Goal: Task Accomplishment & Management: Manage account settings

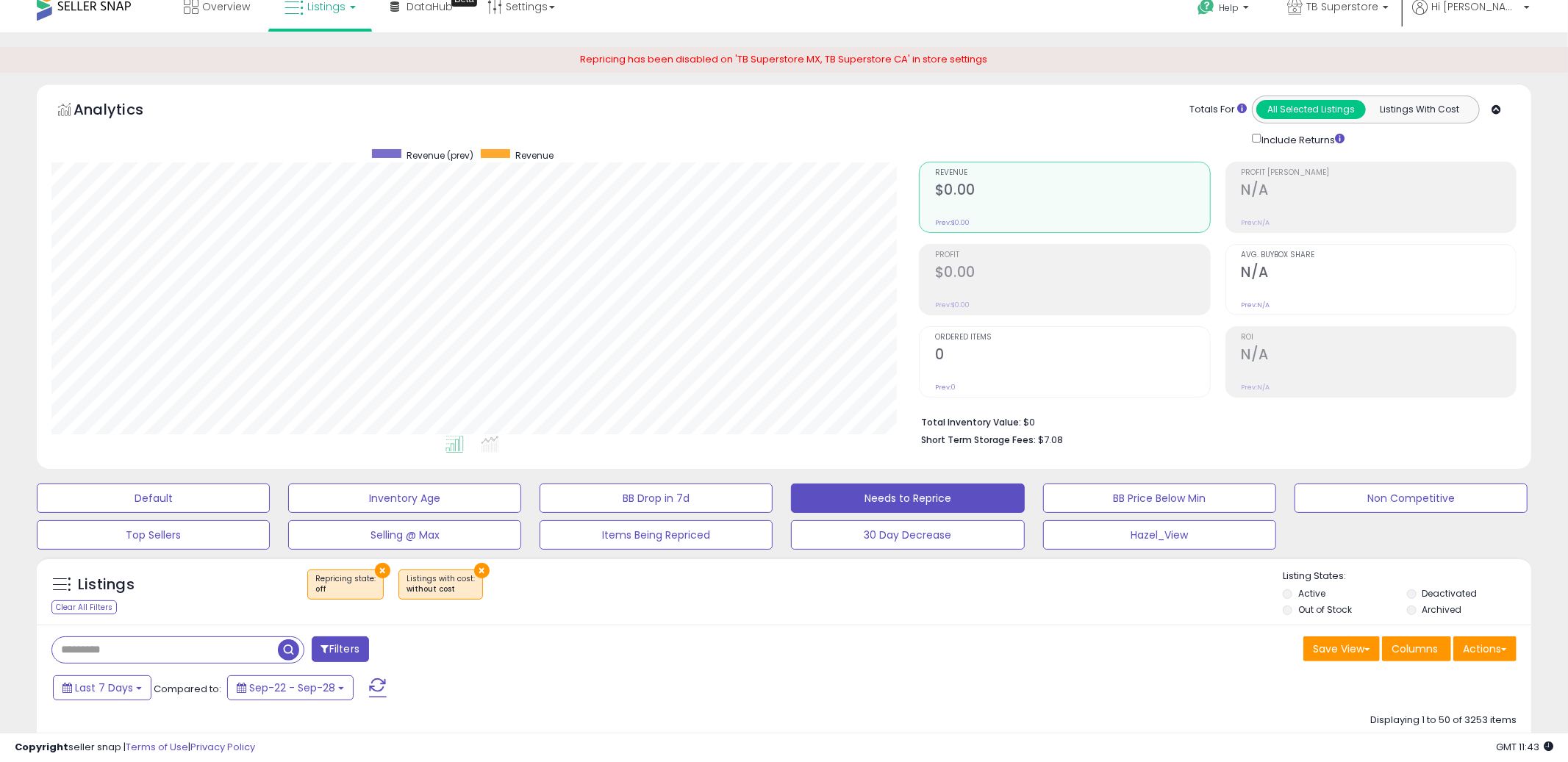
scroll to position [301, 868]
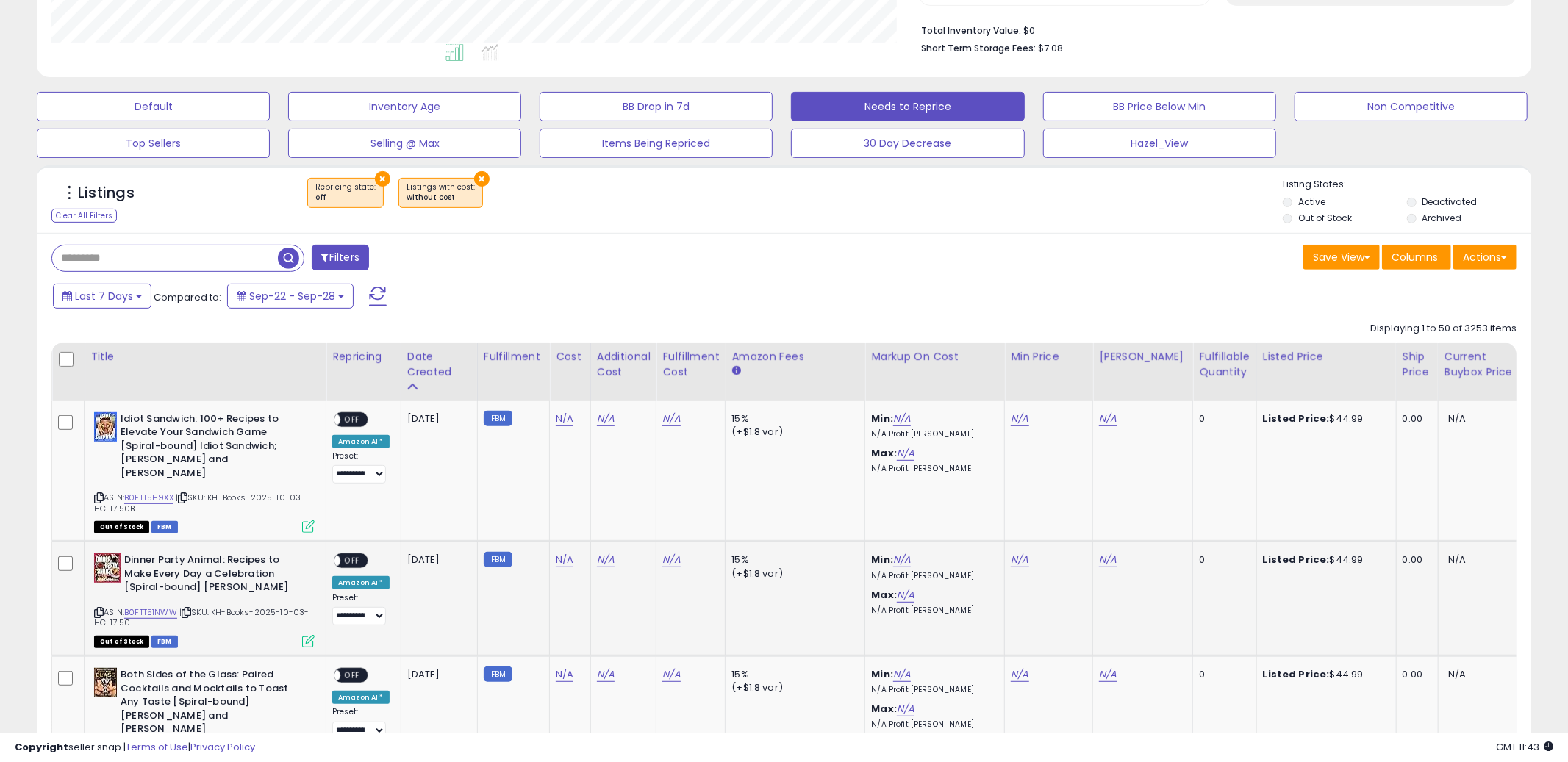
scroll to position [224, 0]
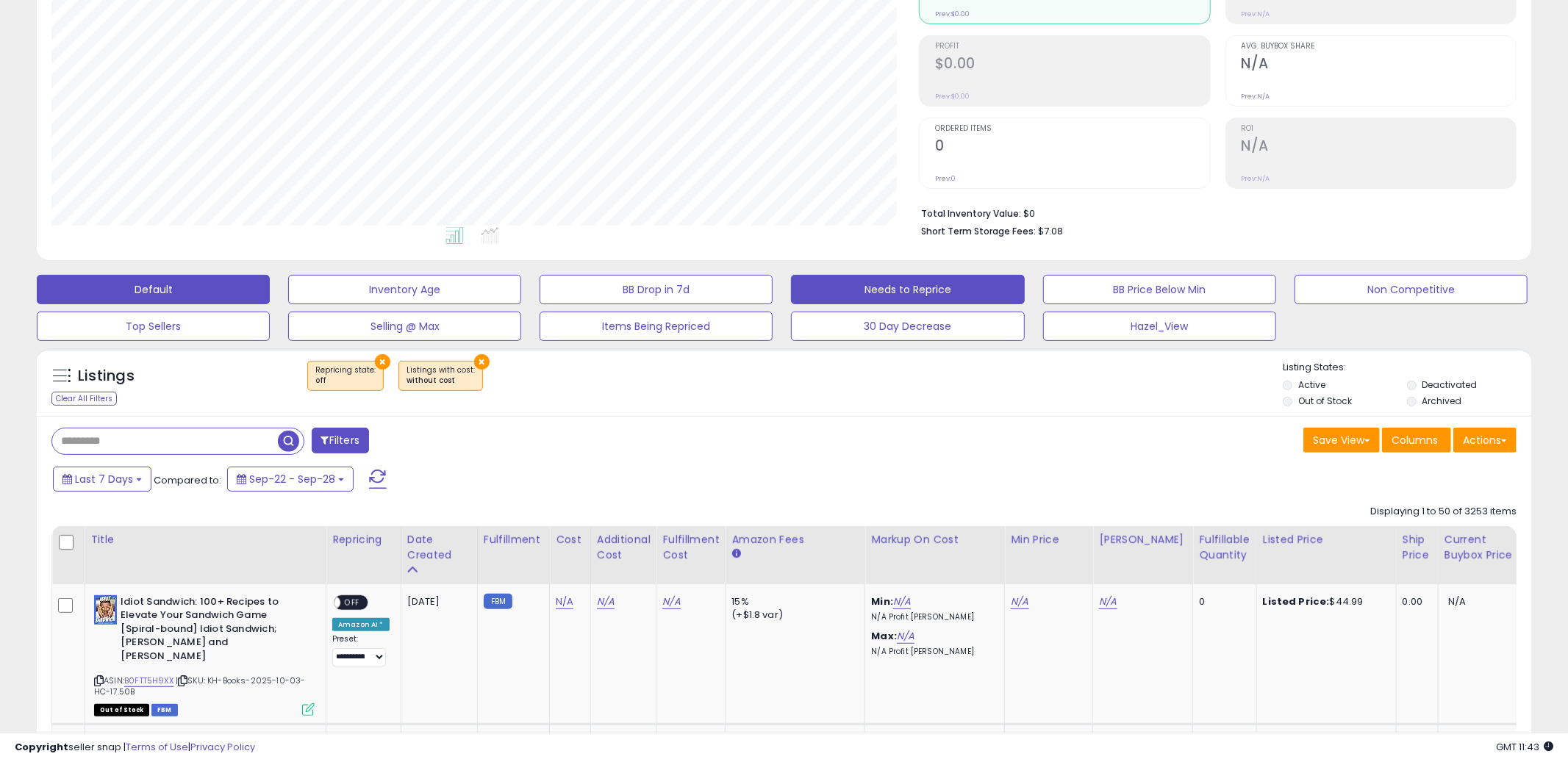
click at [113, 294] on button "Default" at bounding box center [154, 289] width 233 height 29
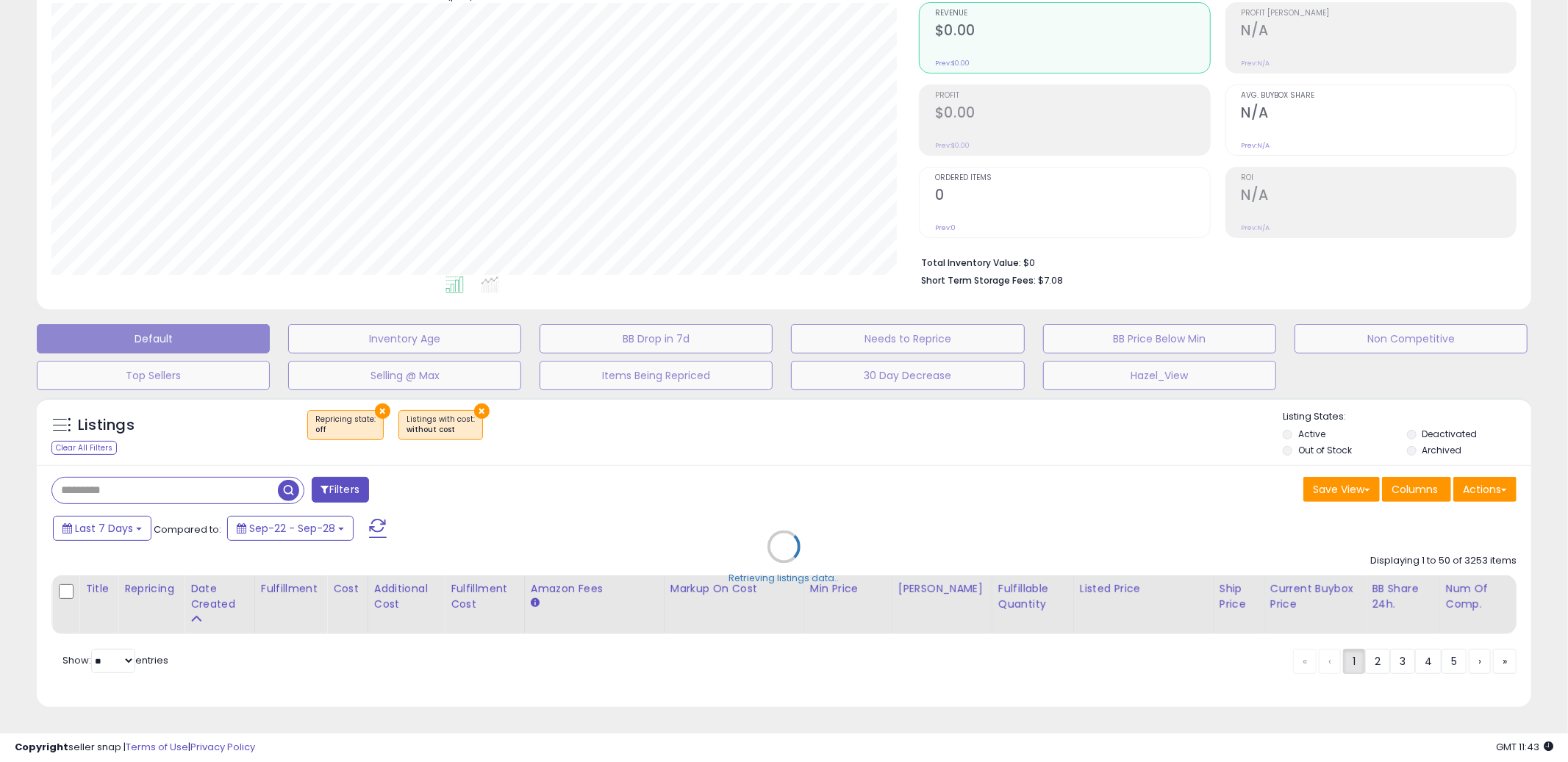
scroll to position [175, 0]
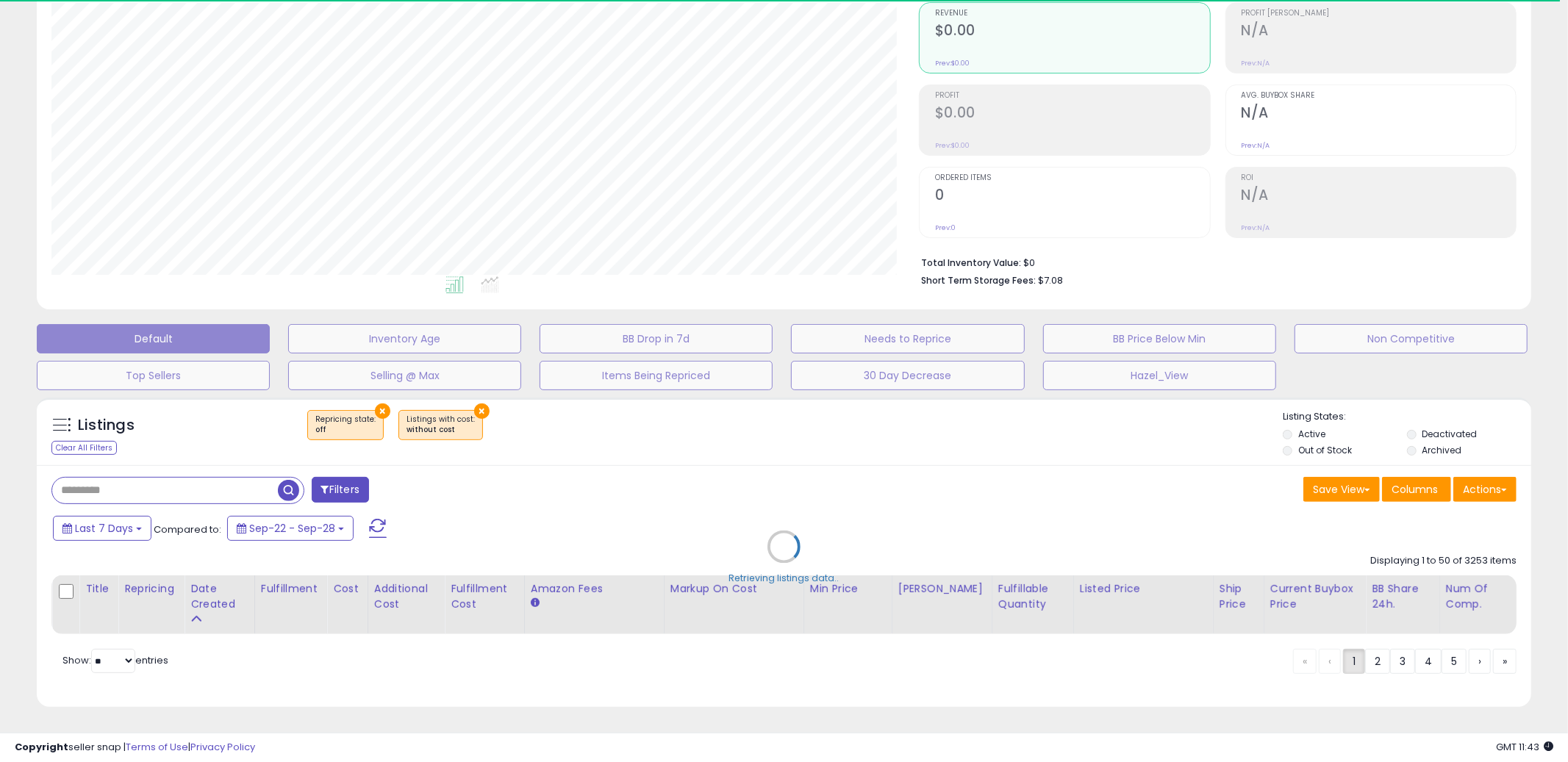
select select "**"
select select "*"
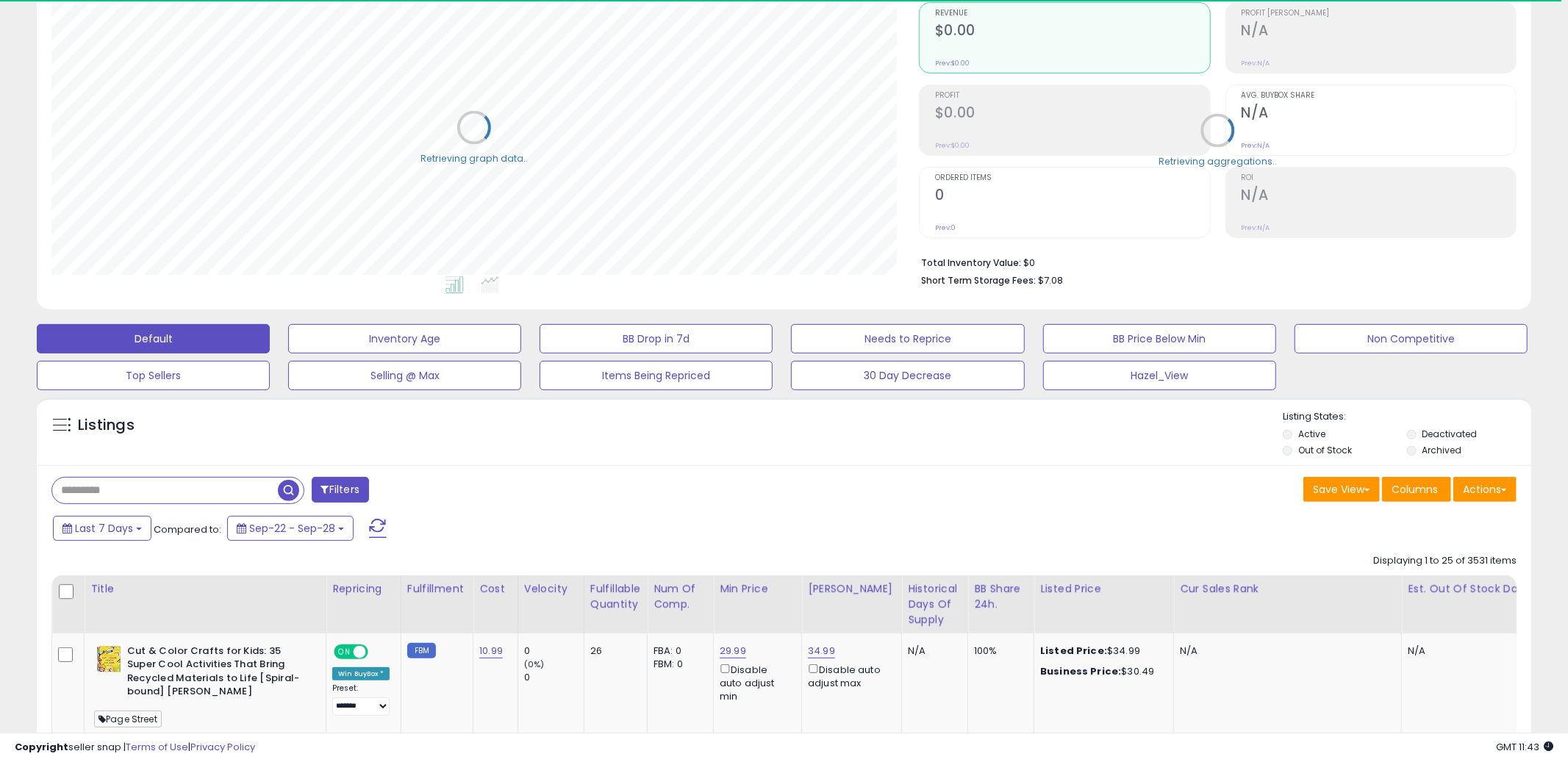
scroll to position [224, 0]
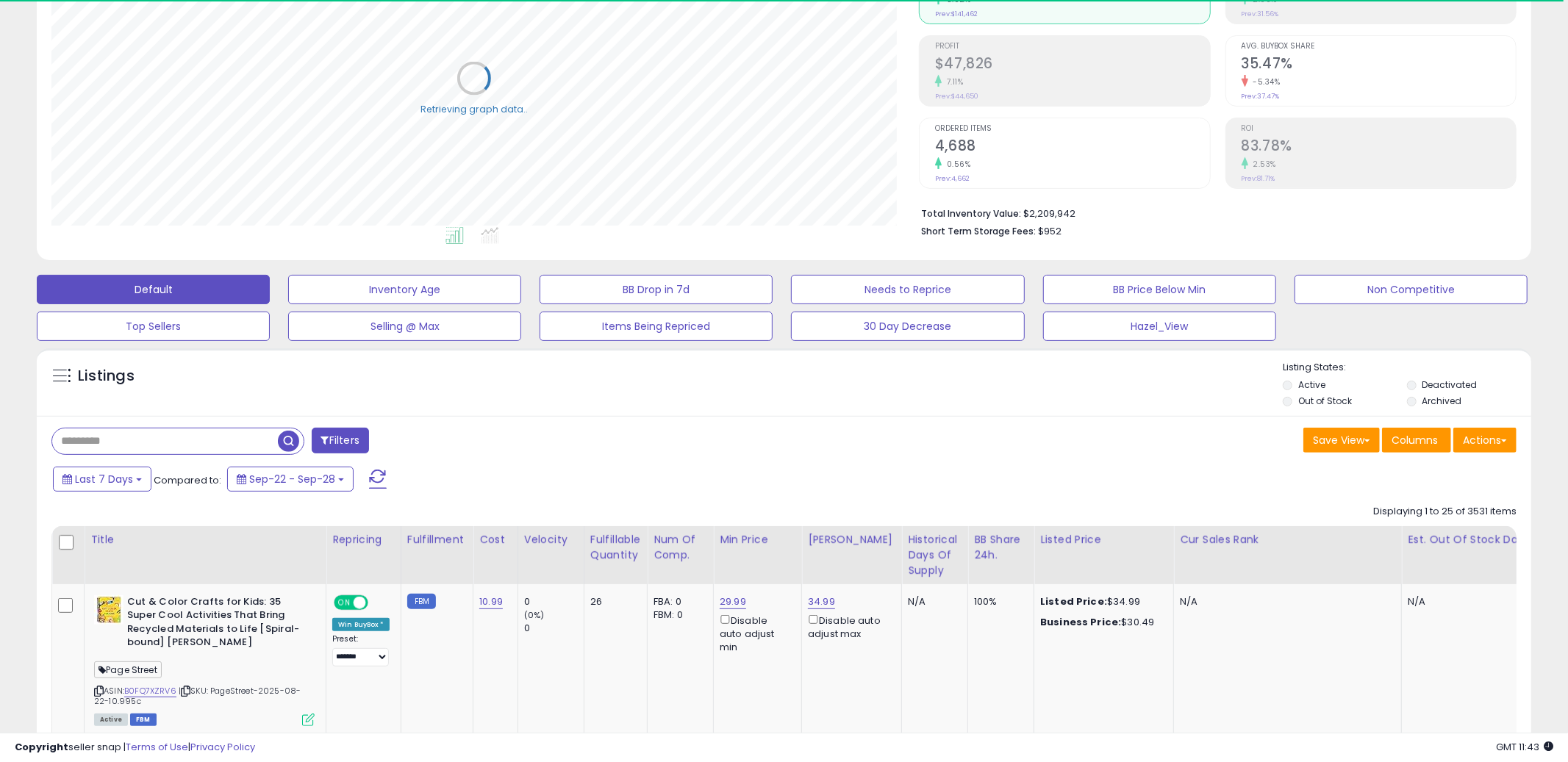
click at [862, 449] on div "Save View Save As New View Columns Actions [GEOGRAPHIC_DATA]" at bounding box center [1156, 442] width 744 height 28
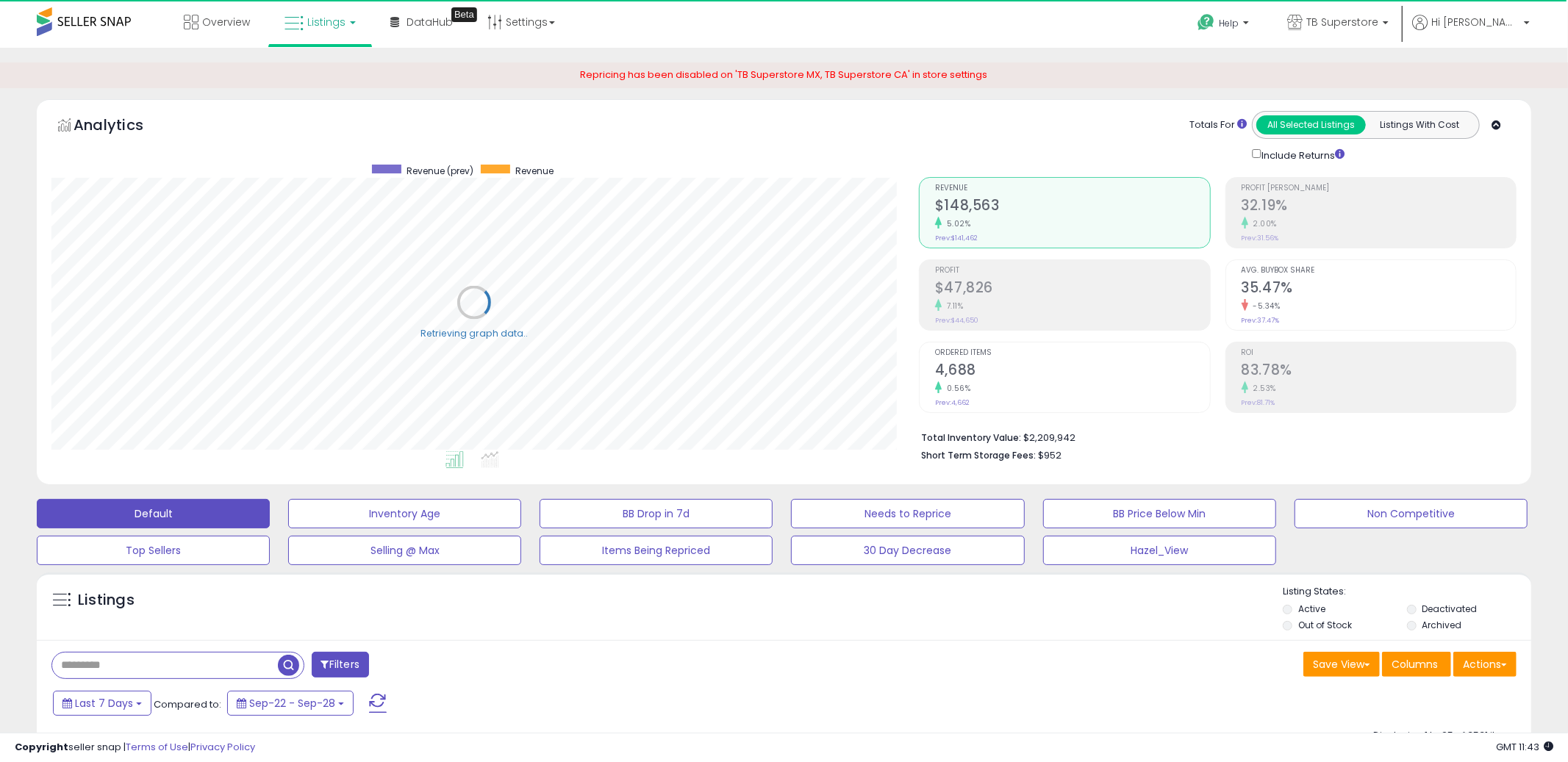
click at [329, 670] on button "Filters" at bounding box center [340, 664] width 57 height 26
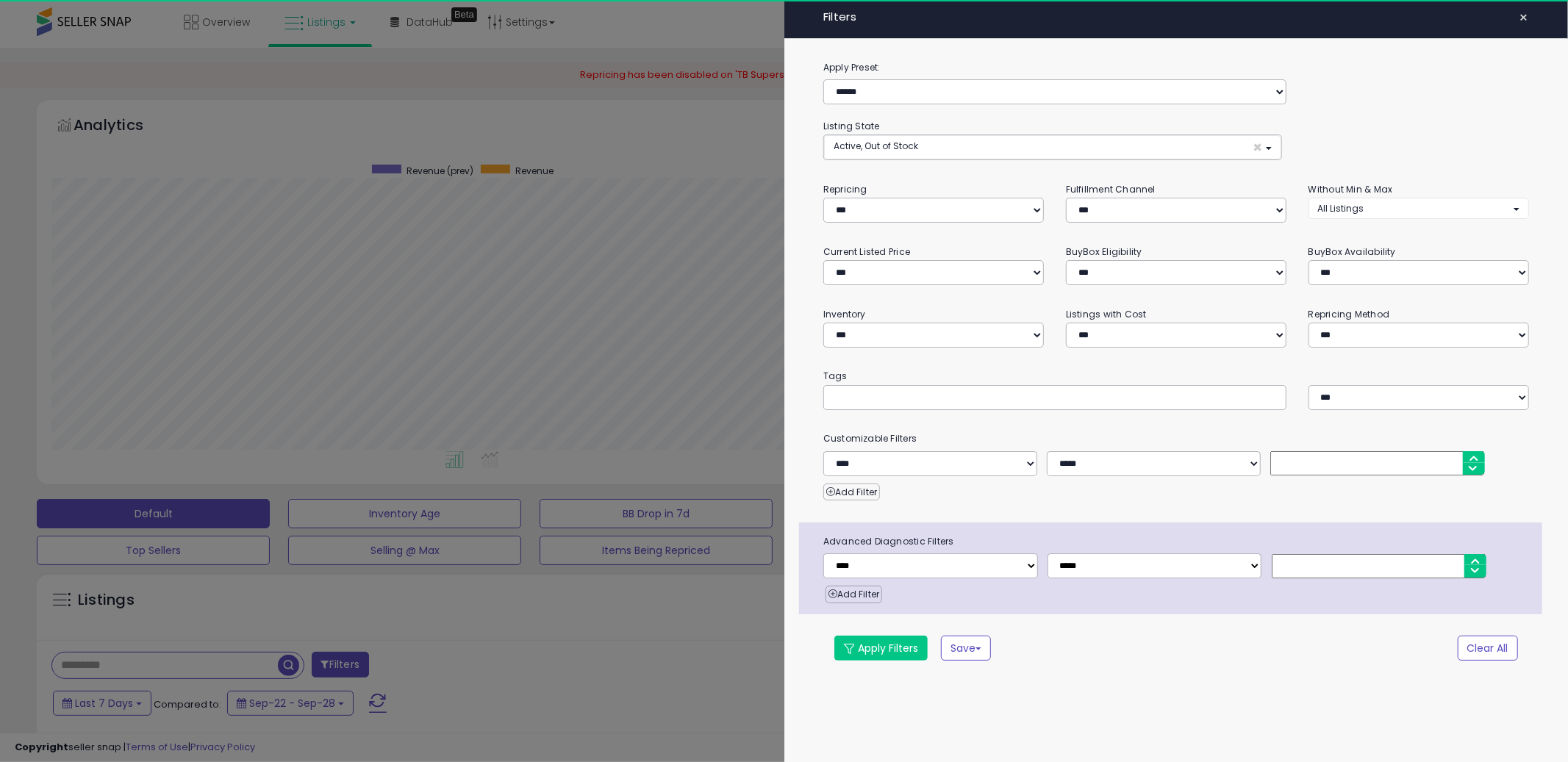
scroll to position [301, 868]
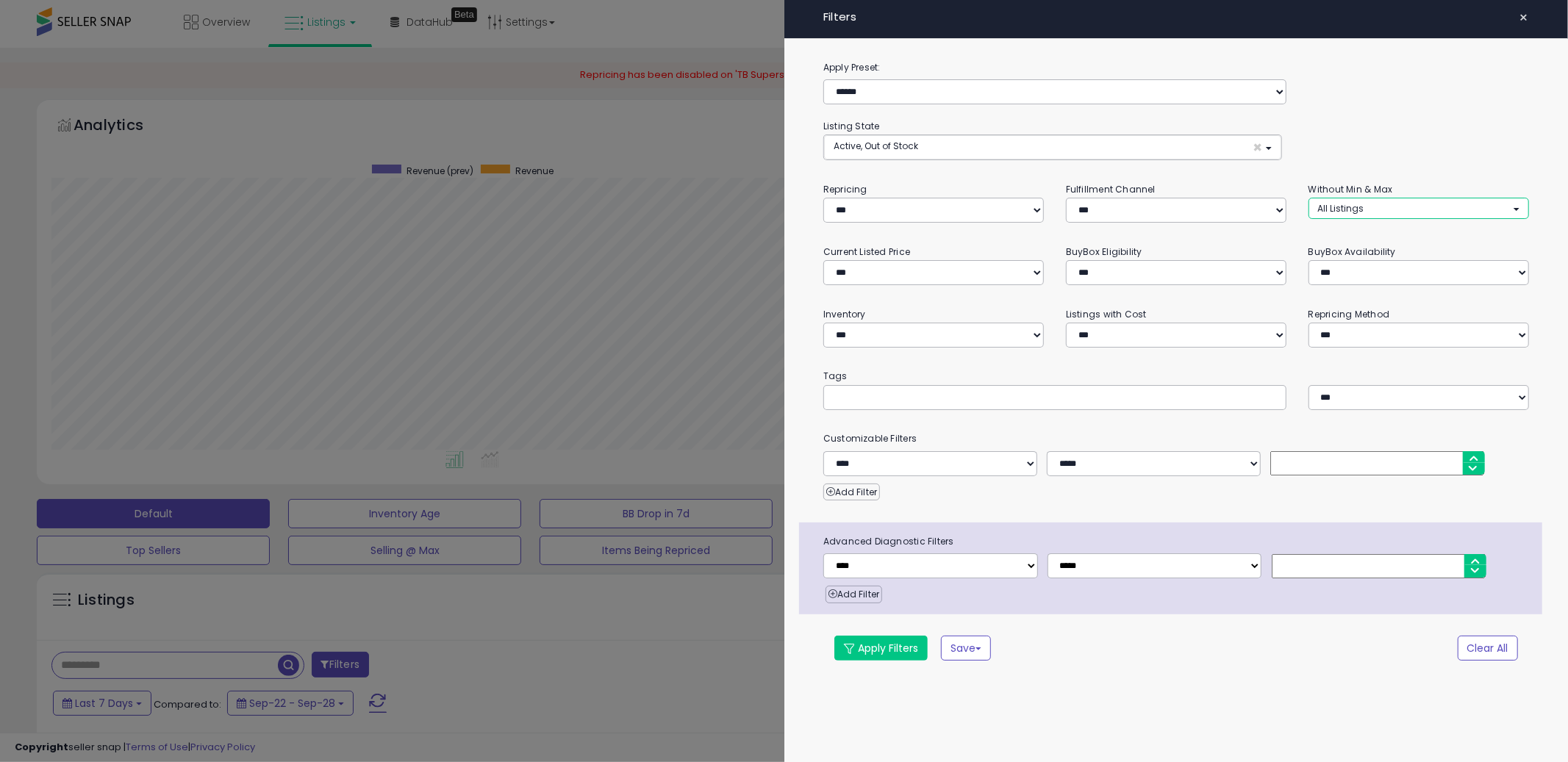
click at [1414, 201] on button "All Listings" at bounding box center [1418, 208] width 221 height 21
click at [1459, 235] on div "**********" at bounding box center [1177, 371] width 784 height 622
click at [1417, 335] on select "**********" at bounding box center [1418, 335] width 221 height 25
click at [1308, 323] on select "**********" at bounding box center [1418, 335] width 221 height 25
click at [1381, 271] on select "**********" at bounding box center [1418, 272] width 221 height 25
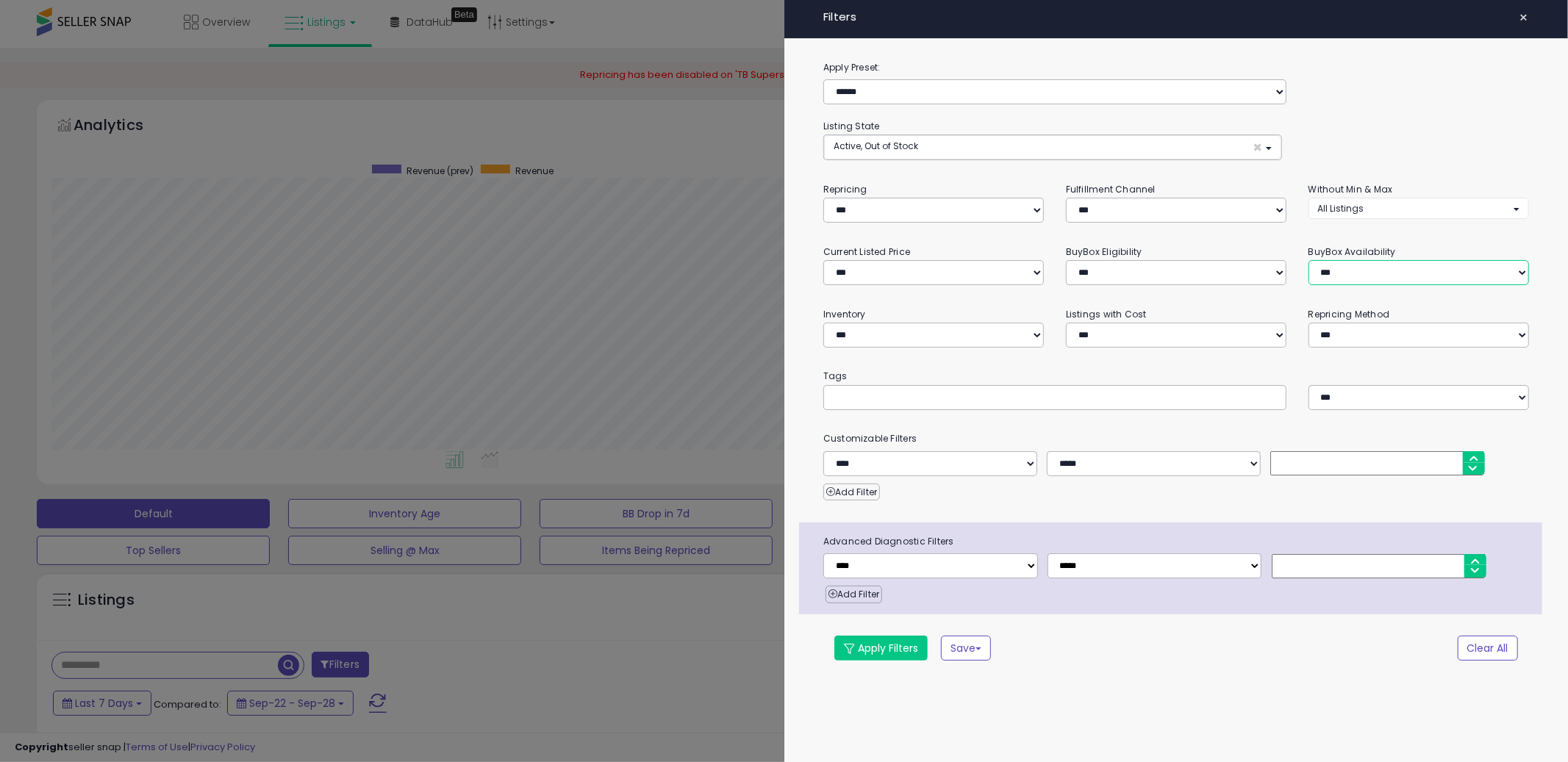
click at [1308, 260] on select "**********" at bounding box center [1418, 272] width 221 height 25
click at [1132, 273] on select "**********" at bounding box center [1176, 272] width 221 height 25
click at [1066, 260] on select "**********" at bounding box center [1176, 272] width 221 height 25
click at [993, 273] on select "**********" at bounding box center [933, 272] width 221 height 25
click at [1034, 396] on input "text" at bounding box center [943, 397] width 221 height 15
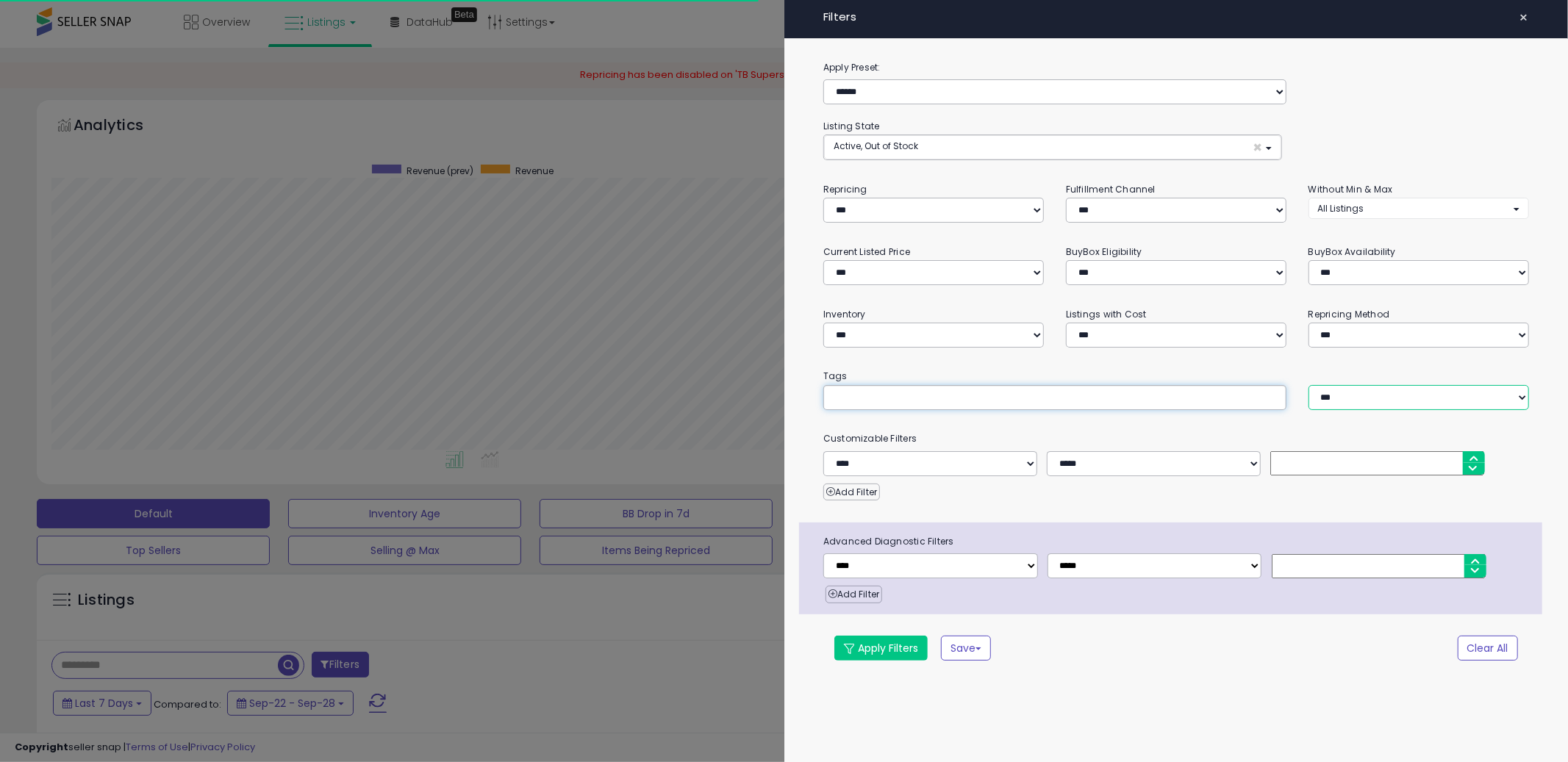
click at [1416, 394] on select "*** *** ****" at bounding box center [1418, 398] width 221 height 25
click at [1408, 328] on select "**********" at bounding box center [1418, 335] width 221 height 25
click at [1379, 199] on button "All Listings" at bounding box center [1418, 208] width 221 height 21
click at [1443, 243] on div "**********" at bounding box center [1177, 371] width 784 height 622
click at [1401, 206] on button "All Listings" at bounding box center [1418, 208] width 221 height 21
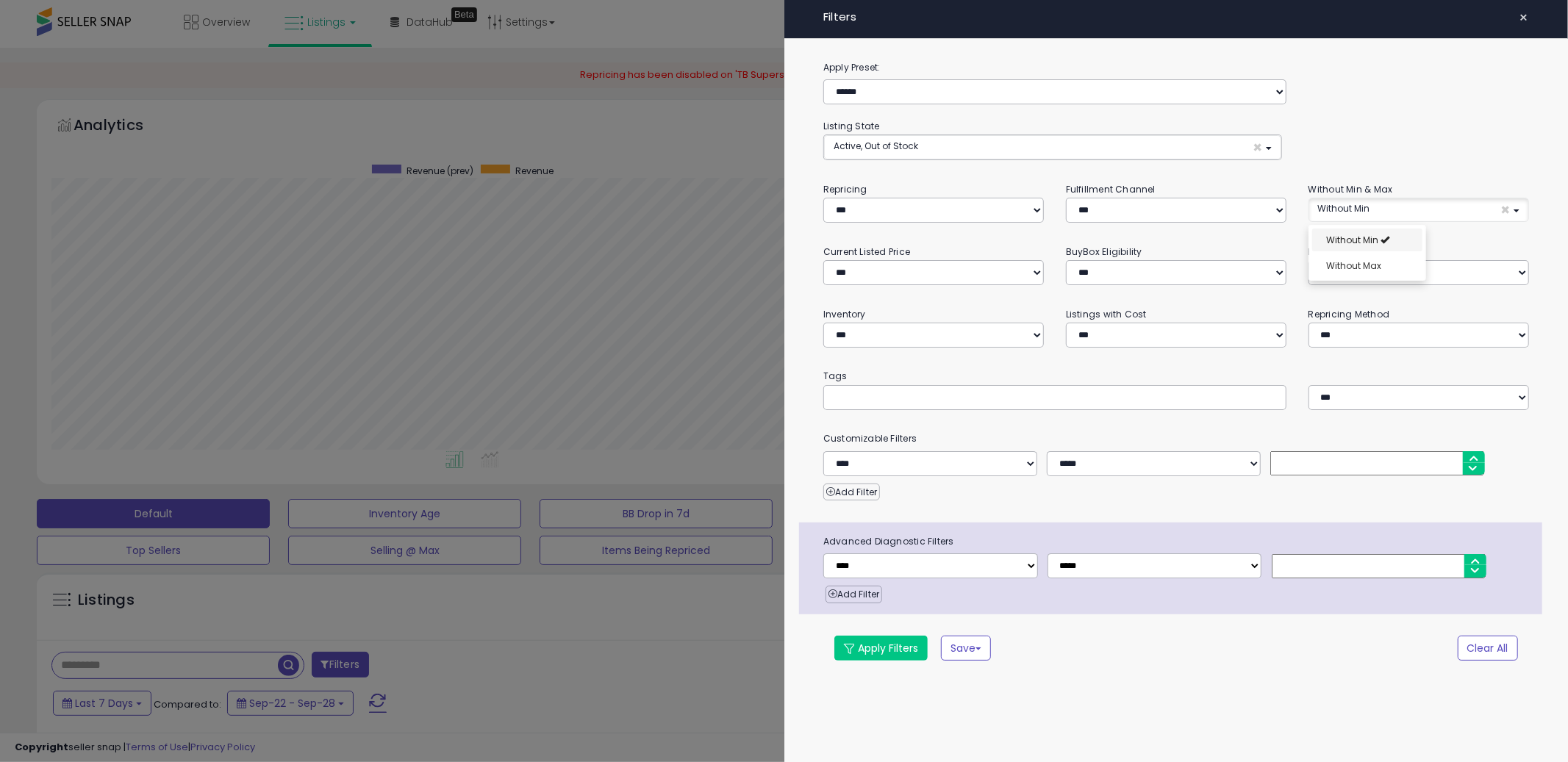
click at [1387, 239] on link "Without Min" at bounding box center [1367, 239] width 110 height 23
select select "**********"
click at [1399, 268] on link "Without Max" at bounding box center [1367, 265] width 110 height 23
click at [1177, 642] on div "Apply Filters Save Save As New Preset" at bounding box center [1117, 648] width 588 height 25
click at [894, 657] on button "Apply Filters" at bounding box center [880, 648] width 94 height 25
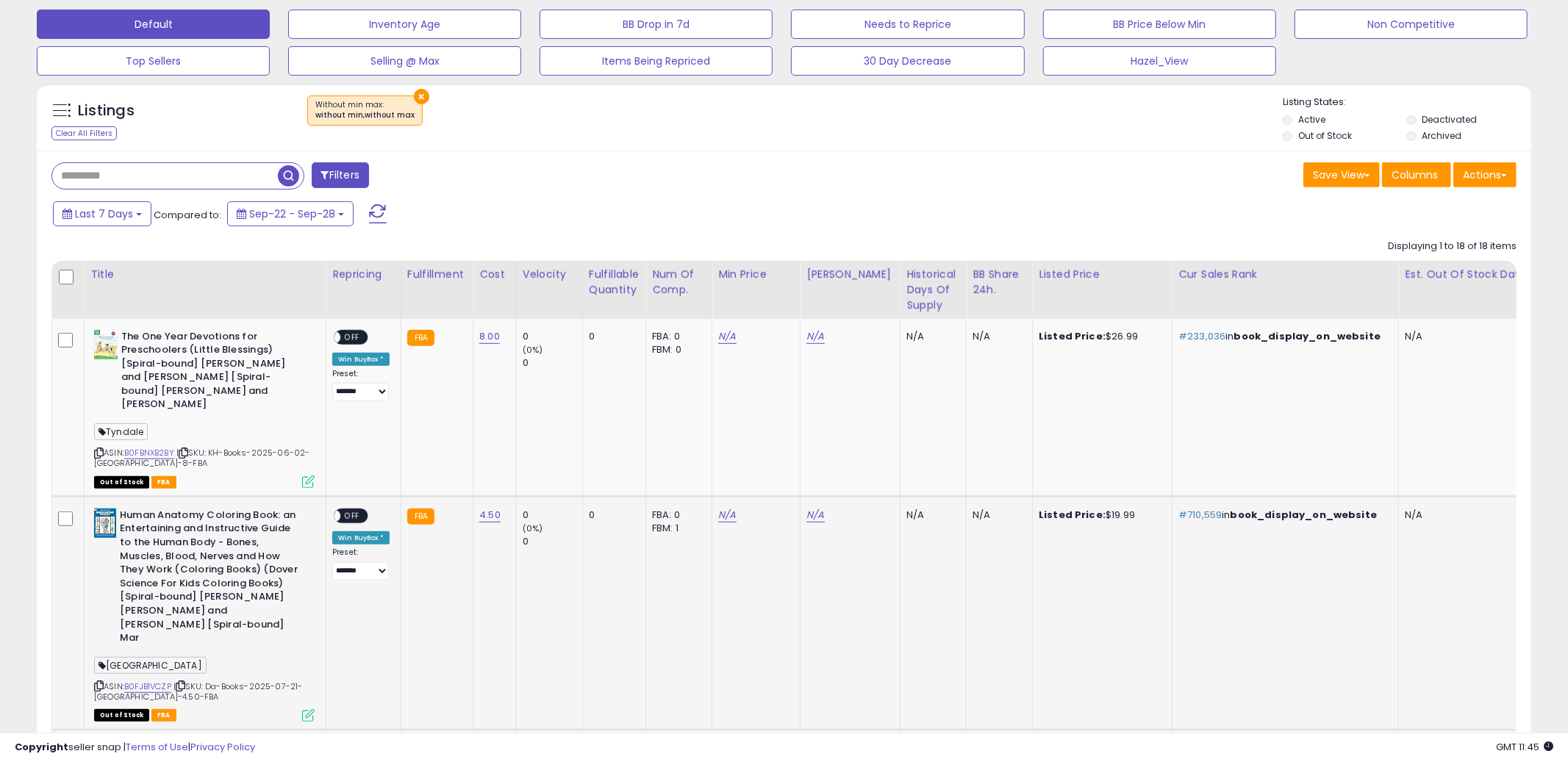
scroll to position [0, 0]
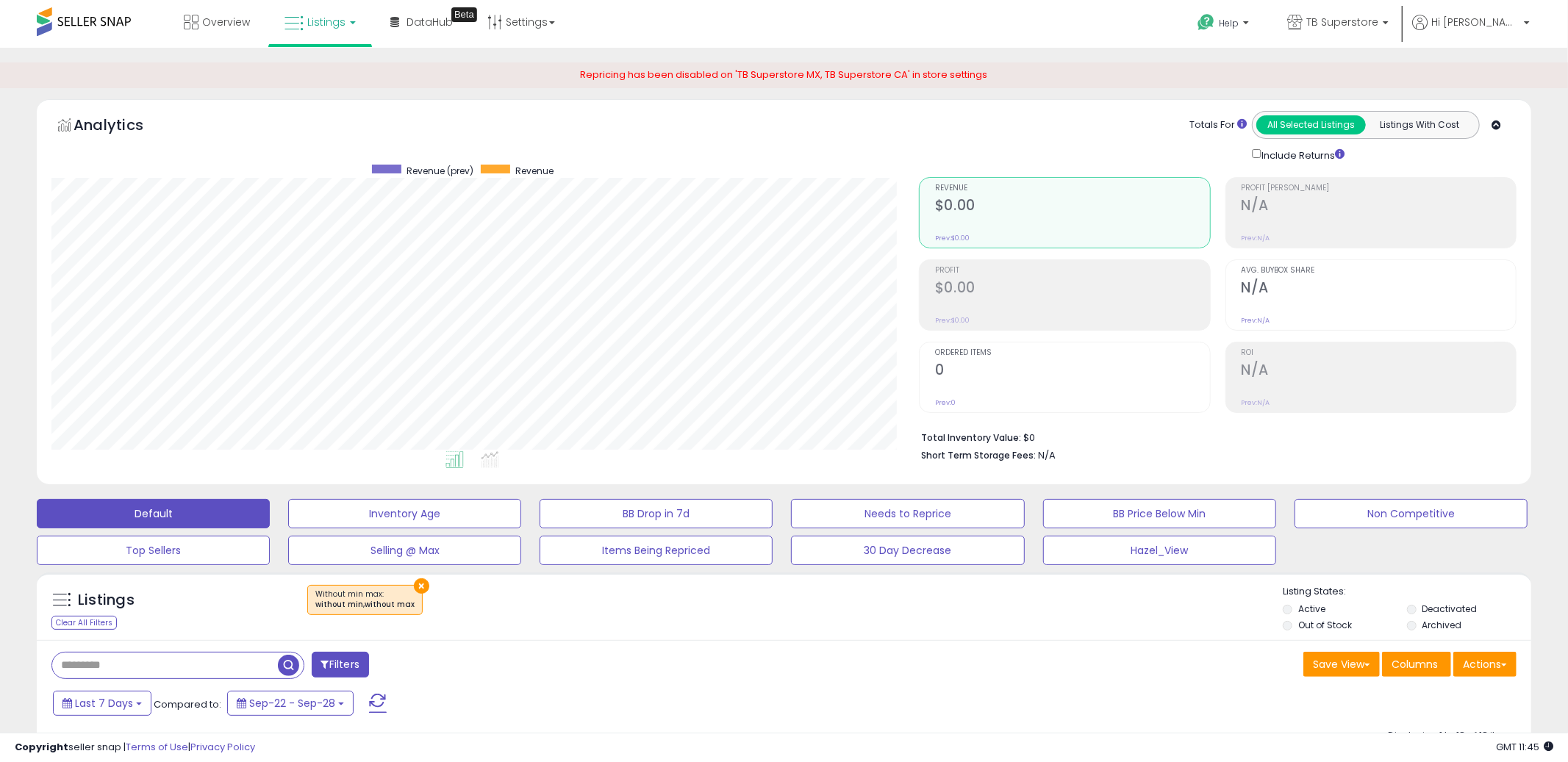
click at [348, 664] on button "Filters" at bounding box center [340, 664] width 57 height 26
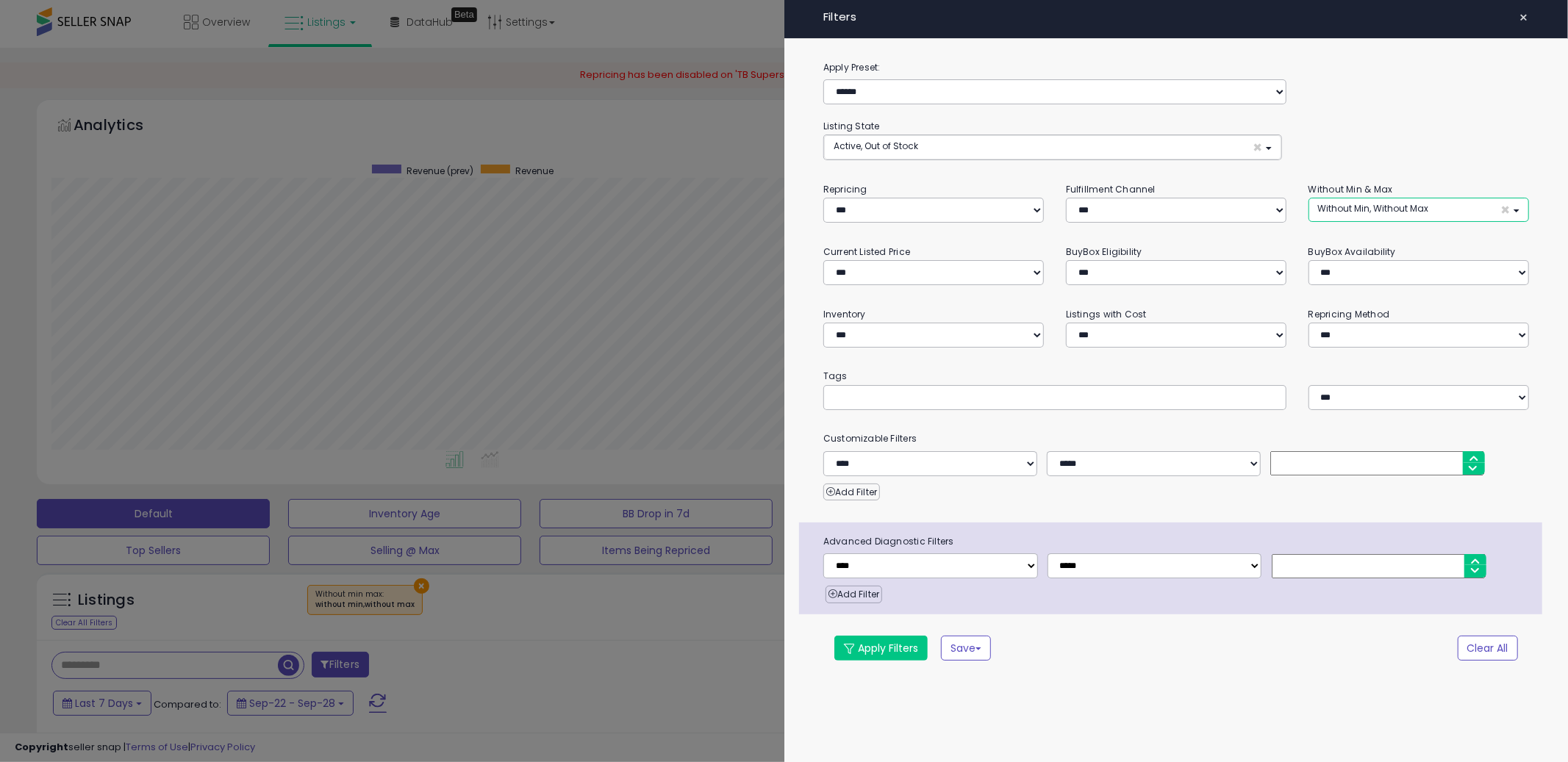
click at [1405, 198] on button "Without Min, Without Max ×" at bounding box center [1418, 209] width 221 height 24
click at [1507, 215] on span "×" at bounding box center [1506, 210] width 9 height 16
click at [1403, 159] on div "**********" at bounding box center [1176, 139] width 706 height 42
click at [1033, 147] on button "Active, Out of Stock ×" at bounding box center [1052, 147] width 458 height 24
click at [551, 716] on div at bounding box center [784, 381] width 1568 height 762
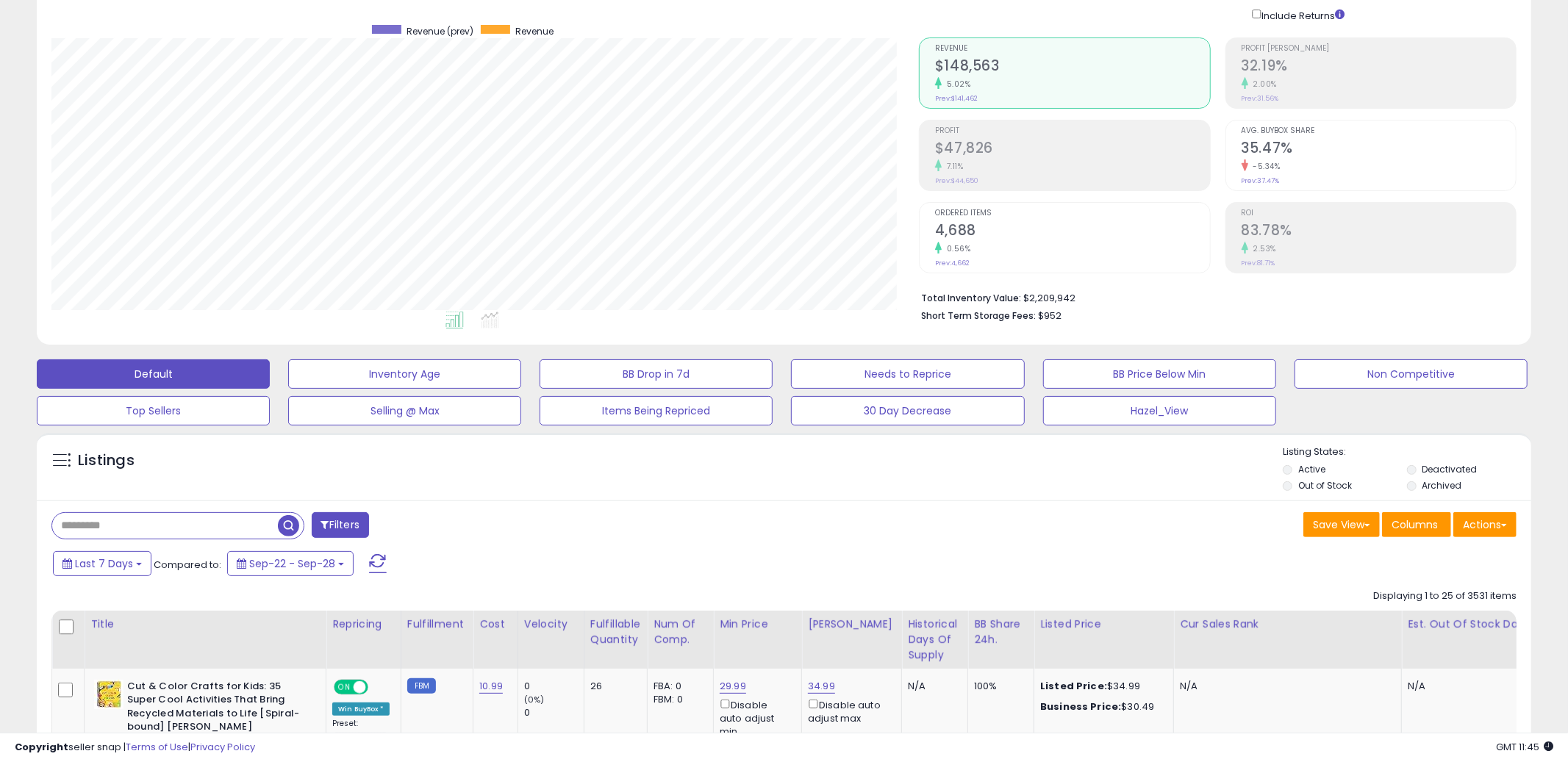
scroll to position [223, 0]
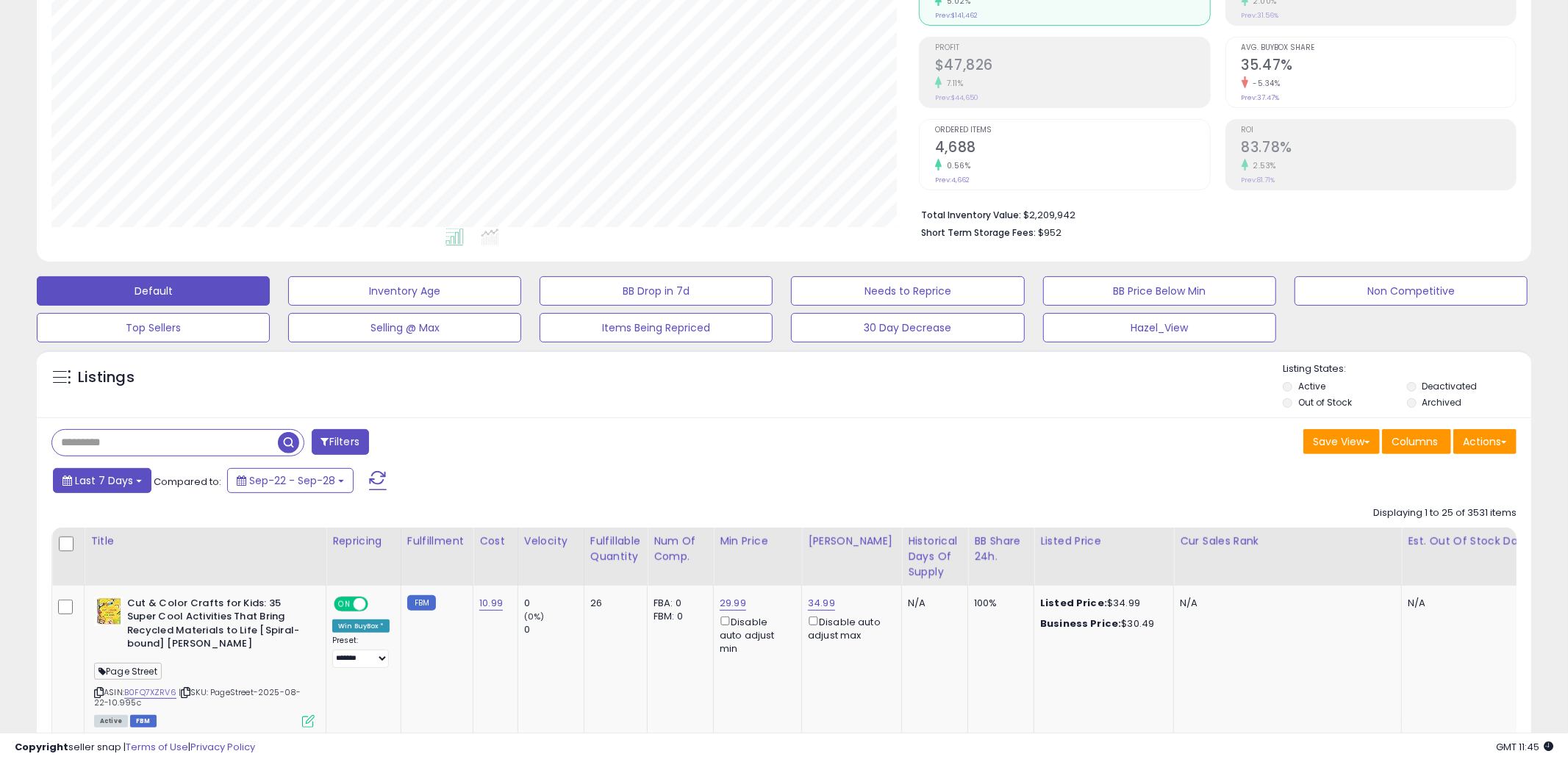
click at [90, 477] on span "Last 7 Days" at bounding box center [104, 480] width 58 height 15
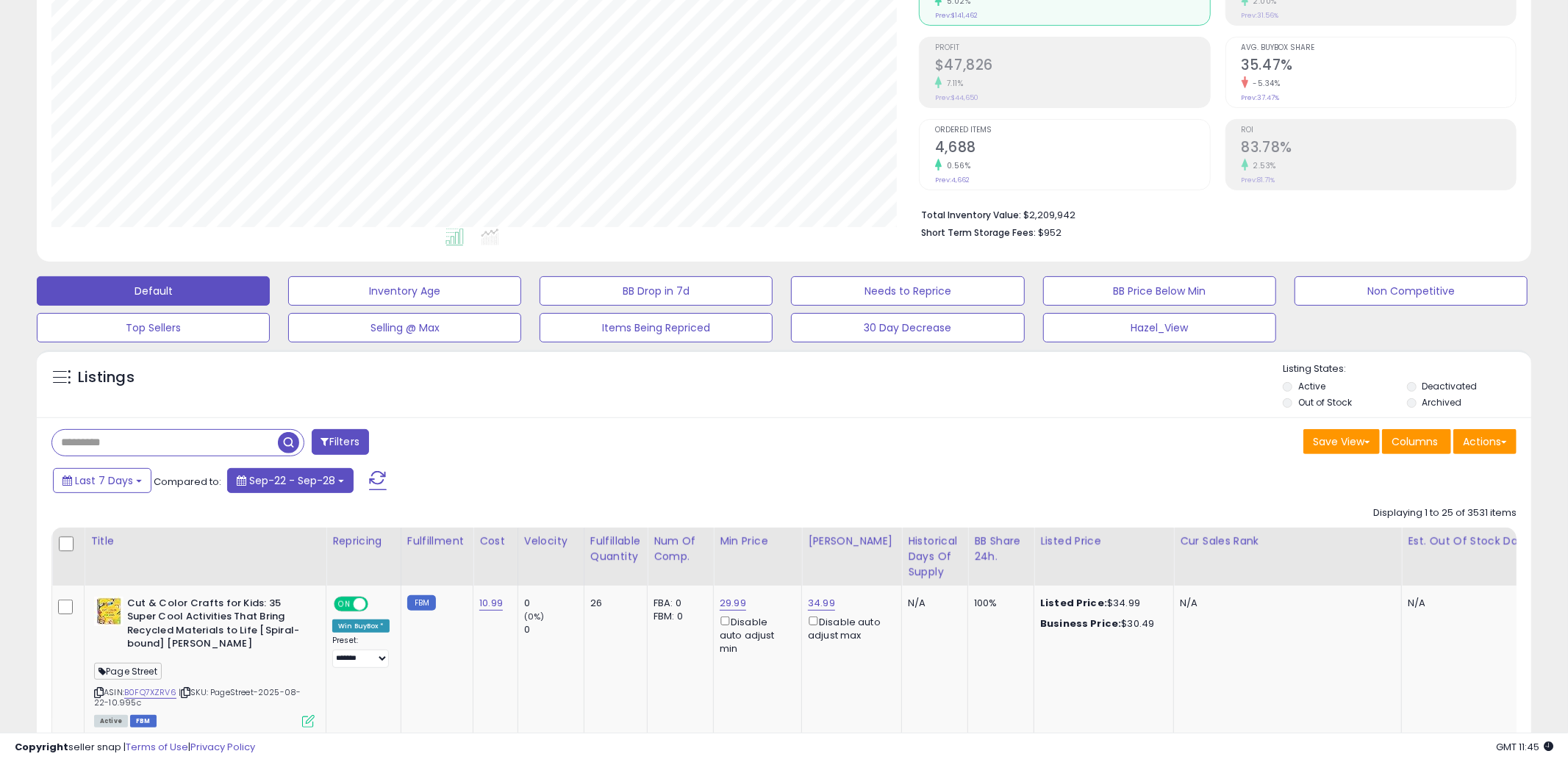
click at [315, 489] on button "Sep-22 - Sep-28" at bounding box center [290, 481] width 127 height 25
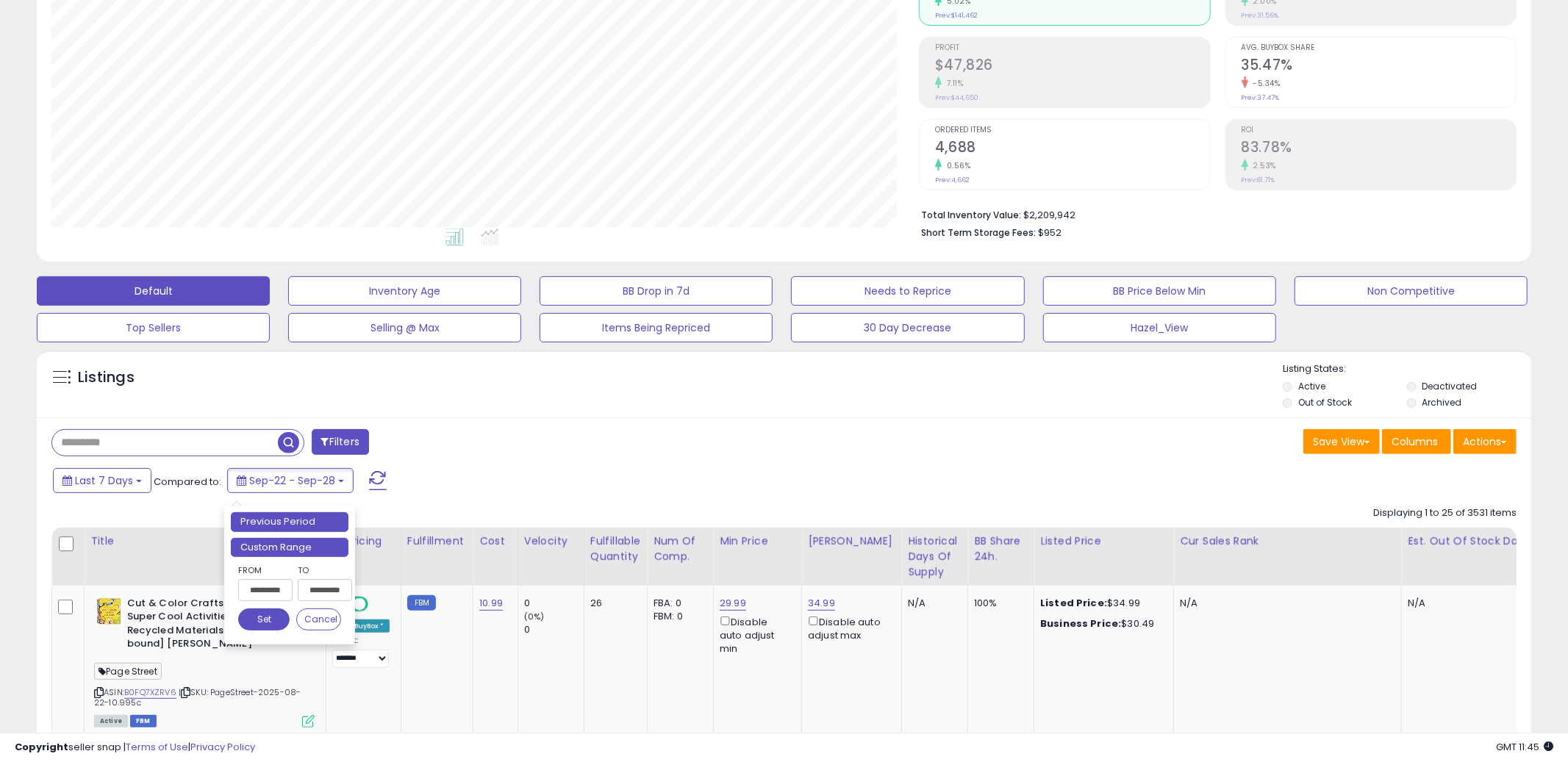
click at [304, 547] on li "Custom Range" at bounding box center [289, 547] width 117 height 20
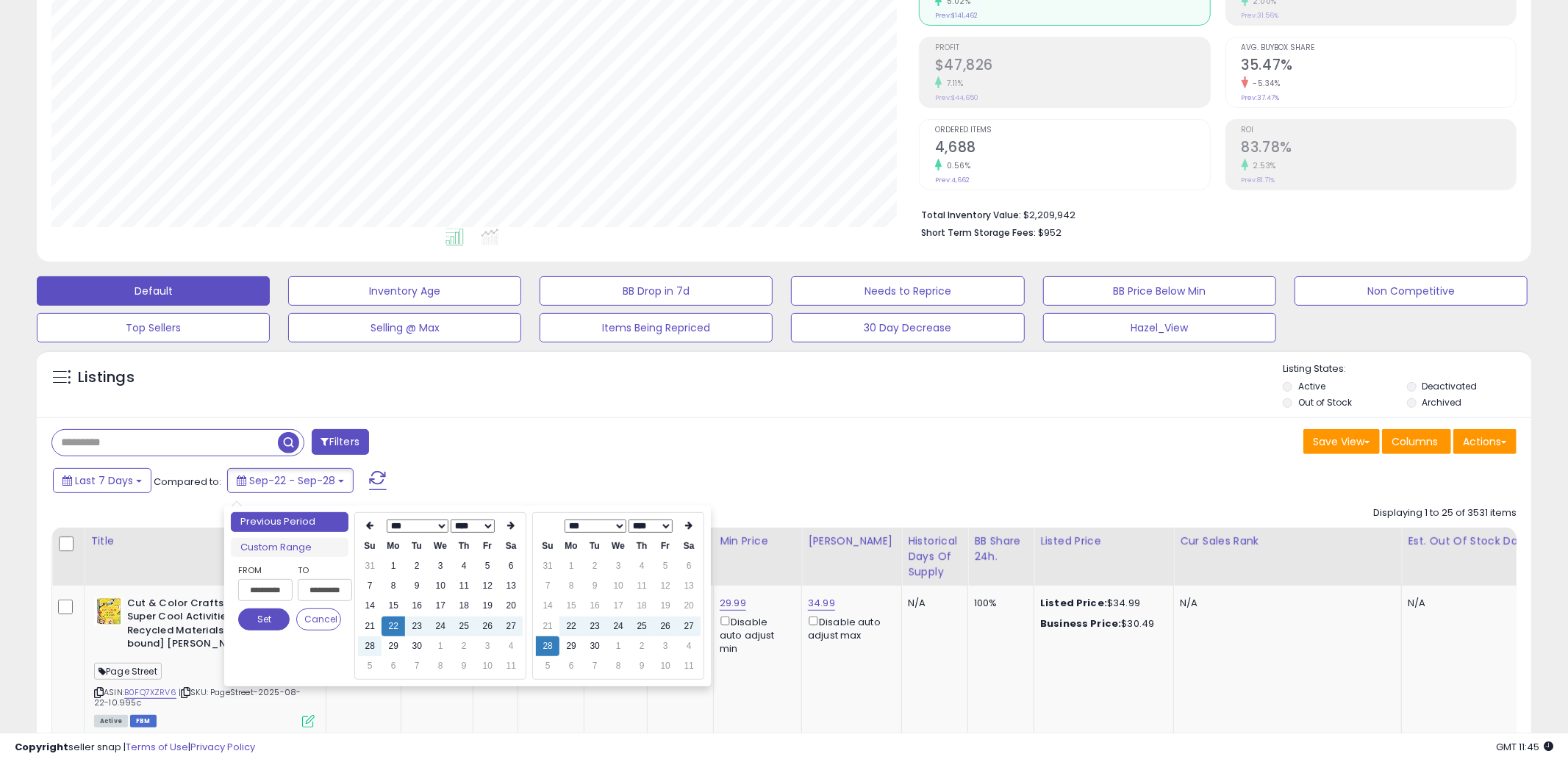
type input "**********"
click at [569, 645] on td "29" at bounding box center [571, 645] width 24 height 20
type input "**********"
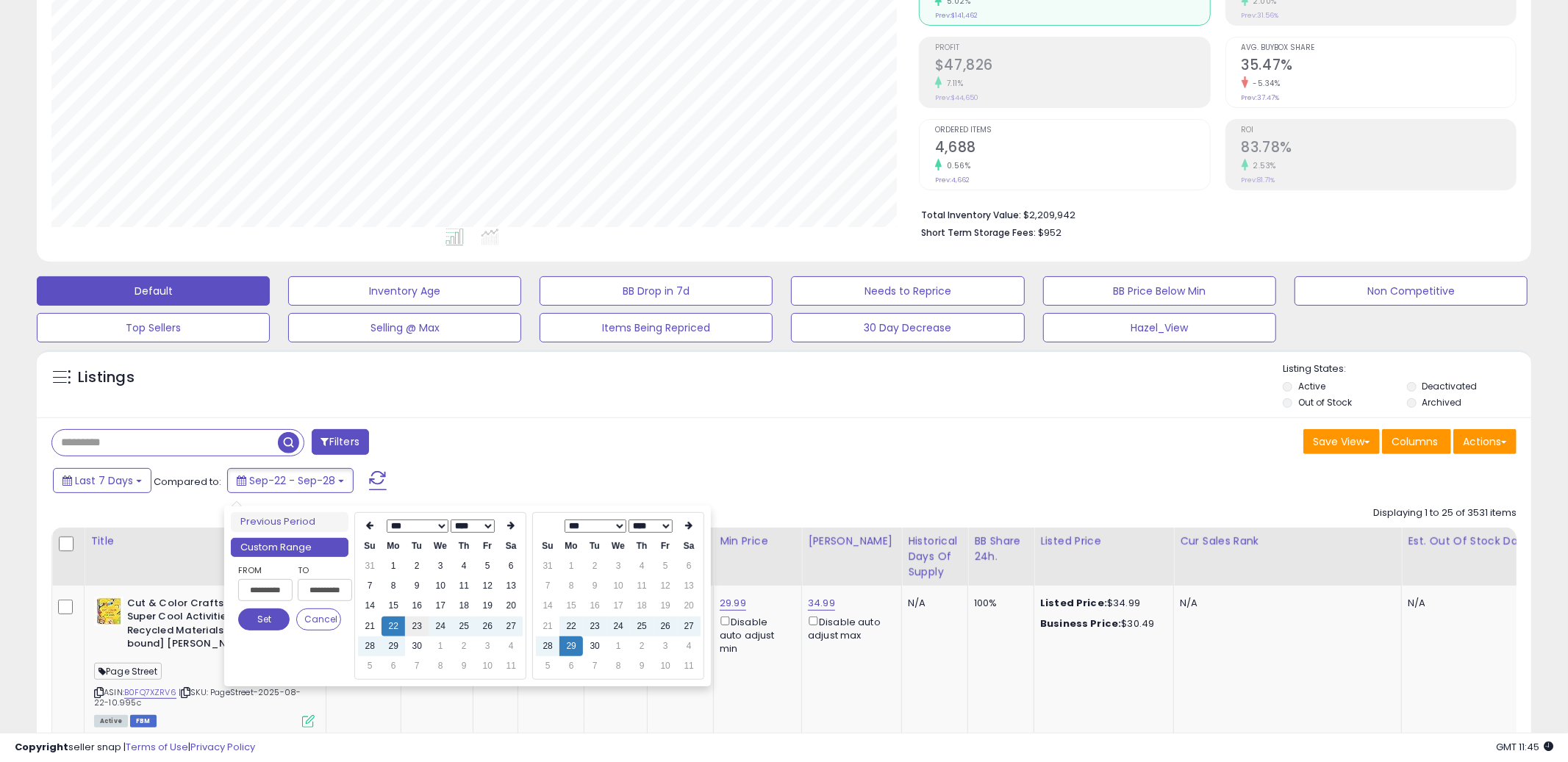
click at [416, 628] on td "23" at bounding box center [417, 626] width 24 height 20
type input "**********"
click at [417, 646] on td "30" at bounding box center [417, 645] width 24 height 20
type input "**********"
click at [395, 645] on td "29" at bounding box center [393, 645] width 24 height 20
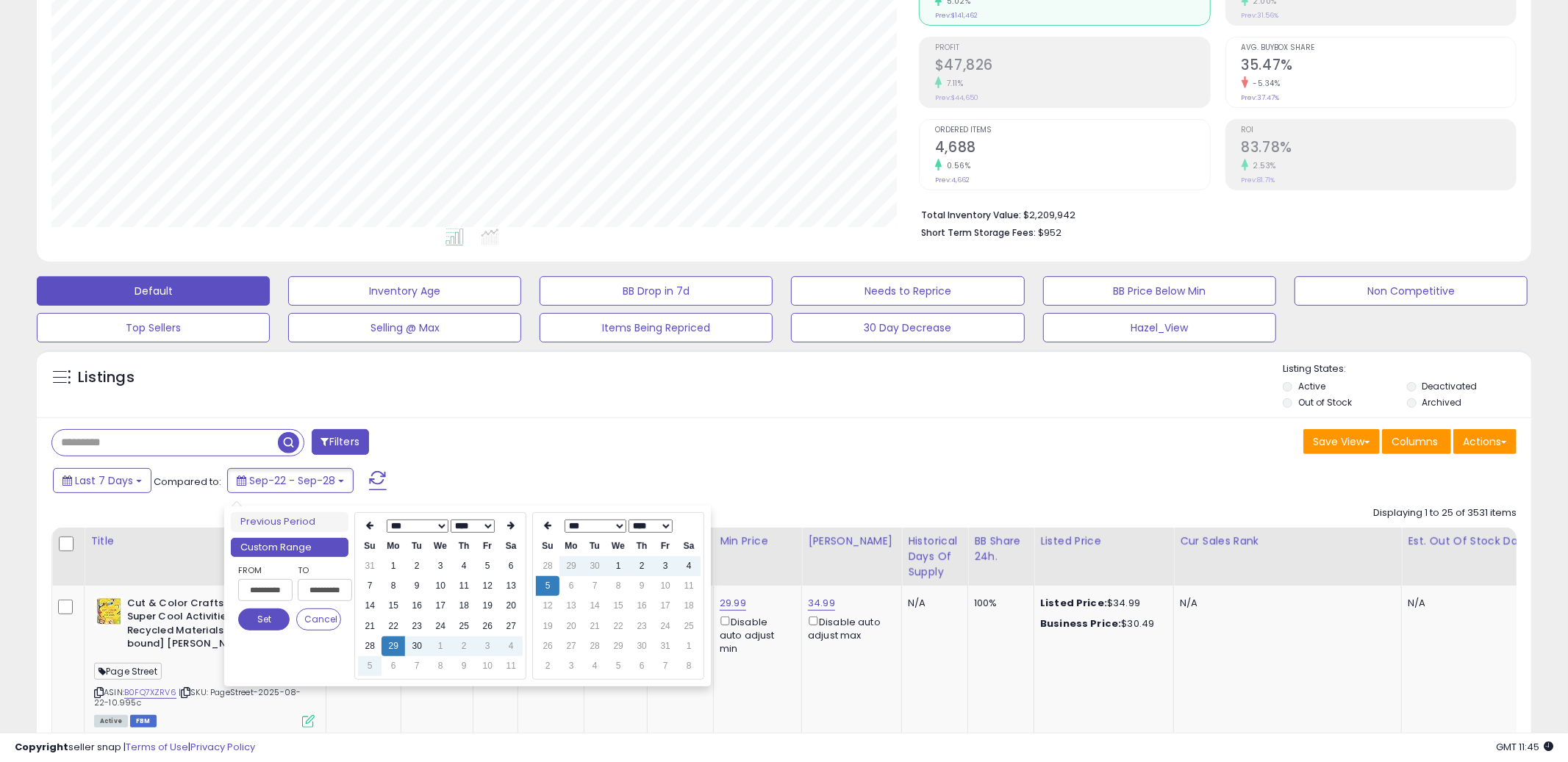
click at [554, 579] on td "5" at bounding box center [547, 586] width 24 height 20
type input "**********"
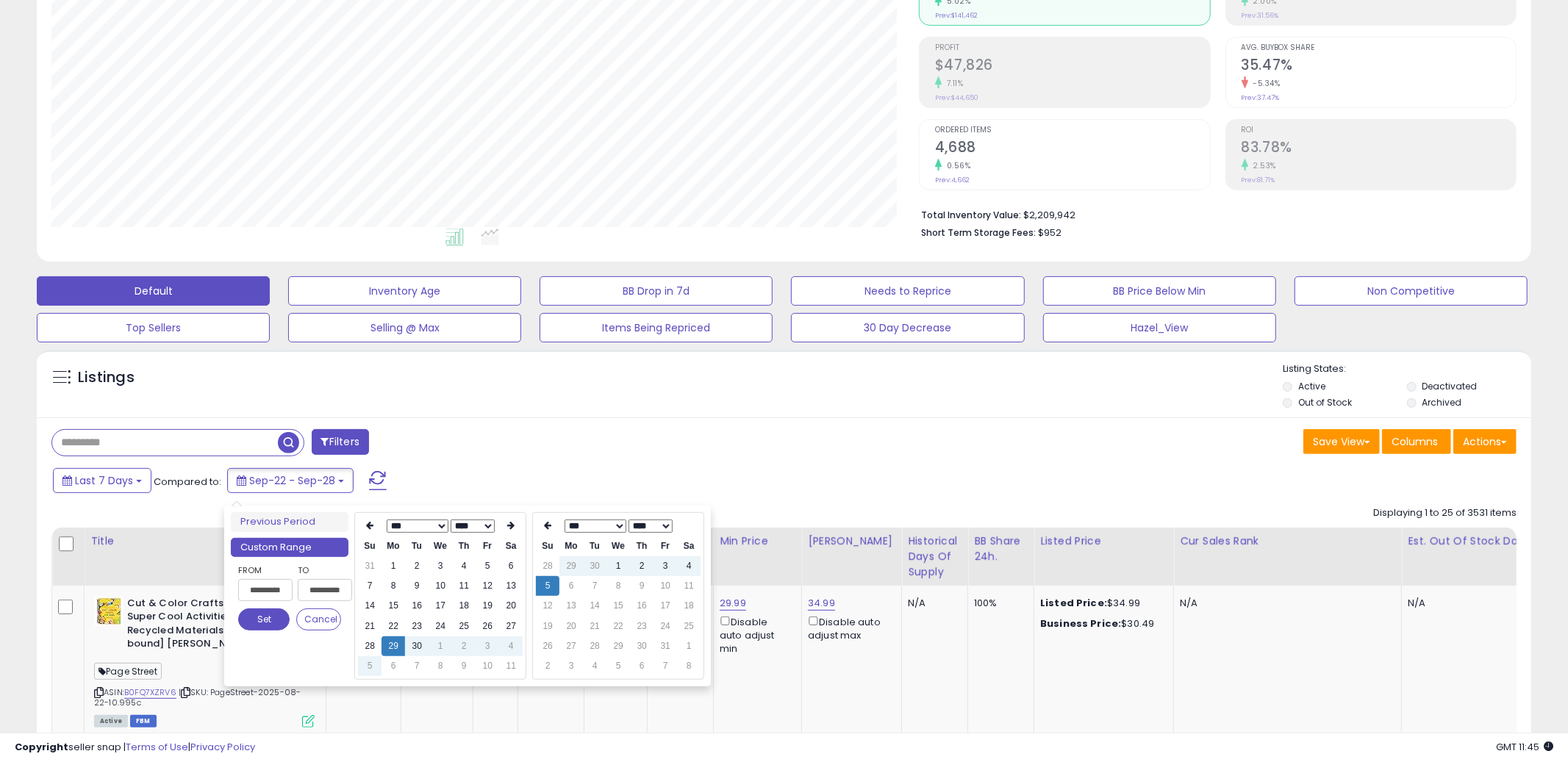
click at [120, 468] on div "Last 7 Days Compared to: Sep-22 - Sep-28" at bounding box center [599, 483] width 1099 height 33
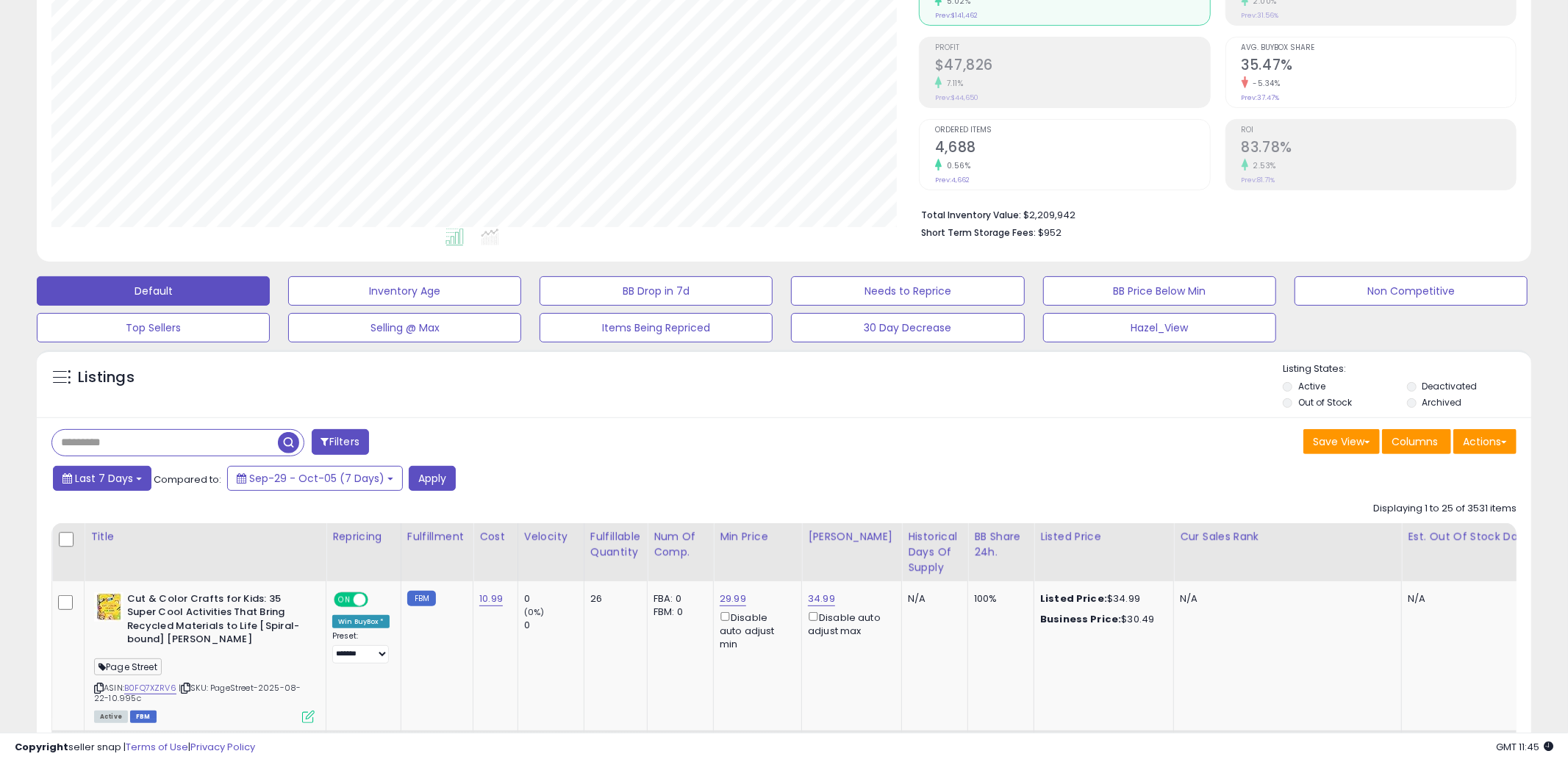
click at [120, 477] on span "Last 7 Days" at bounding box center [104, 478] width 58 height 15
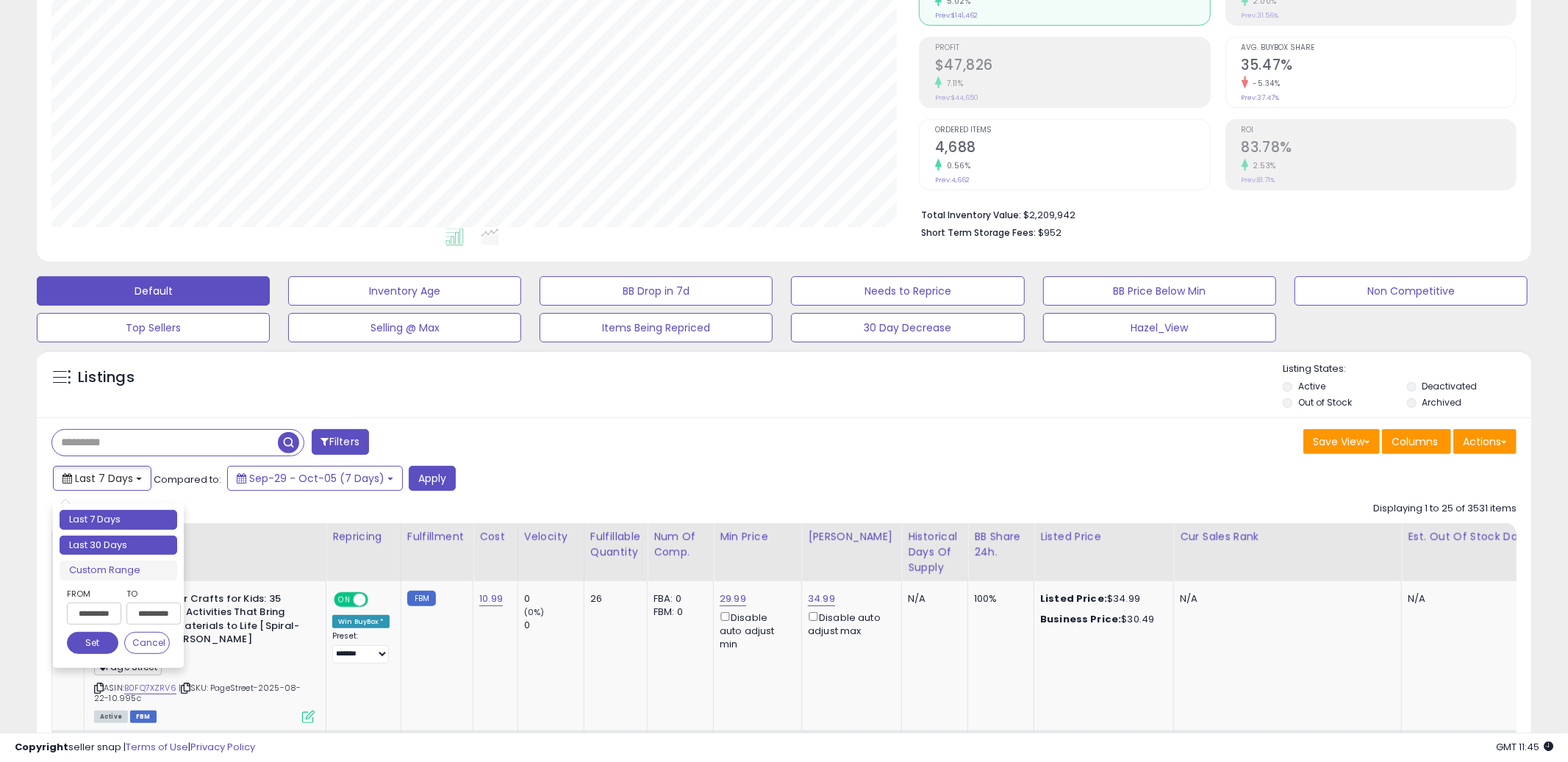
type input "**********"
click at [112, 553] on li "Last 30 Days" at bounding box center [118, 545] width 117 height 20
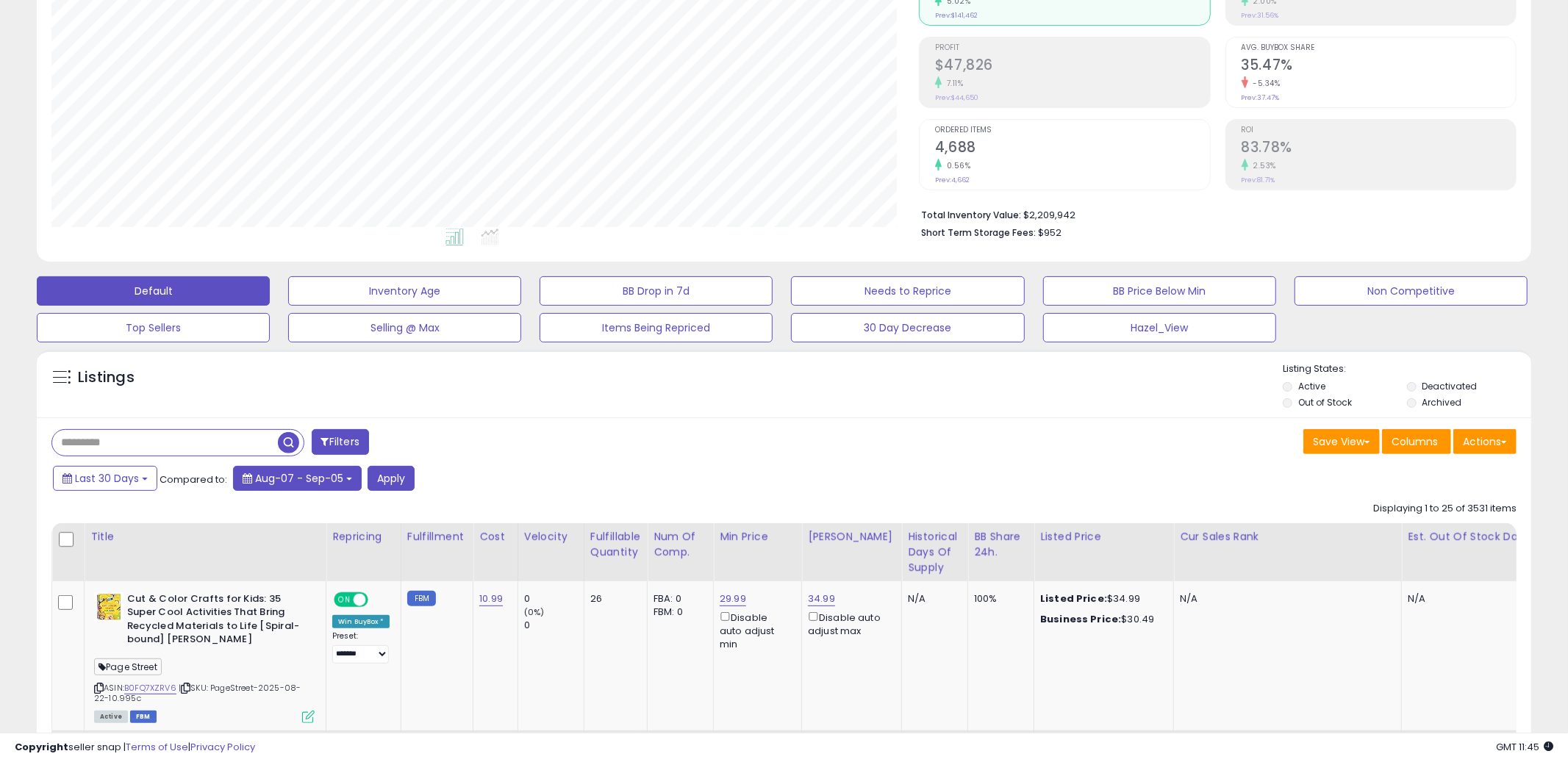
click at [336, 483] on span "Aug-07 - Sep-05" at bounding box center [299, 478] width 88 height 15
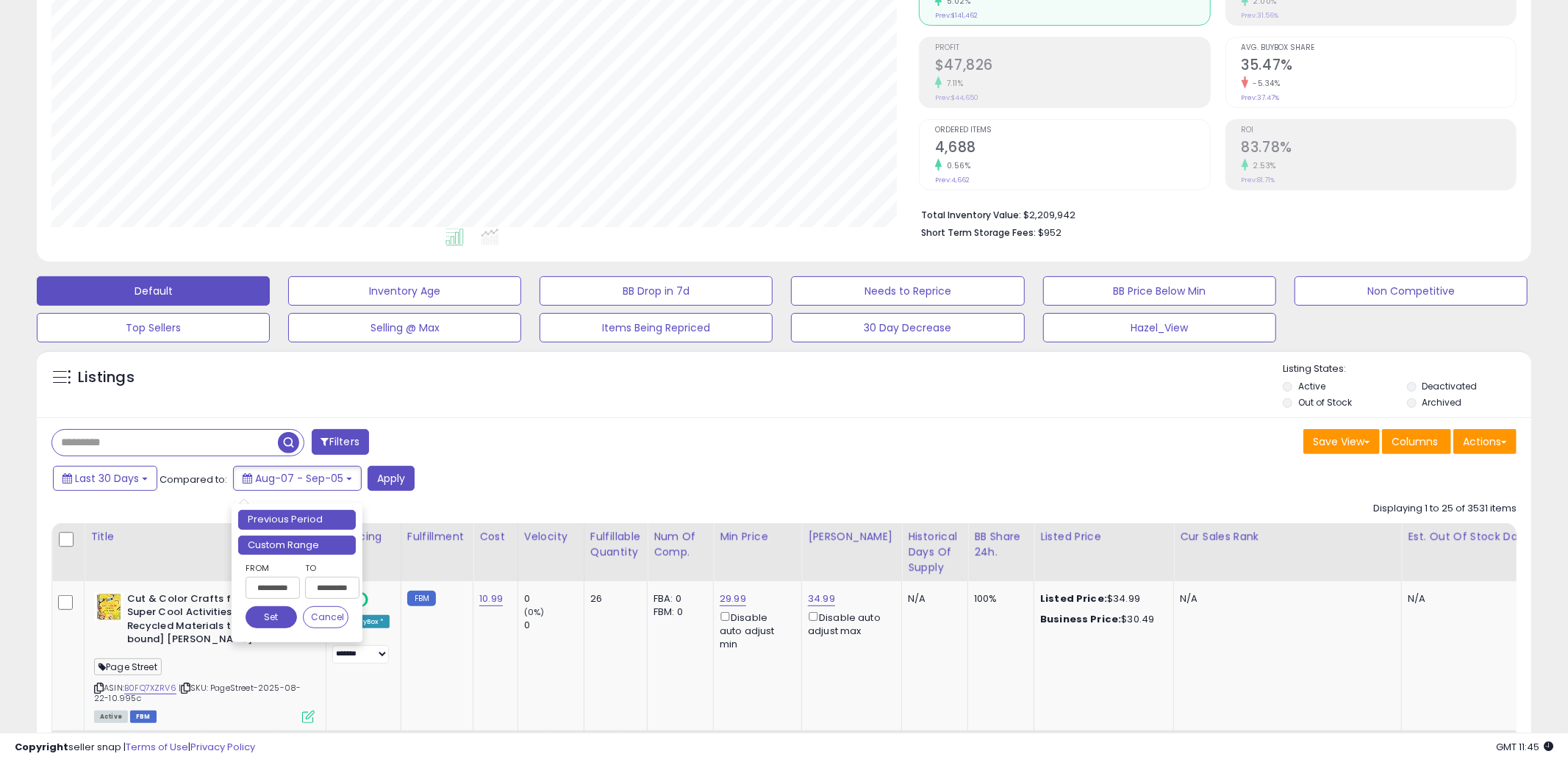
click at [319, 546] on li "Custom Range" at bounding box center [296, 545] width 117 height 20
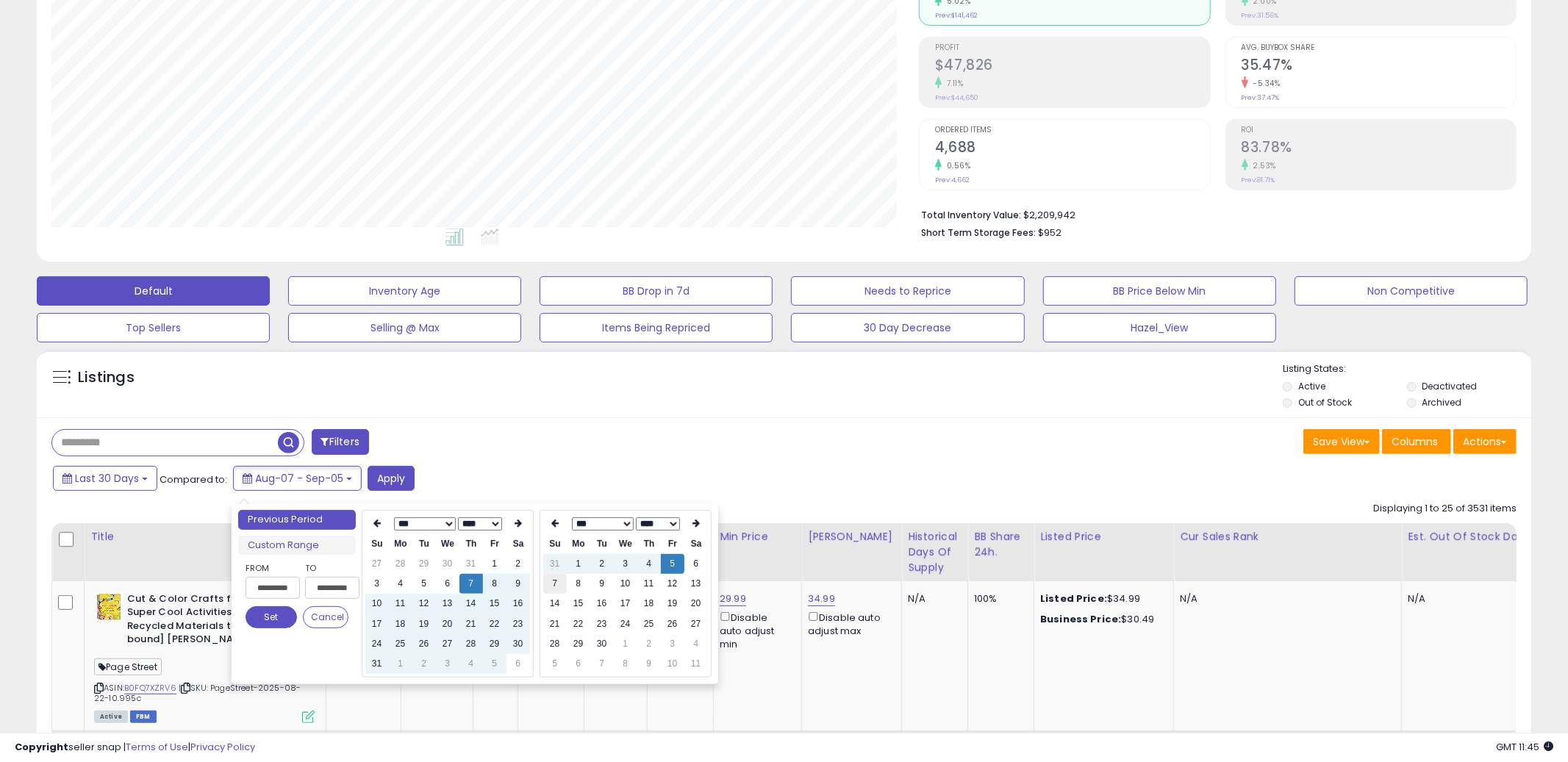
type input "**********"
click at [711, 481] on div "Last 30 Days Compared to: Aug-07 - Sep-05 Apply" at bounding box center [599, 480] width 1099 height 28
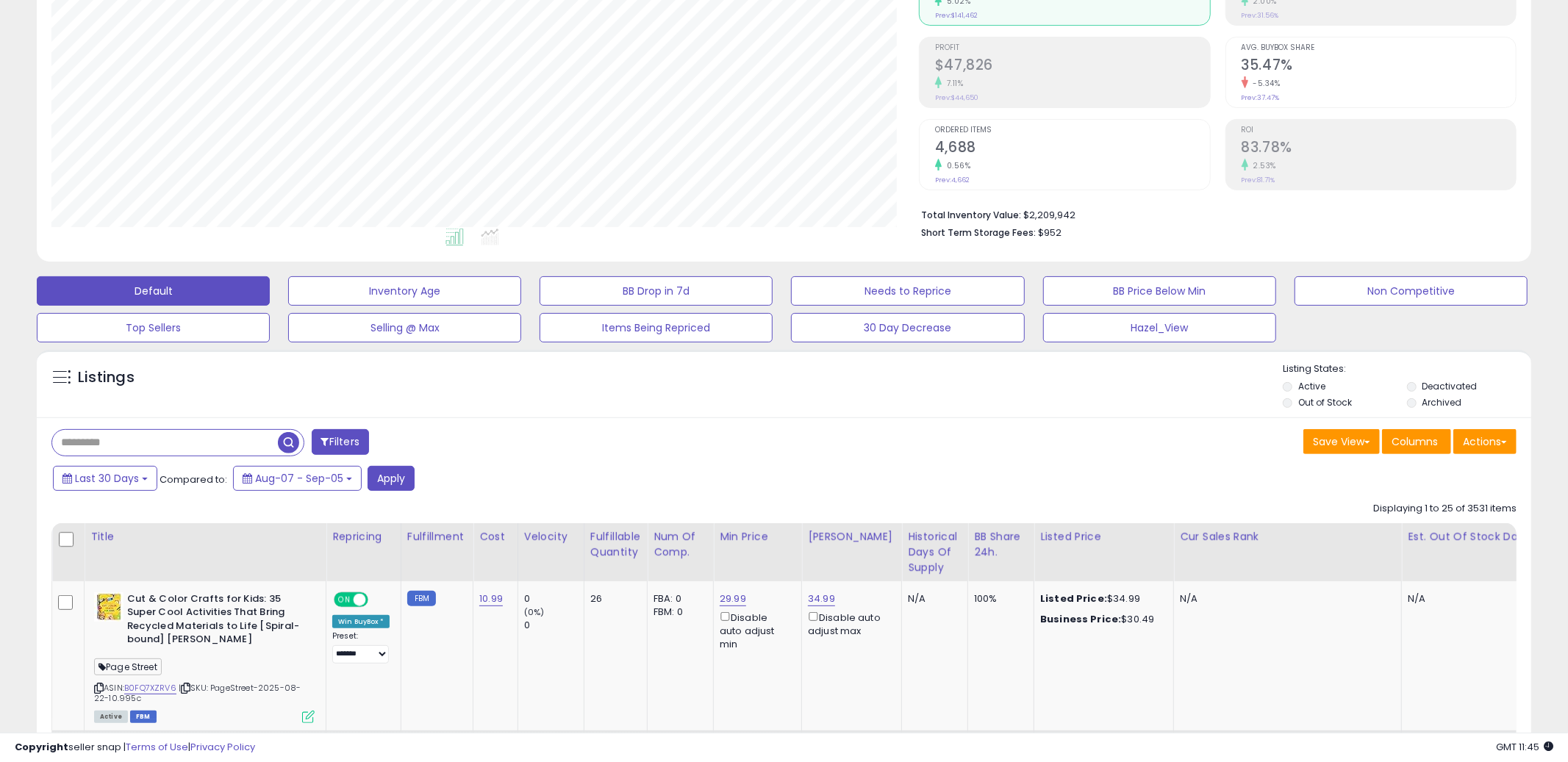
click at [413, 480] on div "Last 30 Days Compared to: Aug-07 - Sep-05 Apply" at bounding box center [599, 480] width 1099 height 28
click at [398, 479] on button "Apply" at bounding box center [391, 479] width 47 height 25
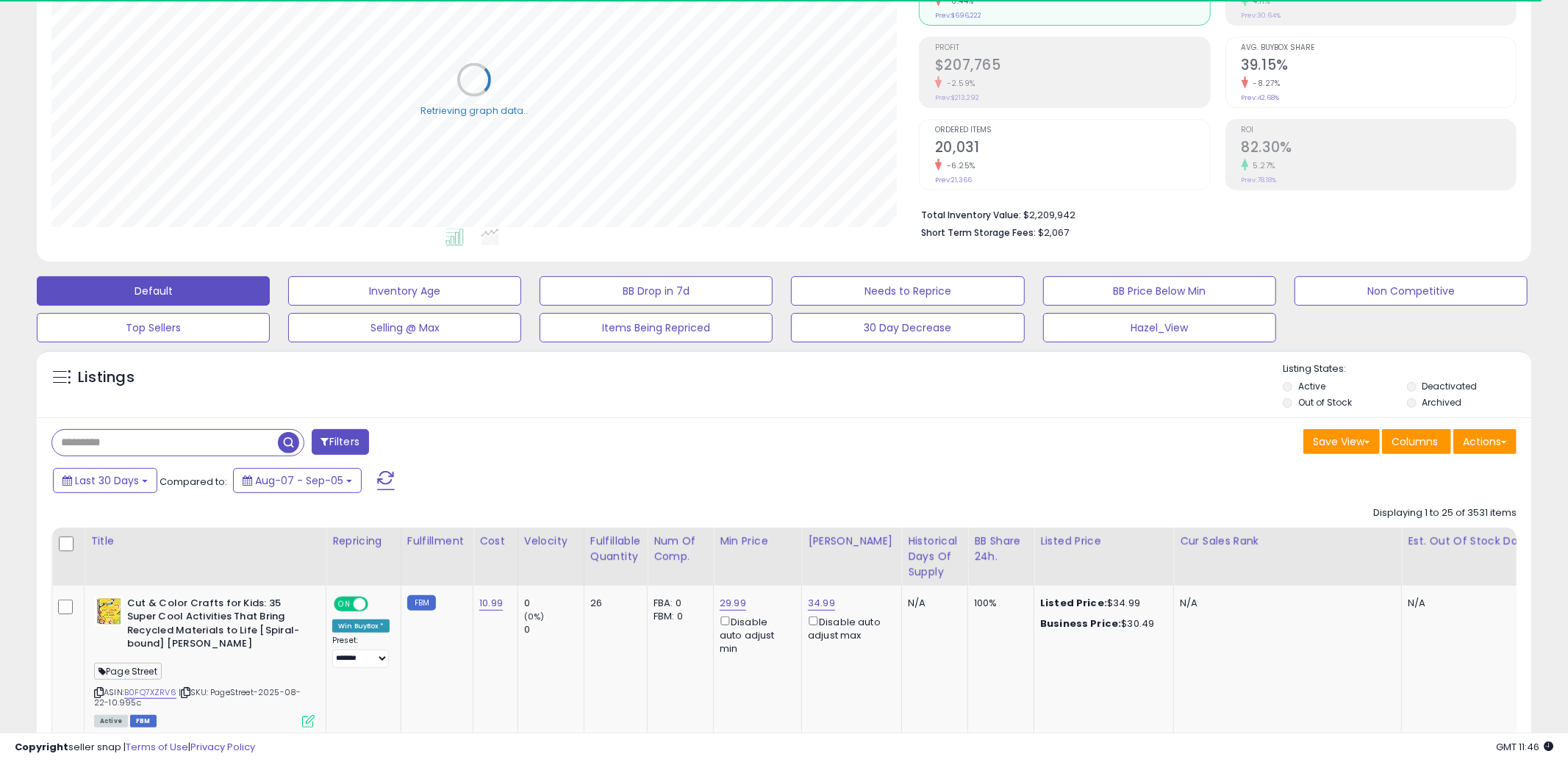
click at [957, 440] on div "Save View Save As New View Update Current View Columns Actions Import Import Wa…" at bounding box center [1156, 443] width 744 height 28
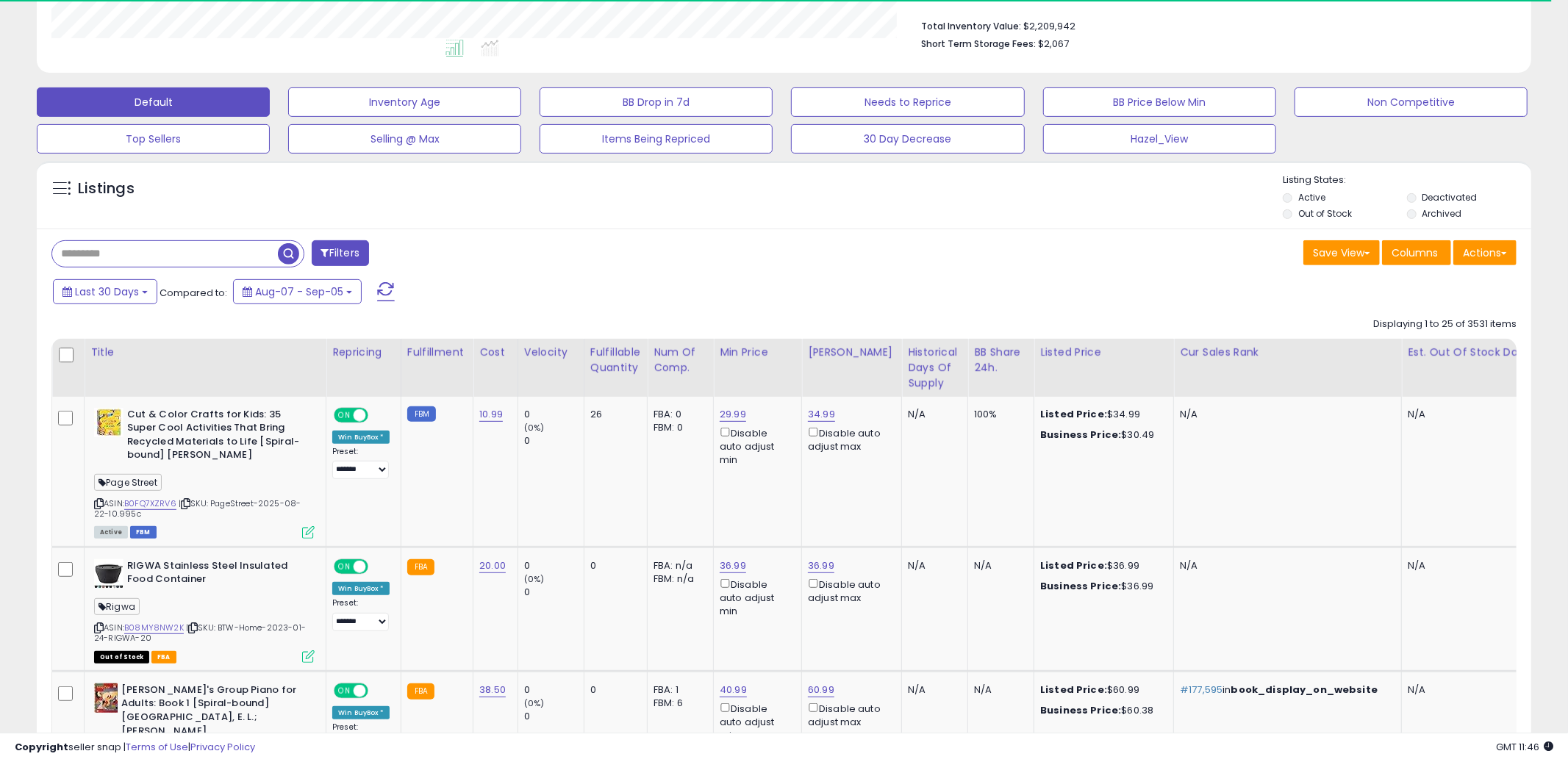
scroll to position [410, 0]
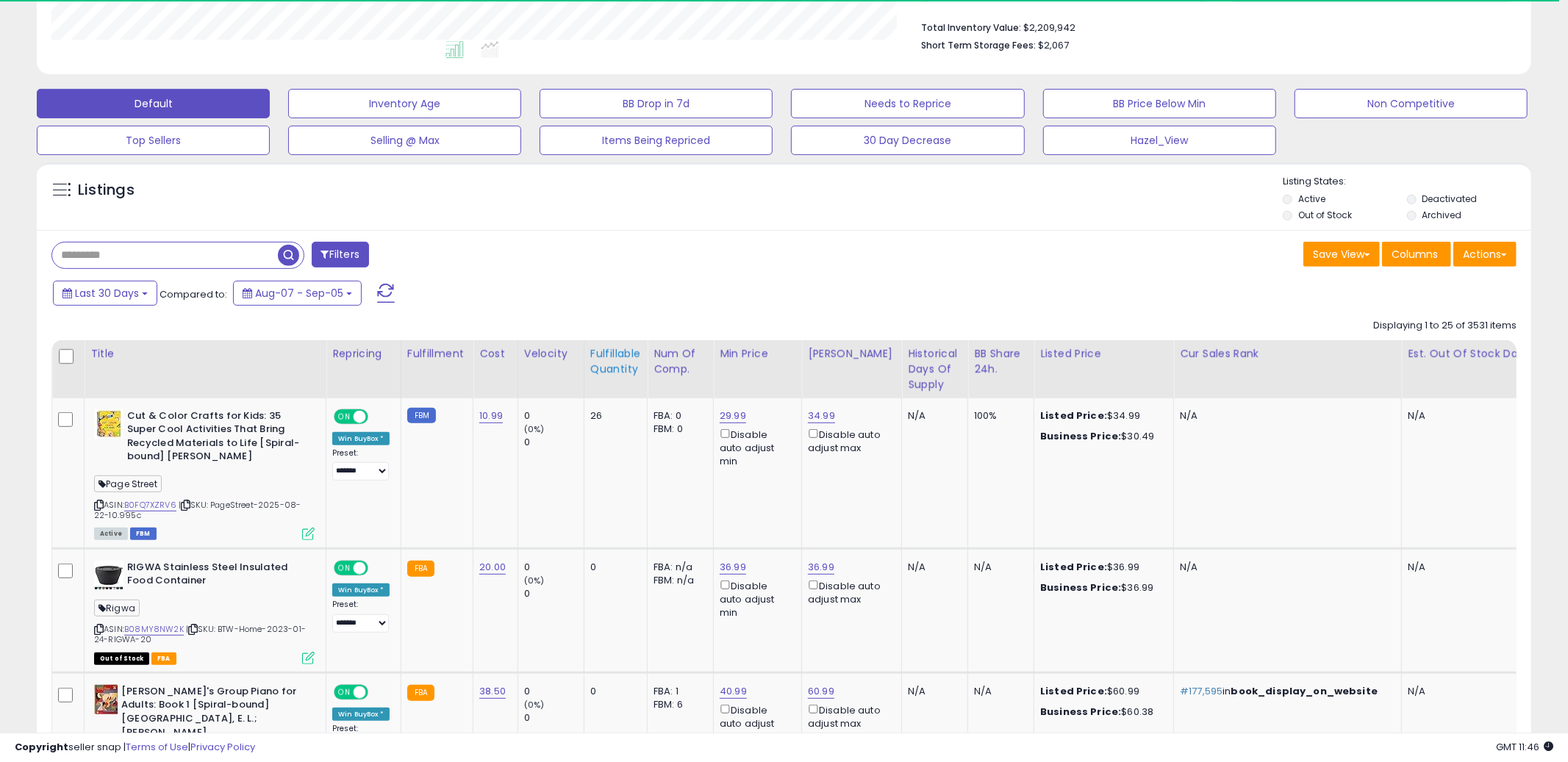
click at [623, 365] on div "Fulfillable Quantity" at bounding box center [616, 361] width 50 height 31
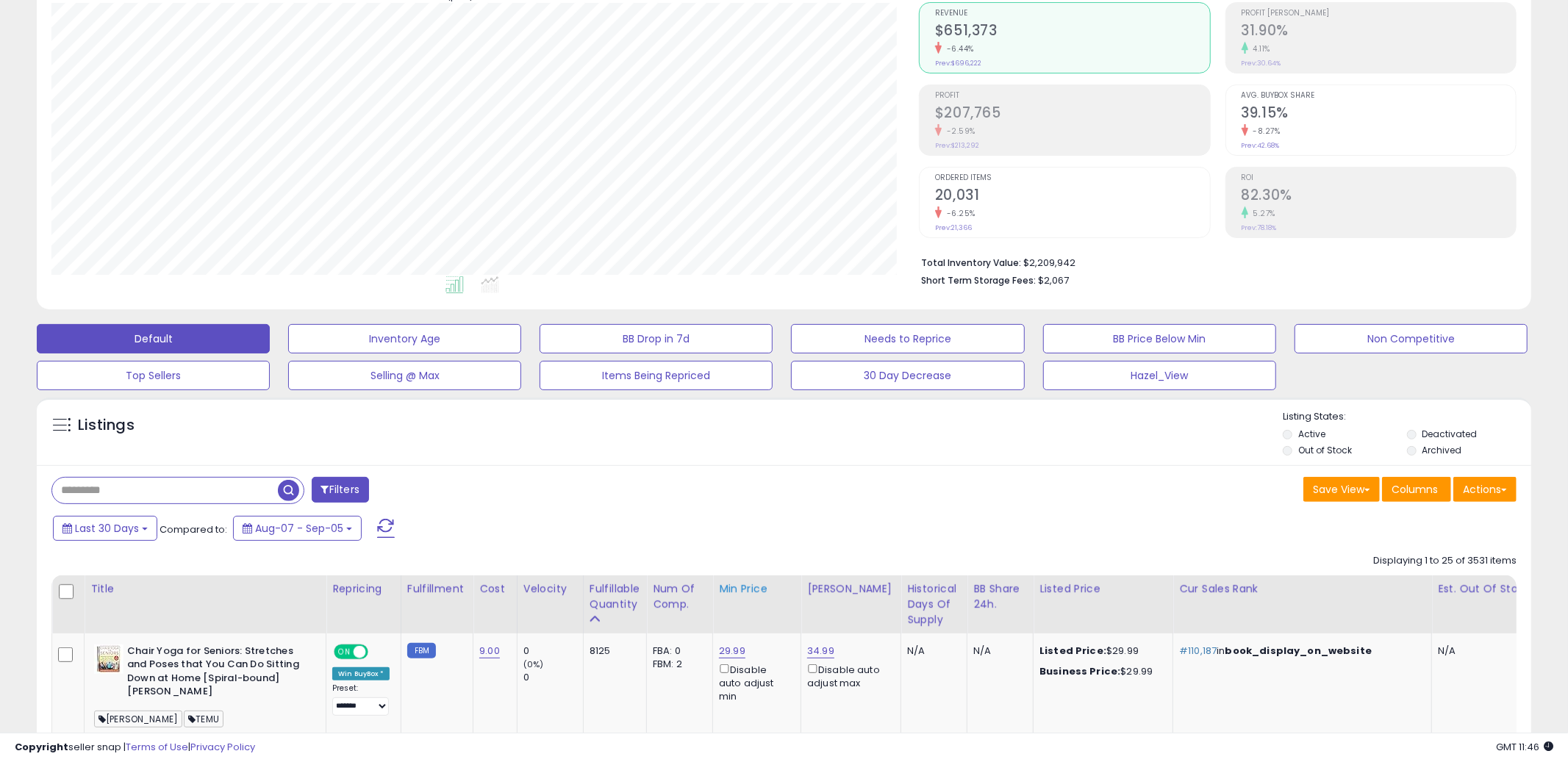
scroll to position [357, 0]
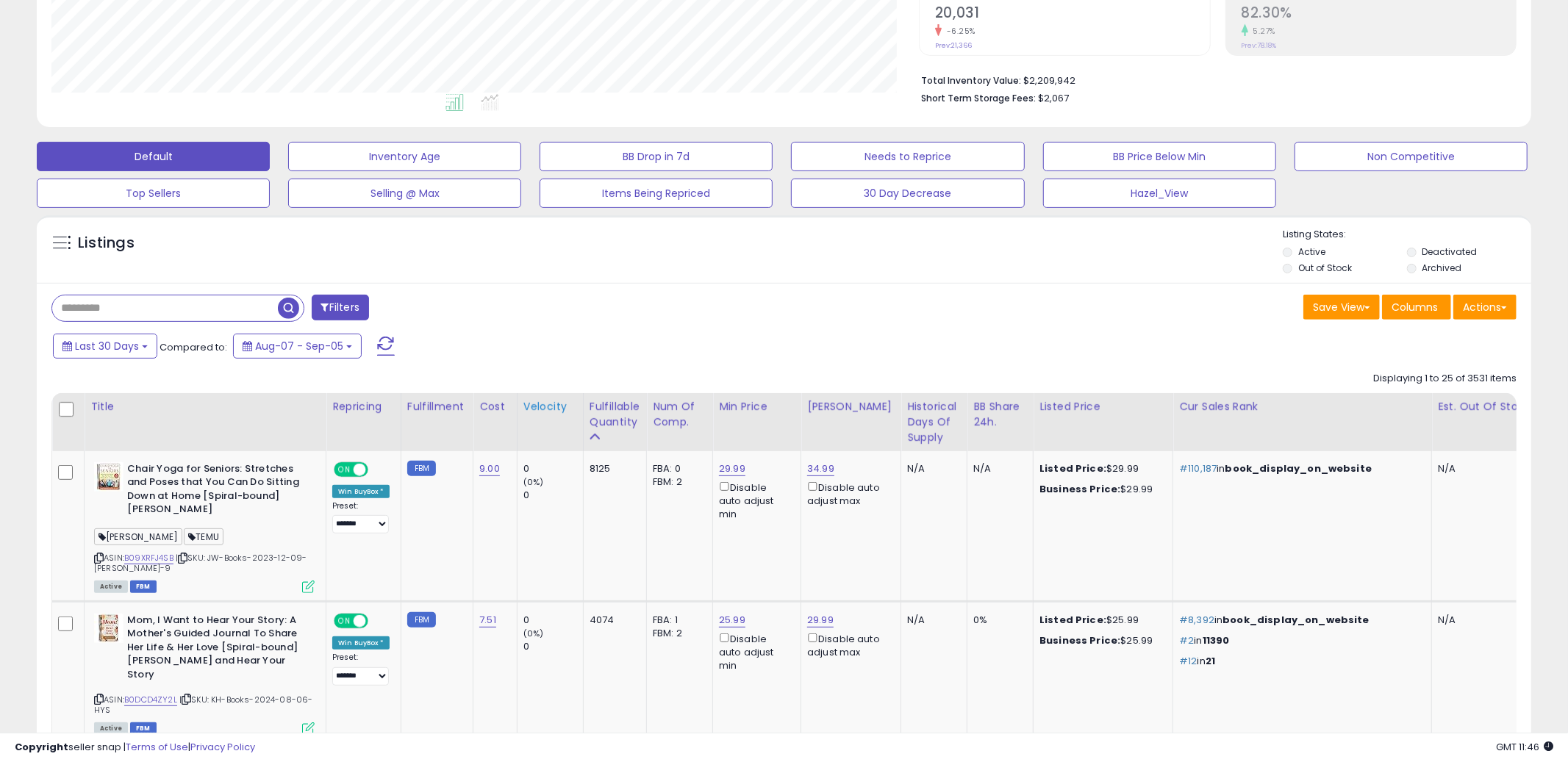
click at [544, 403] on div "Velocity" at bounding box center [550, 407] width 54 height 16
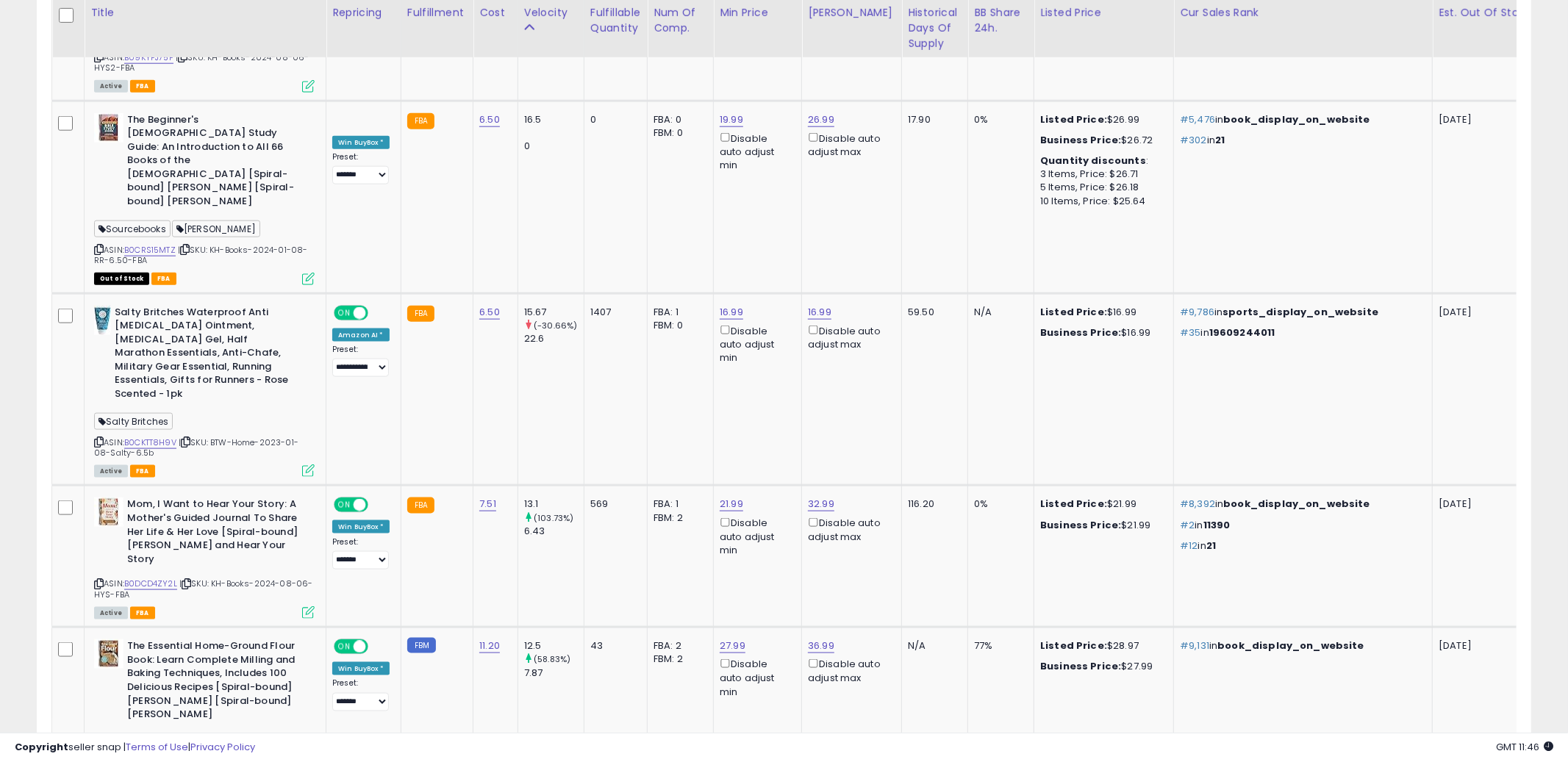
scroll to position [1470, 0]
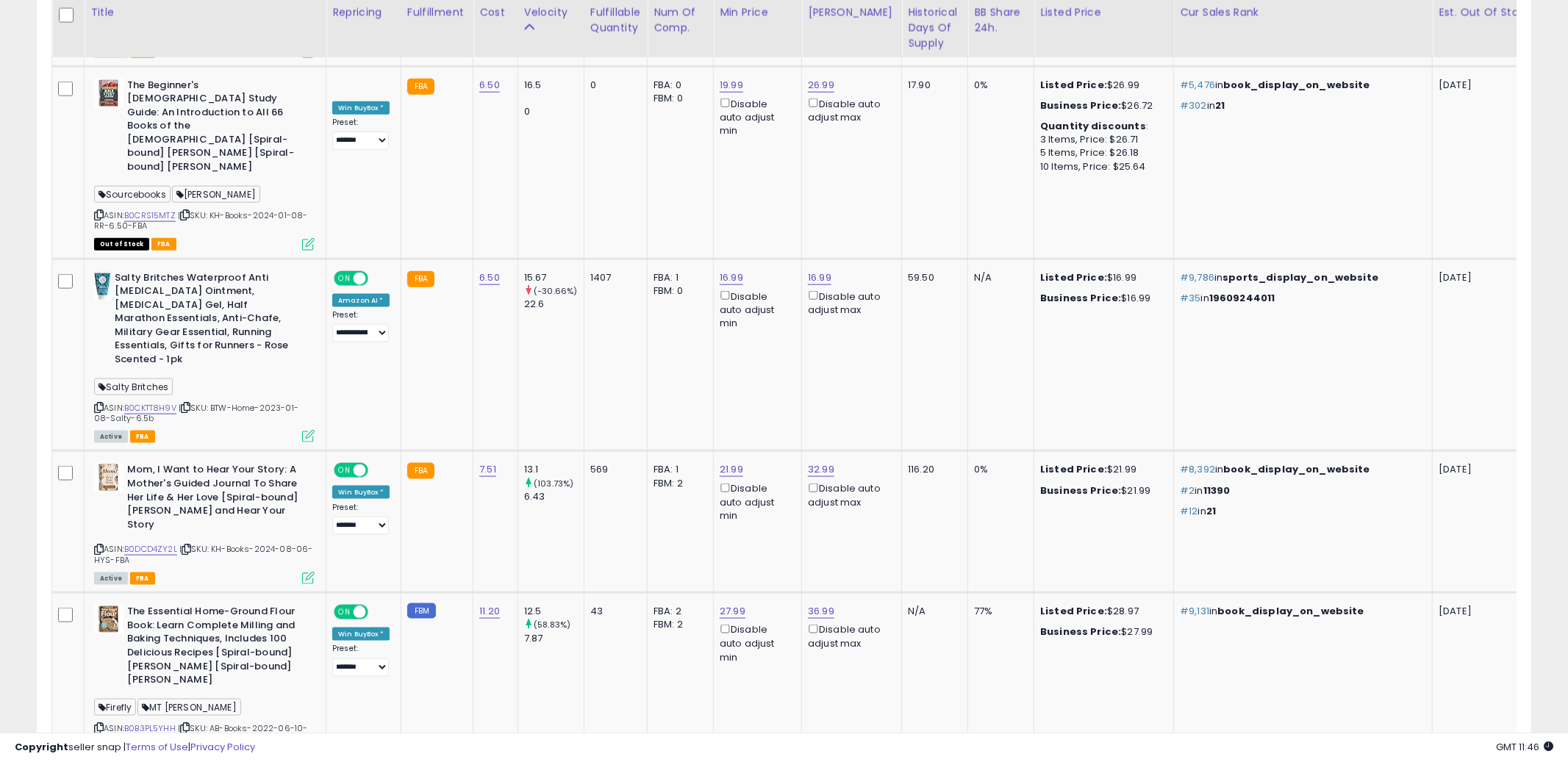
click at [857, 593] on td "36.99 Disable auto adjust max" at bounding box center [851, 682] width 100 height 179
click at [102, 723] on icon at bounding box center [98, 727] width 9 height 8
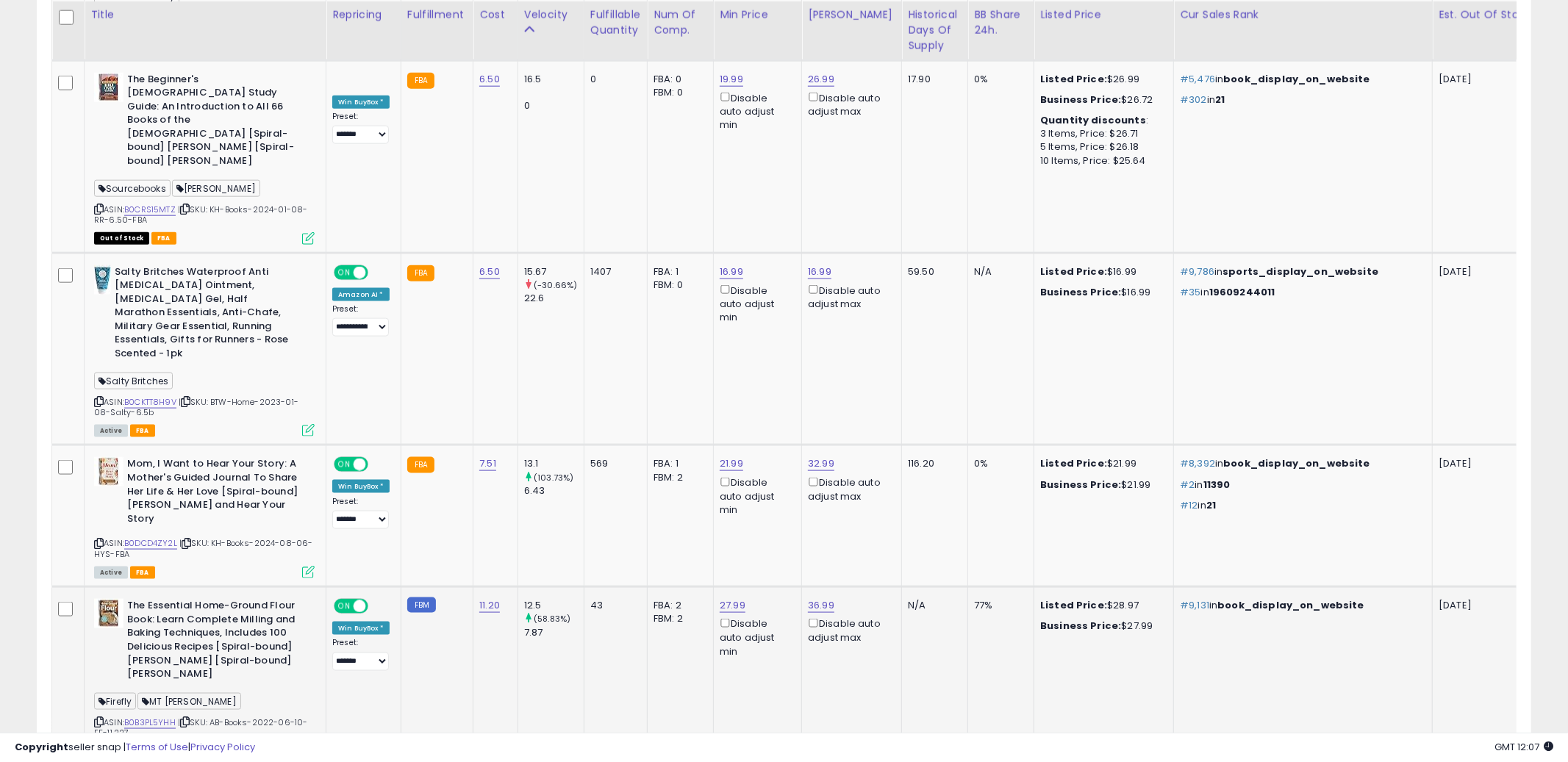
scroll to position [1478, 0]
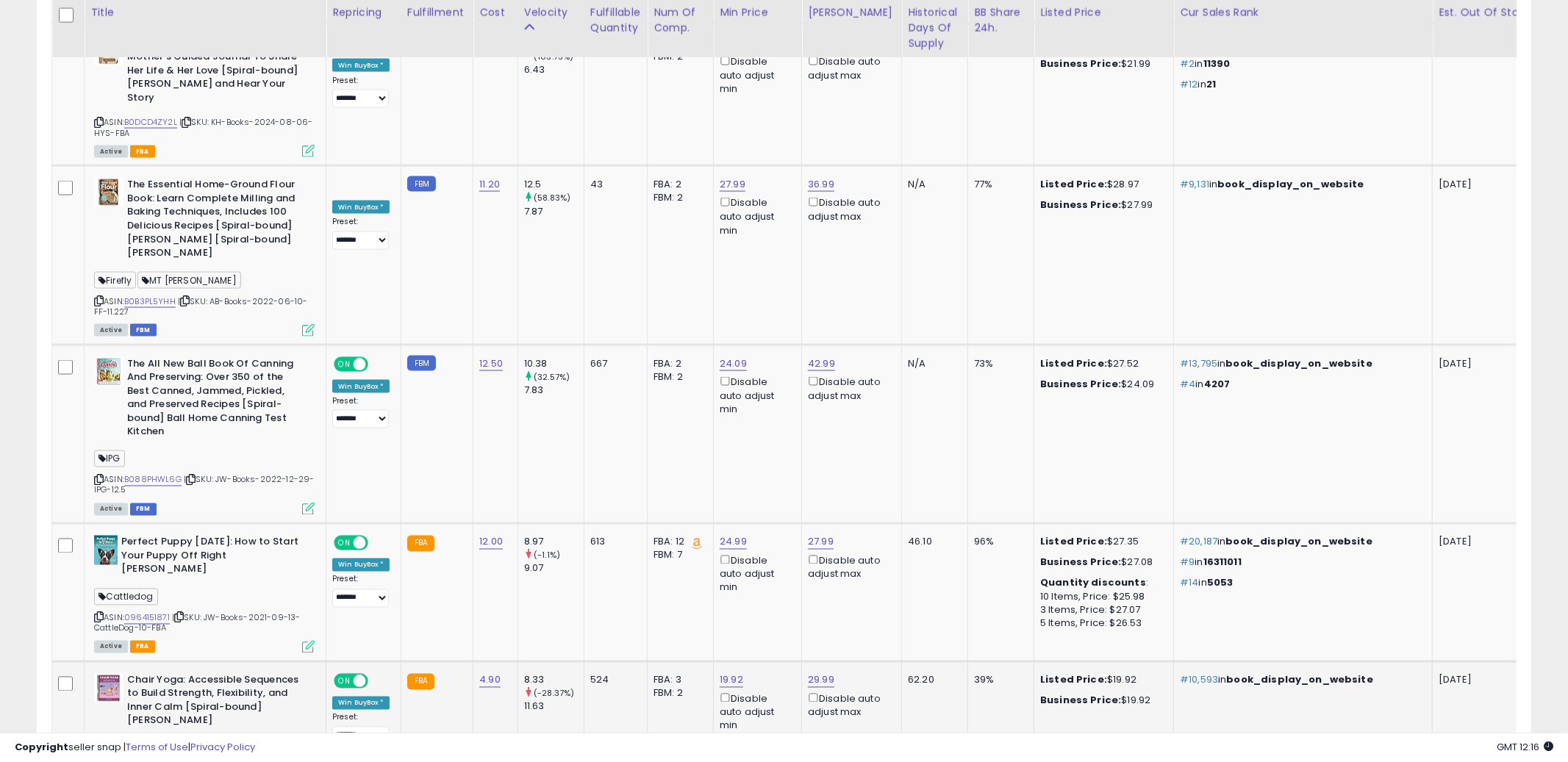
click at [1288, 661] on td "#10,593 in book_display_on_website" at bounding box center [1303, 737] width 259 height 151
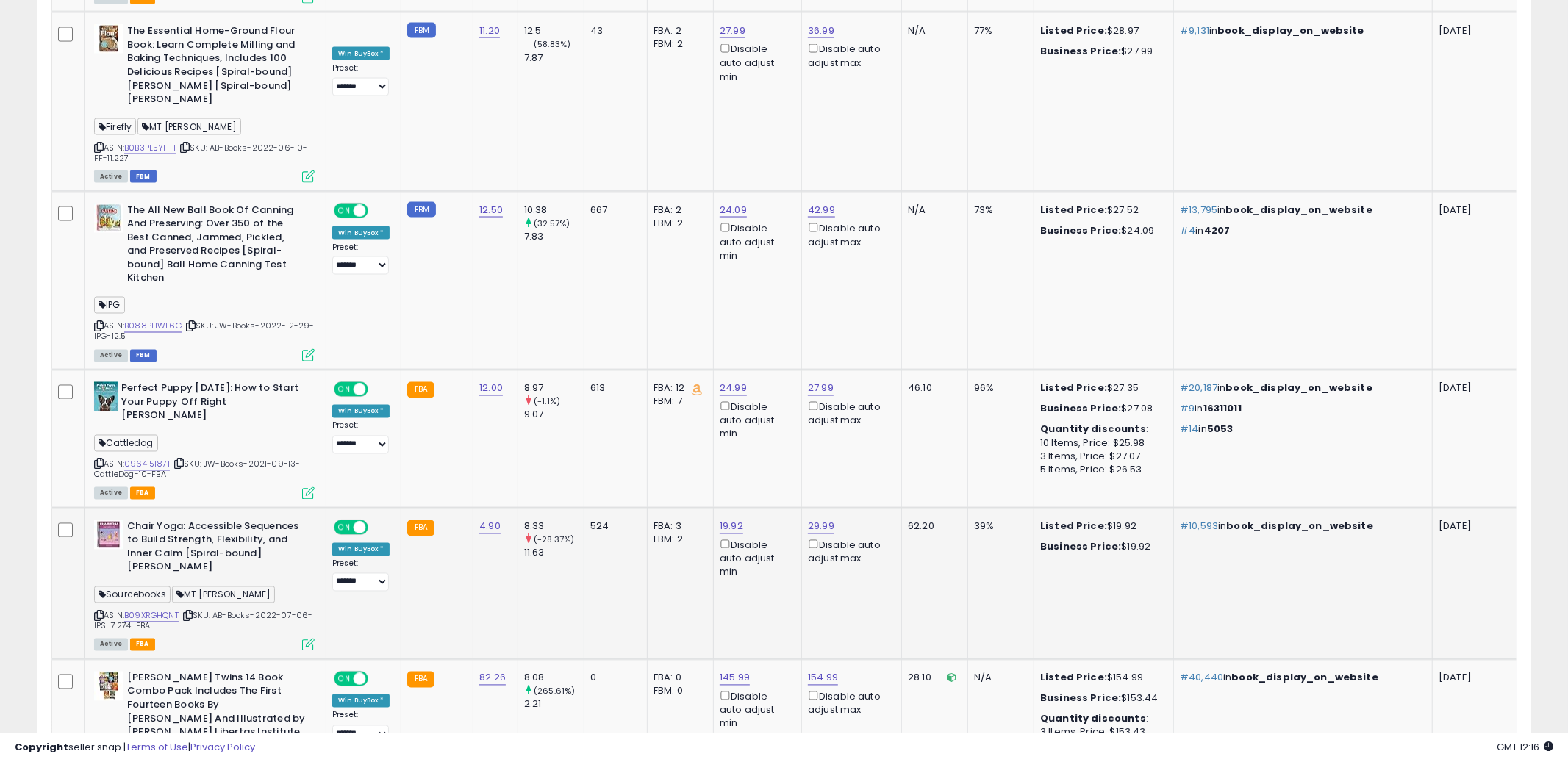
scroll to position [2066, 0]
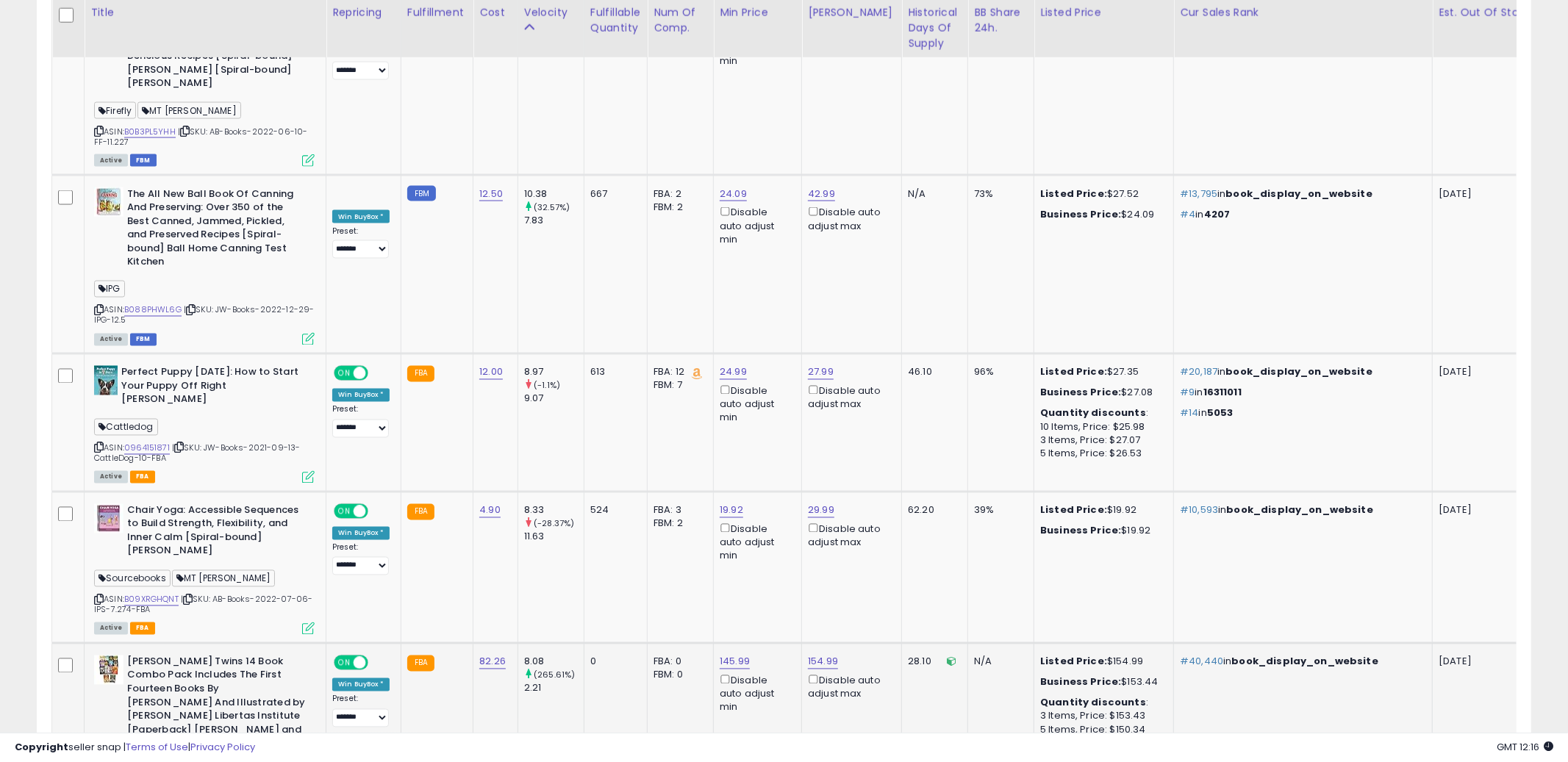
click at [1288, 643] on td "#40,440 in book_display_on_website" at bounding box center [1303, 753] width 259 height 220
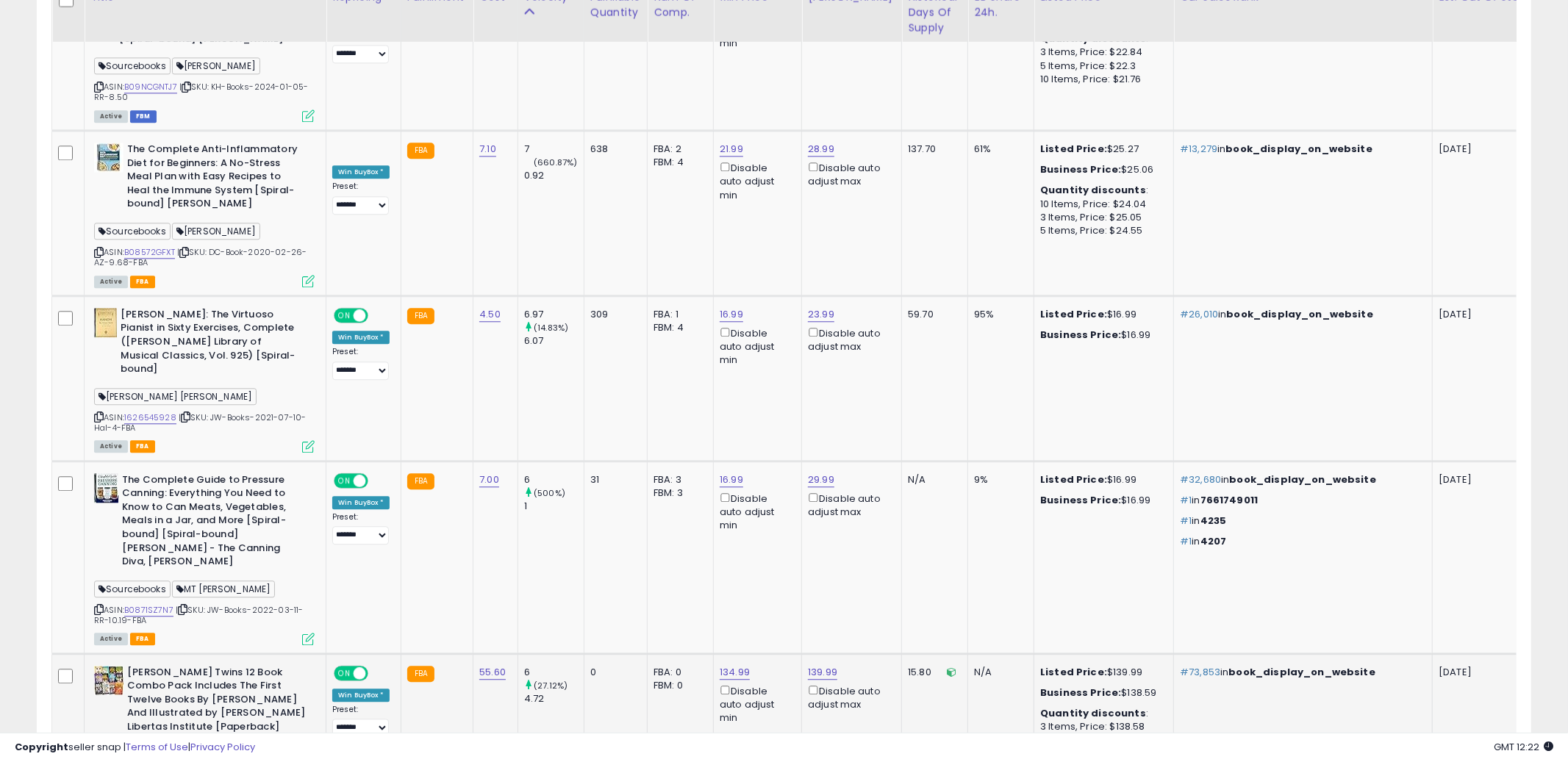
scroll to position [3050, 0]
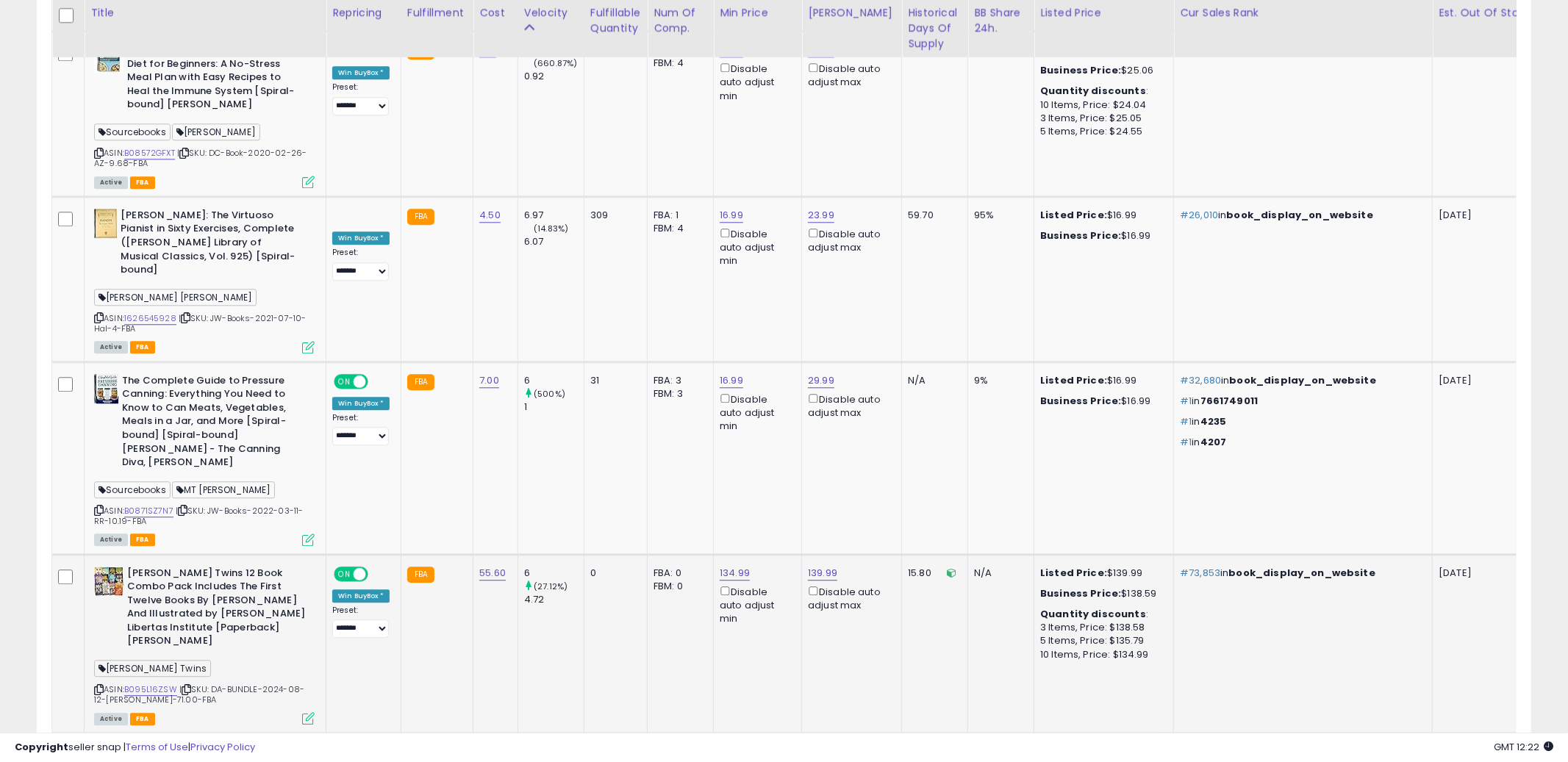
click at [881, 554] on td "139.99 Disable auto adjust max" at bounding box center [851, 643] width 100 height 179
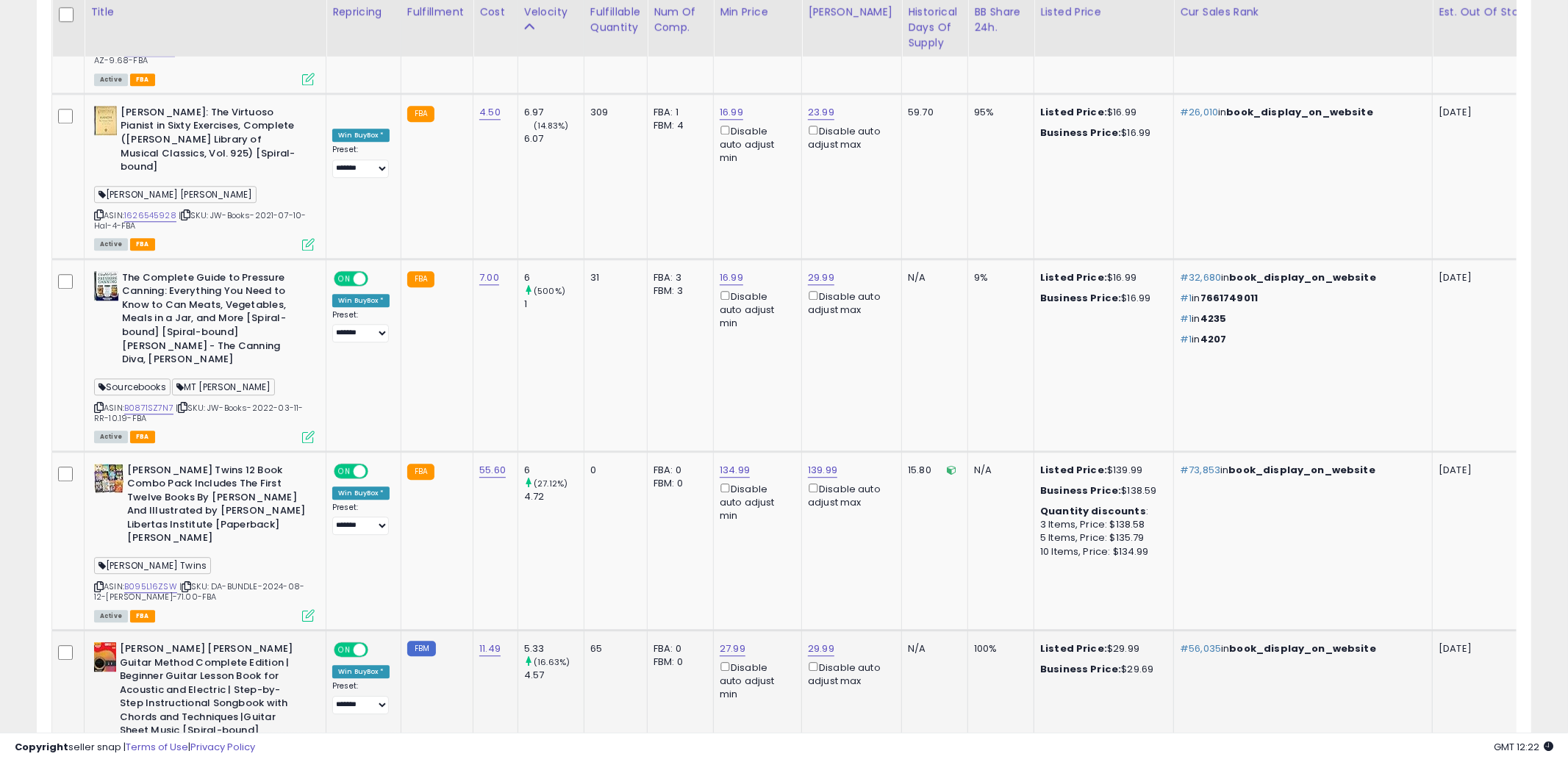
scroll to position [3161, 0]
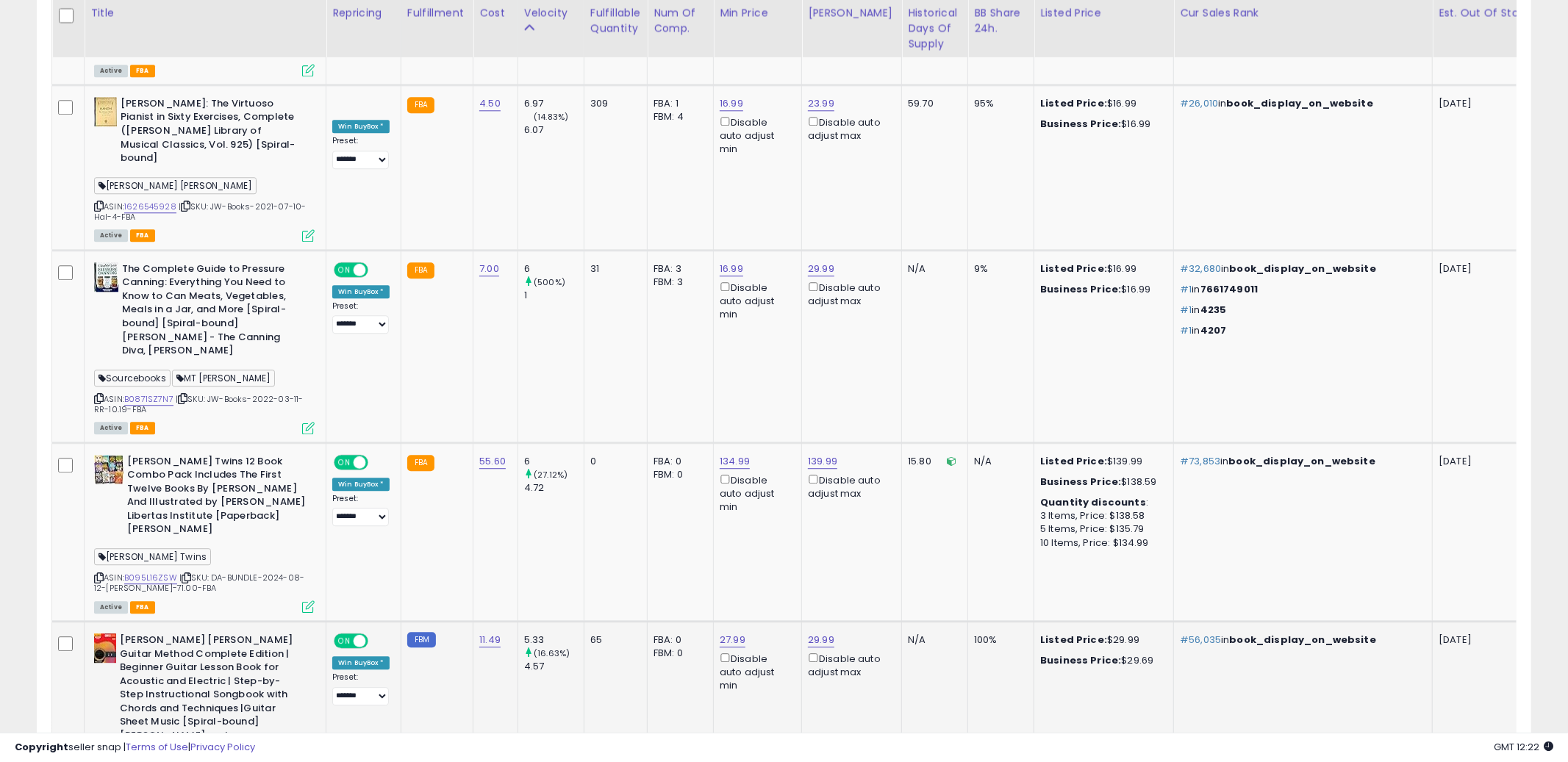
click at [1034, 621] on td "Listed Price: $29.99 Business Price: $29.69" at bounding box center [1103, 726] width 139 height 210
click at [802, 621] on td "29.99 Disable auto adjust max" at bounding box center [851, 726] width 100 height 210
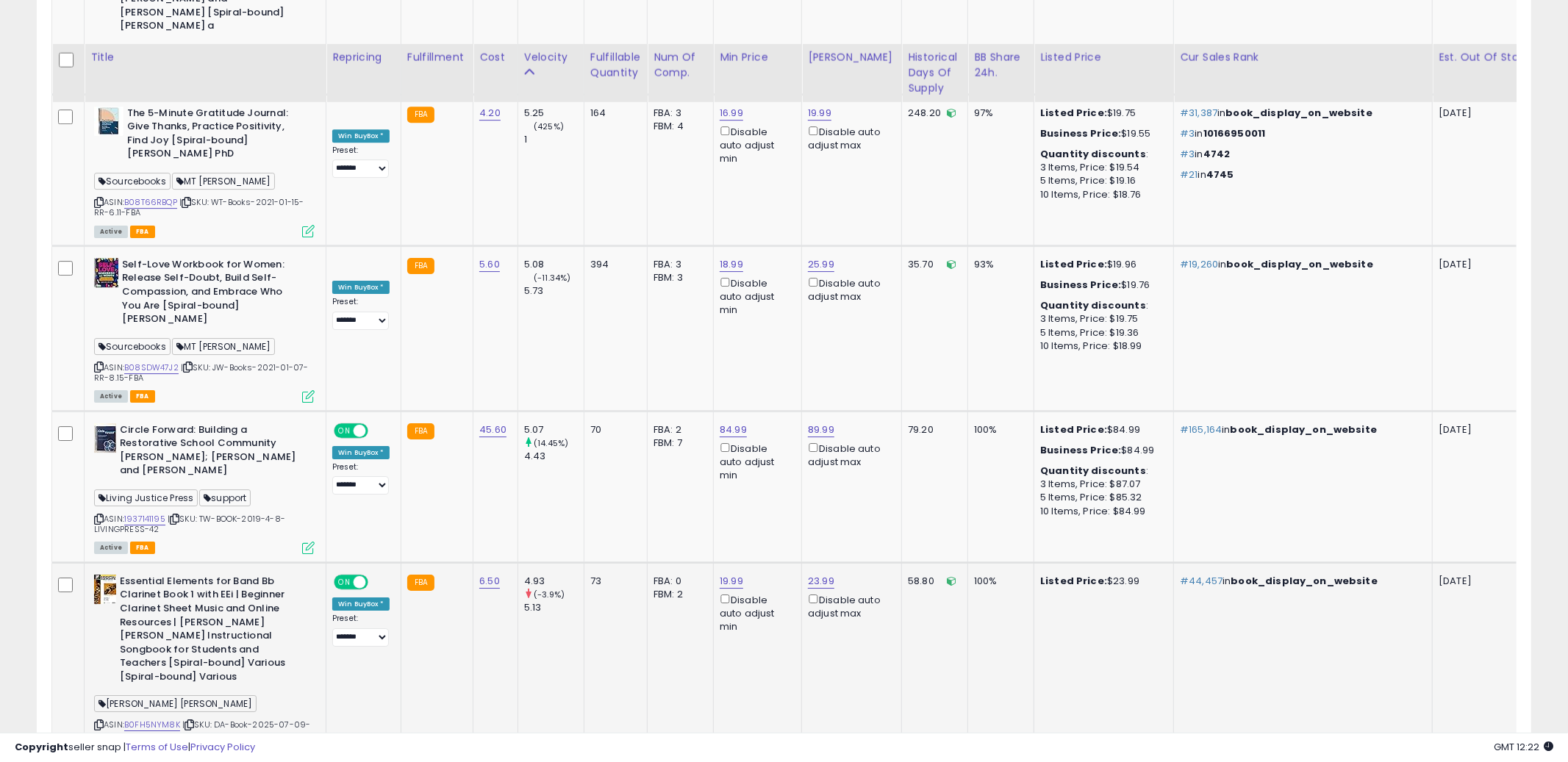
scroll to position [3942, 0]
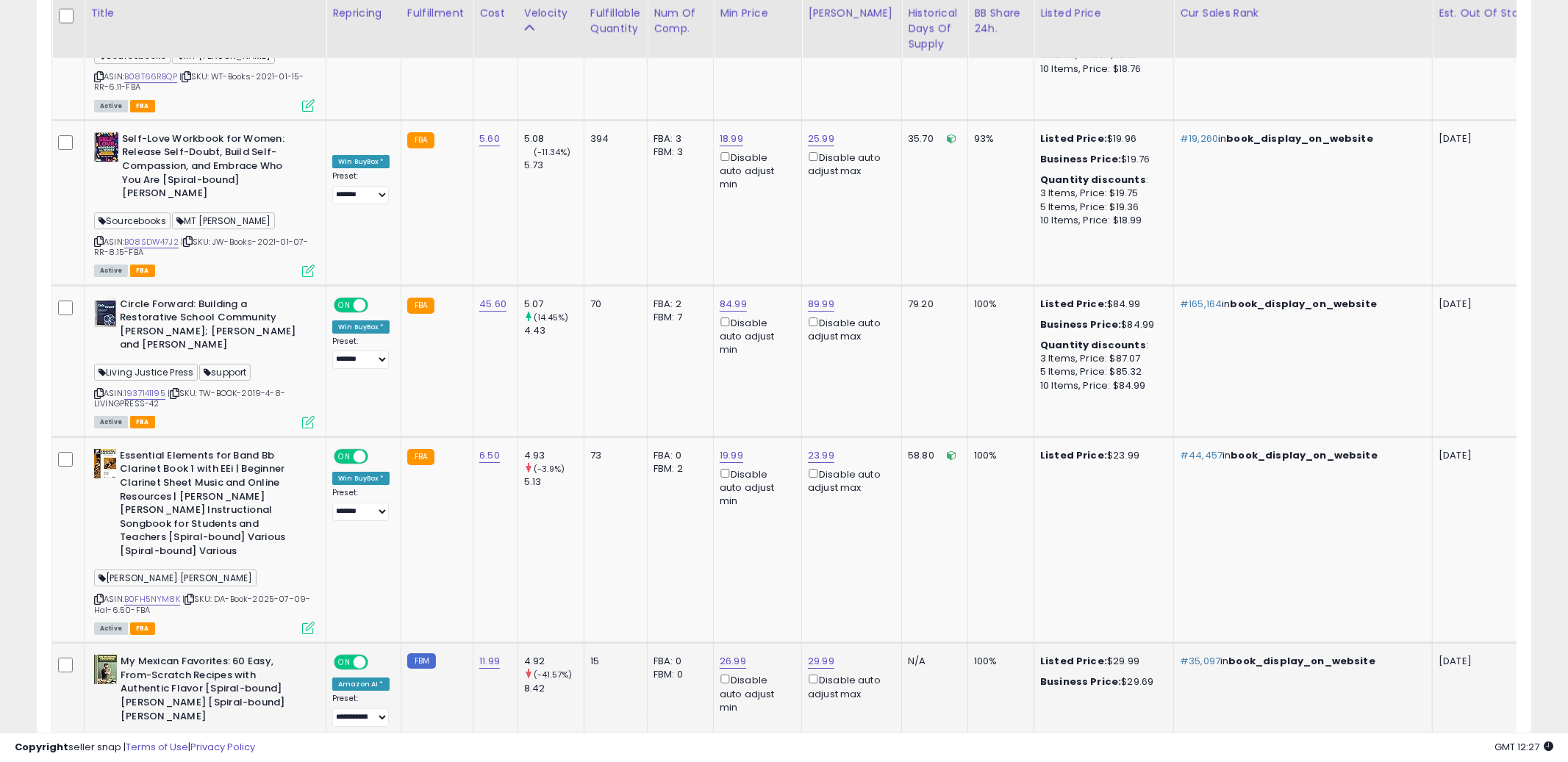
scroll to position [4212, 0]
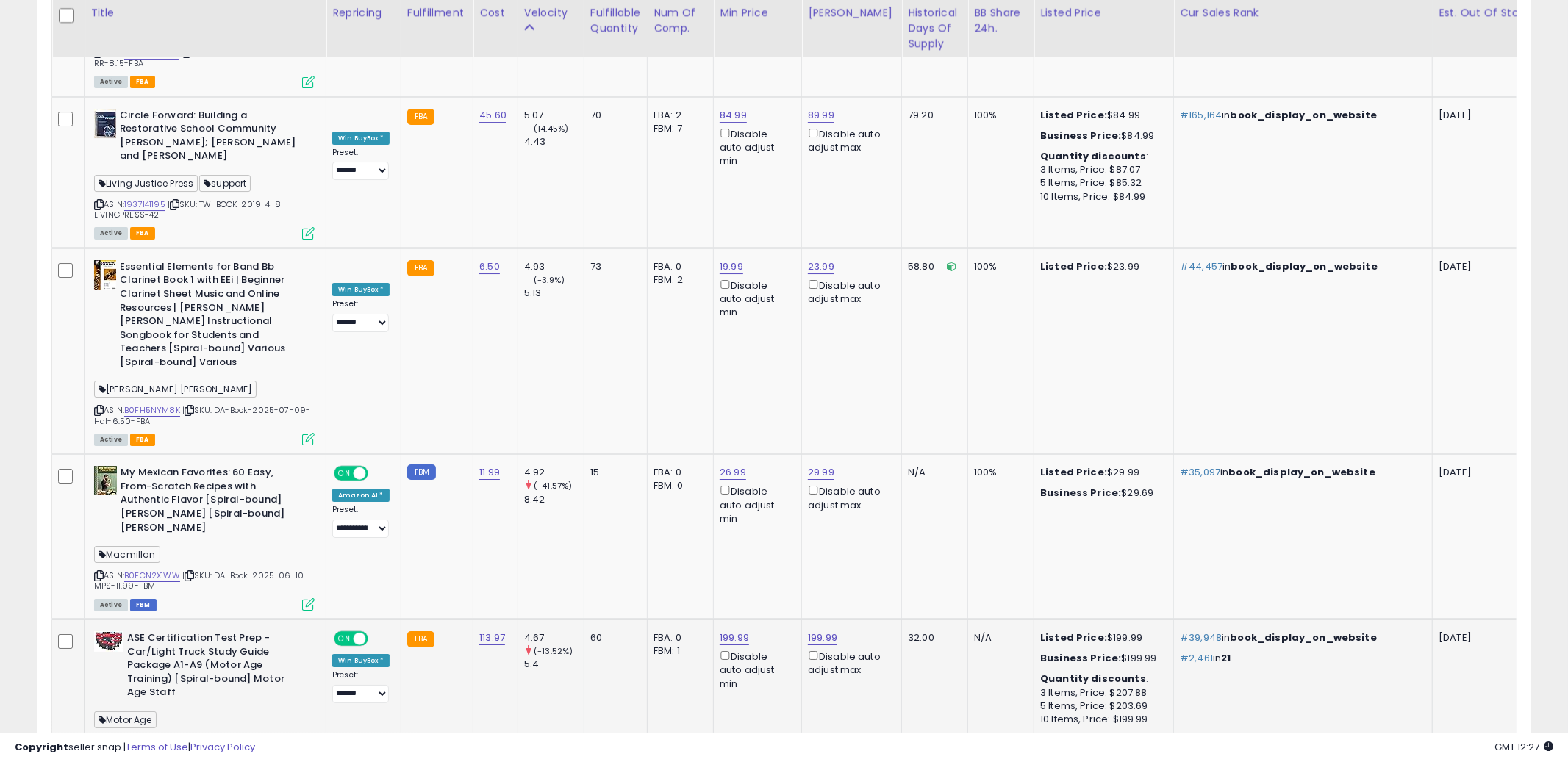
click at [1306, 620] on td "#39,948 in book_display_on_website #2,461 in 21" at bounding box center [1303, 702] width 259 height 165
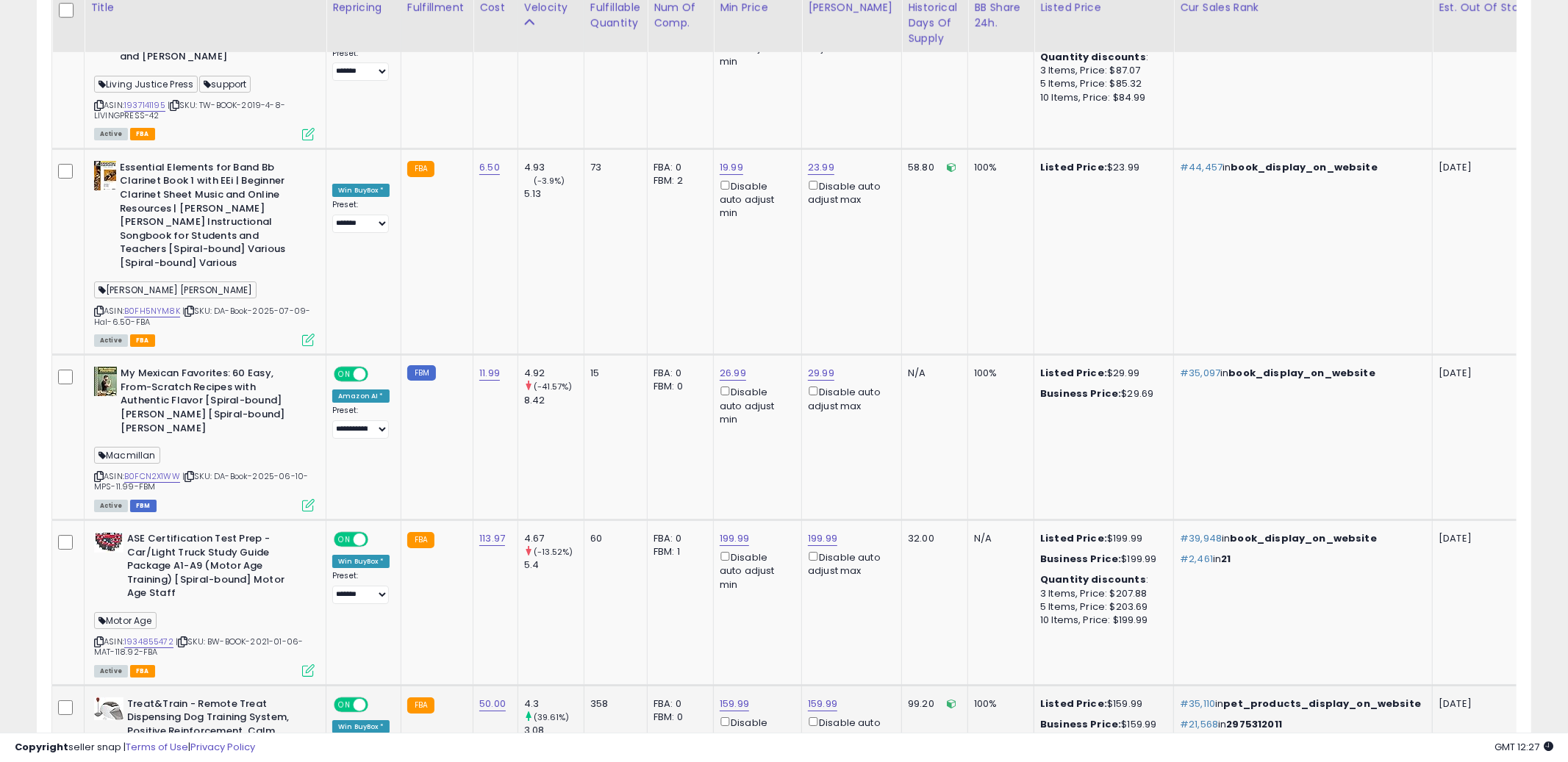
scroll to position [4307, 0]
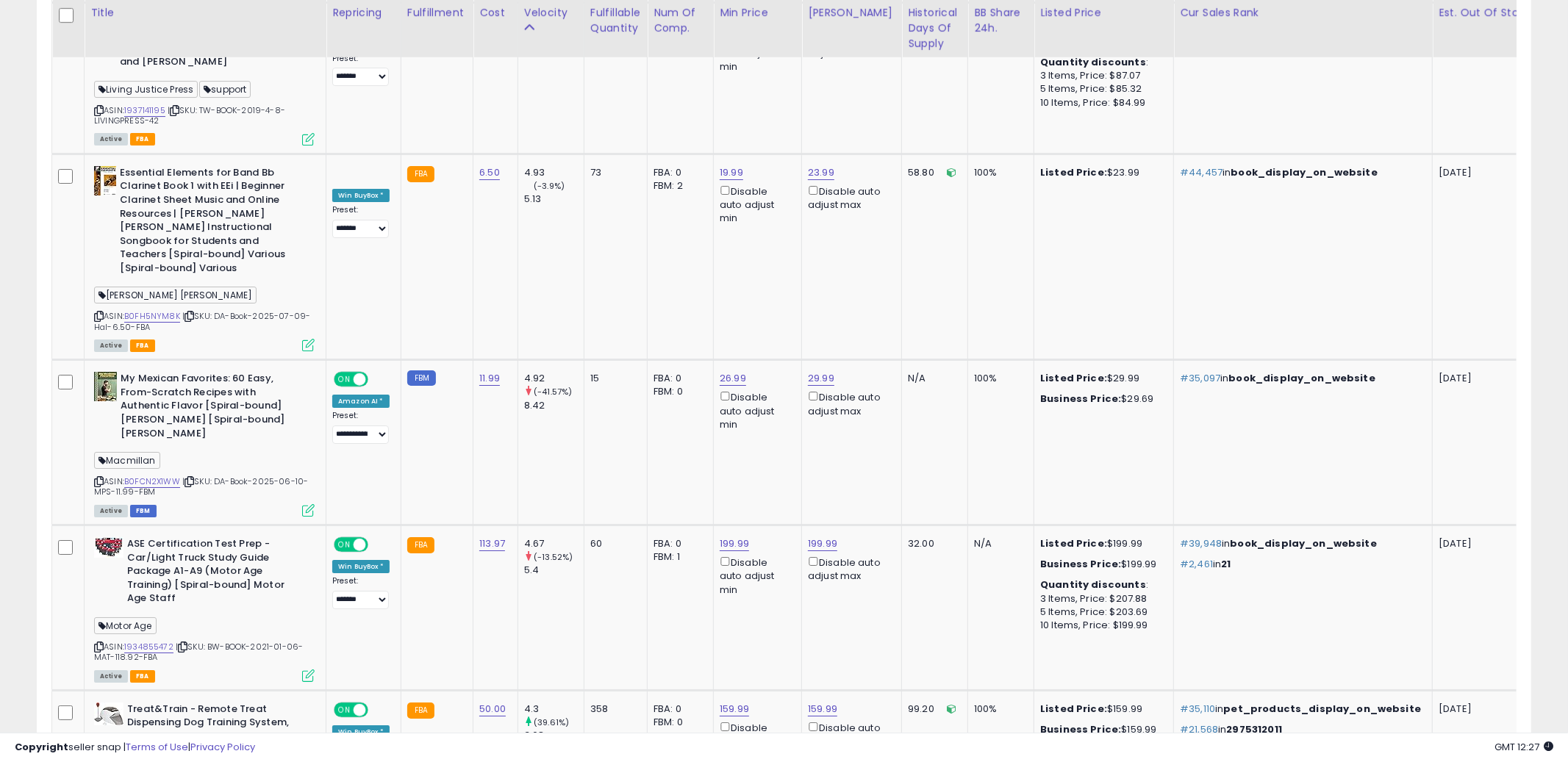
select select "**"
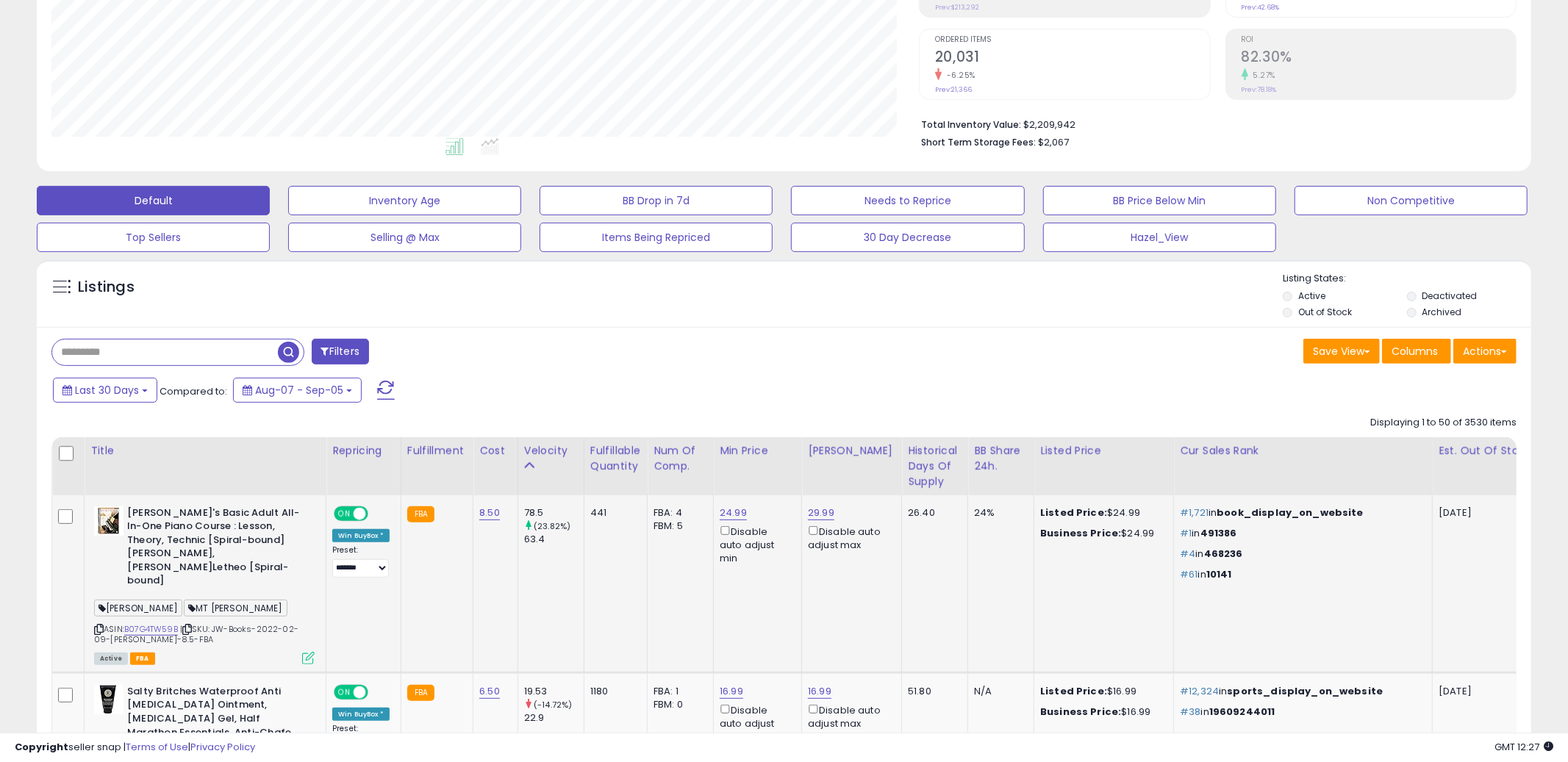
scroll to position [364, 0]
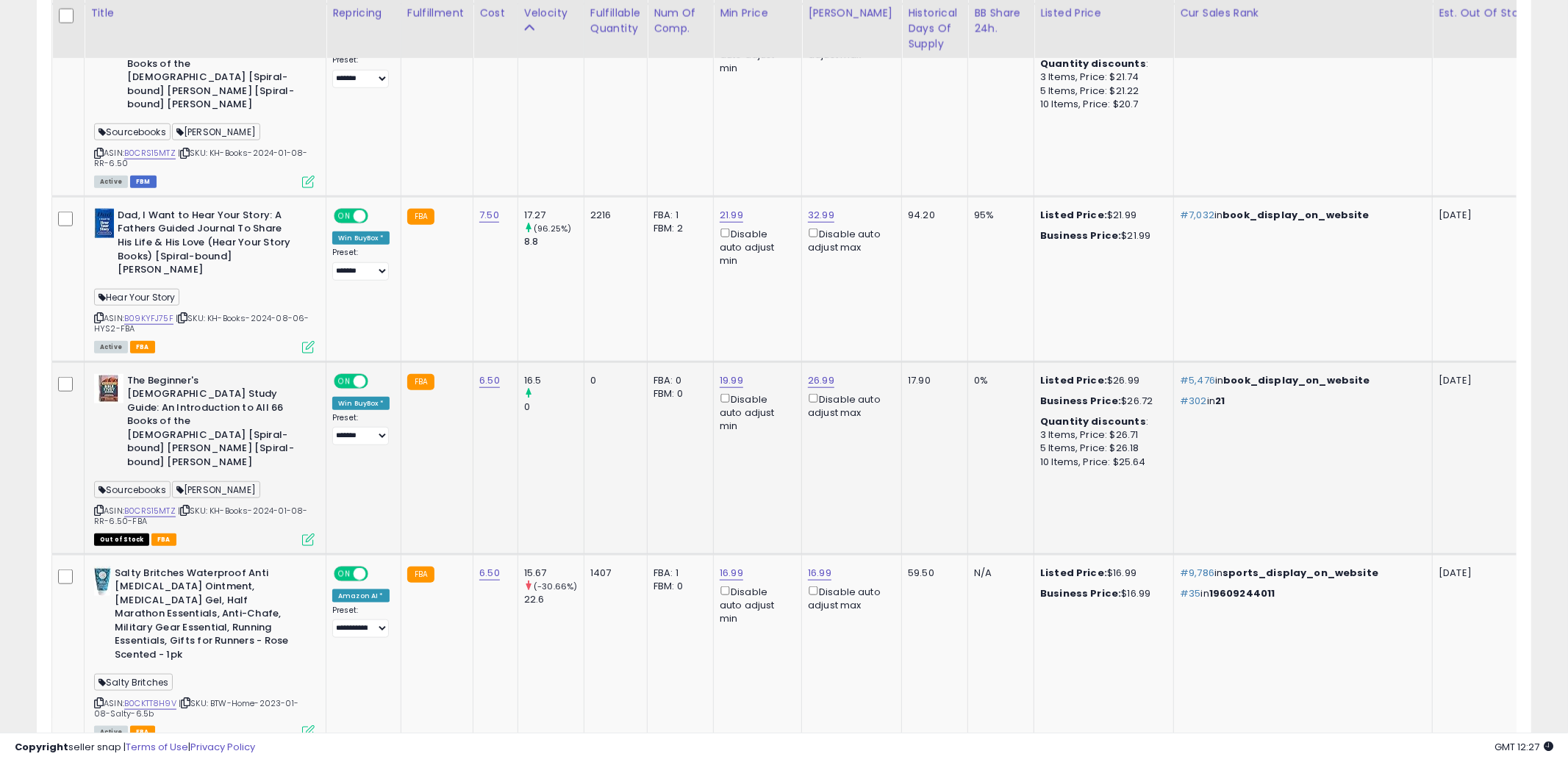
click at [1068, 560] on td "Listed Price: $16.99 Business Price: $16.99" at bounding box center [1103, 650] width 139 height 193
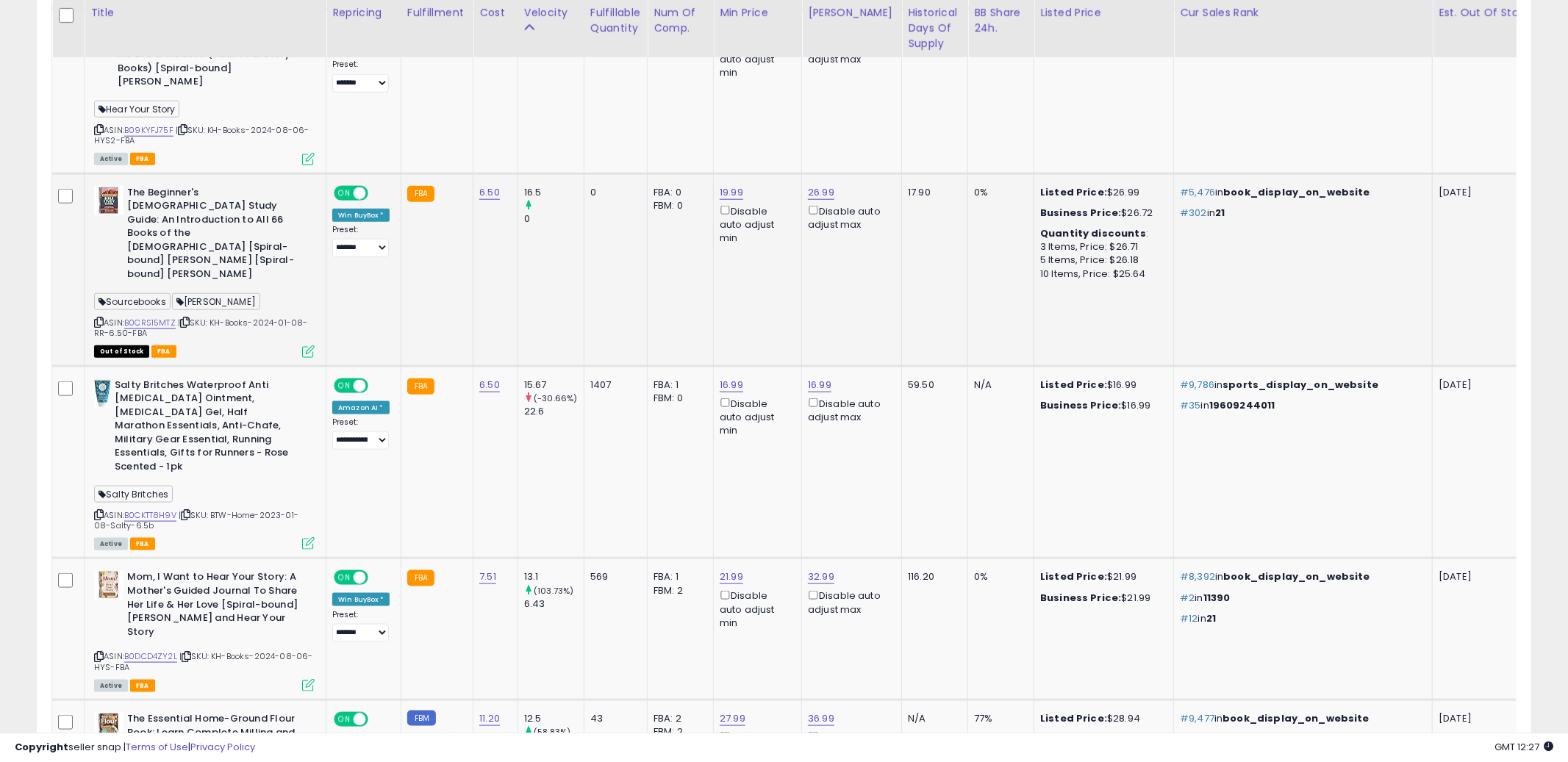
scroll to position [1533, 0]
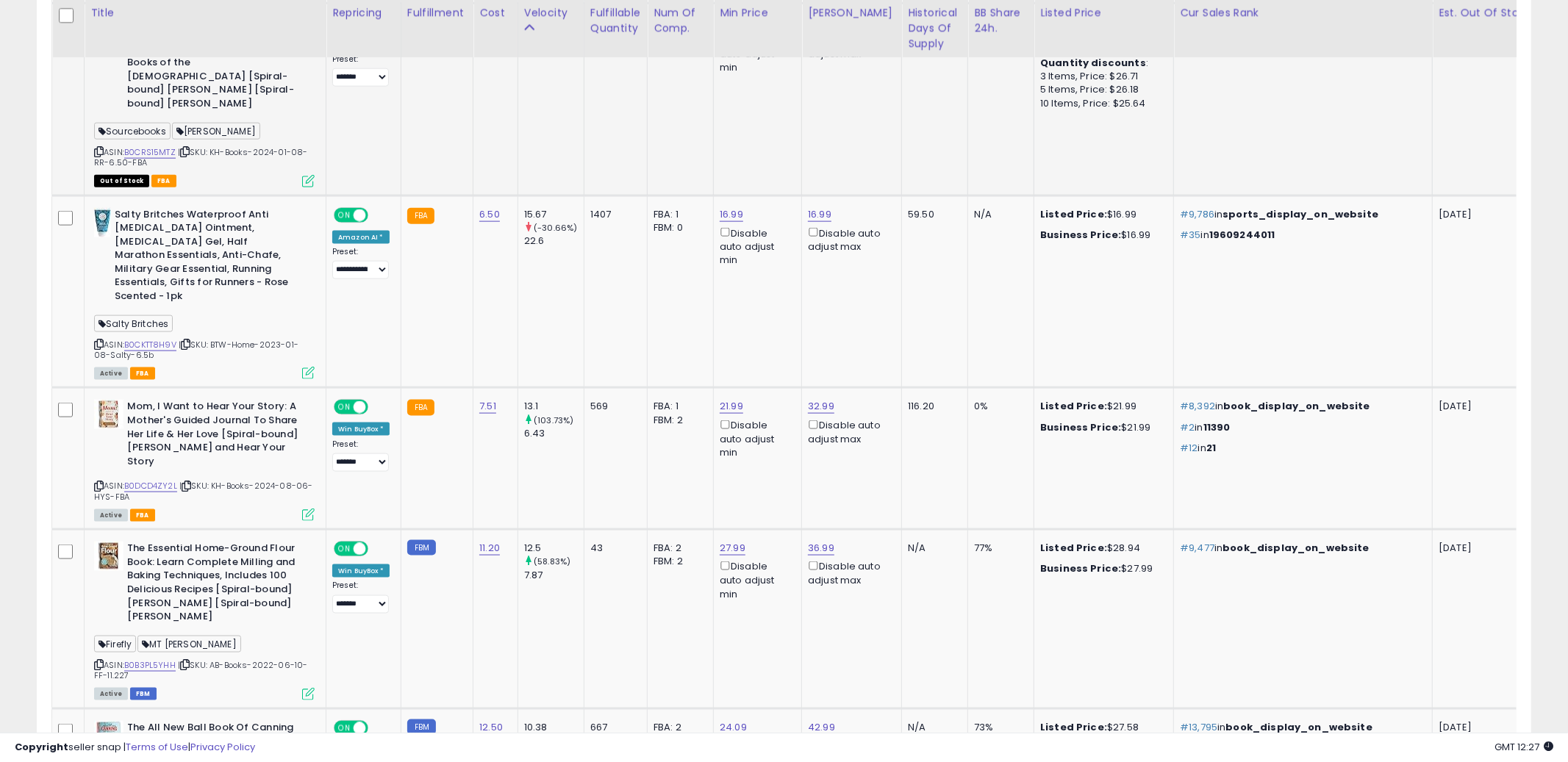
click at [1068, 560] on td "Listed Price: $28.94 Business Price: $27.99" at bounding box center [1103, 619] width 139 height 179
click at [101, 660] on icon at bounding box center [98, 664] width 9 height 8
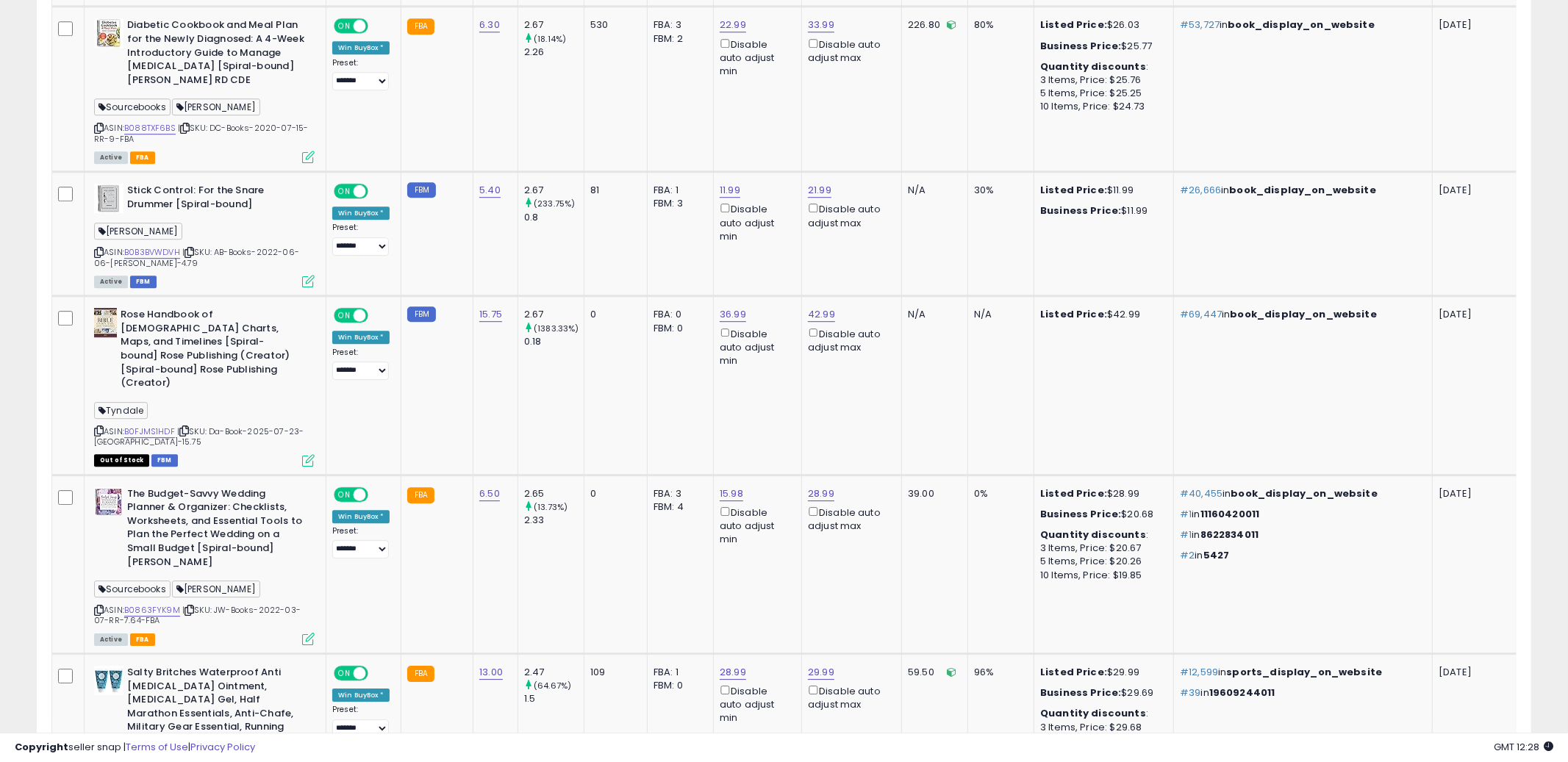
scroll to position [8349, 0]
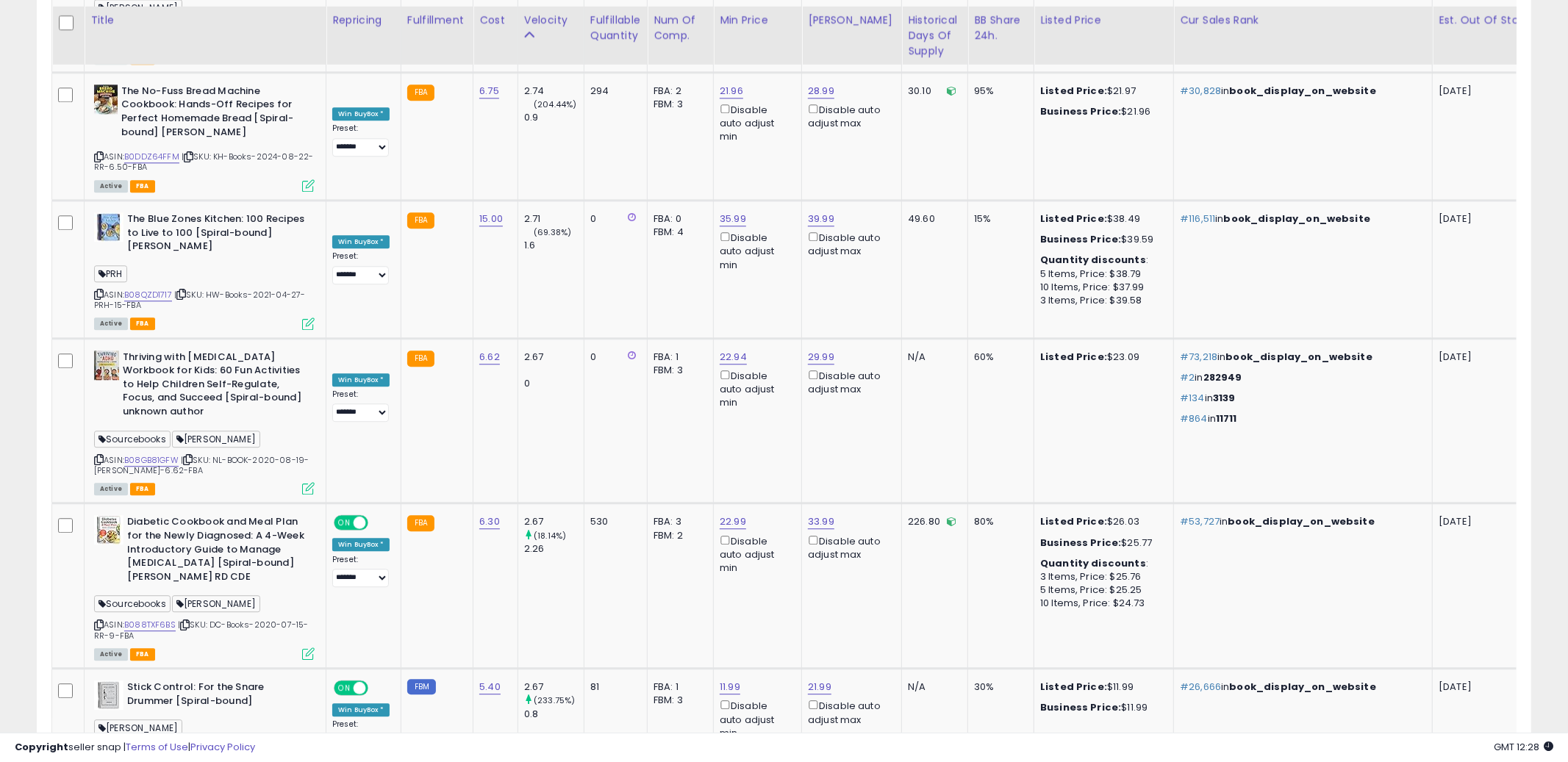
scroll to position [7752, 0]
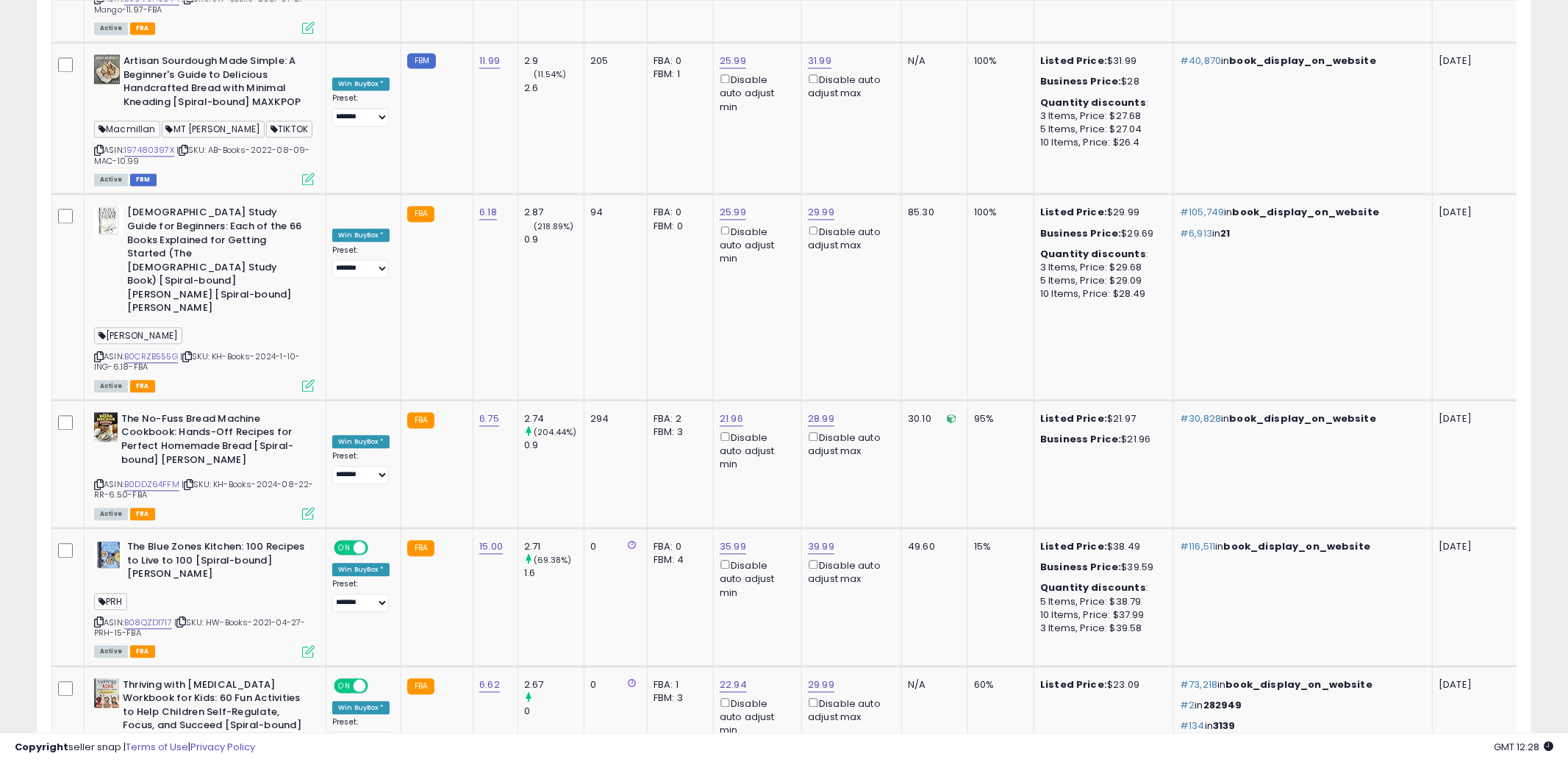
scroll to position [7359, 0]
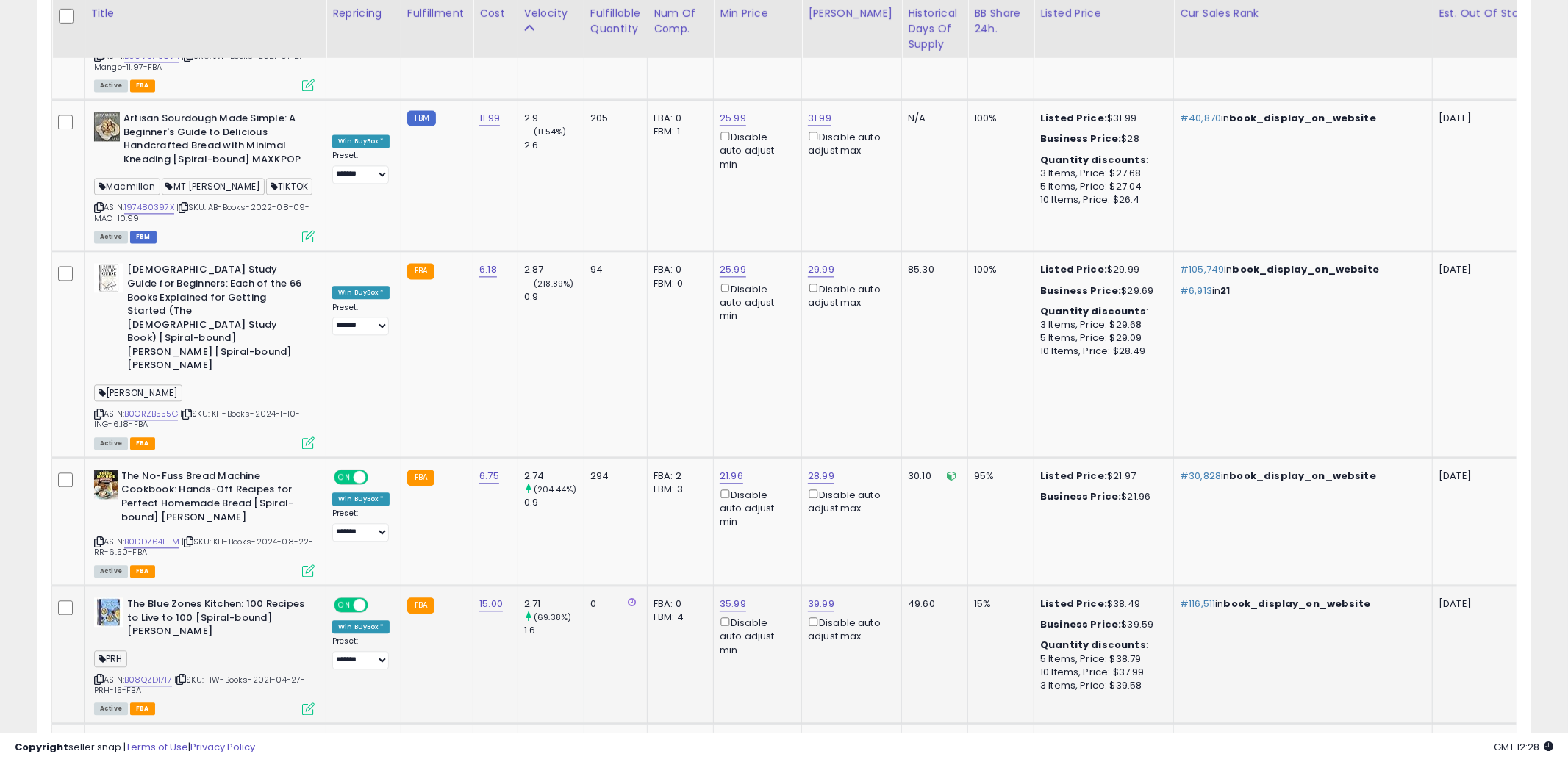
click at [98, 675] on icon at bounding box center [98, 679] width 9 height 8
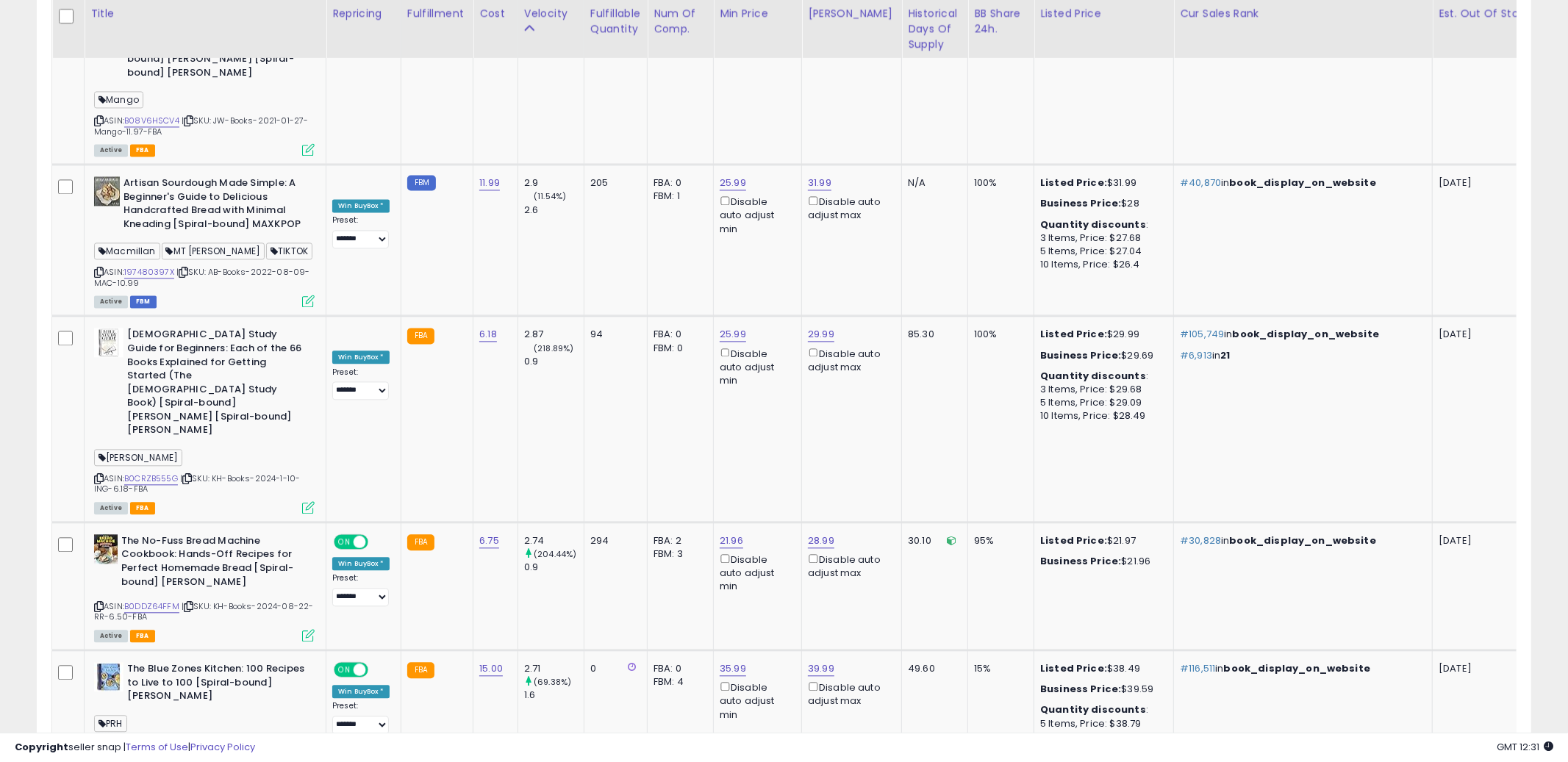
scroll to position [7236, 0]
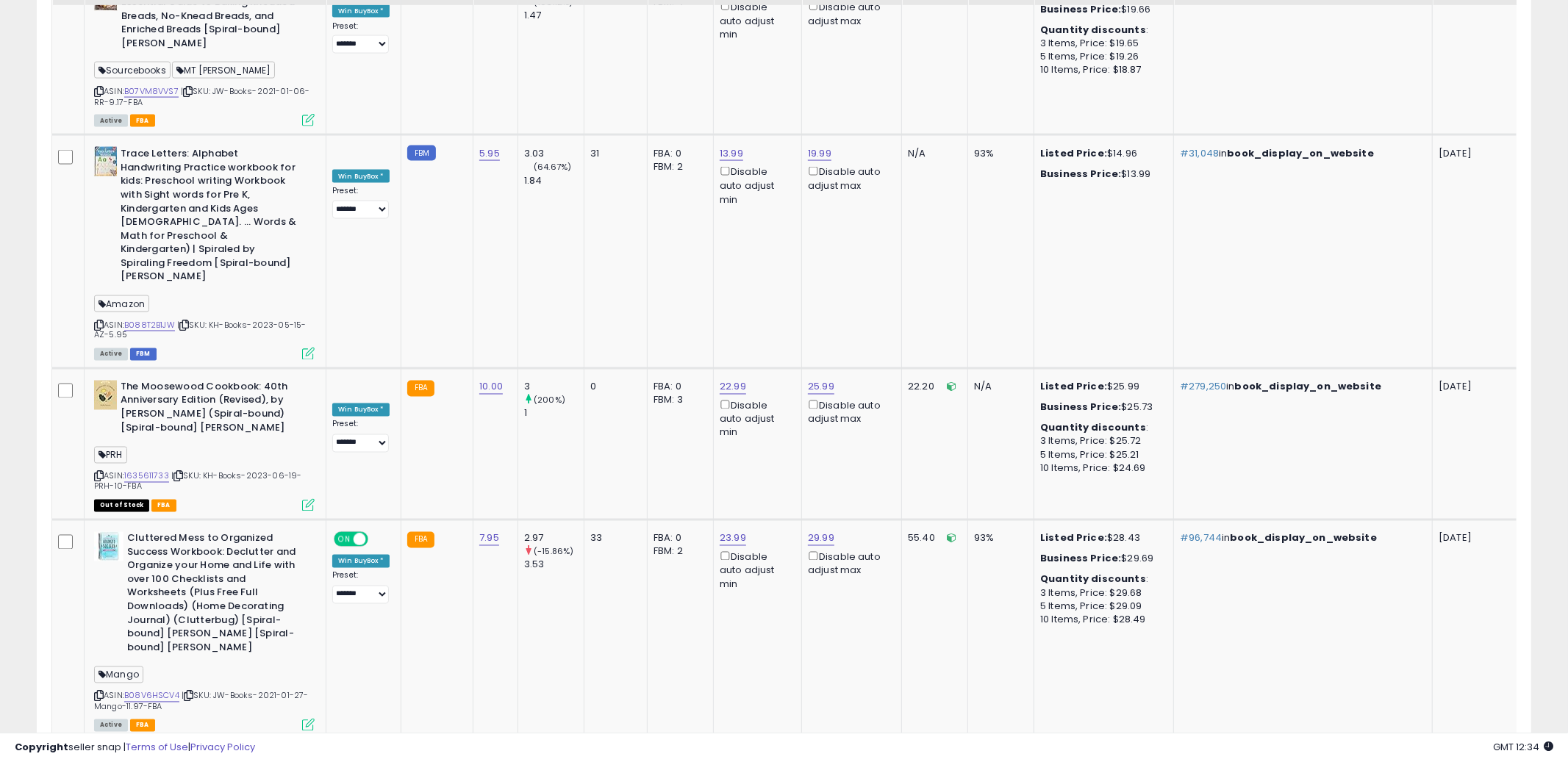
scroll to position [6519, 0]
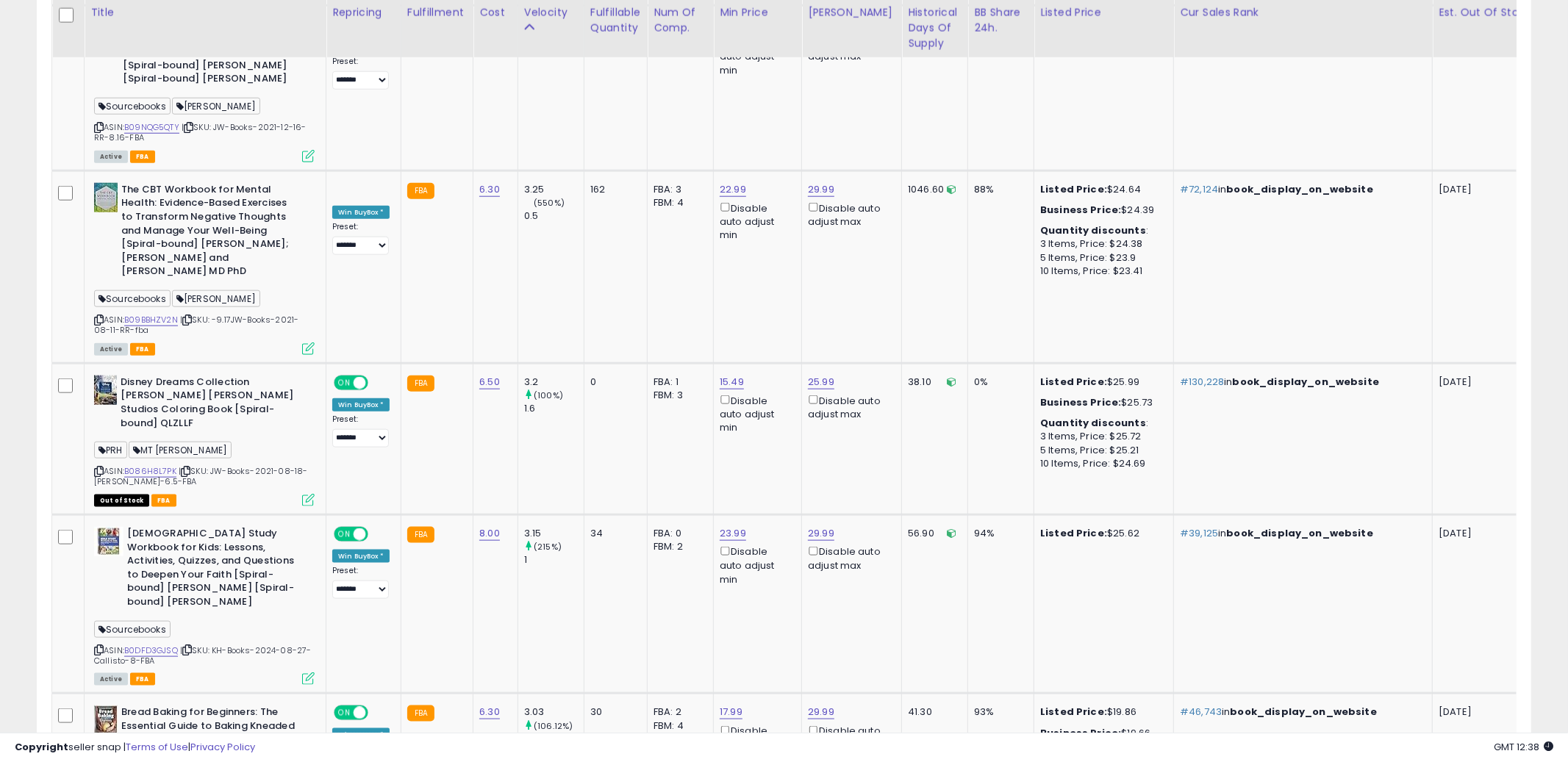
scroll to position [5824, 0]
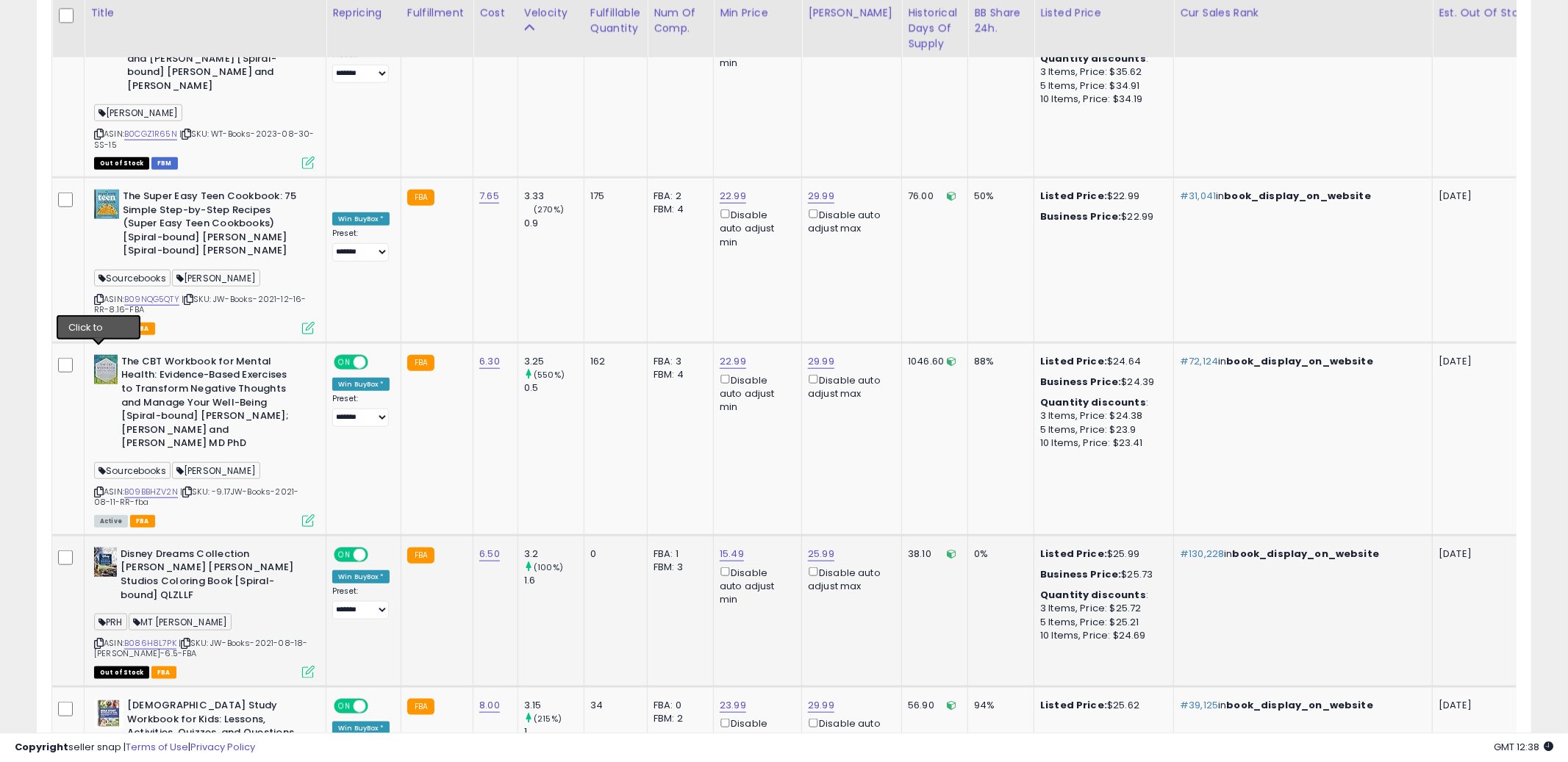
click at [102, 639] on icon at bounding box center [98, 643] width 9 height 8
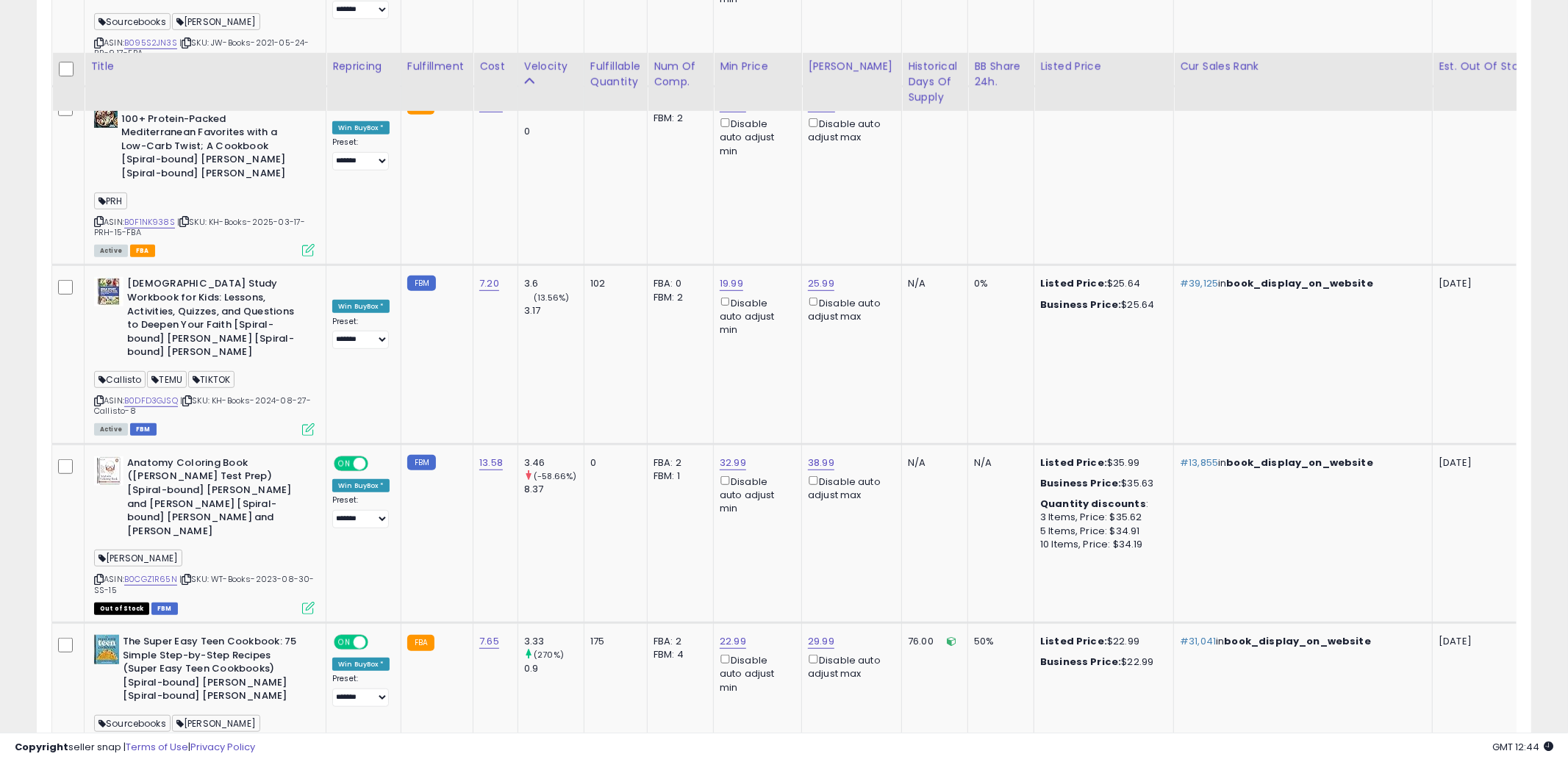
scroll to position [5380, 0]
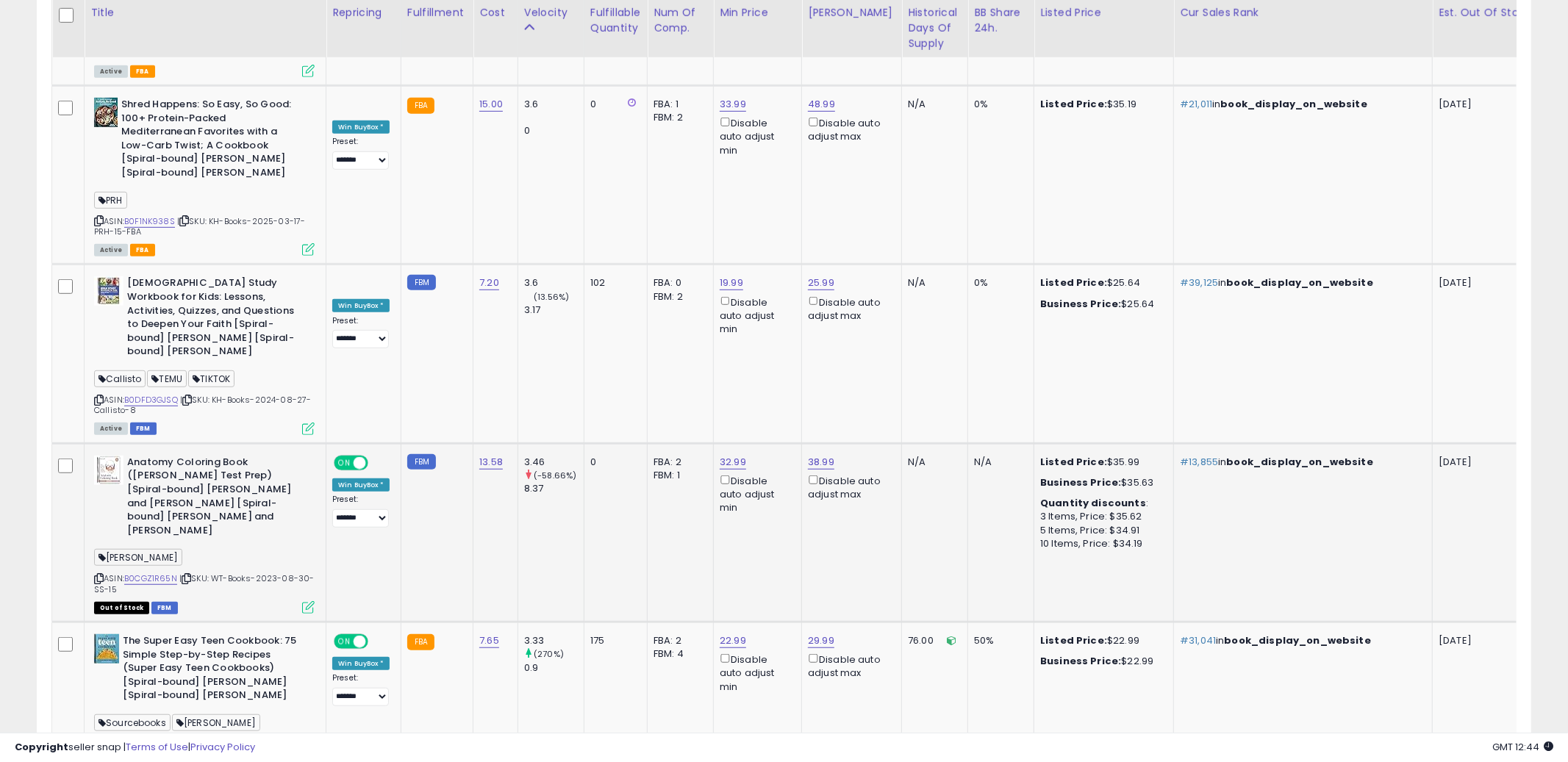
click at [98, 575] on icon at bounding box center [98, 579] width 9 height 8
click at [98, 575] on icon at bounding box center [98, 579] width 9 height 8
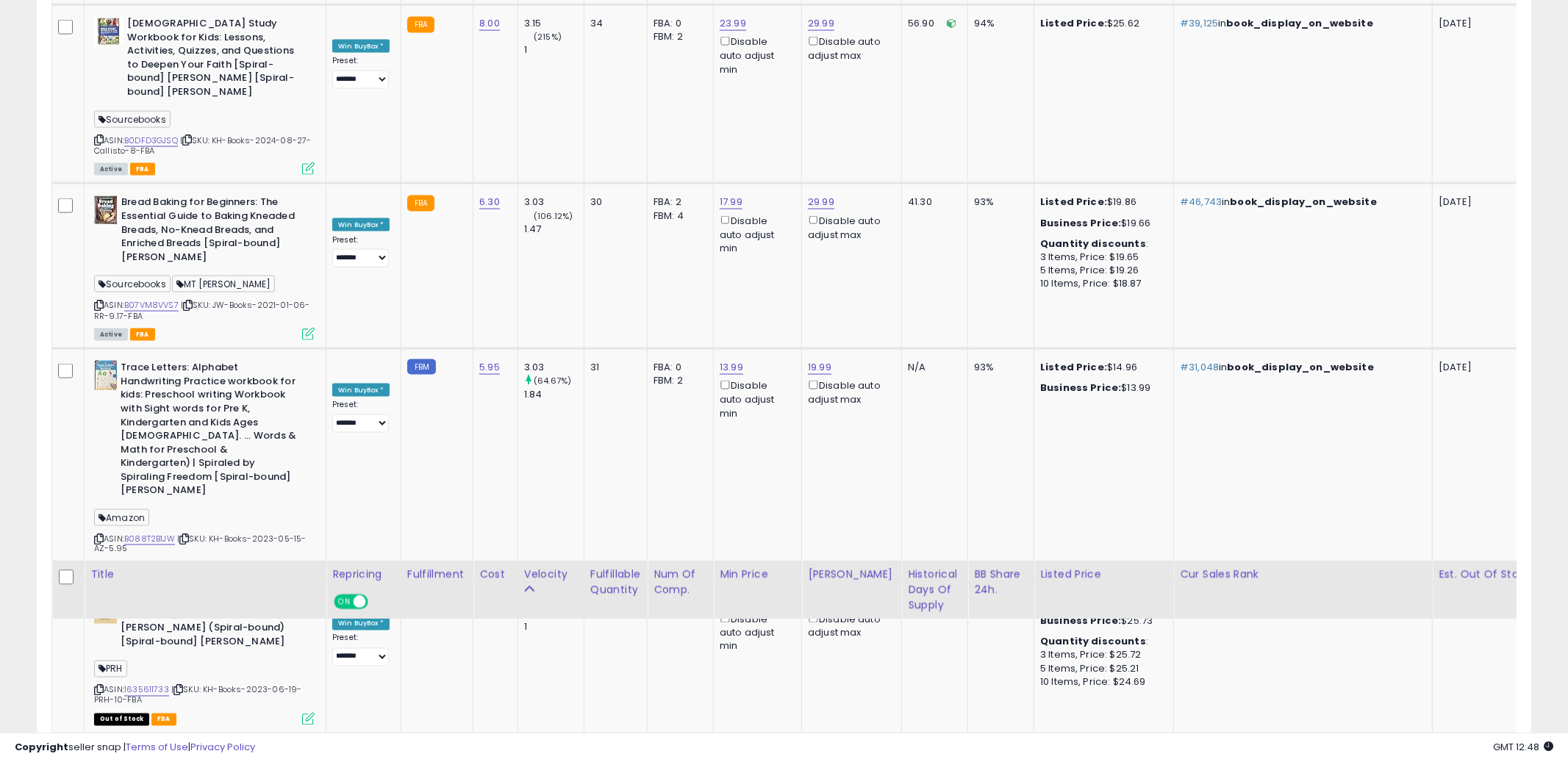
scroll to position [8349, 0]
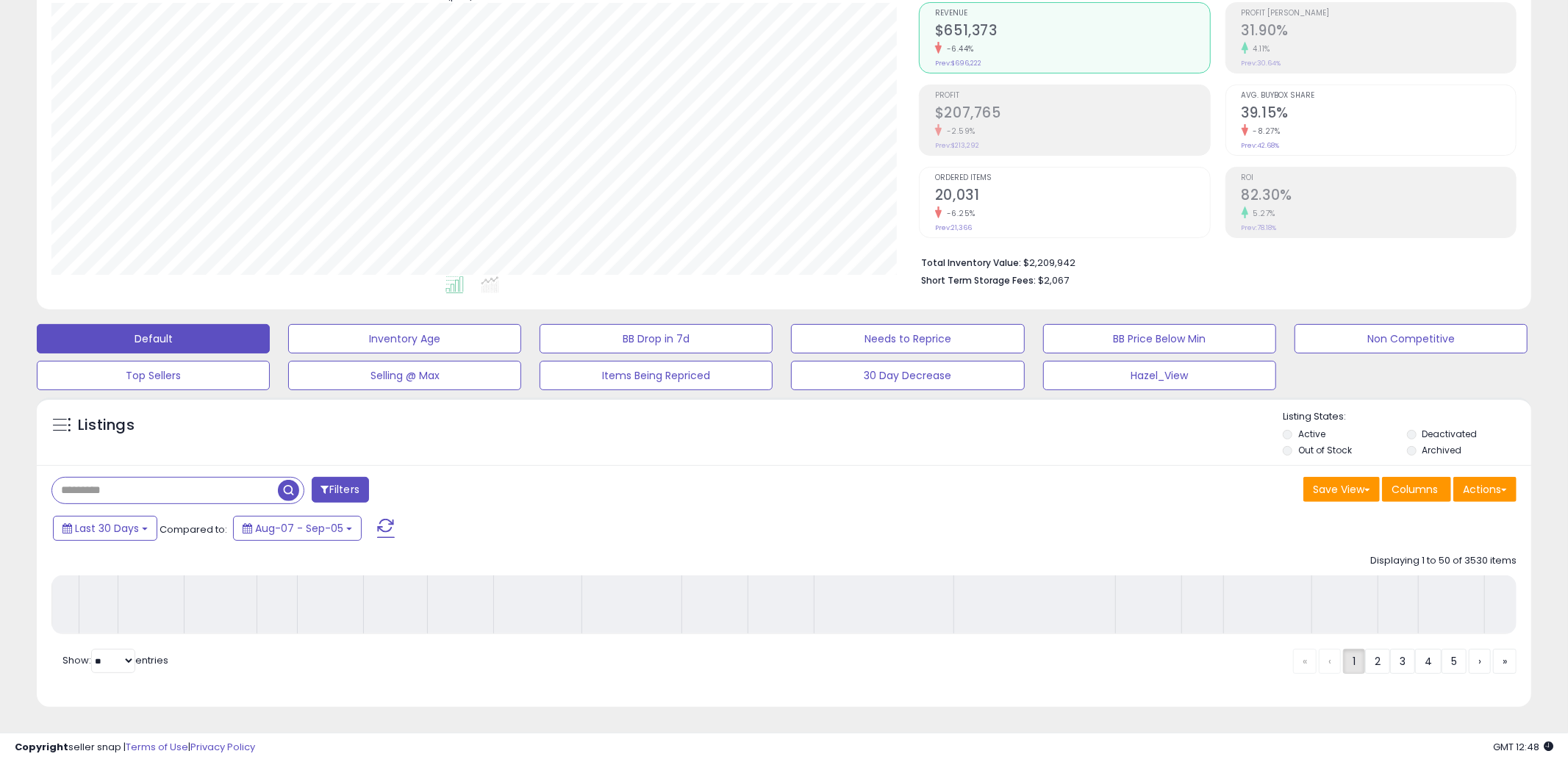
scroll to position [175, 0]
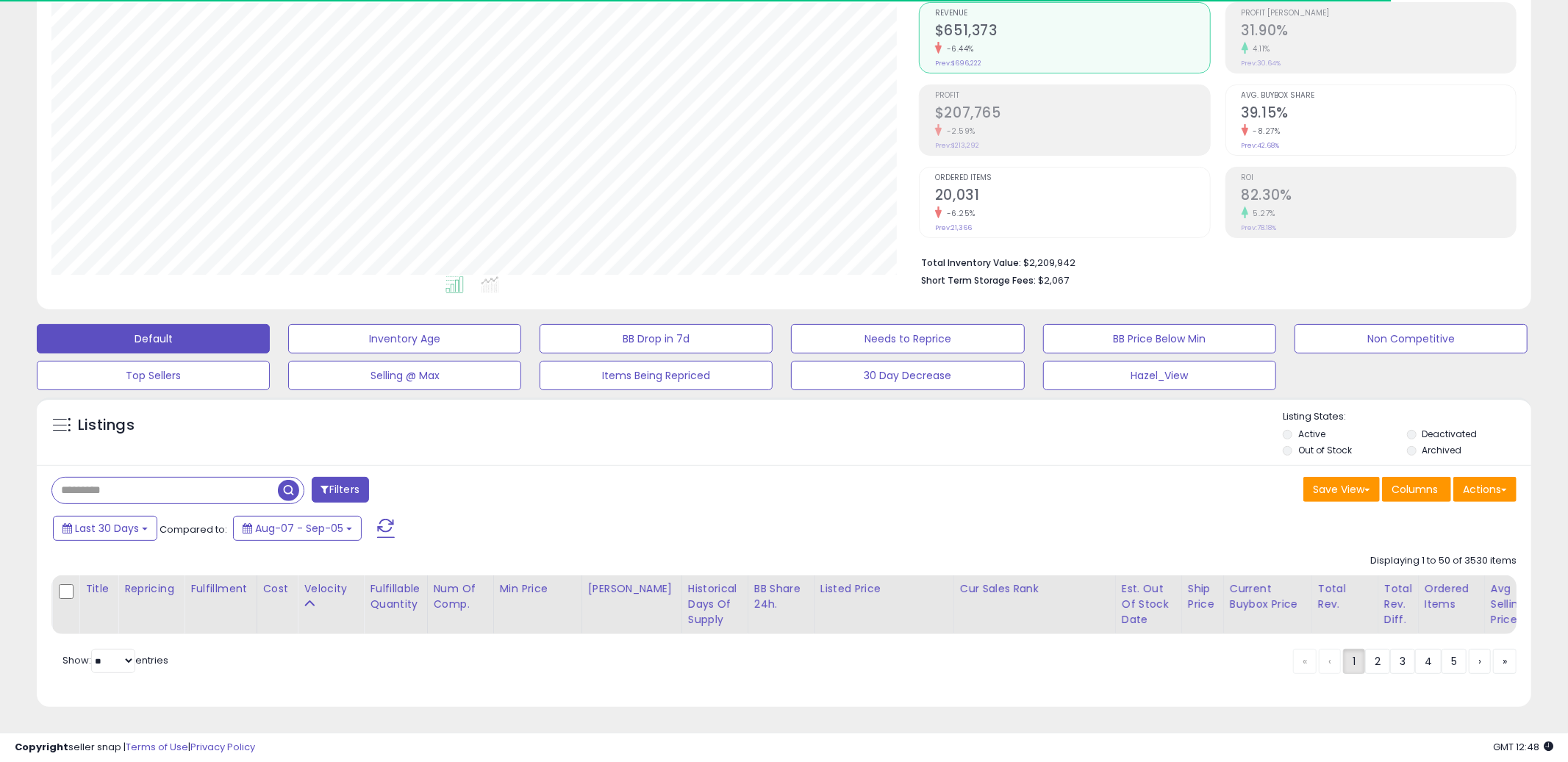
click at [995, 465] on div "Filters Save View Save As New View Update Current View Columns" at bounding box center [784, 586] width 1495 height 242
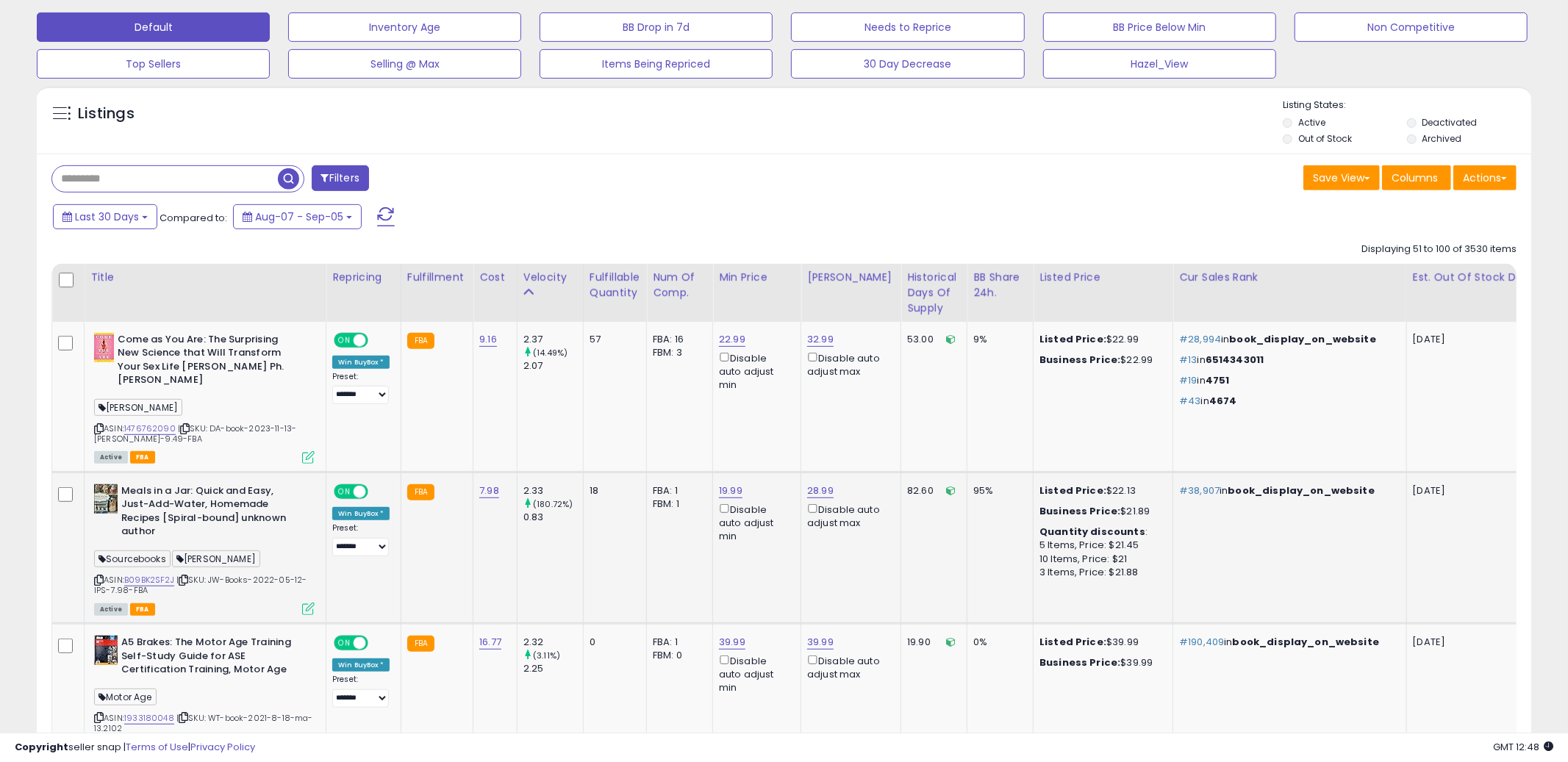
scroll to position [546, 0]
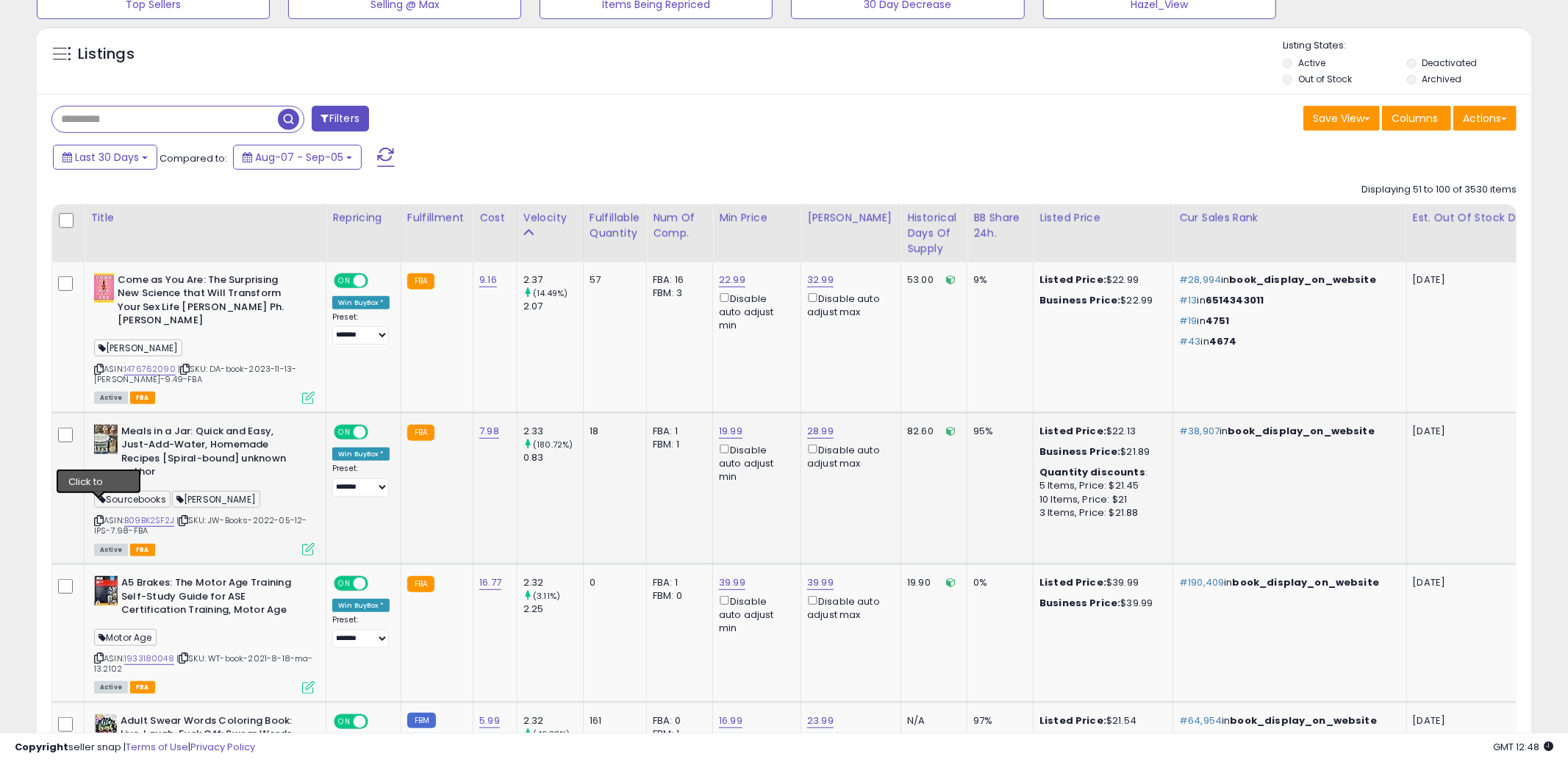
click at [101, 516] on icon at bounding box center [98, 520] width 9 height 8
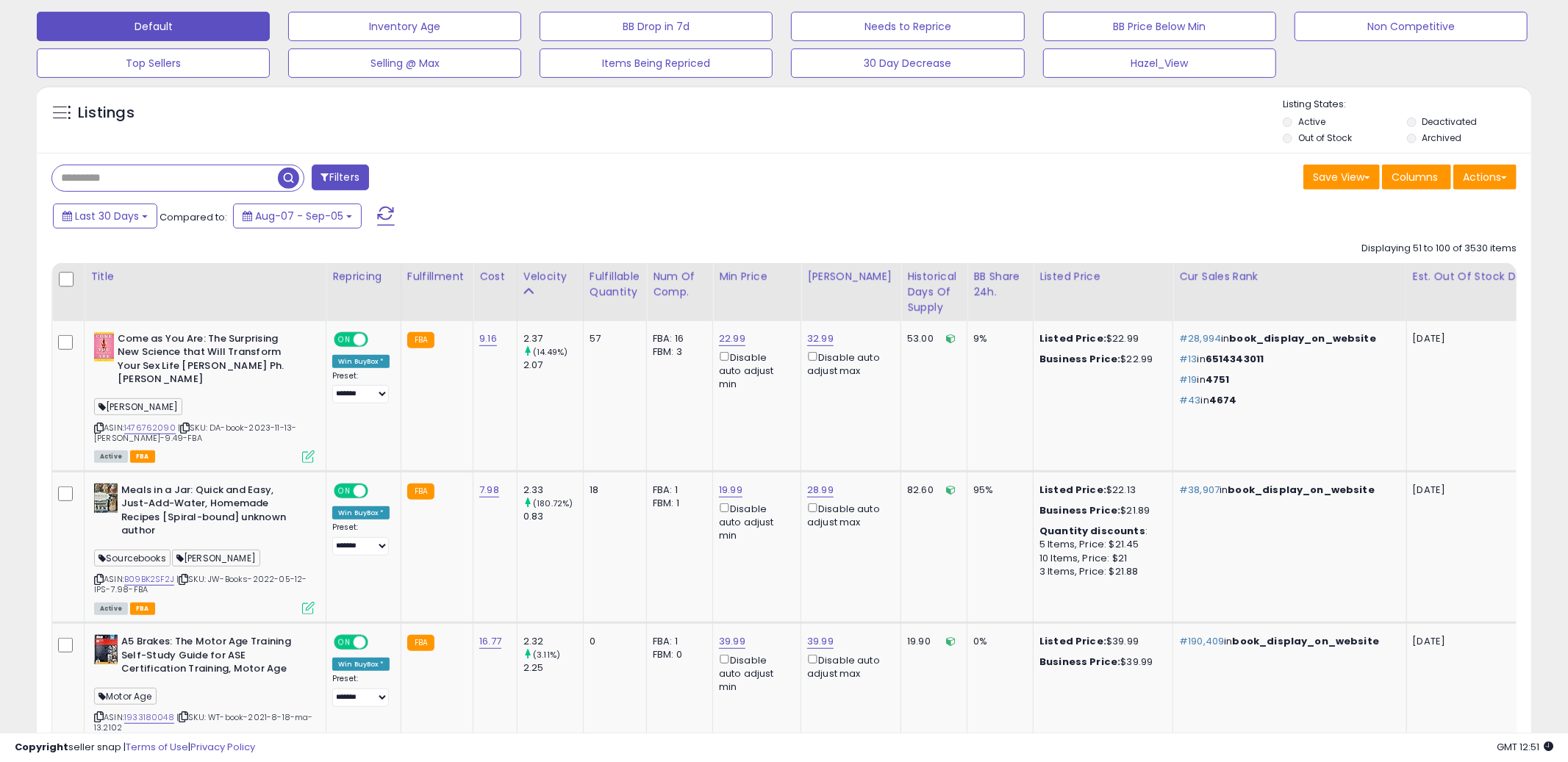
click at [840, 224] on div "Last 30 Days Compared to: Aug-07 - Sep-05" at bounding box center [599, 218] width 1099 height 33
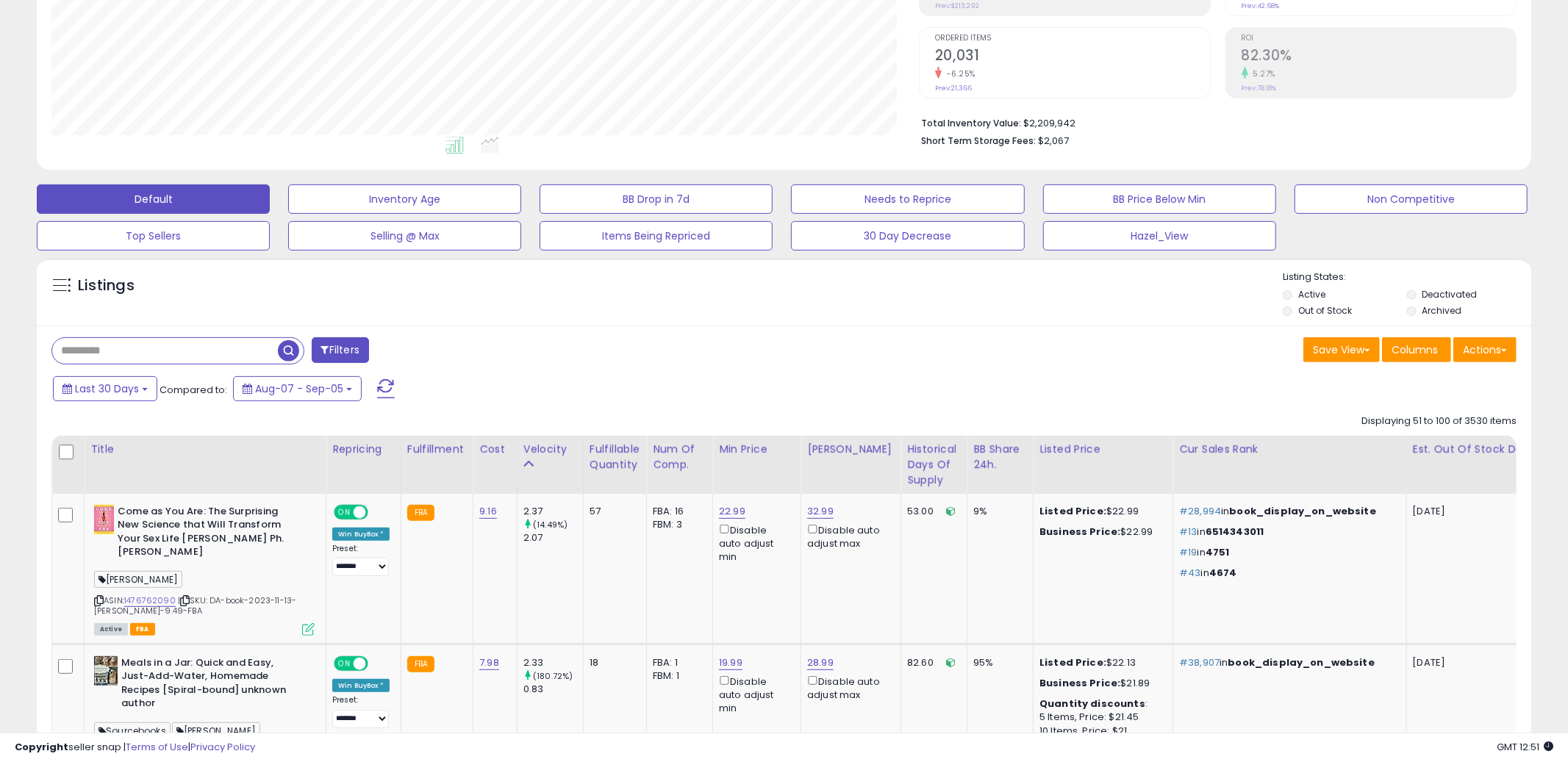
click at [877, 378] on div "Last 30 Days Compared to: Aug-07 - Sep-05" at bounding box center [599, 390] width 1099 height 33
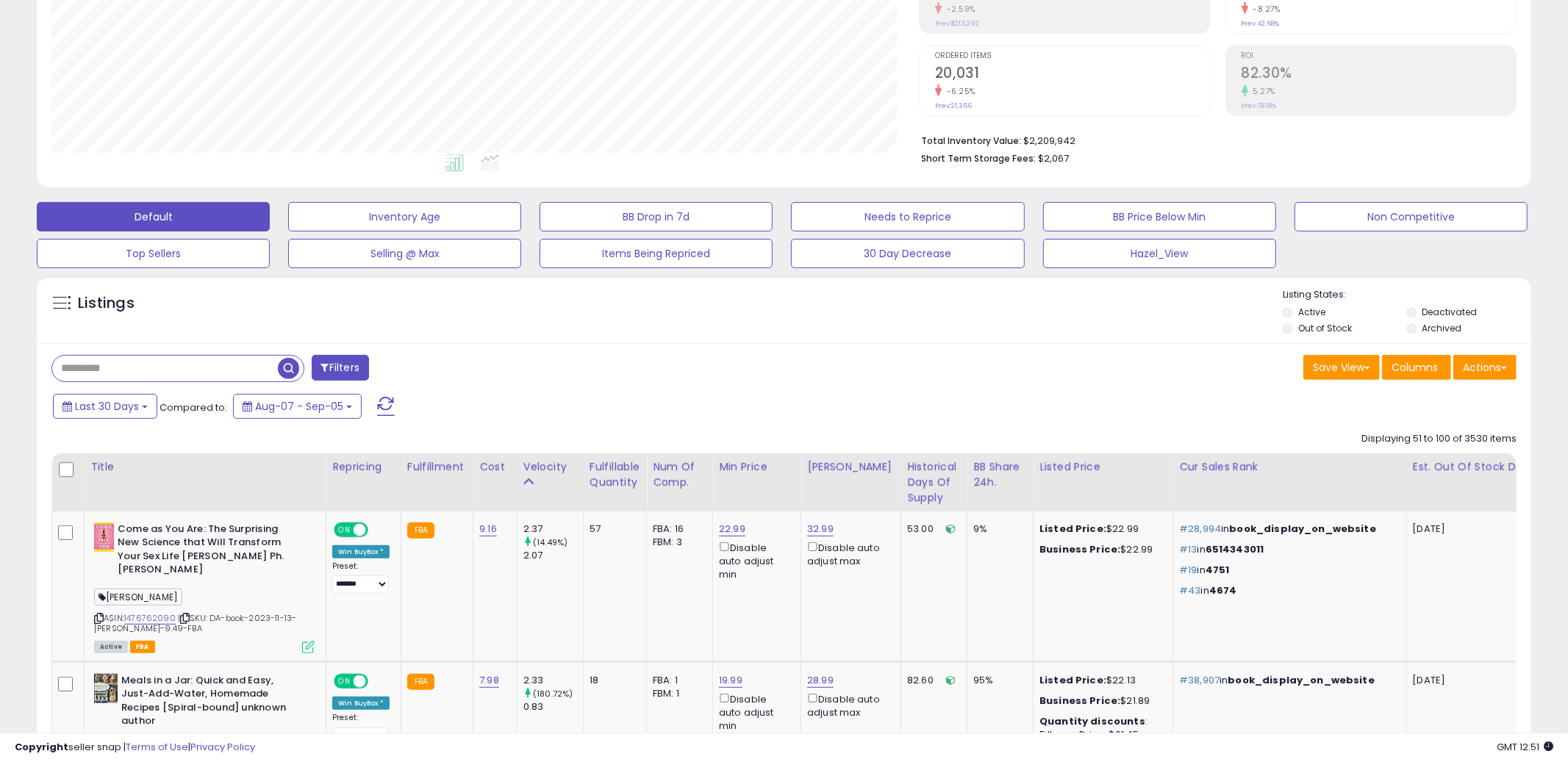
click at [877, 378] on div "Save View Save As New View Update Current View Columns Actions Import Import Wa…" at bounding box center [1156, 369] width 744 height 28
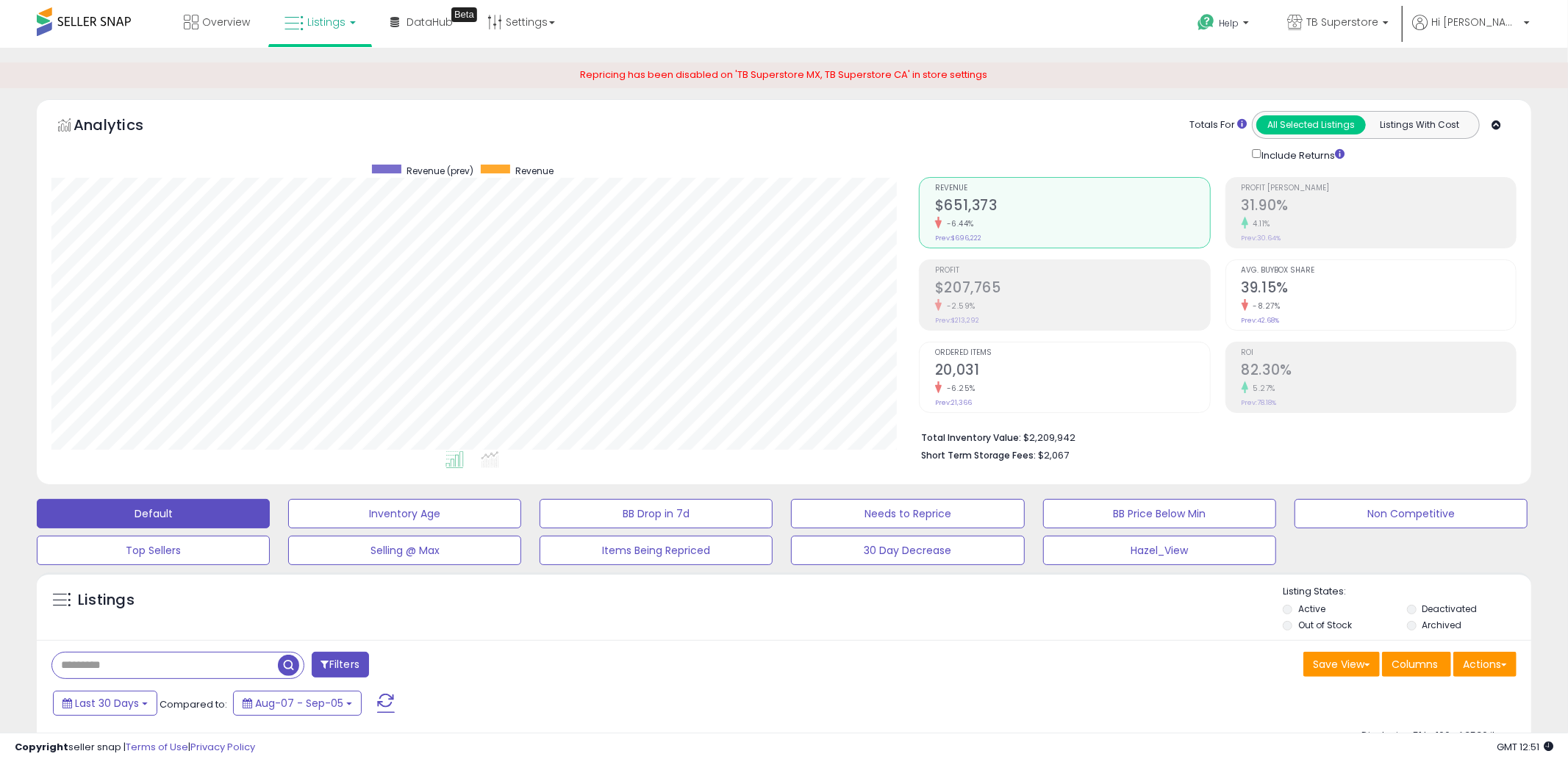
scroll to position [102, 0]
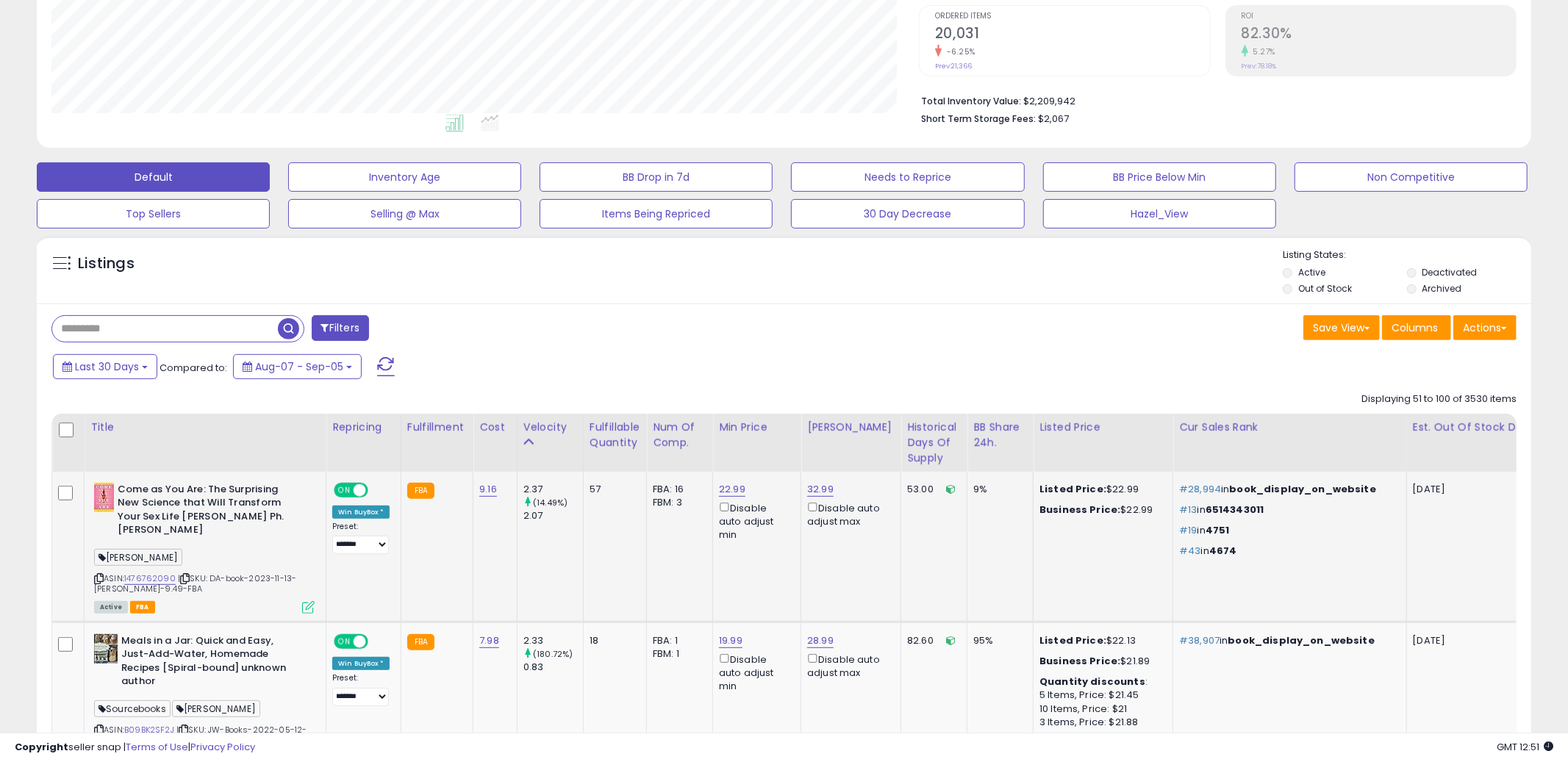
scroll to position [358, 0]
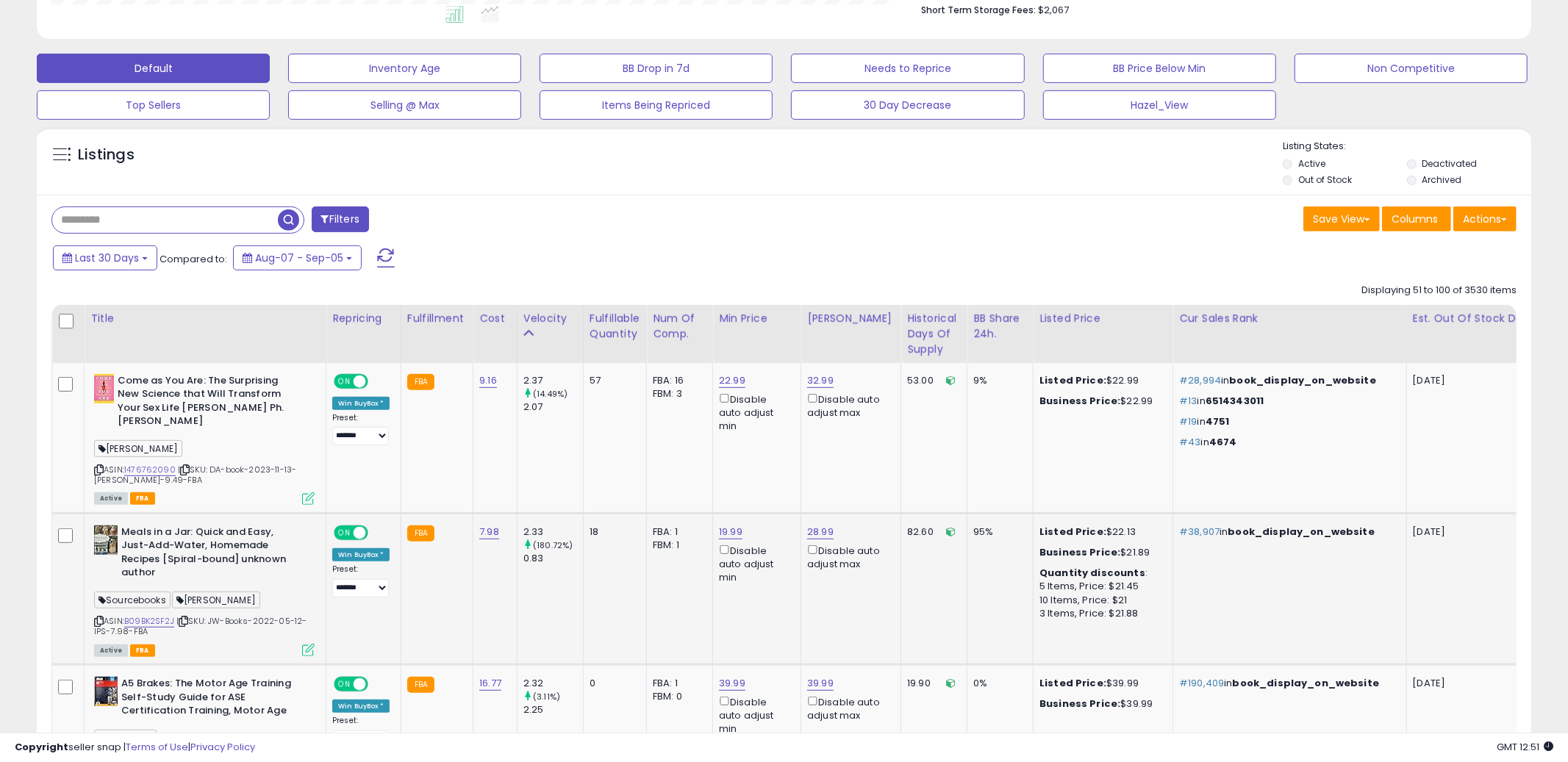
click at [967, 607] on td "95%" at bounding box center [1000, 589] width 66 height 151
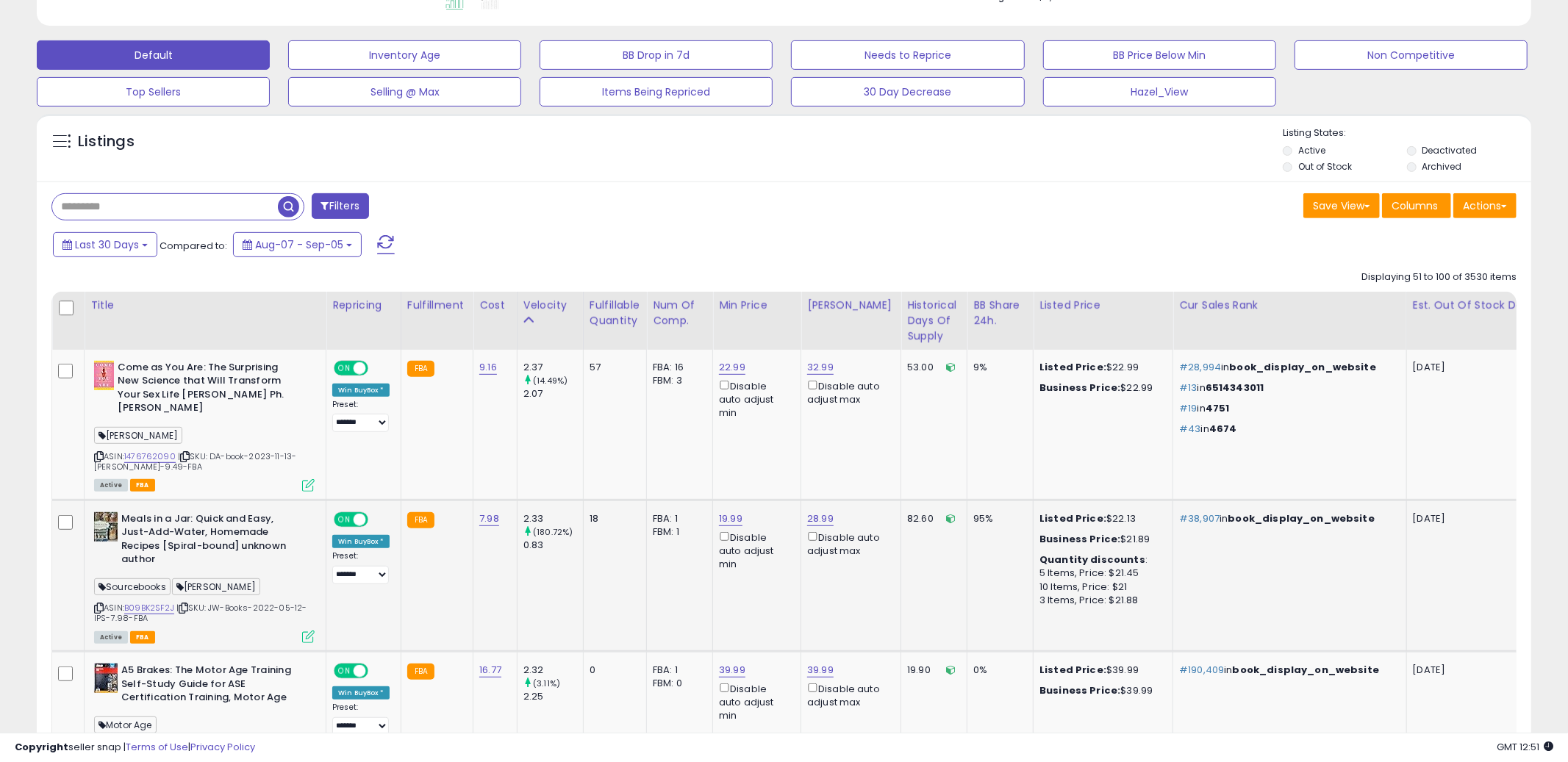
click at [967, 602] on td "95%" at bounding box center [1000, 575] width 66 height 151
click at [967, 601] on td "95%" at bounding box center [1000, 575] width 66 height 151
click at [967, 600] on td "95%" at bounding box center [1000, 575] width 66 height 151
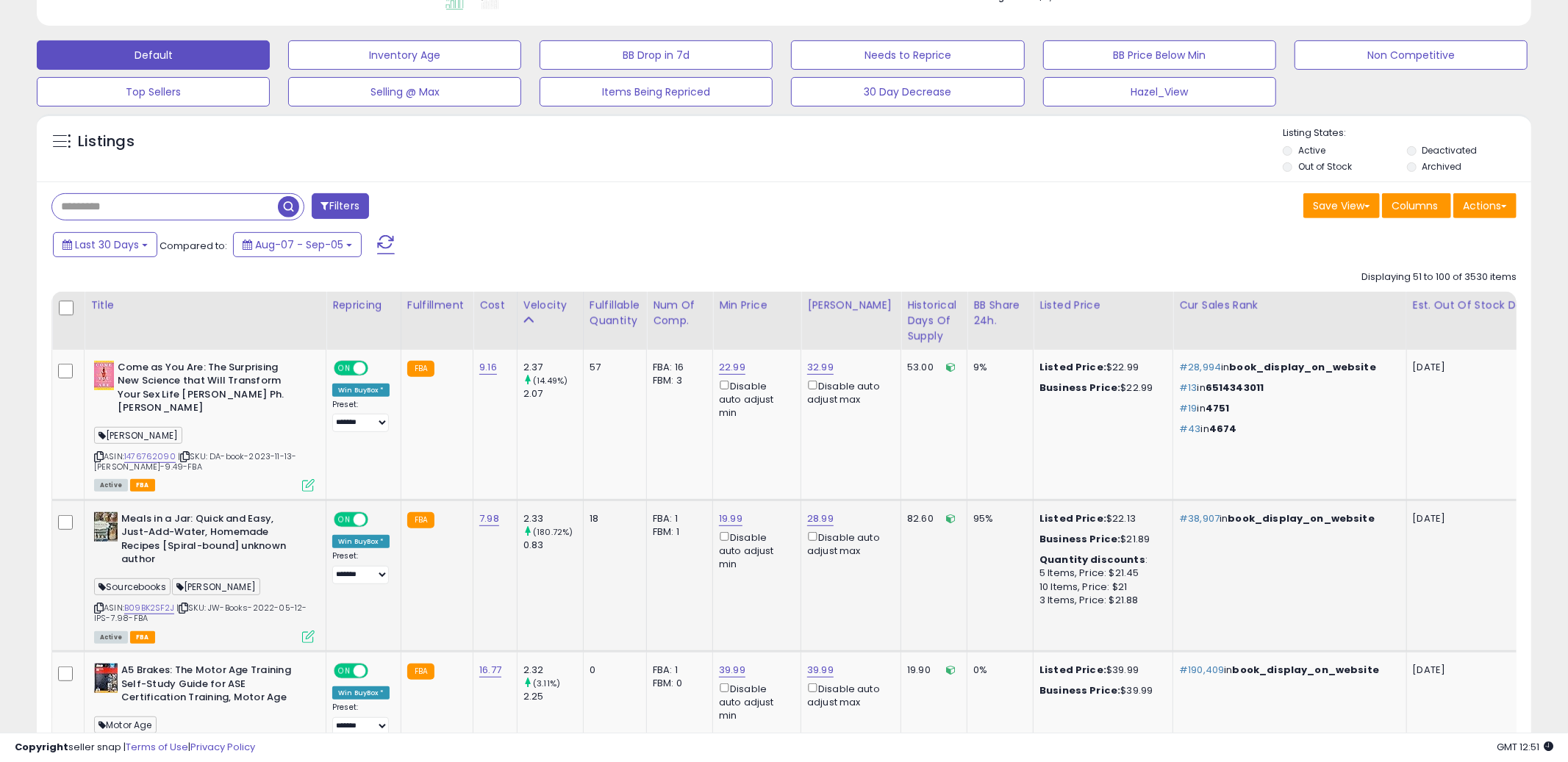
click at [967, 600] on td "95%" at bounding box center [1000, 575] width 66 height 151
click at [1110, 580] on div "10 Items, Price: $21" at bounding box center [1100, 586] width 122 height 13
click at [1116, 605] on td "Listed Price: $22.13 Business Price: $21.89 Quantity discounts : 5 Items, Price…" at bounding box center [1103, 575] width 139 height 151
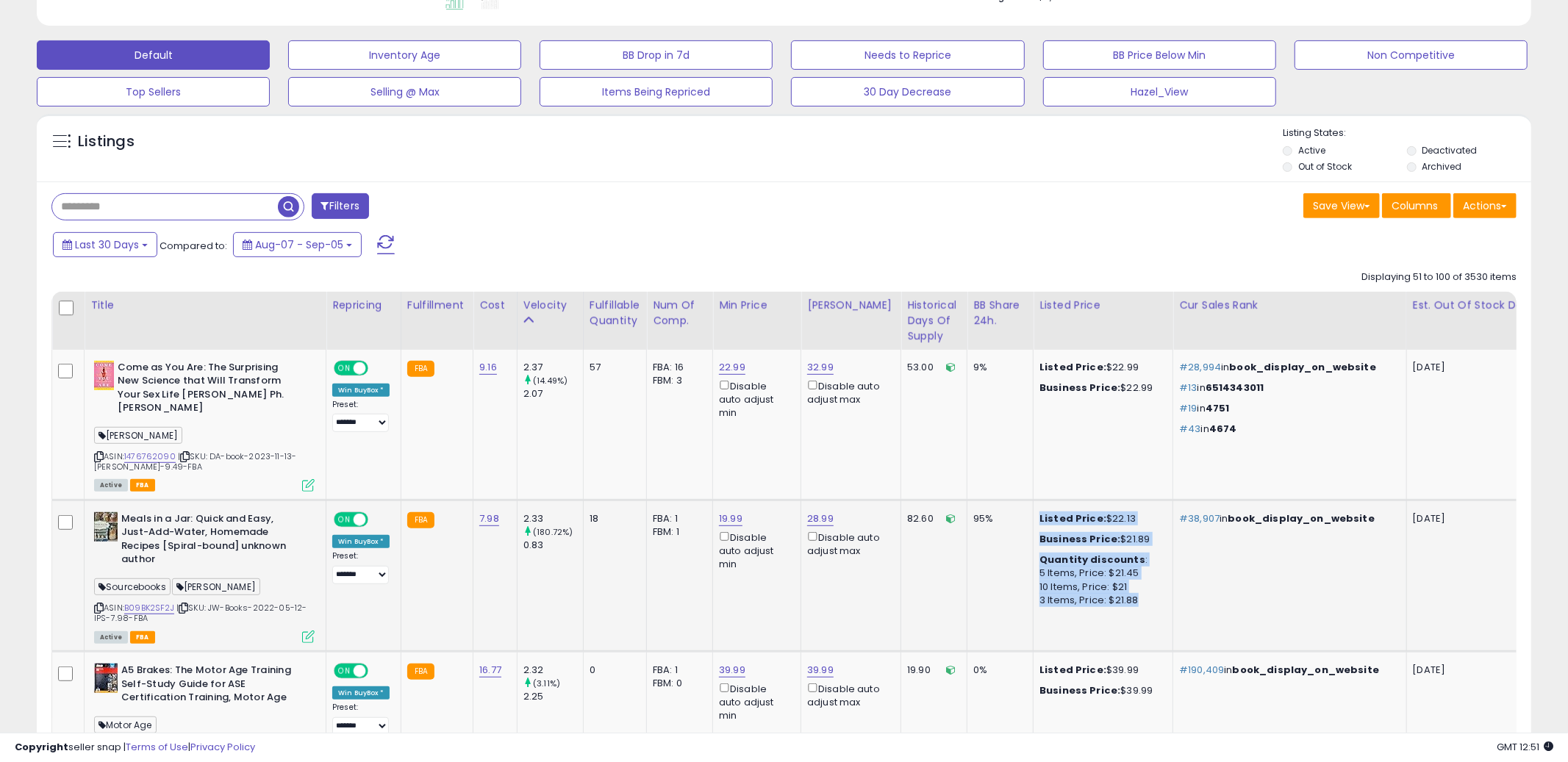
drag, startPoint x: 1121, startPoint y: 590, endPoint x: 1011, endPoint y: 553, distance: 116.1
click at [1011, 553] on tr "**********" at bounding box center [1310, 575] width 2515 height 151
click at [1058, 594] on div "3 Items, Price: $21.88" at bounding box center [1100, 600] width 122 height 13
drag, startPoint x: 1146, startPoint y: 595, endPoint x: 1025, endPoint y: 502, distance: 152.6
click at [1033, 502] on td "Listed Price: $22.13 Business Price: $21.89 Quantity discounts : 5 Items, Price…" at bounding box center [1103, 575] width 139 height 151
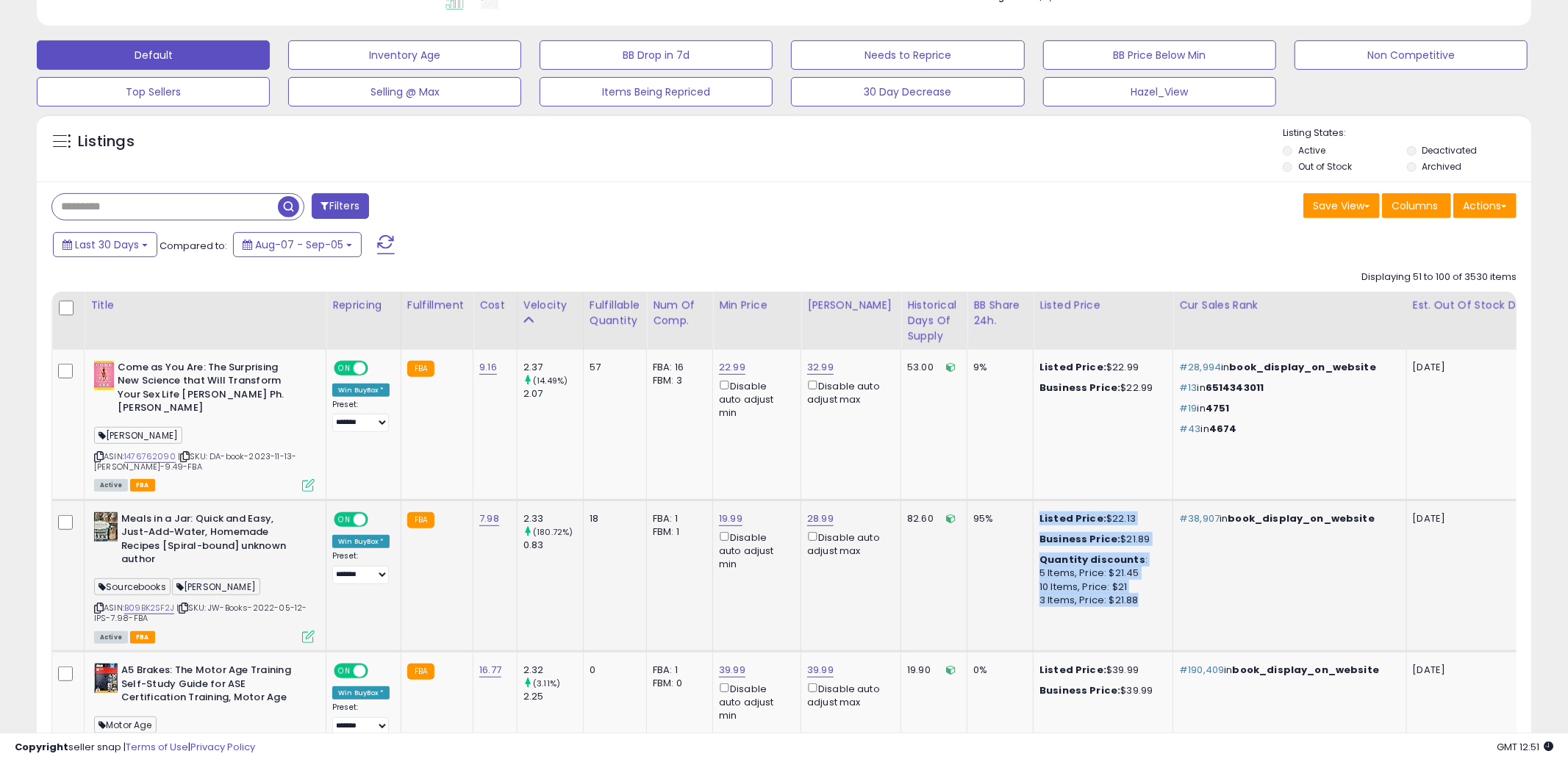
click at [1078, 594] on div "3 Items, Price: $21.88" at bounding box center [1100, 600] width 122 height 13
drag, startPoint x: 1136, startPoint y: 586, endPoint x: 1026, endPoint y: 507, distance: 135.4
click at [1040, 512] on div "Listed Price: $22.13 Business Price: $21.89 Quantity discounts : 5 Items, Price…" at bounding box center [1100, 560] width 122 height 94
click at [1054, 605] on td "Listed Price: $22.13 Business Price: $21.89 Quantity discounts : 5 Items, Price…" at bounding box center [1103, 575] width 139 height 151
drag, startPoint x: 1129, startPoint y: 593, endPoint x: 1004, endPoint y: 502, distance: 154.6
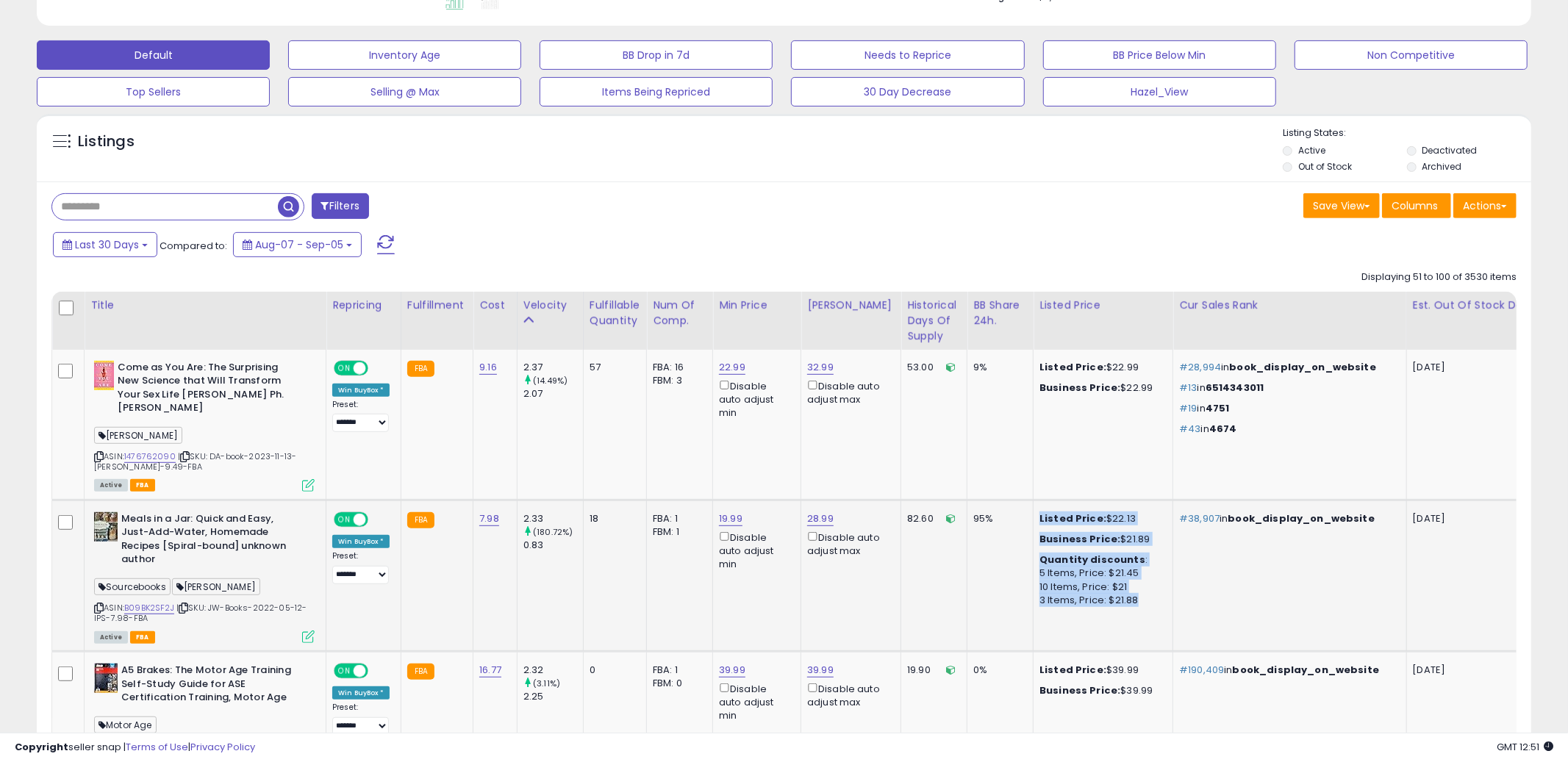
click at [1004, 502] on tr "**********" at bounding box center [1310, 575] width 2515 height 151
click at [1154, 616] on td "Listed Price: $22.13 Business Price: $21.89 Quantity discounts : 5 Items, Price…" at bounding box center [1103, 575] width 139 height 151
drag, startPoint x: 1132, startPoint y: 601, endPoint x: 1030, endPoint y: 496, distance: 146.4
click at [1033, 500] on td "Listed Price: $22.13 Business Price: $21.89 Quantity discounts : 5 Items, Price…" at bounding box center [1103, 575] width 139 height 151
click at [1066, 596] on td "Listed Price: $22.13 Business Price: $21.89 Quantity discounts : 5 Items, Price…" at bounding box center [1103, 575] width 139 height 151
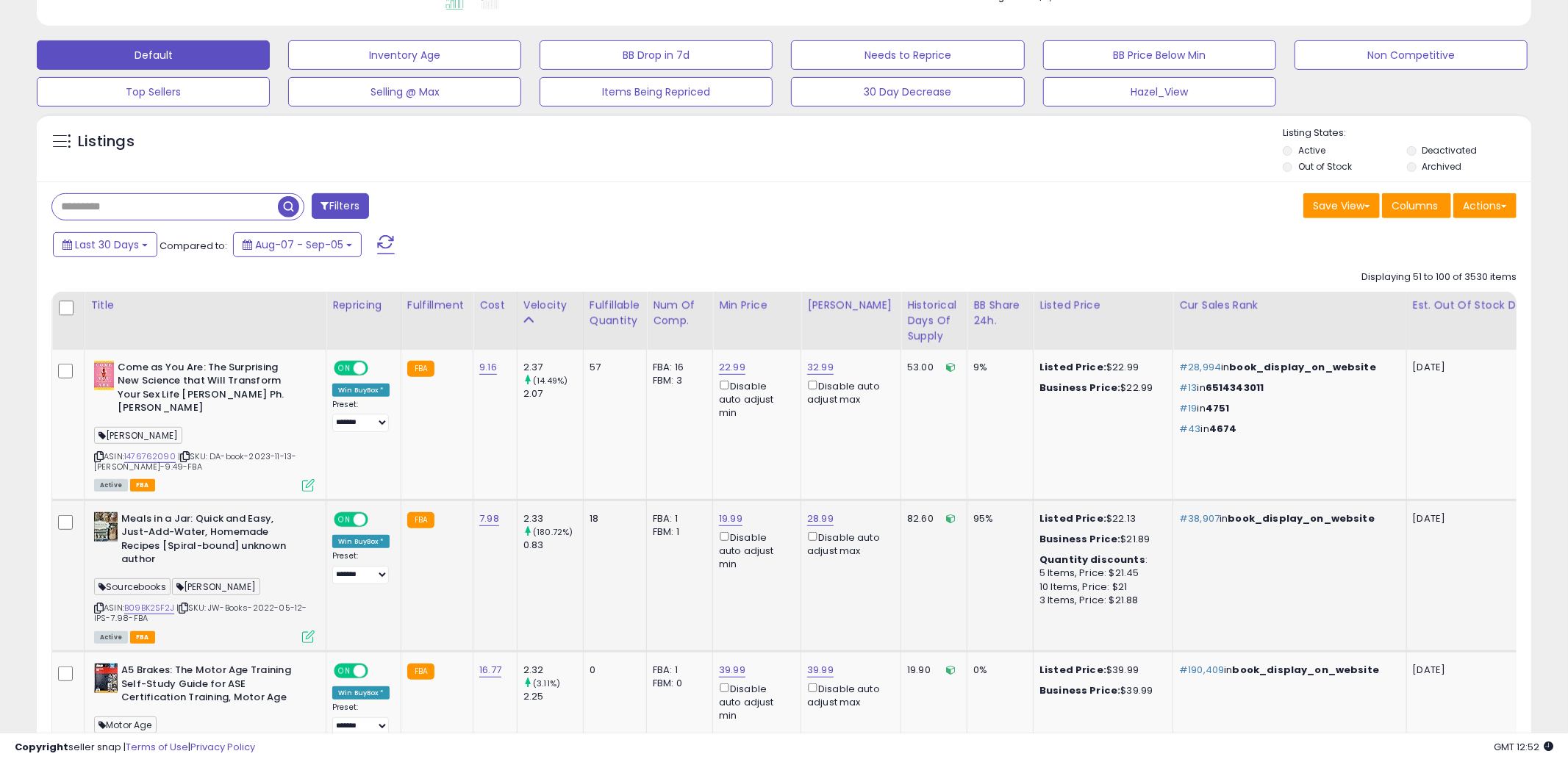
click at [1077, 567] on div "5 Items, Price: $21.45" at bounding box center [1100, 573] width 122 height 13
click at [1094, 580] on div "10 Items, Price: $21" at bounding box center [1100, 586] width 122 height 13
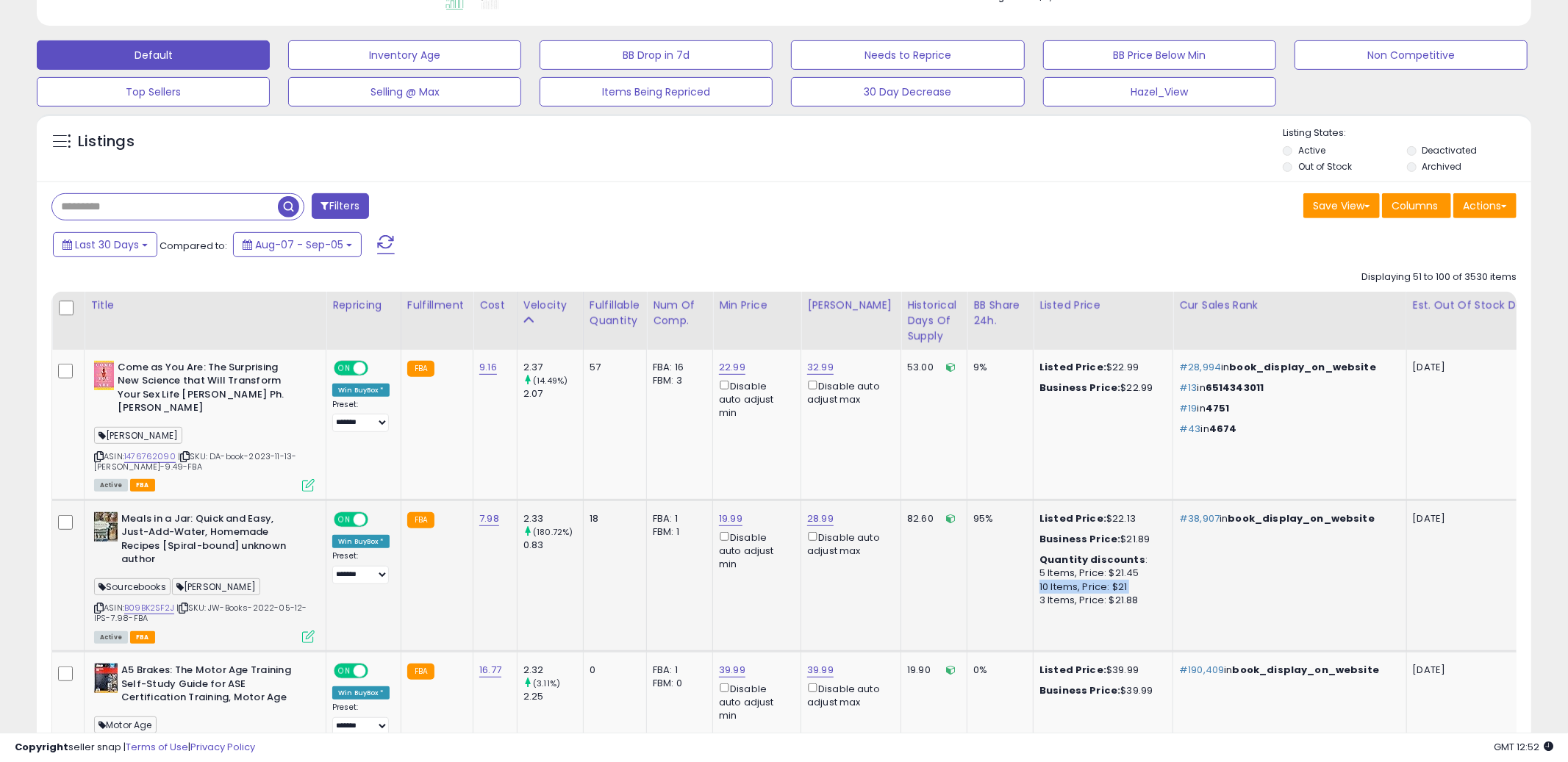
click at [1094, 580] on div "10 Items, Price: $21" at bounding box center [1100, 586] width 122 height 13
click at [1088, 594] on div "3 Items, Price: $21.88" at bounding box center [1100, 600] width 122 height 13
click at [1088, 599] on td "Listed Price: $22.13 Business Price: $21.89 Quantity discounts : 5 Items, Price…" at bounding box center [1103, 575] width 139 height 151
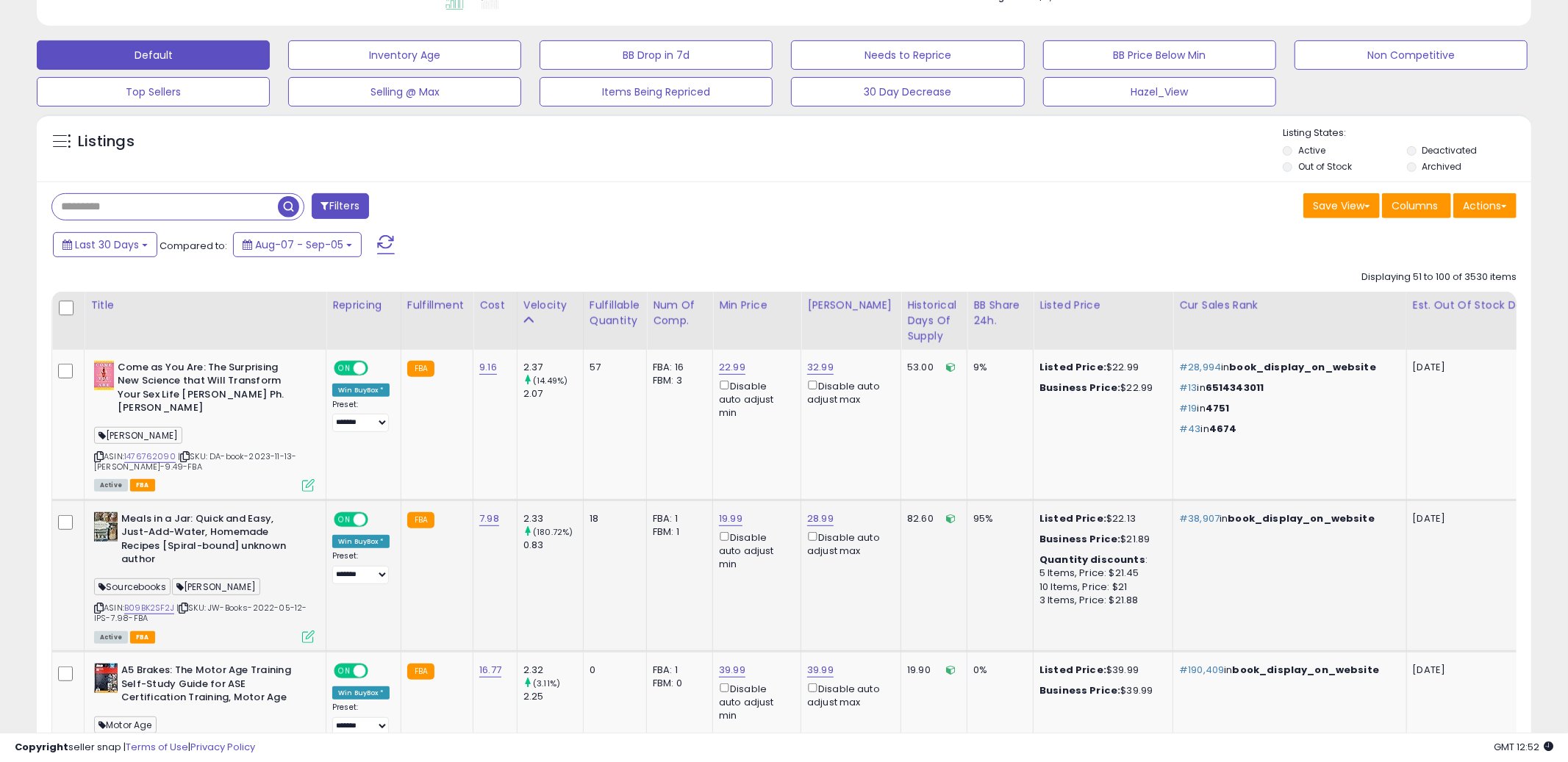
click at [1184, 573] on td "#38,907 in book_display_on_website" at bounding box center [1290, 575] width 233 height 151
click at [1122, 594] on td "Listed Price: $22.13 Business Price: $21.89 Quantity discounts : 5 Items, Price…" at bounding box center [1103, 575] width 139 height 151
click at [1121, 608] on td "Listed Price: $22.13 Business Price: $21.89 Quantity discounts : 5 Items, Price…" at bounding box center [1103, 575] width 139 height 151
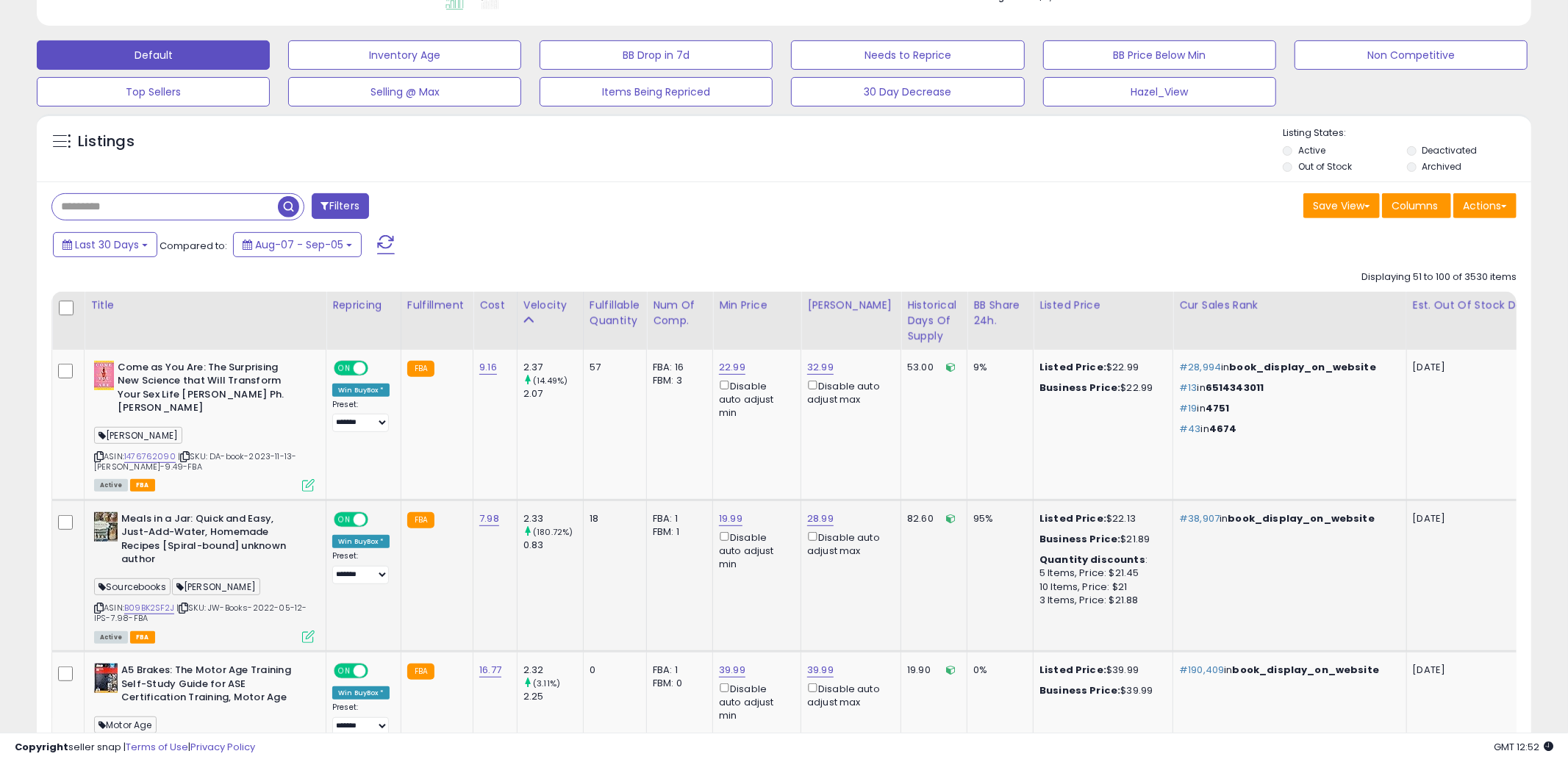
click at [1126, 567] on div "5 Items, Price: $21.45" at bounding box center [1100, 573] width 122 height 13
click at [1123, 594] on div "3 Items, Price: $21.88" at bounding box center [1100, 600] width 122 height 13
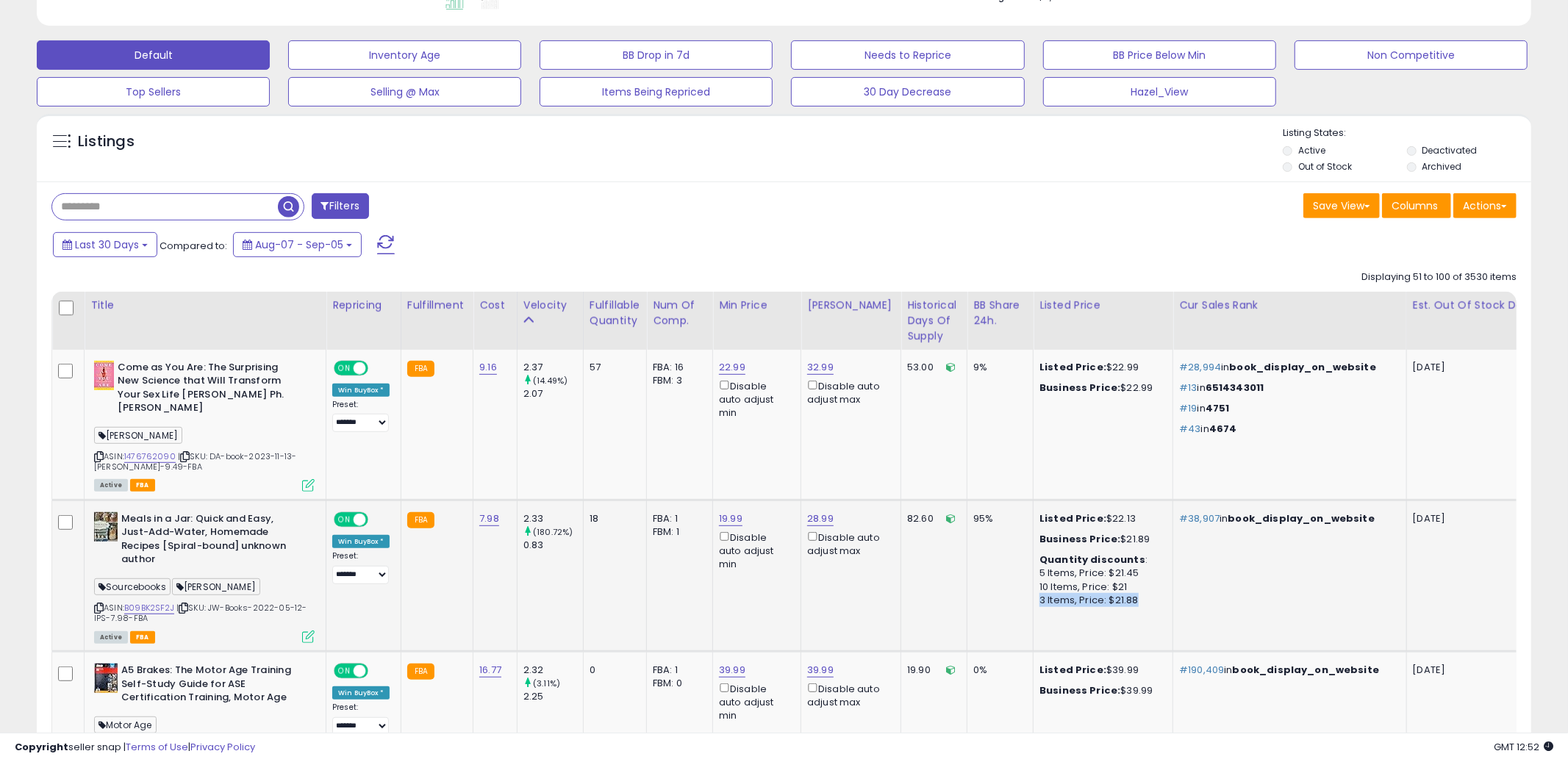
click at [1123, 594] on div "3 Items, Price: $21.88" at bounding box center [1100, 600] width 122 height 13
click at [1129, 580] on div "10 Items, Price: $21" at bounding box center [1100, 586] width 122 height 13
click at [1089, 580] on div "10 Items, Price: $21" at bounding box center [1100, 586] width 122 height 13
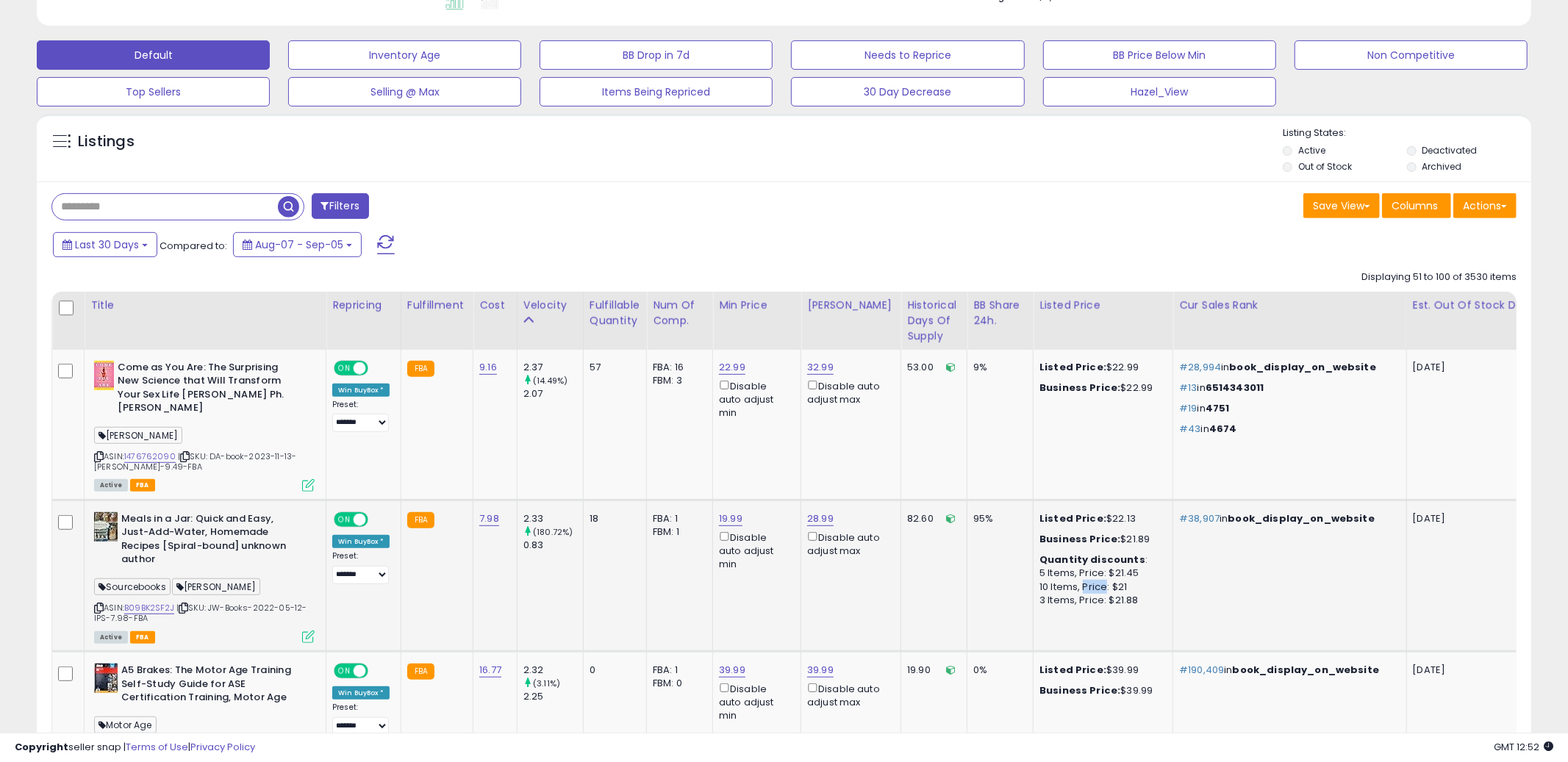
click at [1089, 580] on div "10 Items, Price: $21" at bounding box center [1100, 586] width 122 height 13
click at [1114, 580] on div "10 Items, Price: $21" at bounding box center [1100, 586] width 122 height 13
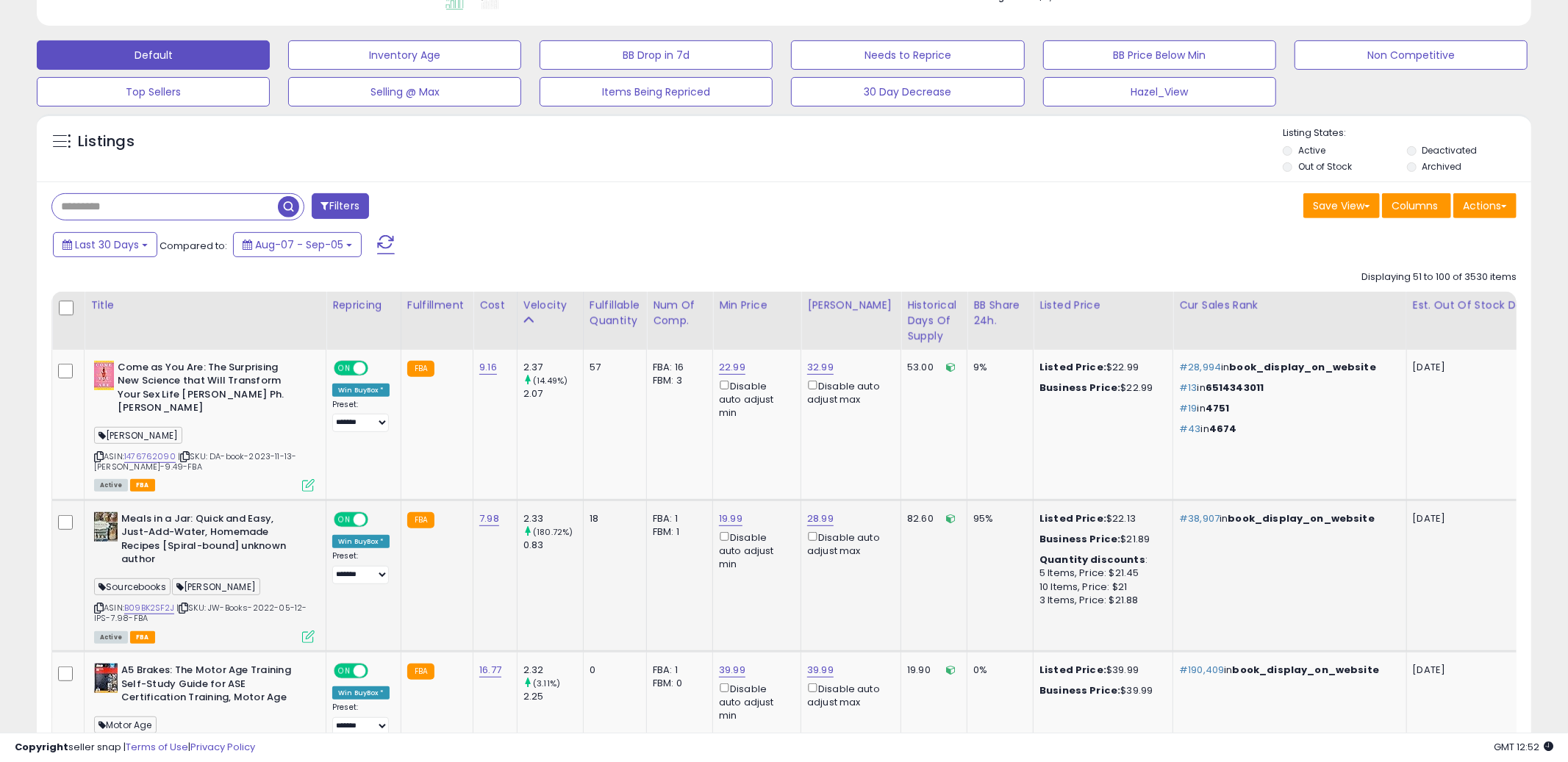
click at [1114, 580] on div "10 Items, Price: $21" at bounding box center [1100, 586] width 122 height 13
click at [1110, 580] on div "10 Items, Price: $21" at bounding box center [1100, 586] width 122 height 13
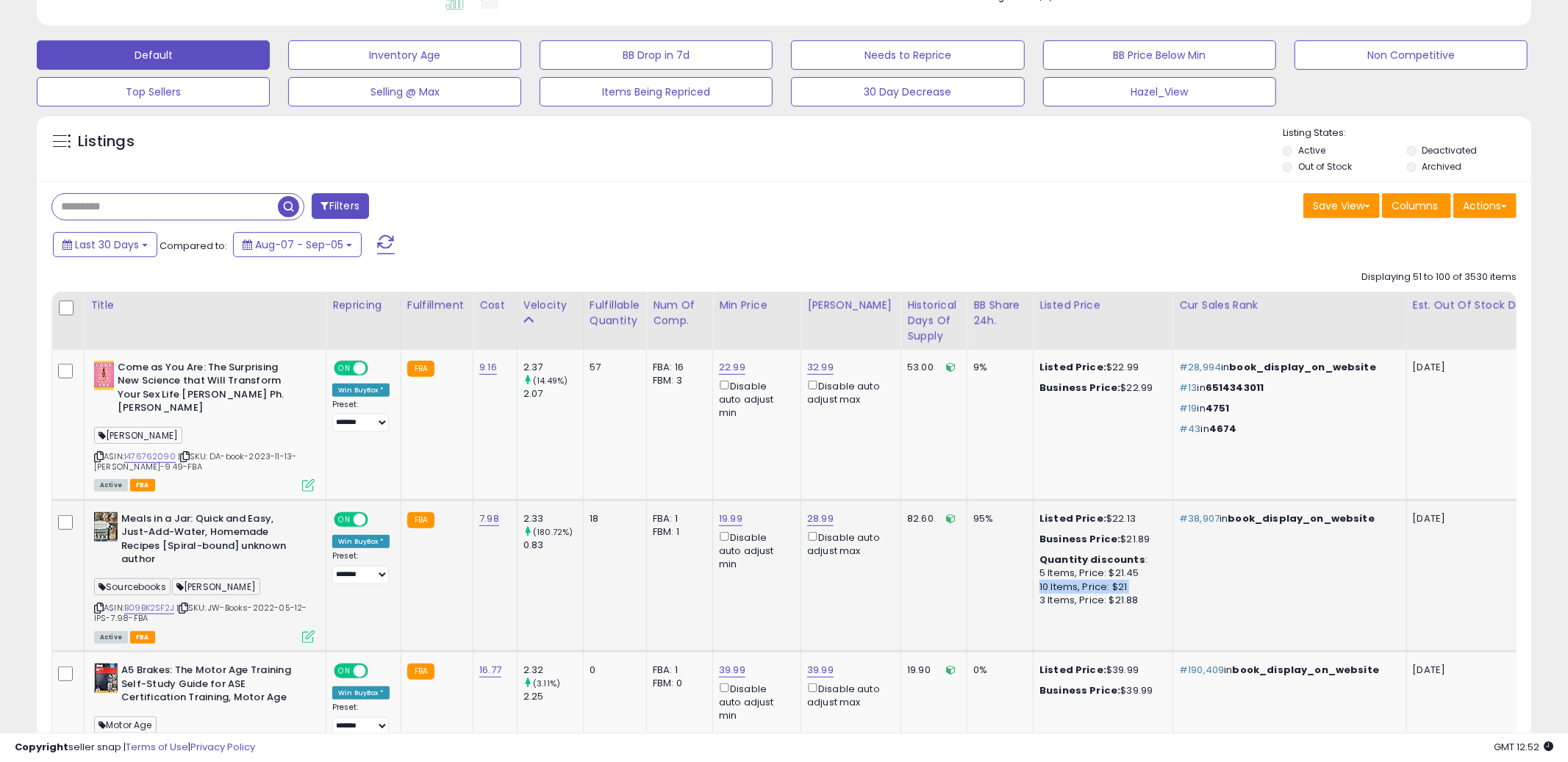
click at [1110, 580] on div "10 Items, Price: $21" at bounding box center [1100, 586] width 122 height 13
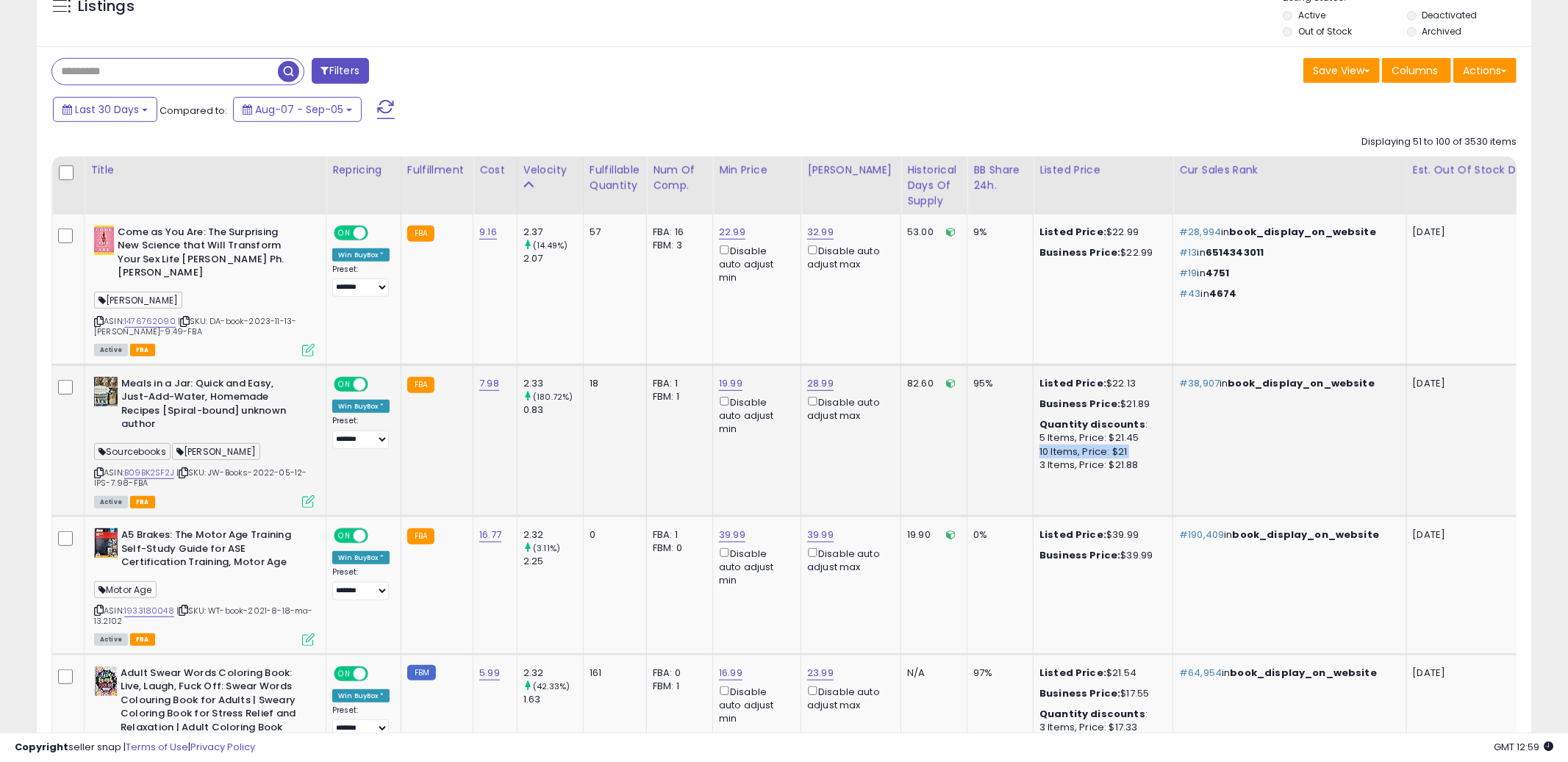
scroll to position [586, 0]
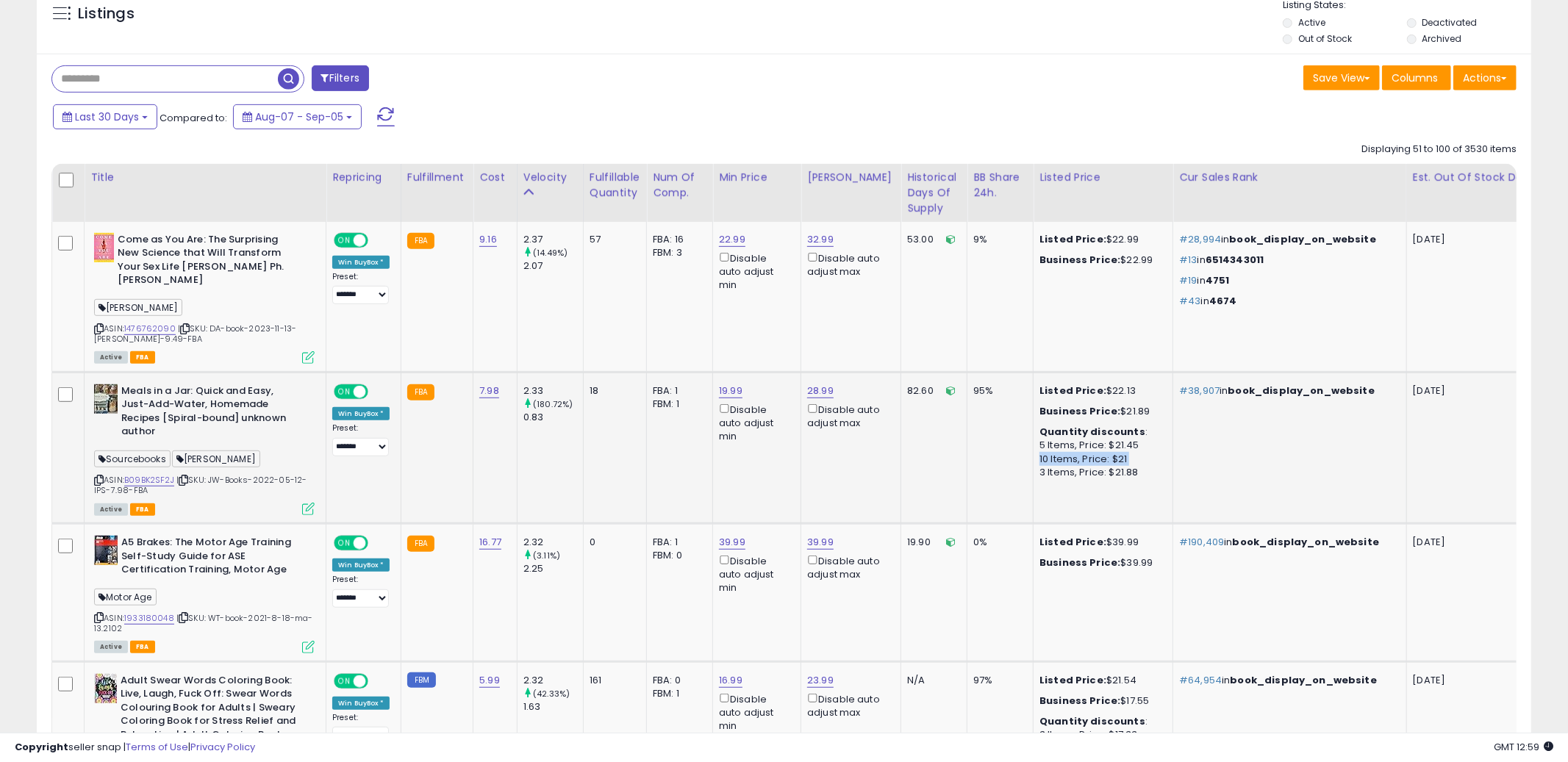
click at [912, 596] on td "19.90" at bounding box center [934, 592] width 66 height 138
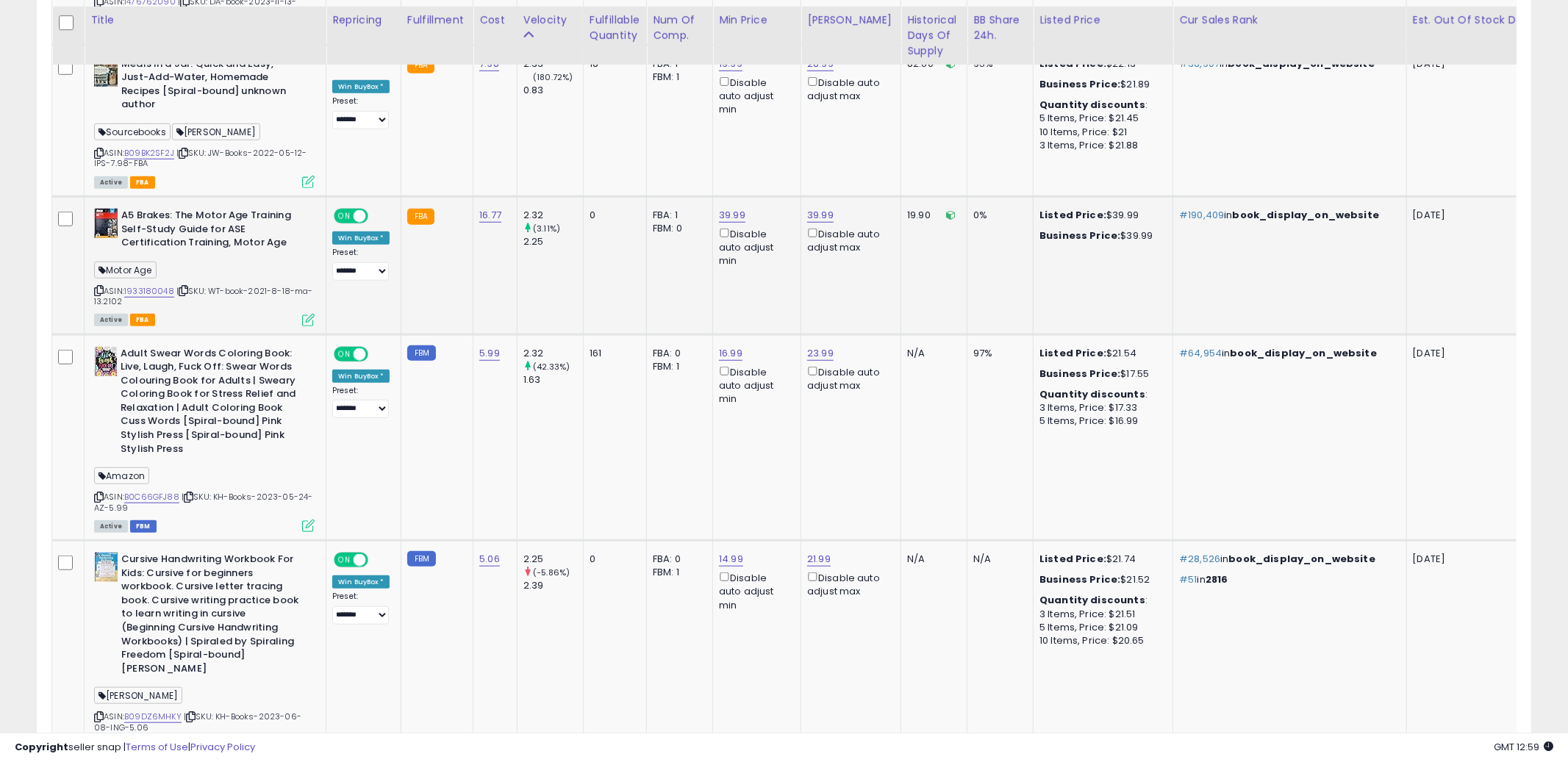
scroll to position [921, 0]
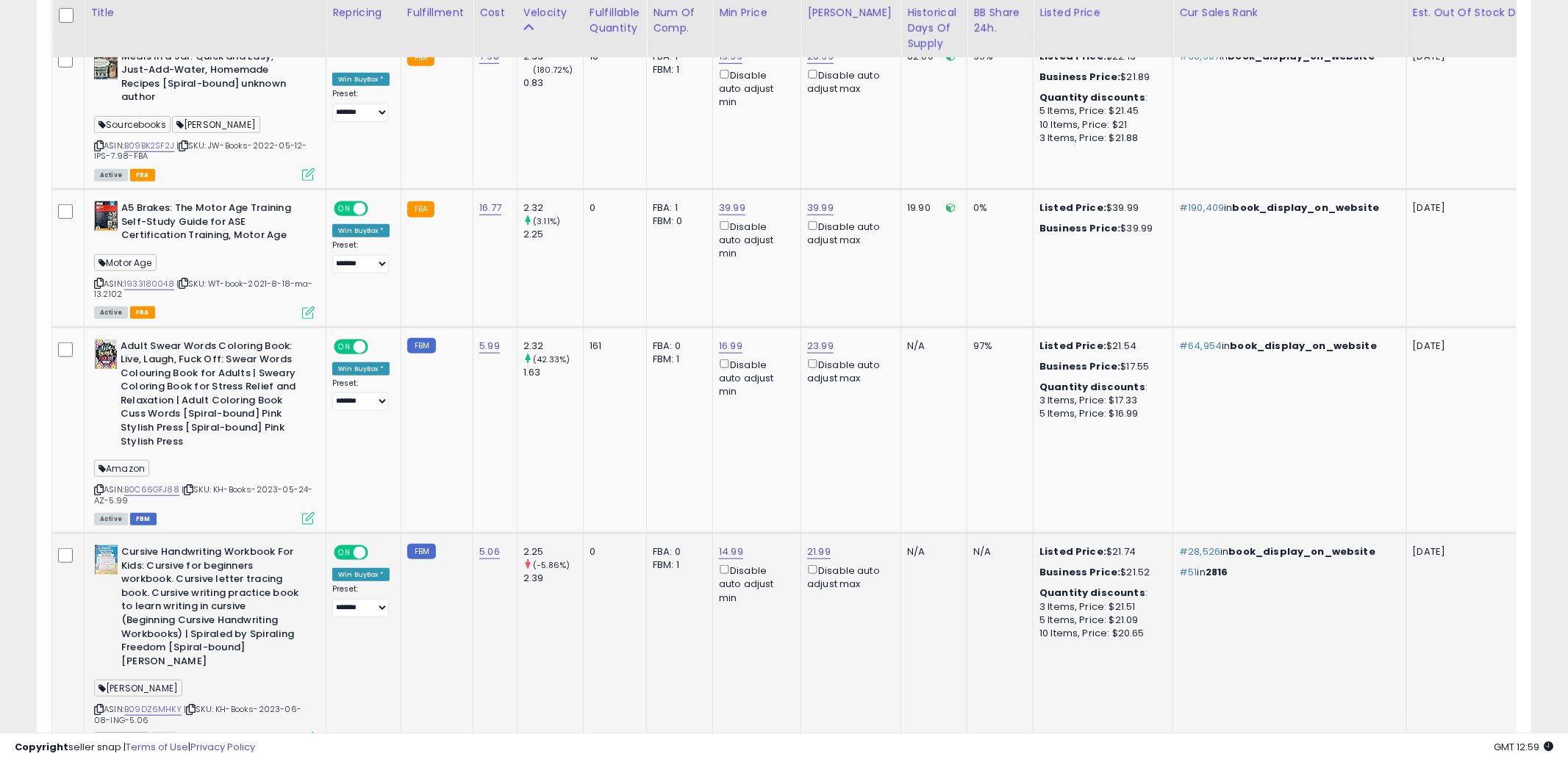
click at [821, 665] on td "21.99 Disable auto adjust max" at bounding box center [851, 643] width 100 height 220
click at [97, 705] on icon at bounding box center [98, 709] width 9 height 8
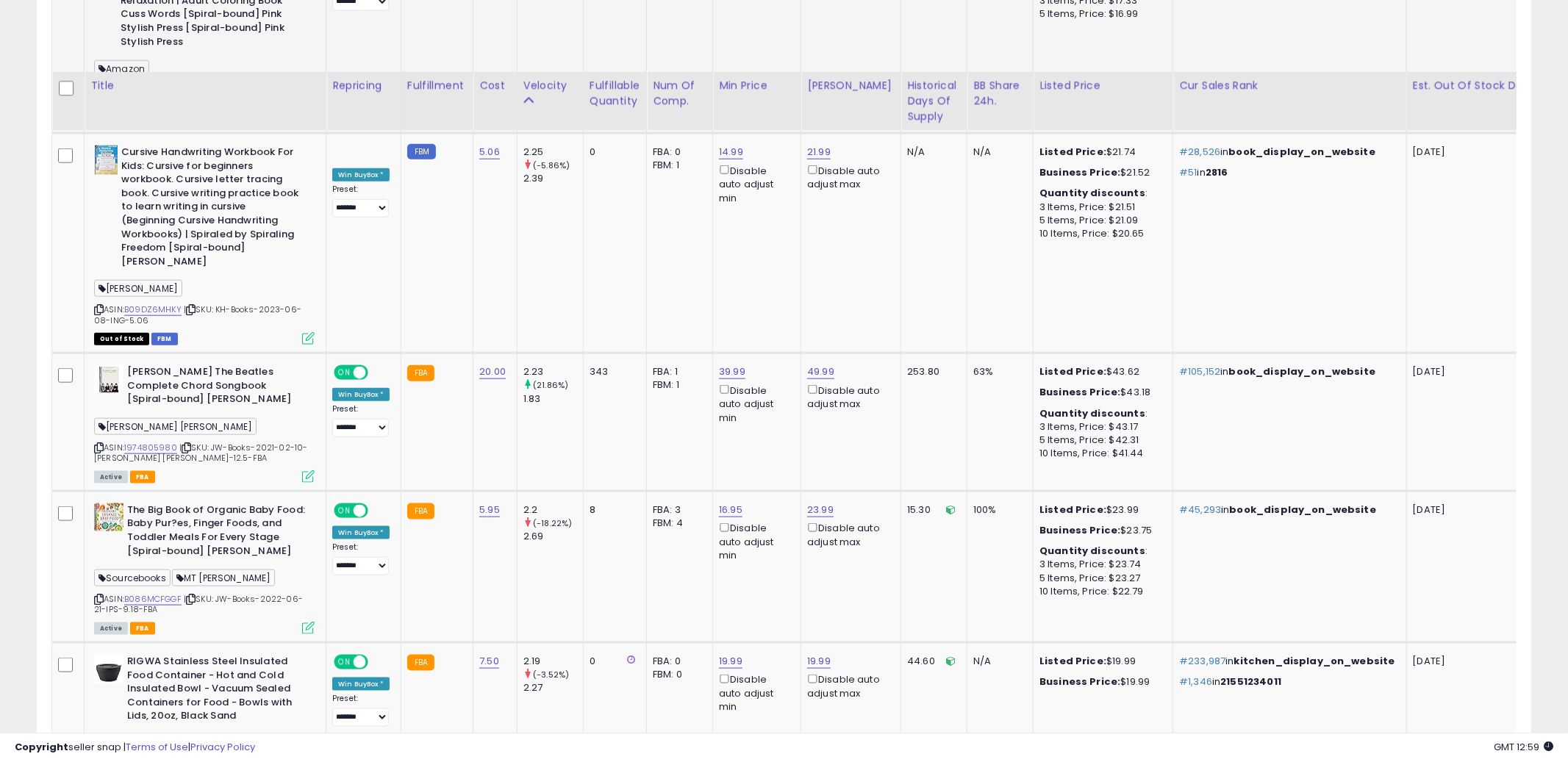
scroll to position [1500, 0]
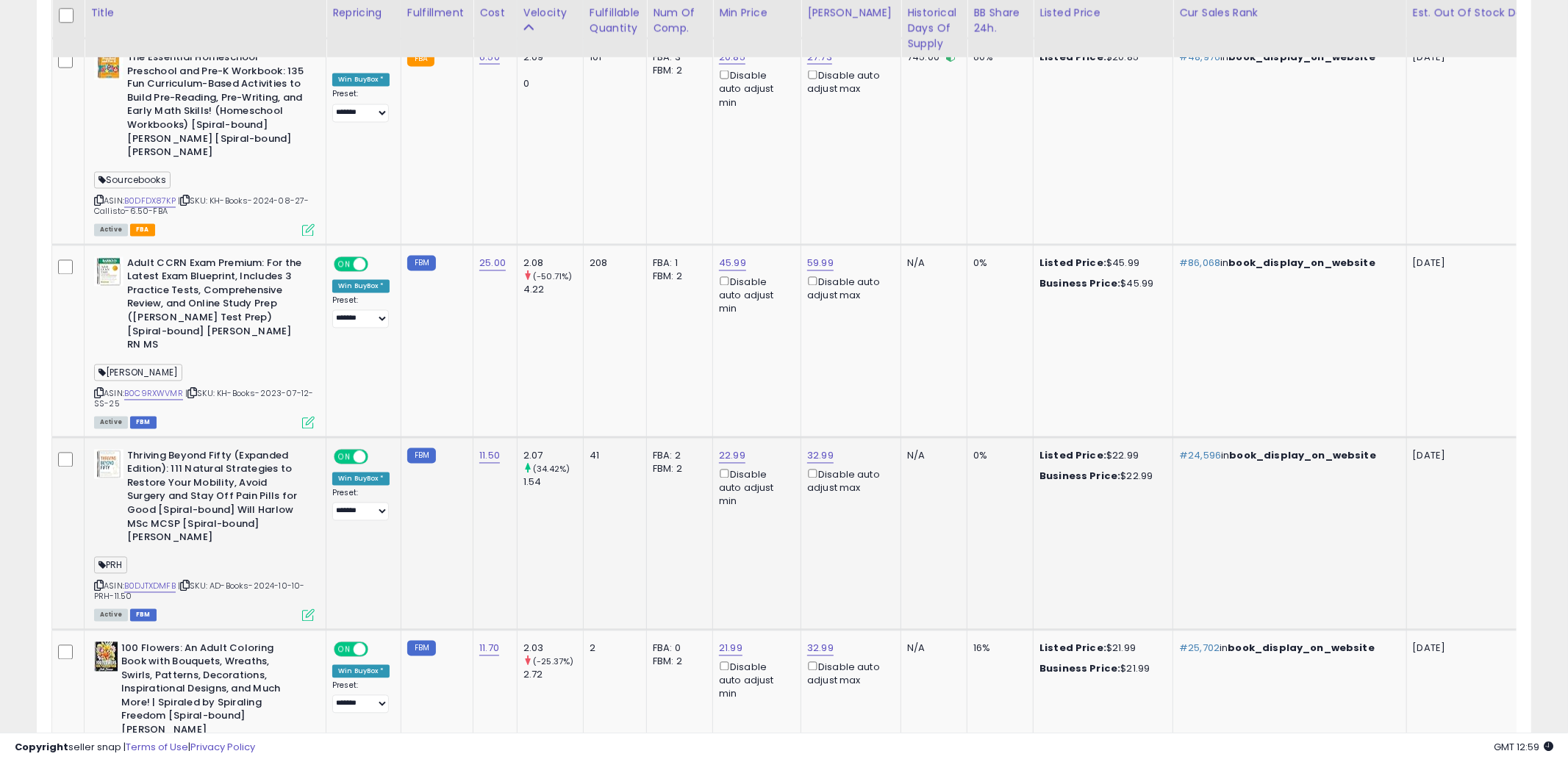
click at [848, 557] on td "32.99 Disable auto adjust max" at bounding box center [851, 533] width 100 height 193
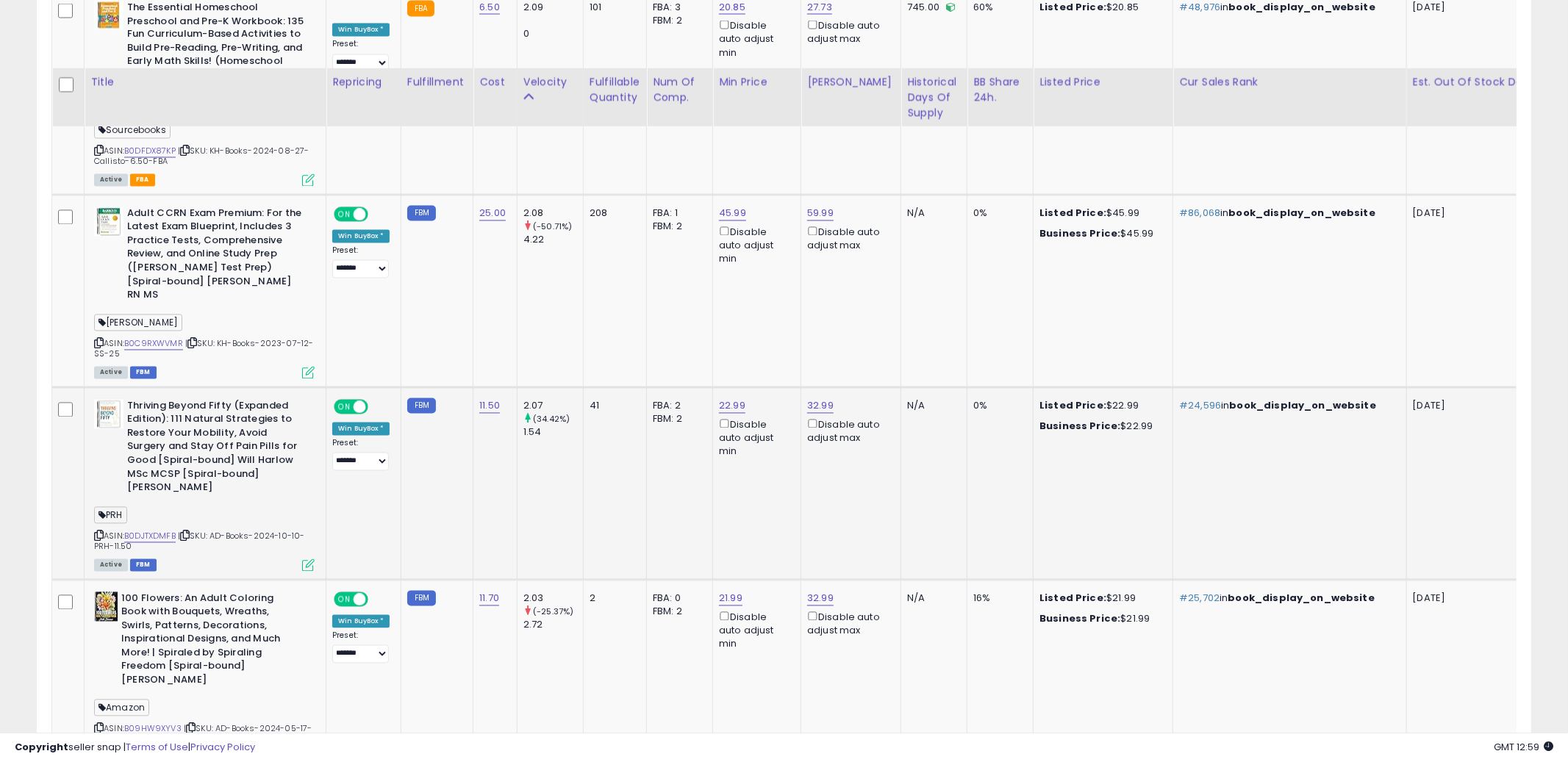
scroll to position [2388, 0]
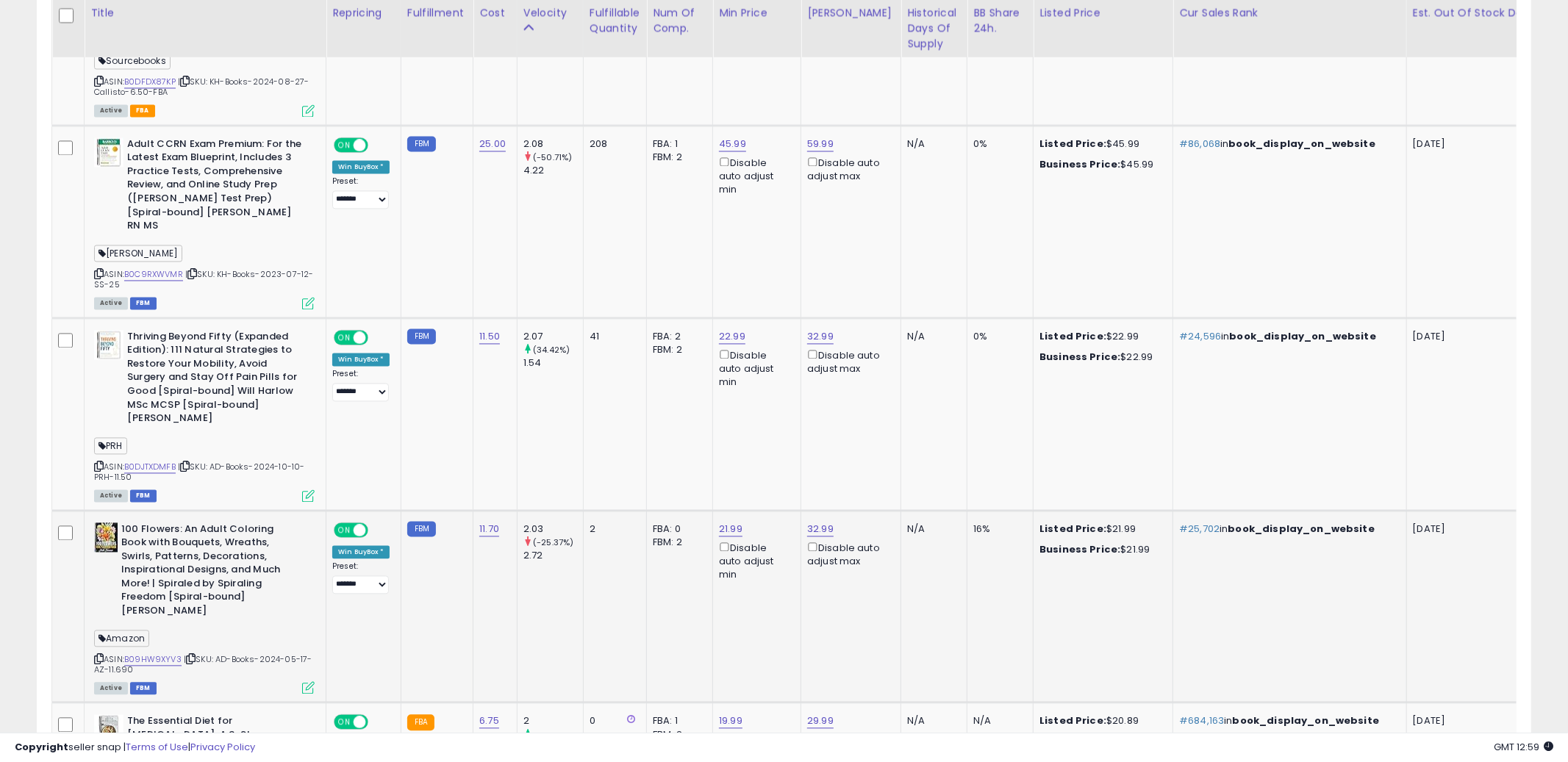
click at [848, 561] on td "32.99 Disable auto adjust max" at bounding box center [851, 606] width 100 height 193
click at [96, 655] on icon at bounding box center [98, 659] width 9 height 8
click at [100, 655] on icon at bounding box center [98, 659] width 9 height 8
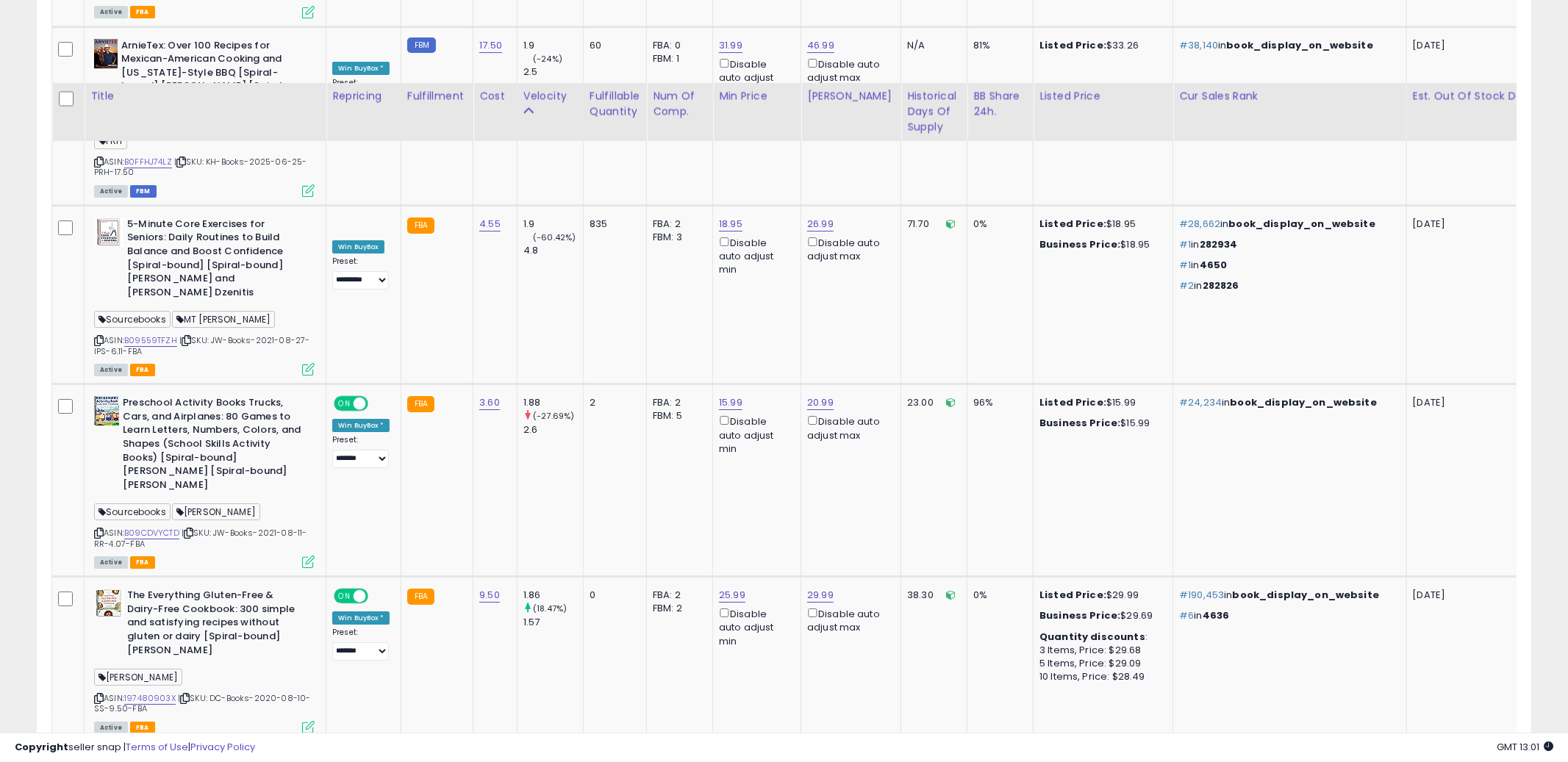
scroll to position [4317, 0]
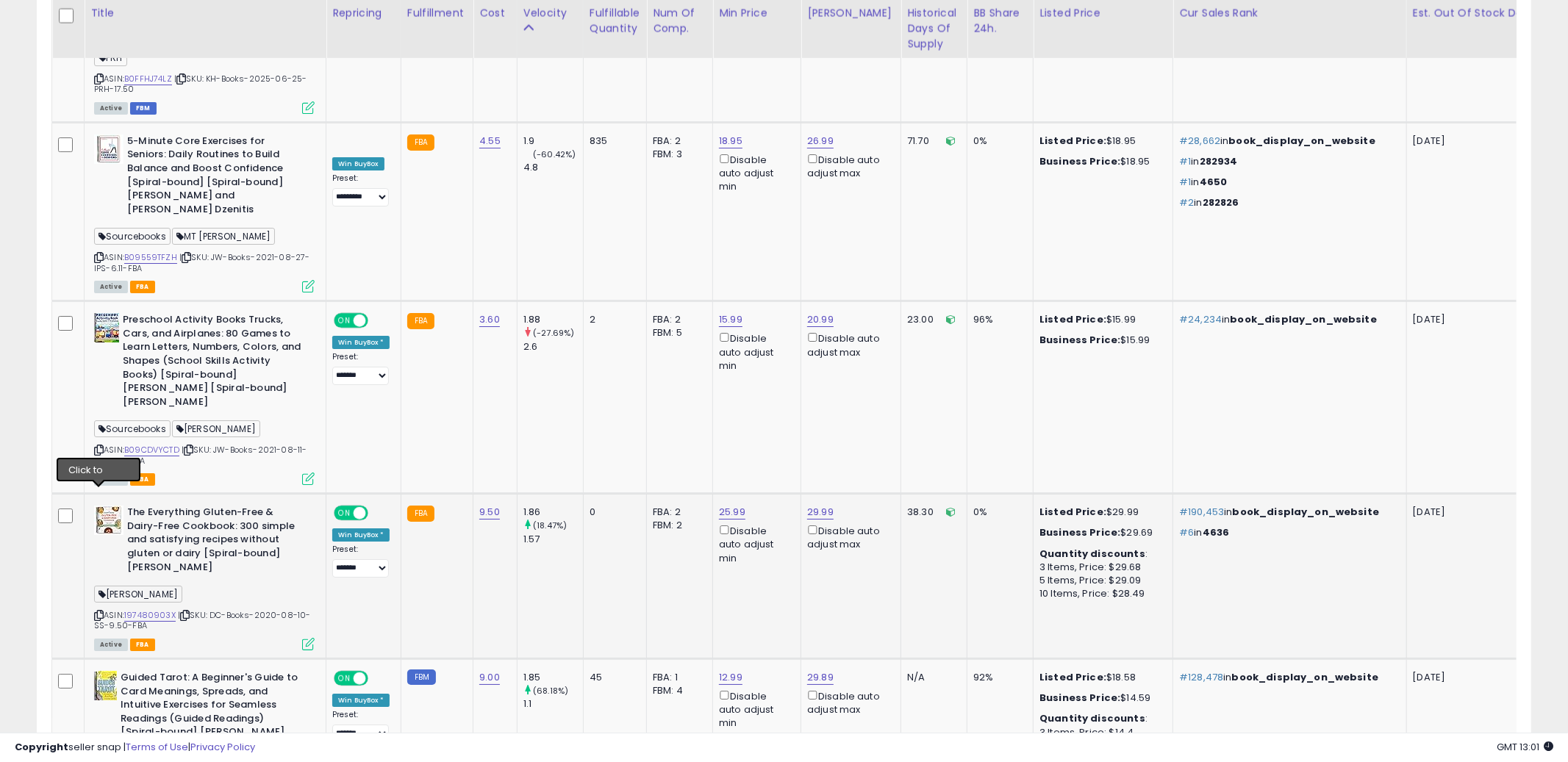
click at [96, 612] on icon at bounding box center [98, 616] width 9 height 8
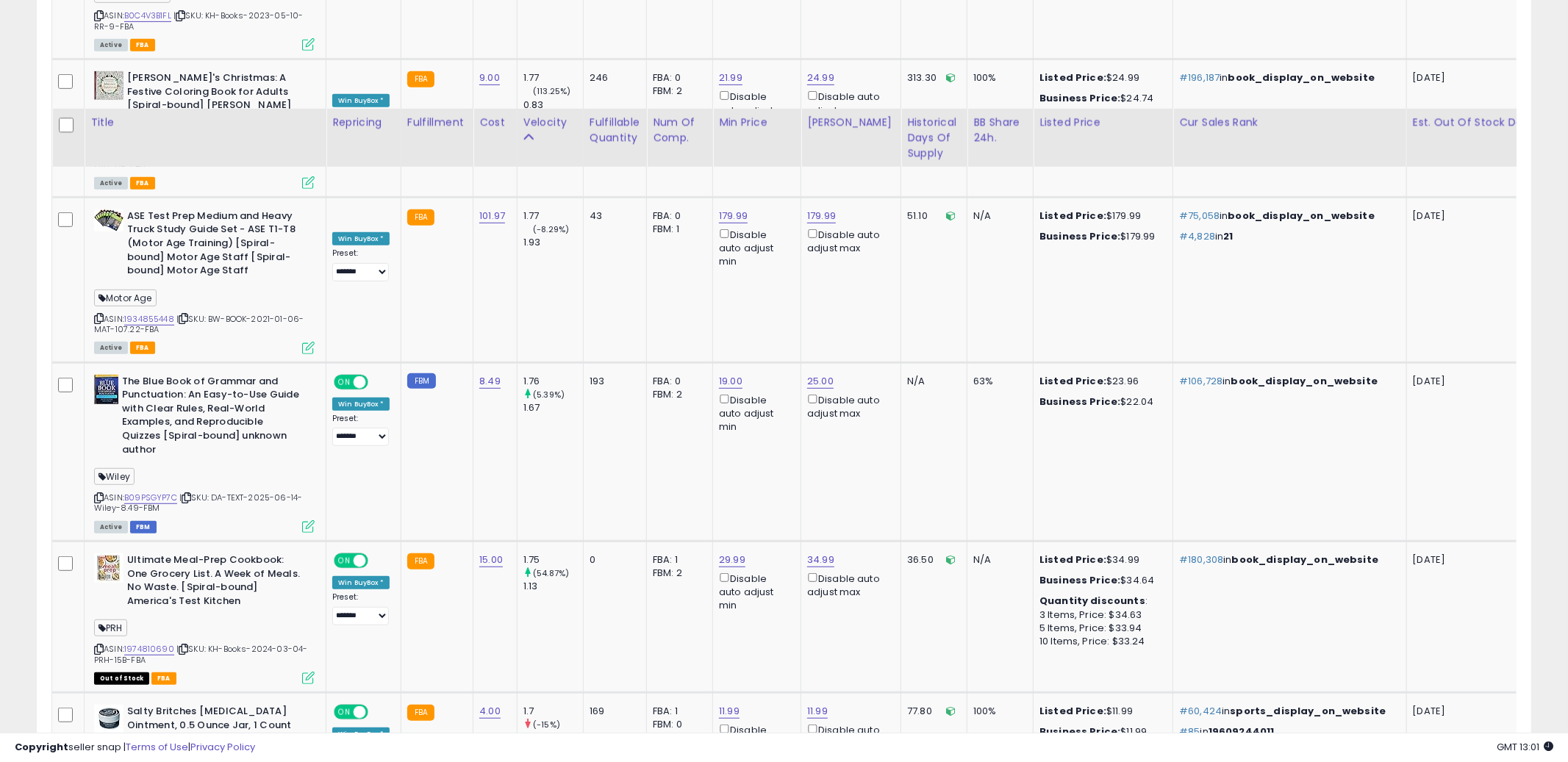
scroll to position [5397, 0]
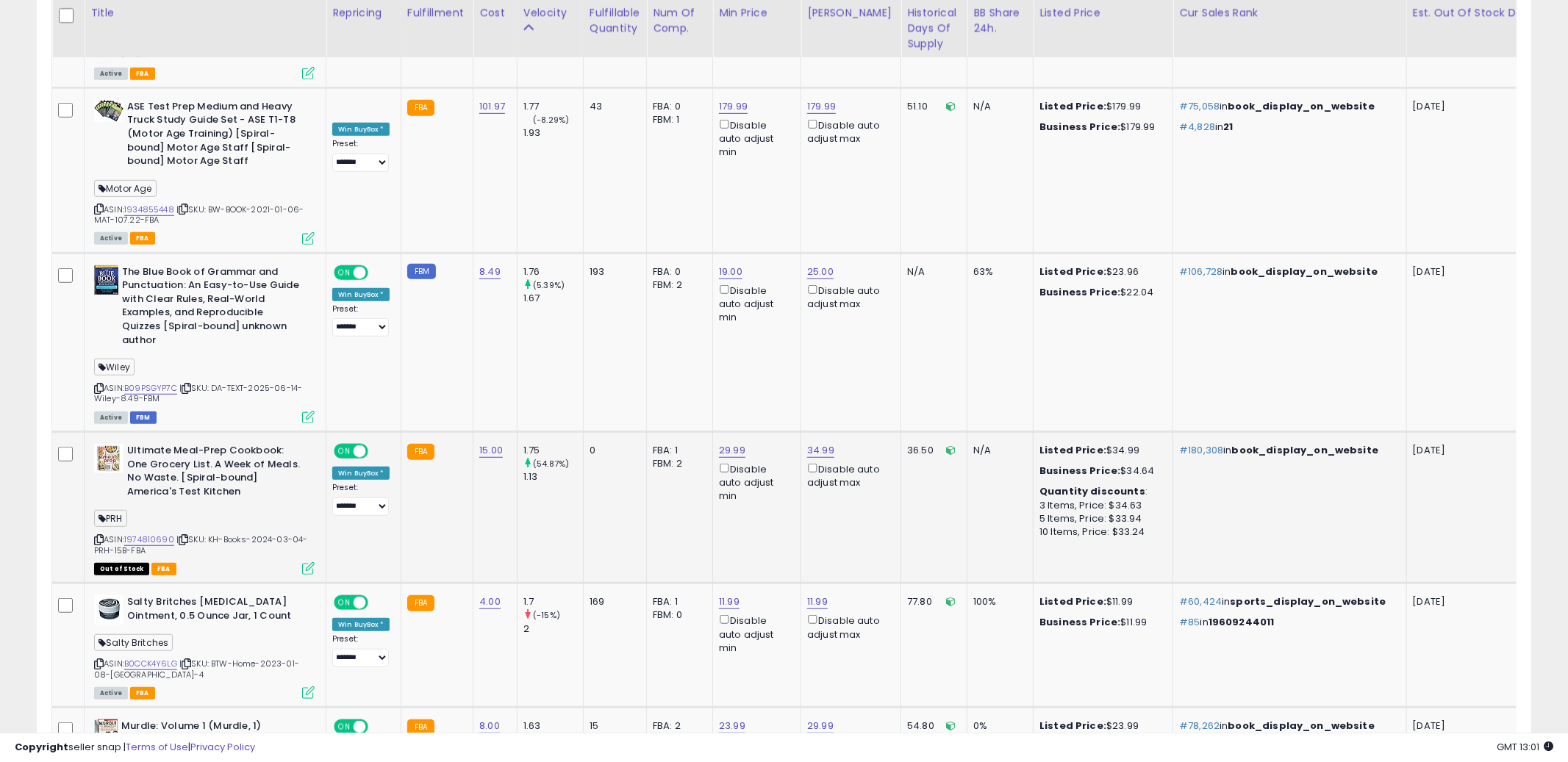
click at [97, 535] on icon at bounding box center [98, 539] width 9 height 8
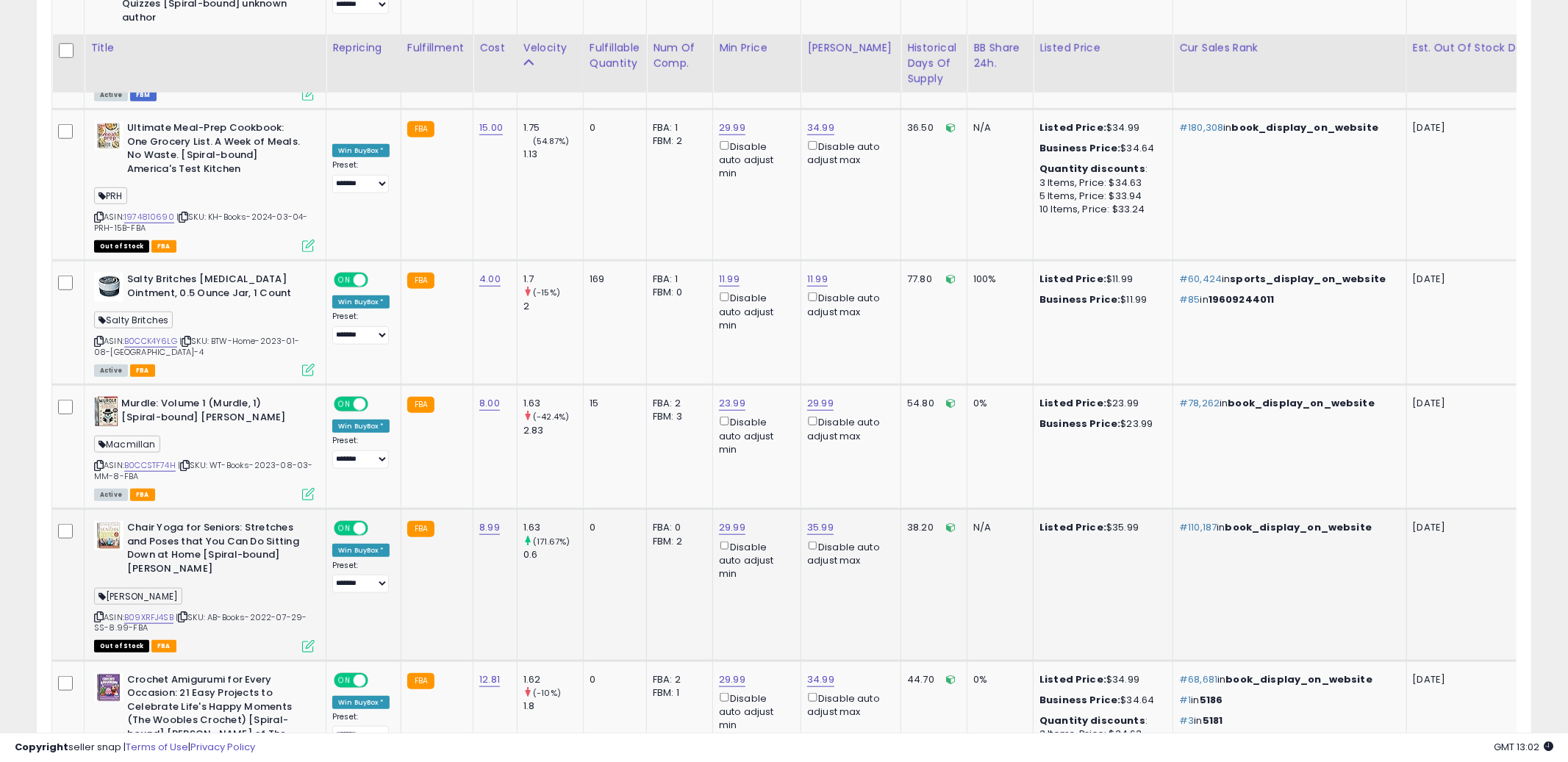
scroll to position [5878, 0]
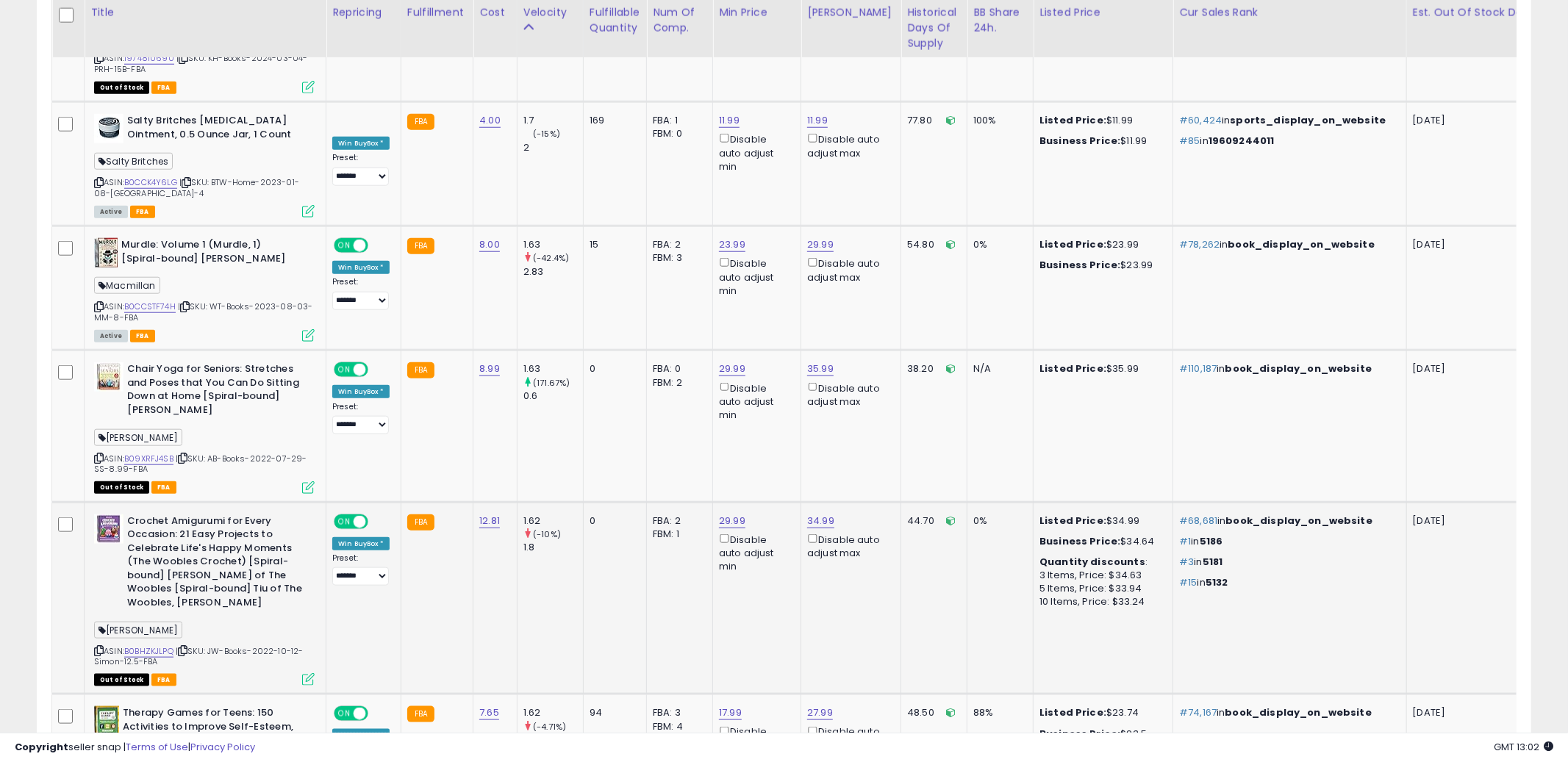
click at [100, 646] on icon at bounding box center [98, 650] width 9 height 8
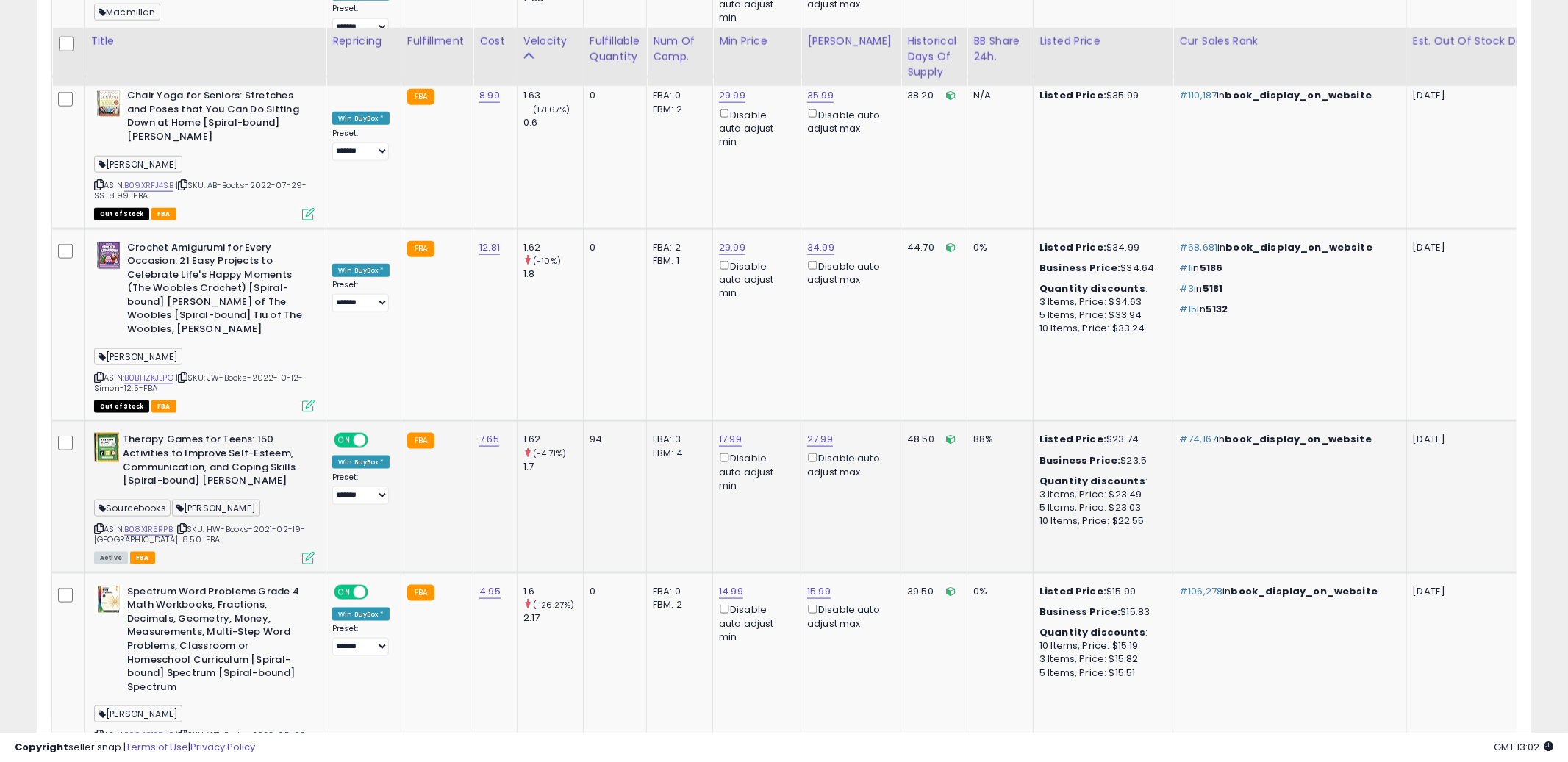
scroll to position [6180, 0]
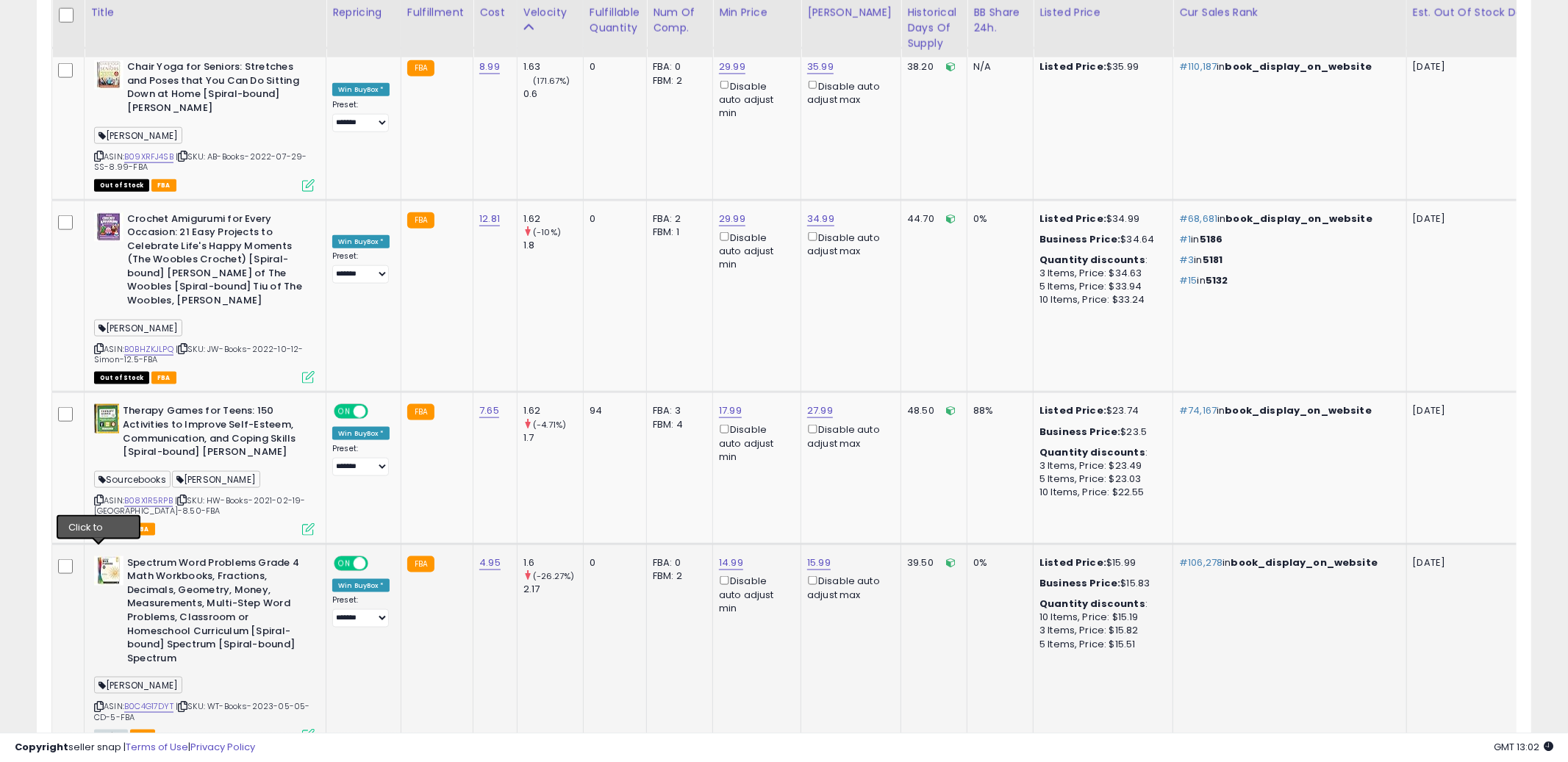
click at [98, 702] on icon at bounding box center [98, 706] width 9 height 8
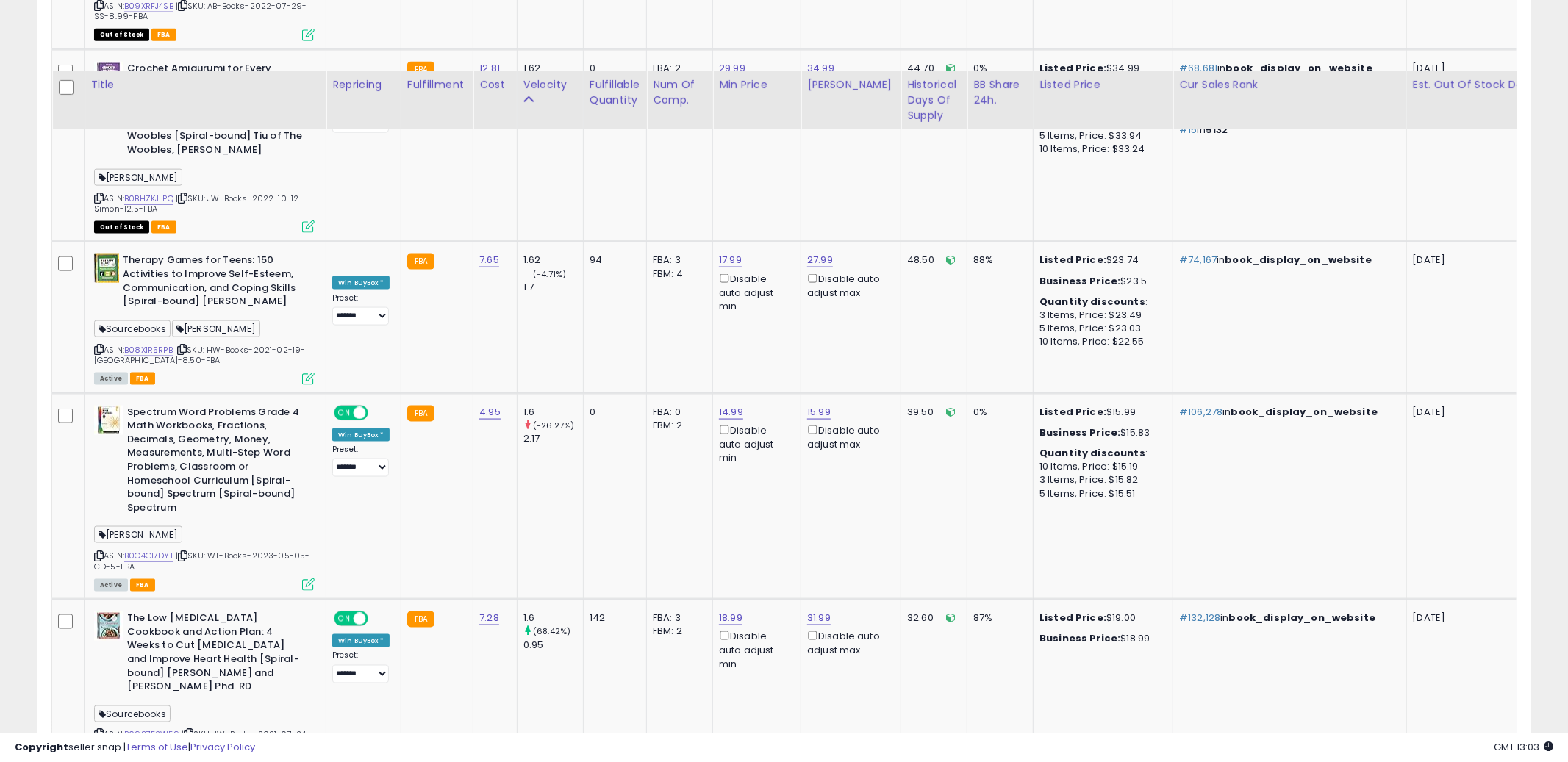
scroll to position [6527, 0]
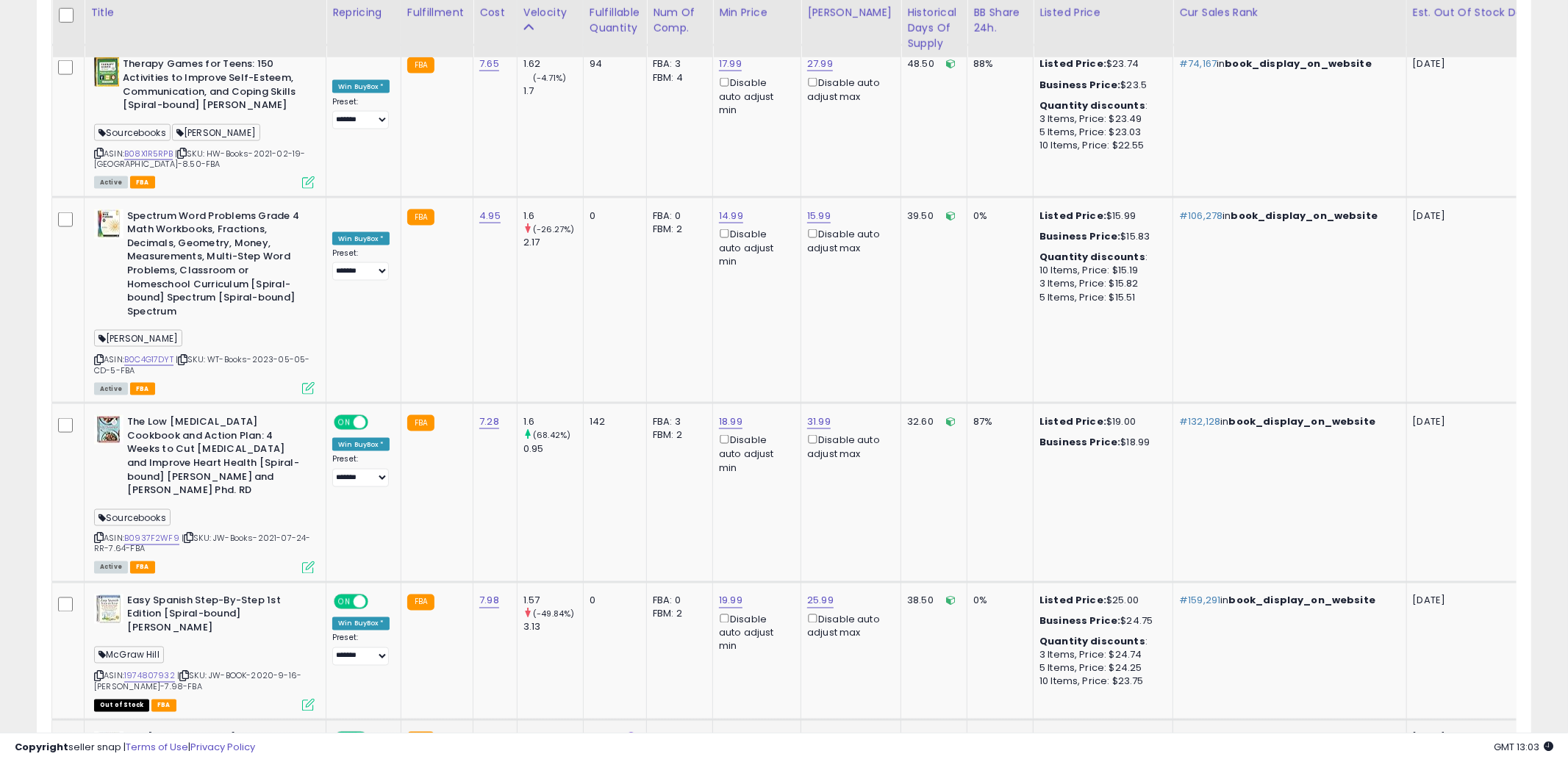
click at [98, 672] on icon at bounding box center [98, 676] width 9 height 8
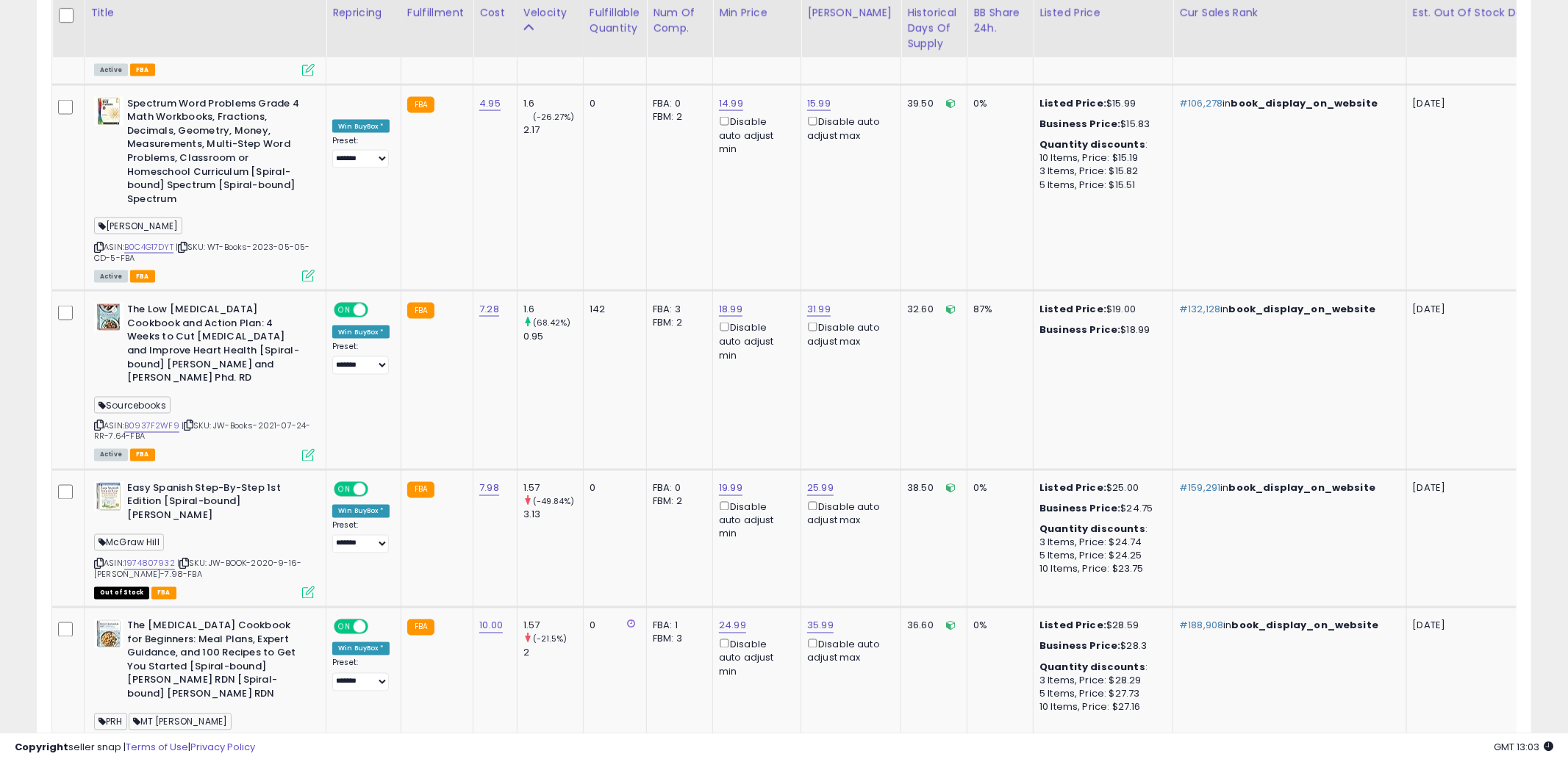
scroll to position [6638, 0]
click at [98, 739] on icon at bounding box center [98, 743] width 9 height 8
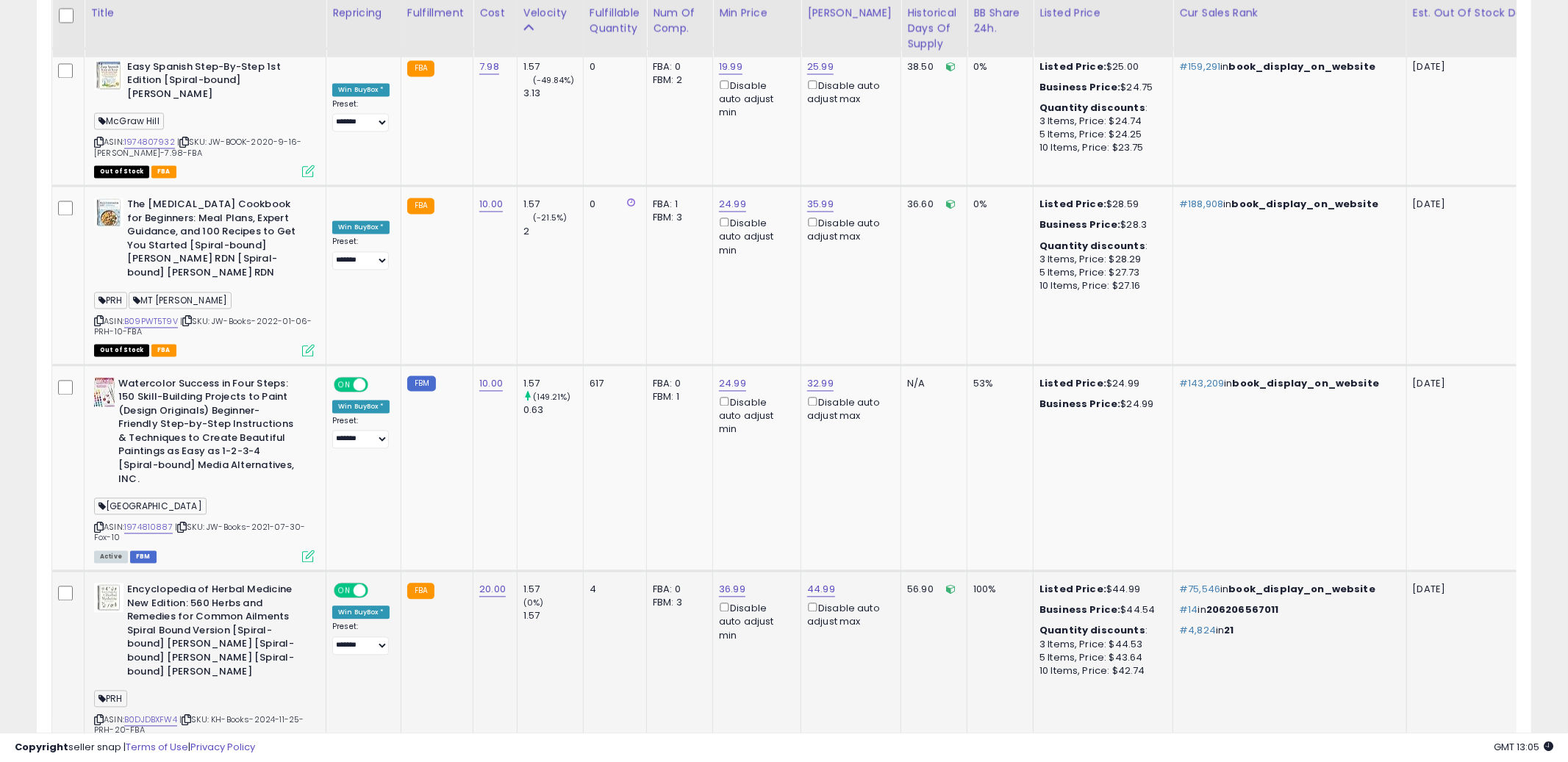
scroll to position [7060, 0]
click at [906, 572] on td "56.90" at bounding box center [934, 668] width 66 height 193
click at [97, 717] on icon at bounding box center [98, 721] width 9 height 8
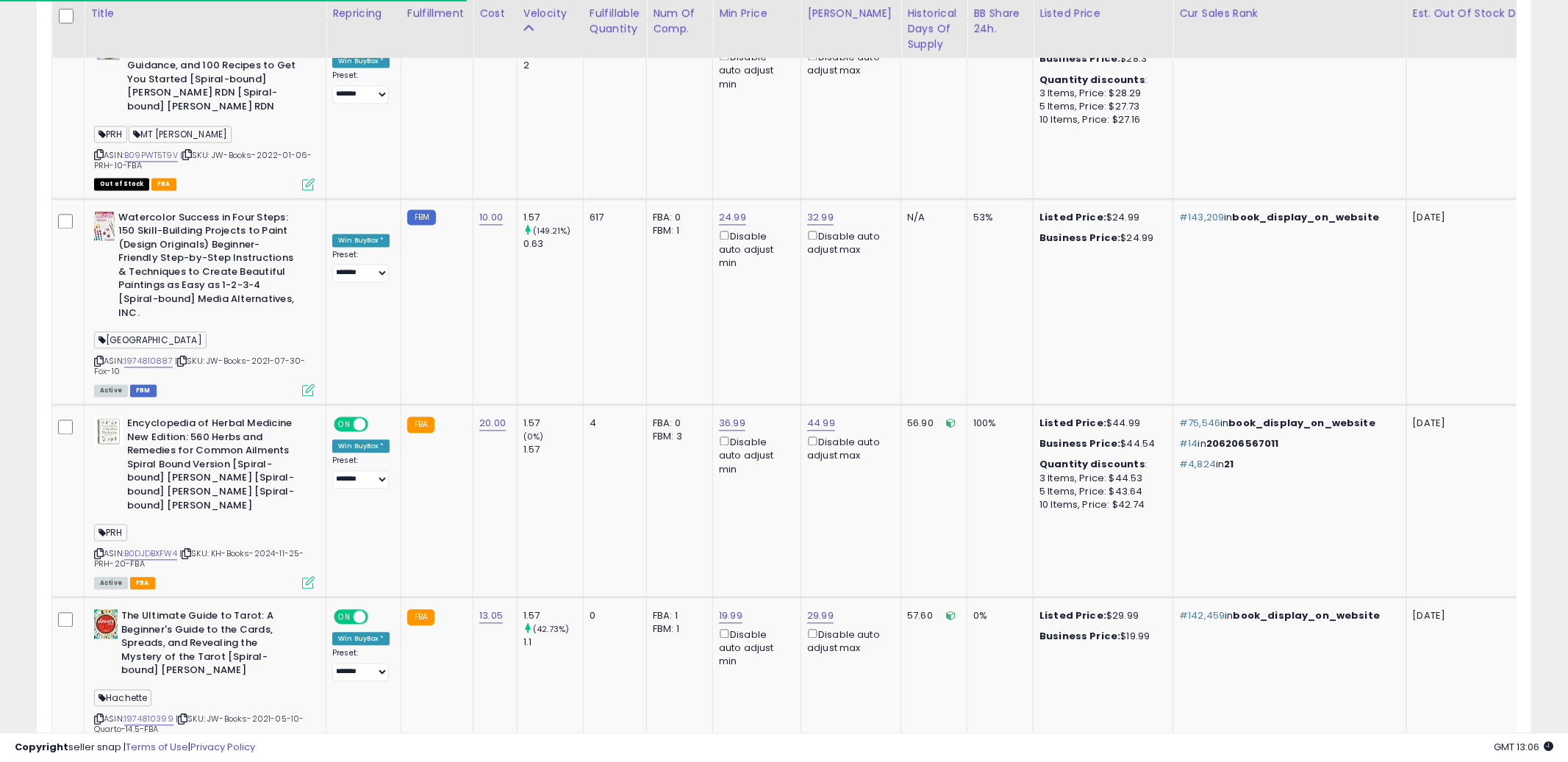
scroll to position [7226, 0]
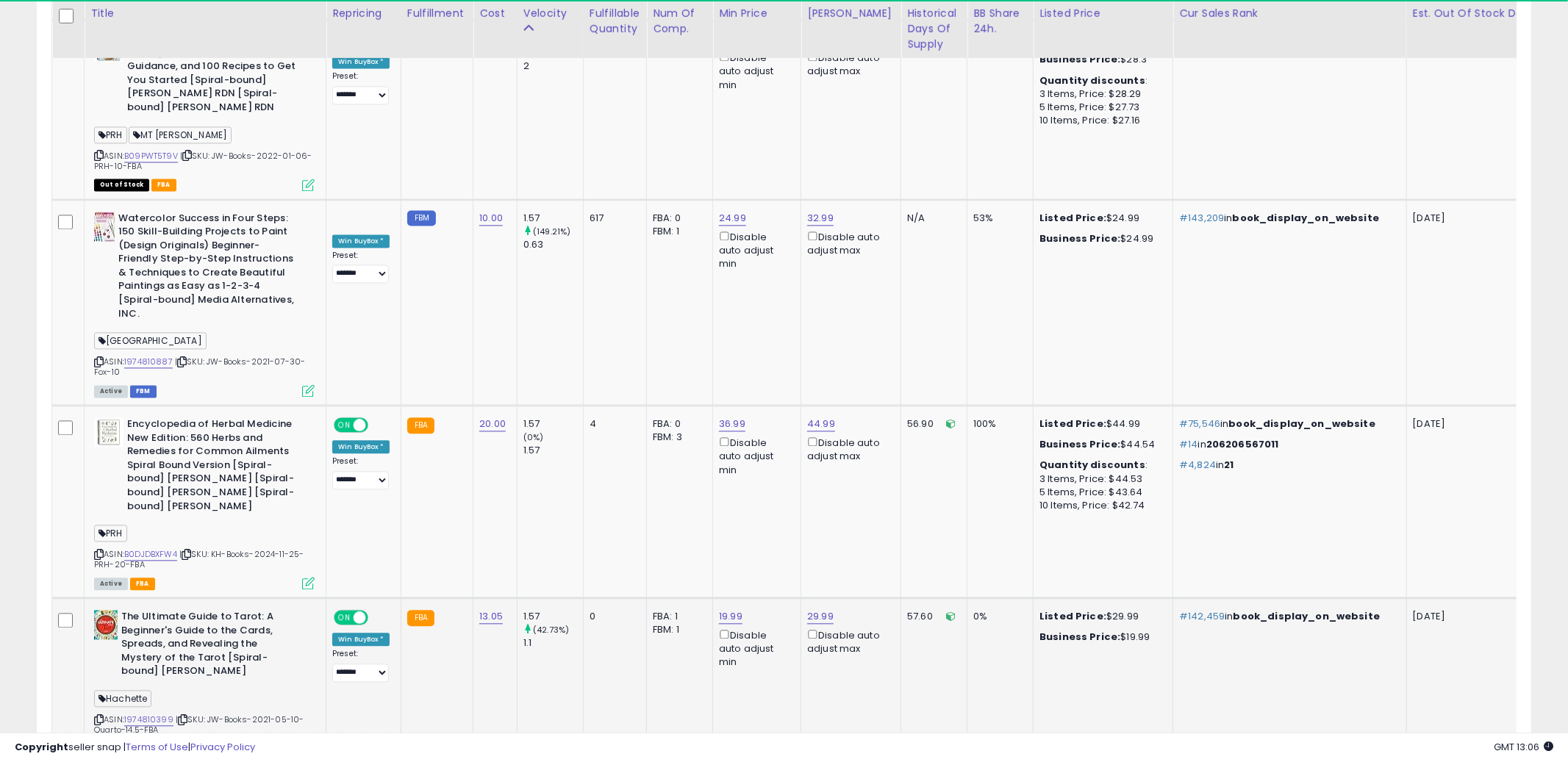
click at [862, 597] on td "29.99 Disable auto adjust max" at bounding box center [851, 680] width 100 height 165
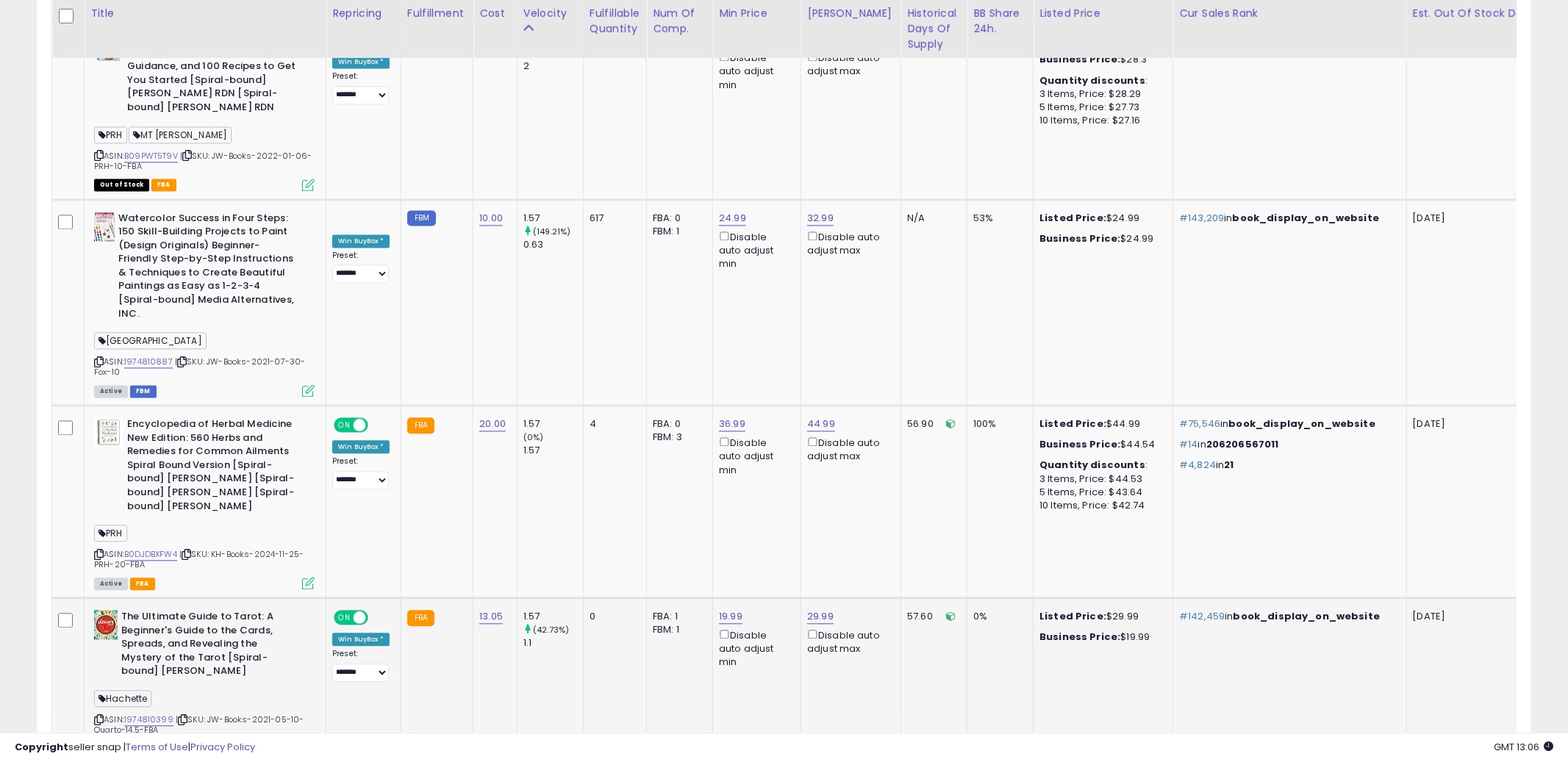
click at [1143, 597] on td "Listed Price: $29.99 Business Price: $19.99" at bounding box center [1103, 680] width 139 height 165
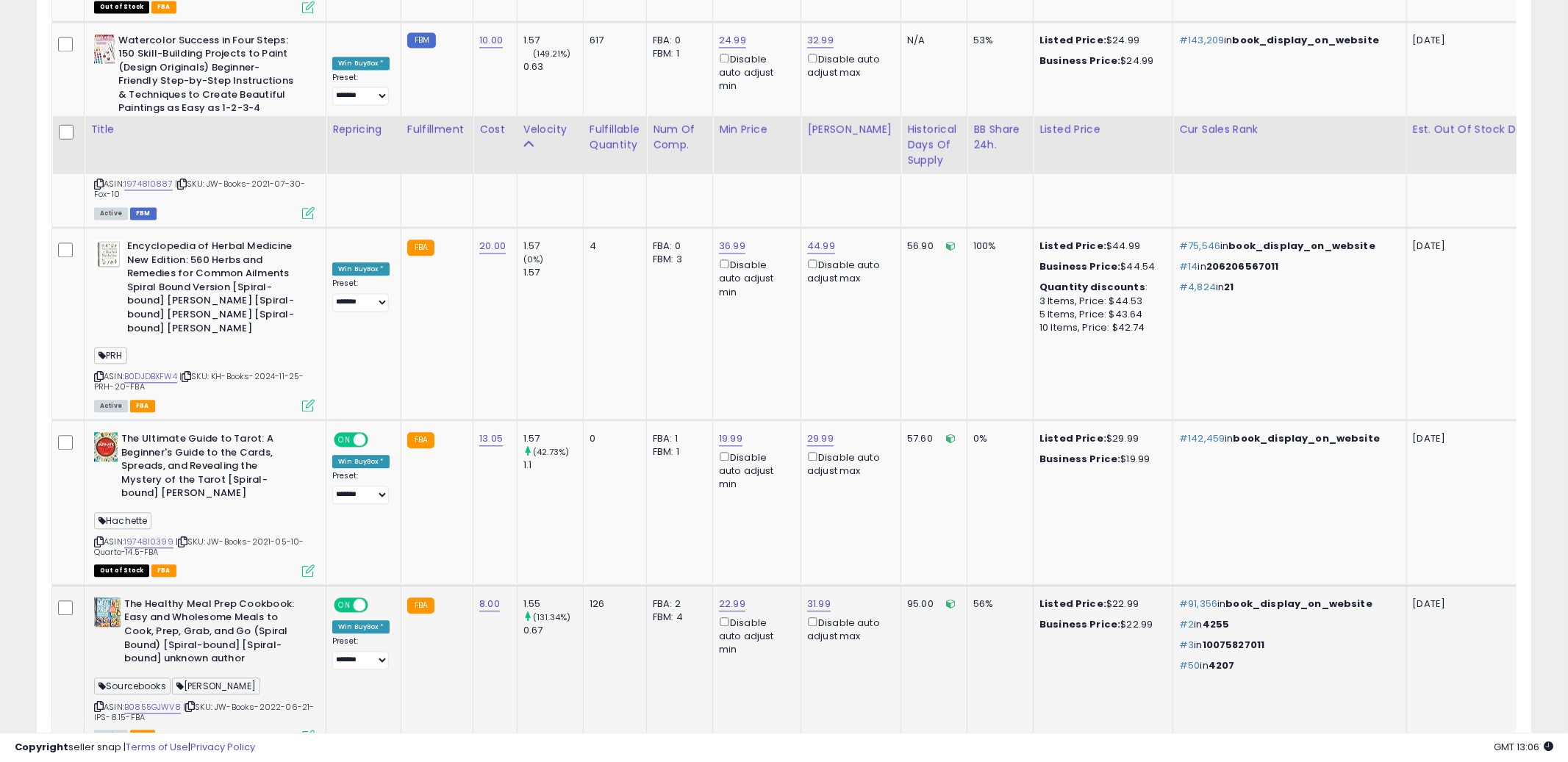
scroll to position [7521, 0]
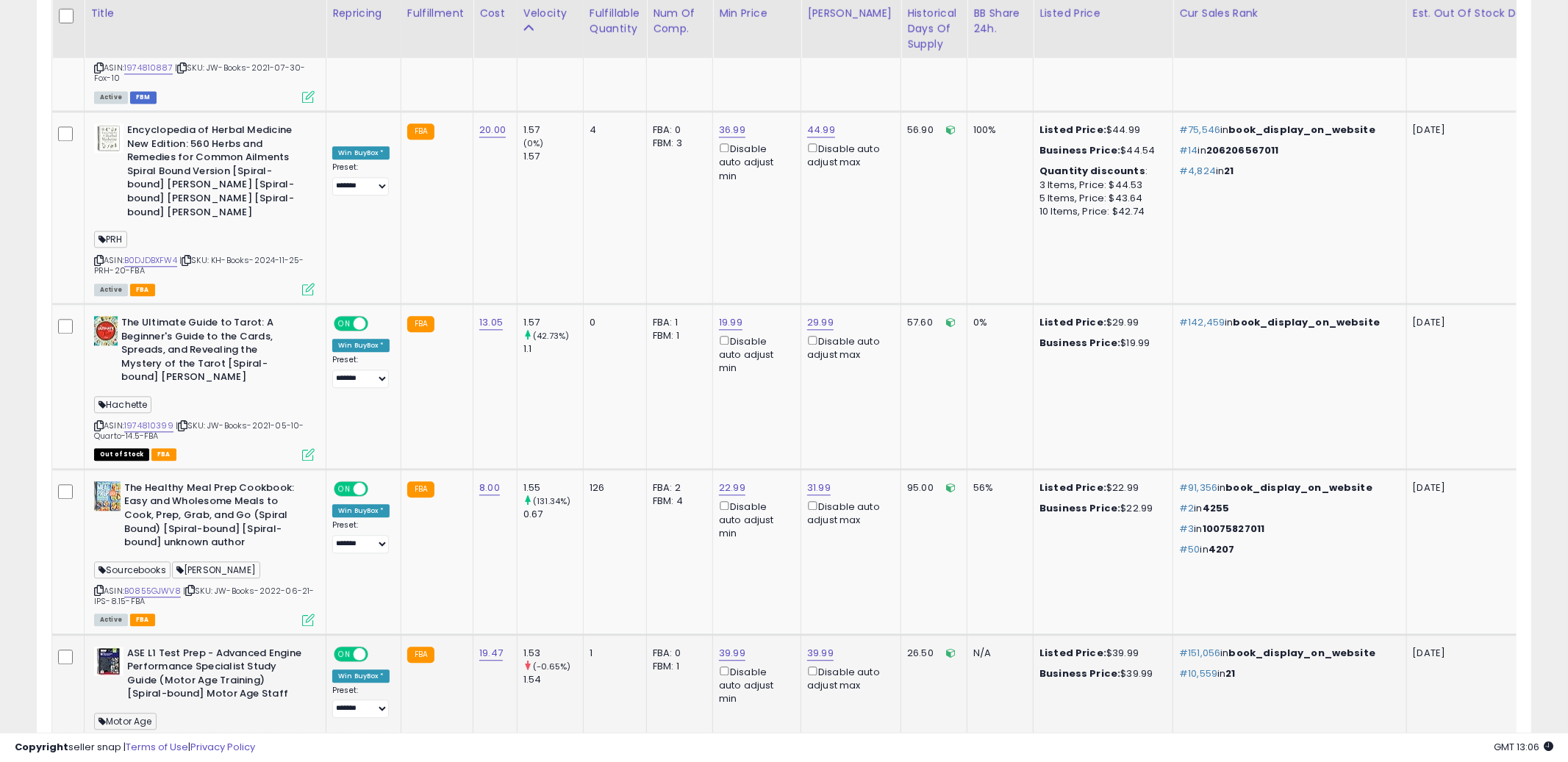
click at [967, 634] on td "N/A" at bounding box center [1000, 710] width 66 height 151
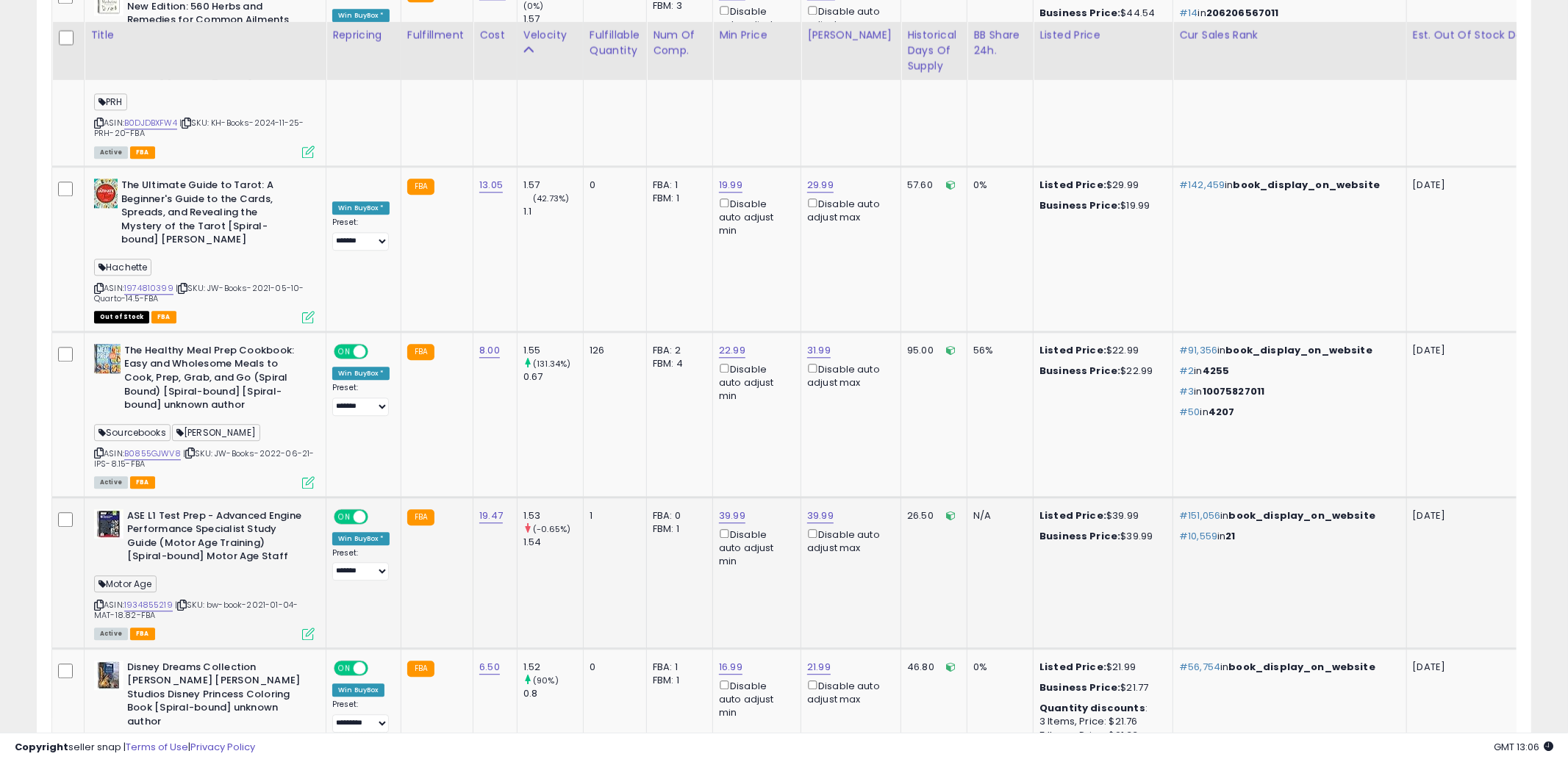
scroll to position [7680, 0]
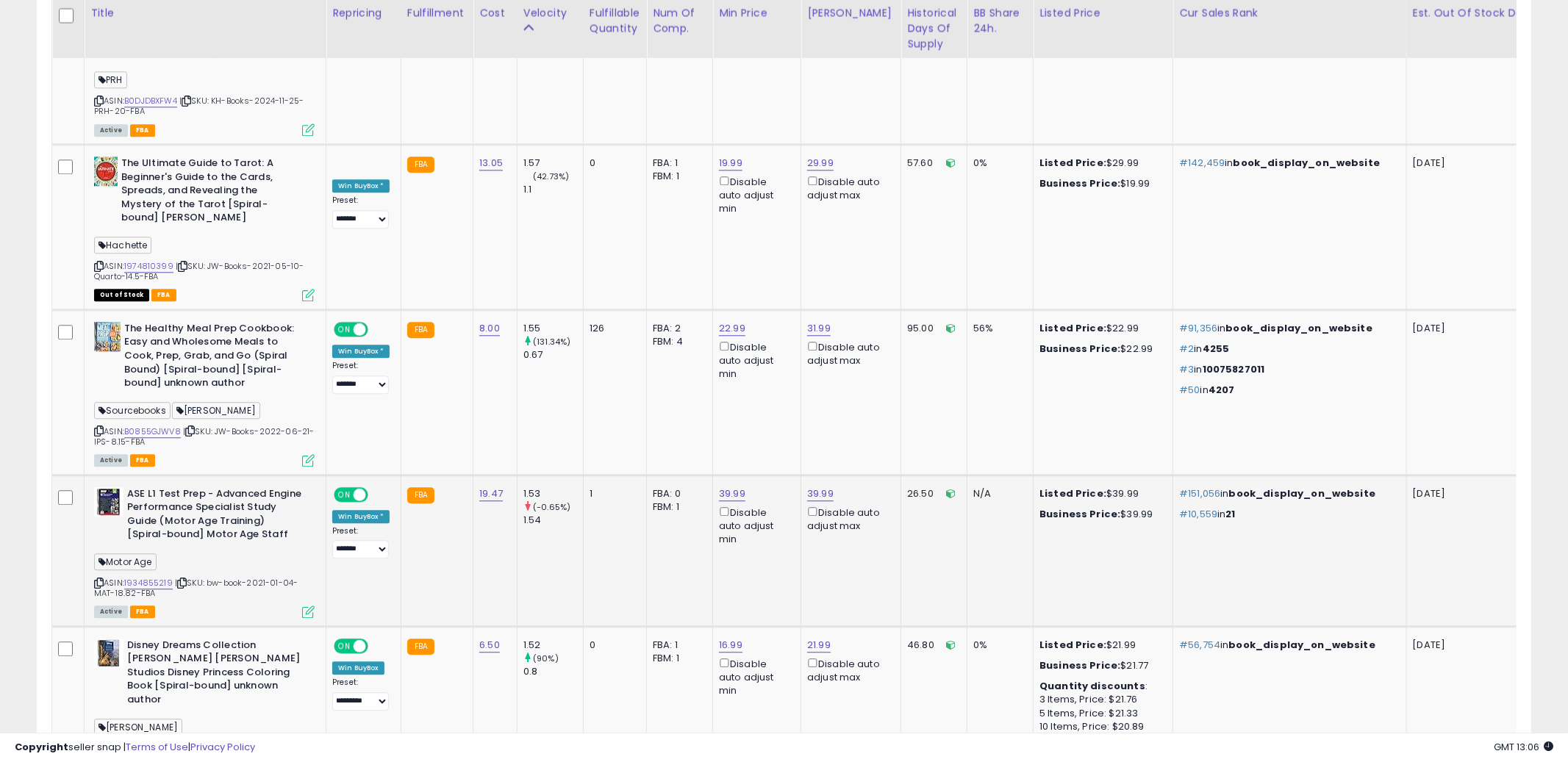
click at [967, 626] on td "0%" at bounding box center [1000, 708] width 66 height 165
click at [98, 744] on icon at bounding box center [98, 748] width 9 height 8
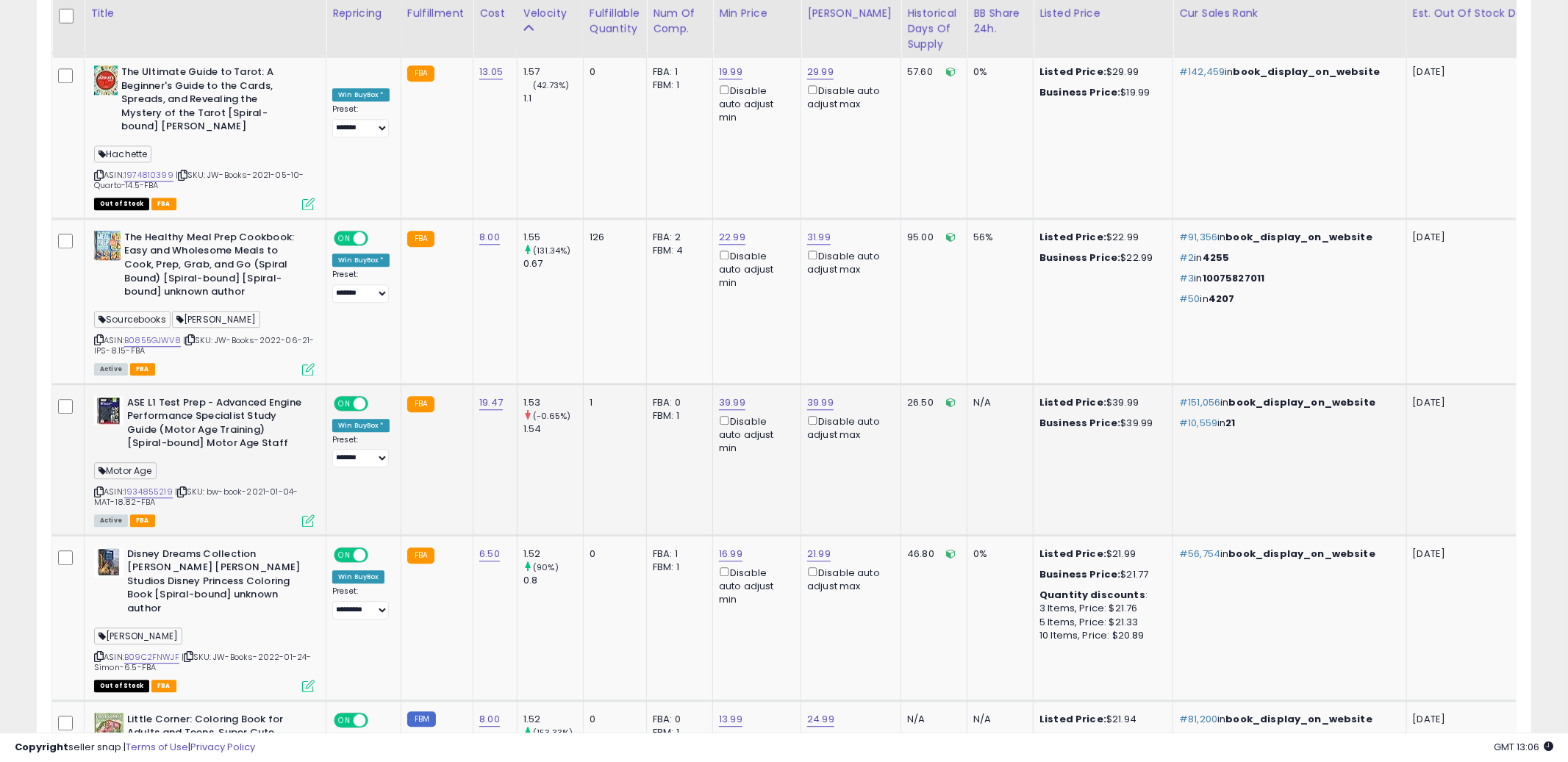
scroll to position [7802, 0]
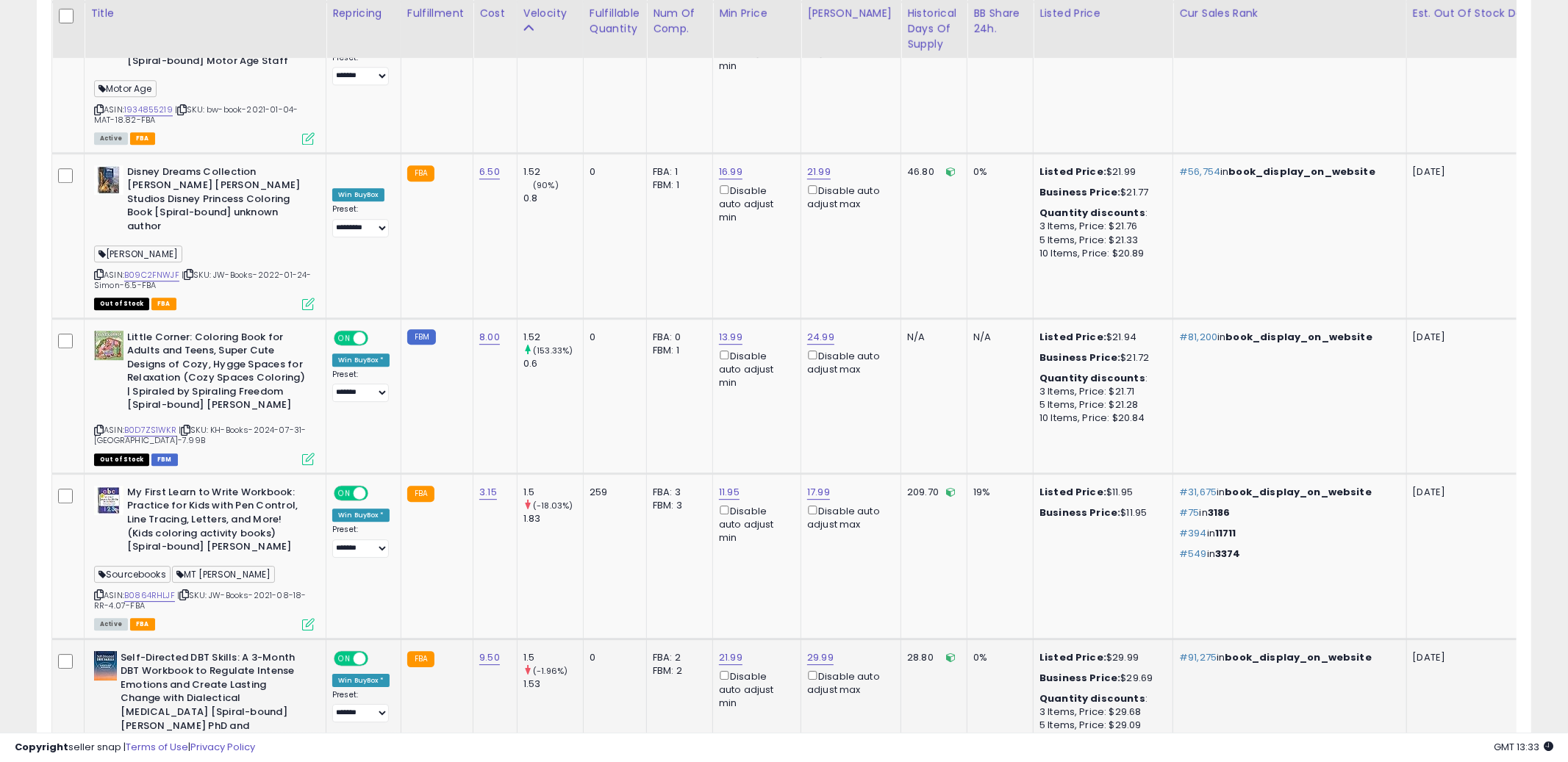
scroll to position [8151, 0]
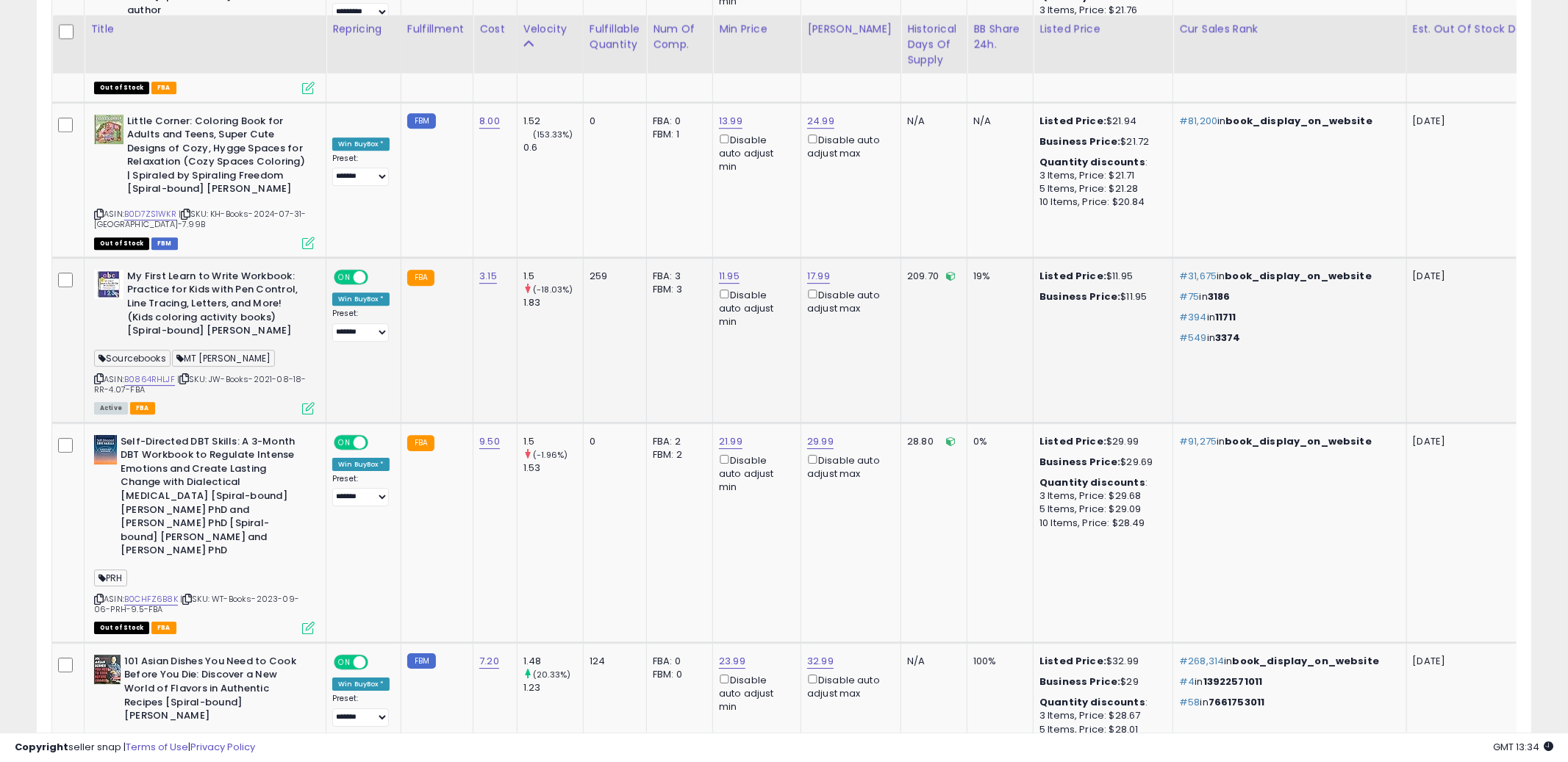
scroll to position [8385, 0]
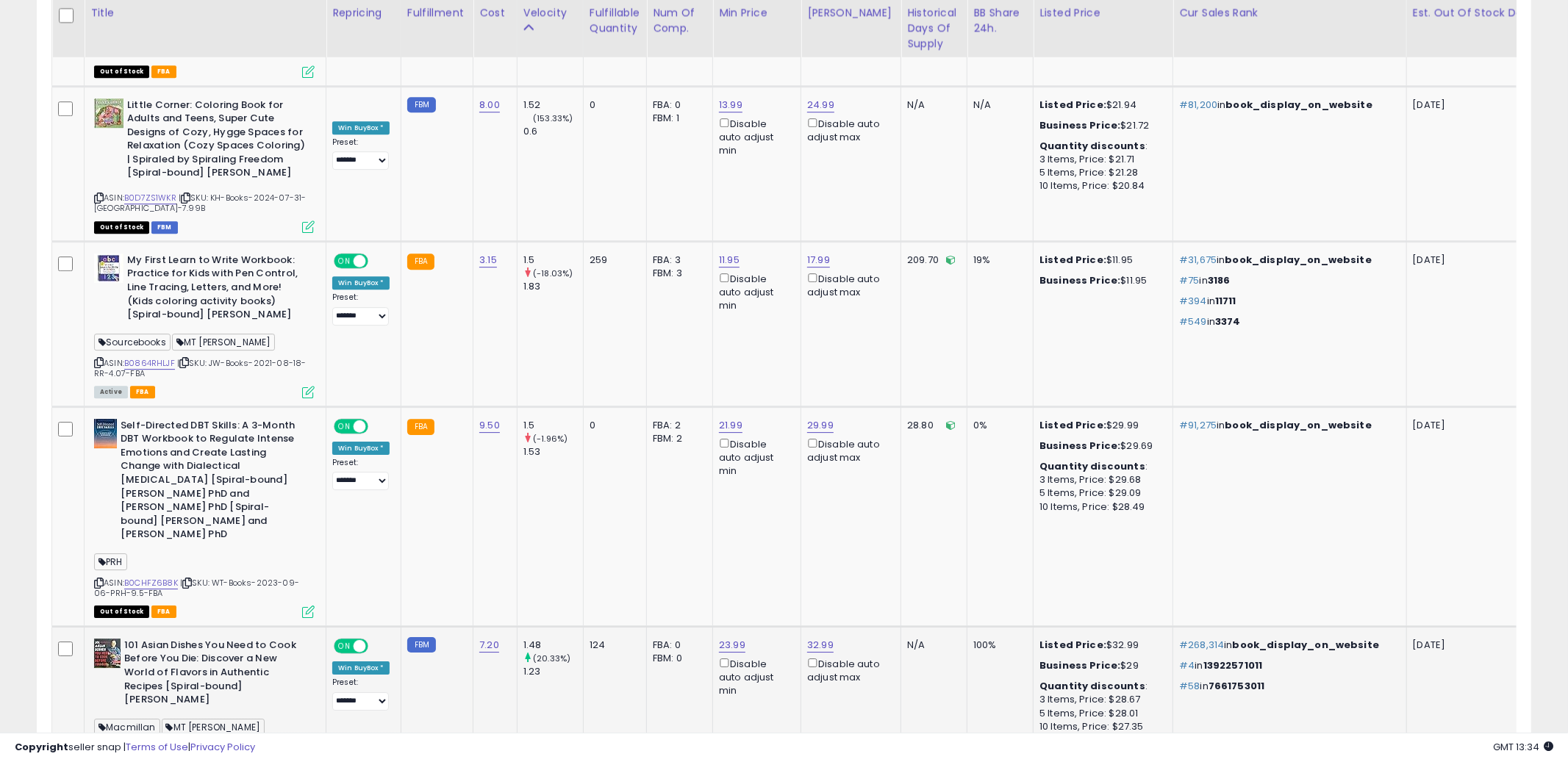
click at [577, 626] on td "1.48 (20.33%) 1.23" at bounding box center [550, 708] width 66 height 165
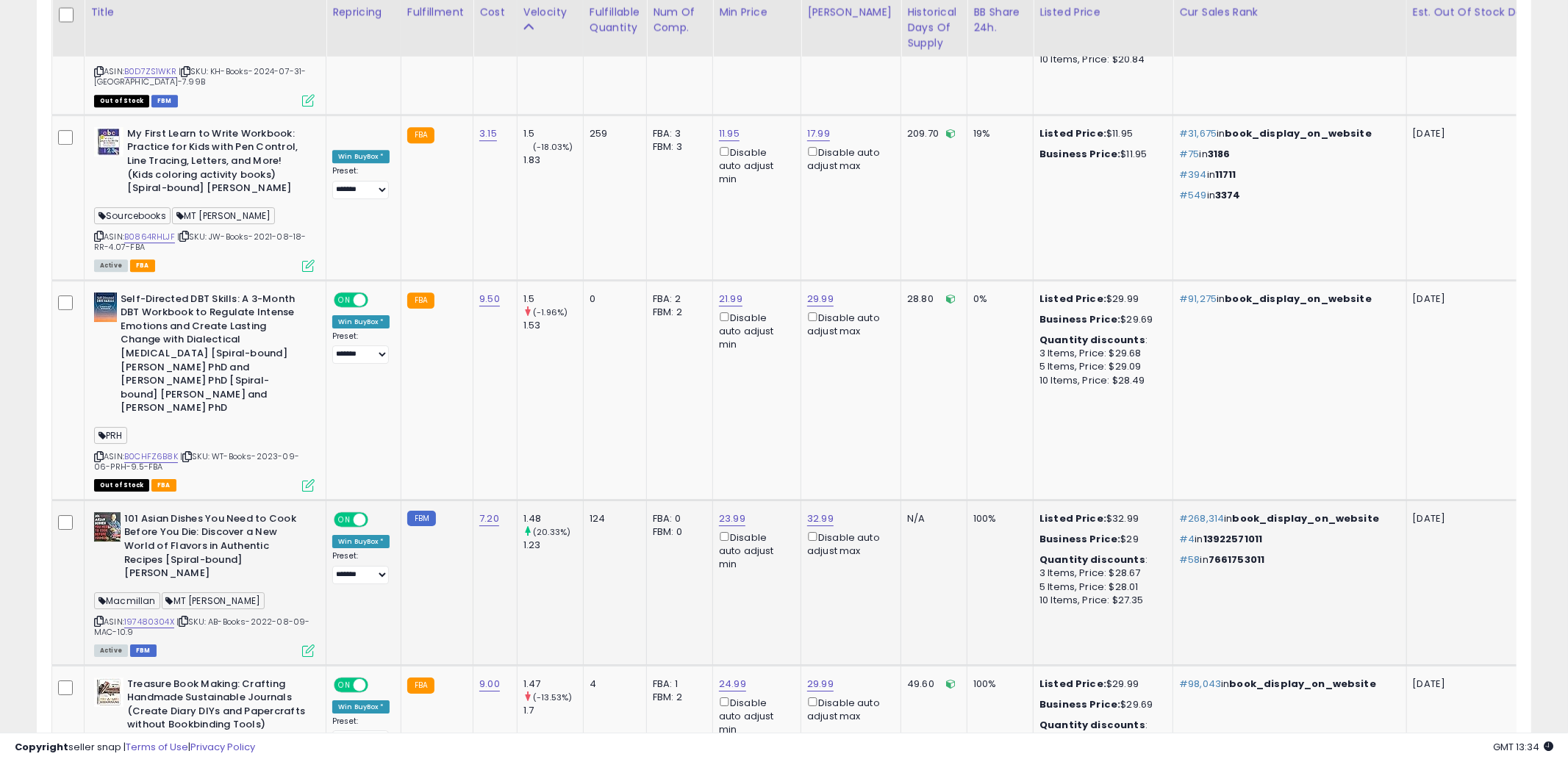
scroll to position [8511, 0]
click at [577, 666] on td "1.47 (-13.53%) 1.7" at bounding box center [550, 755] width 66 height 179
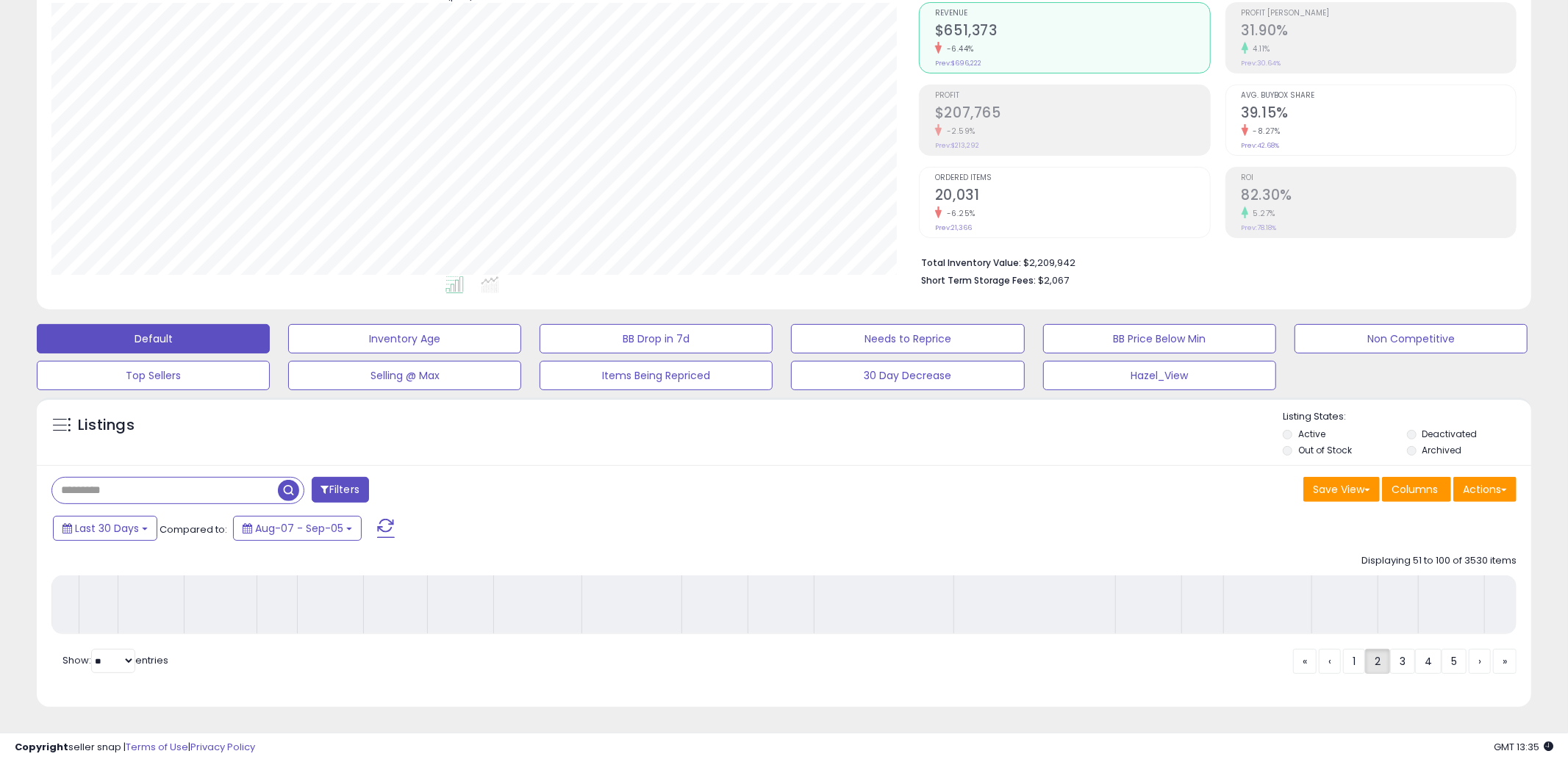
scroll to position [175, 0]
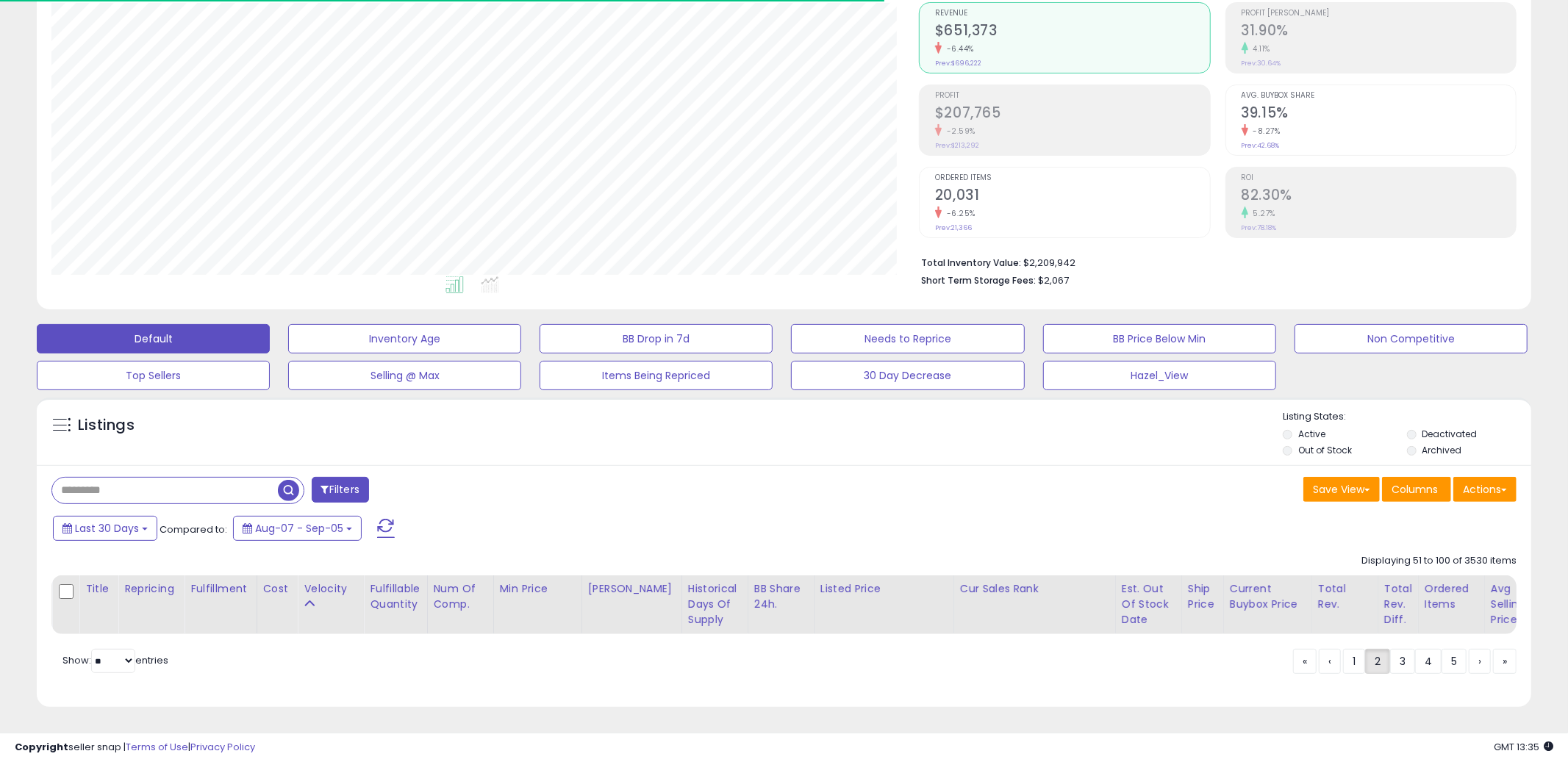
click at [821, 496] on div "Save View Save As New View Update Current View Columns Actions Import Import Wa…" at bounding box center [1156, 491] width 744 height 28
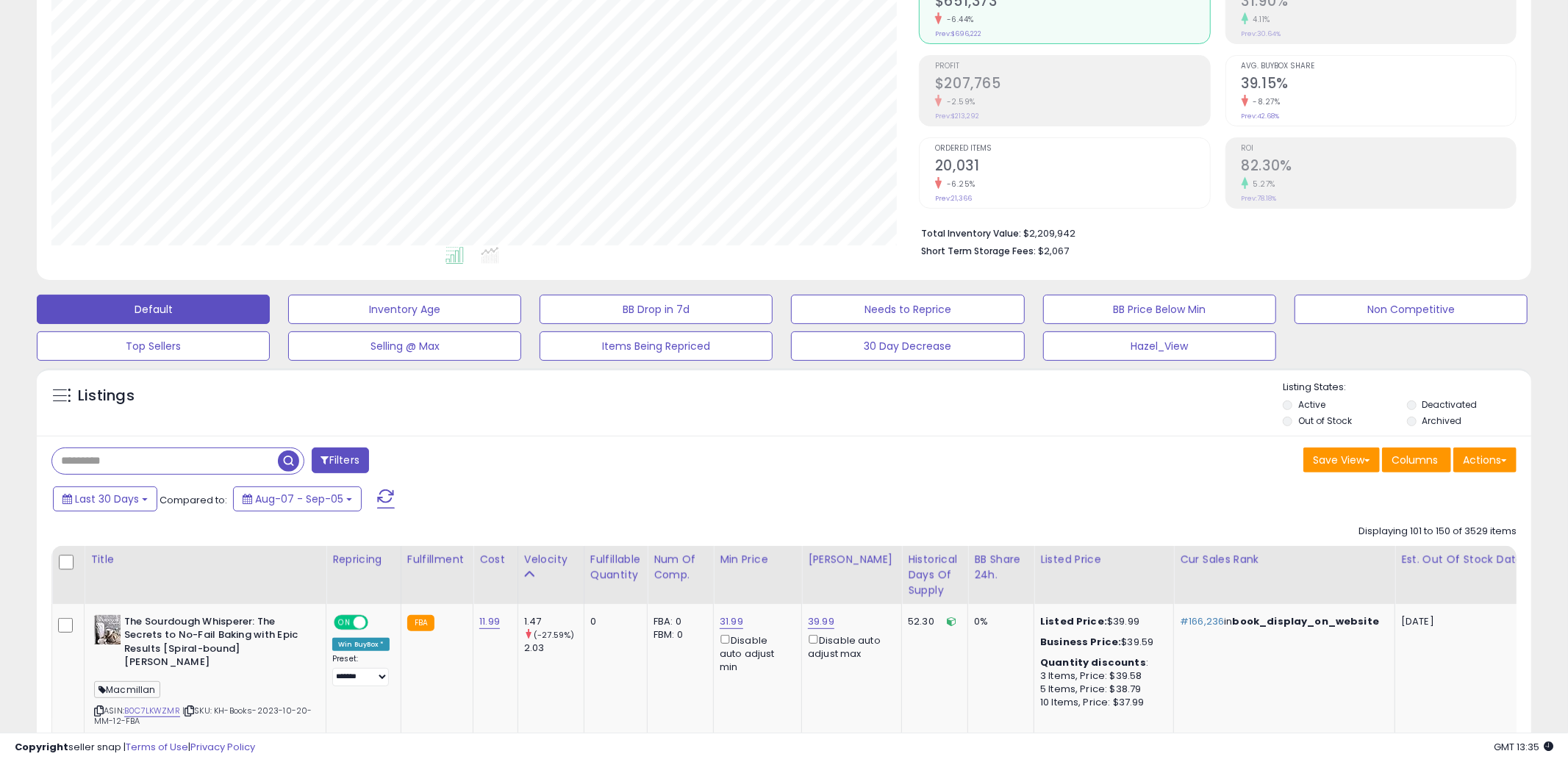
scroll to position [510, 0]
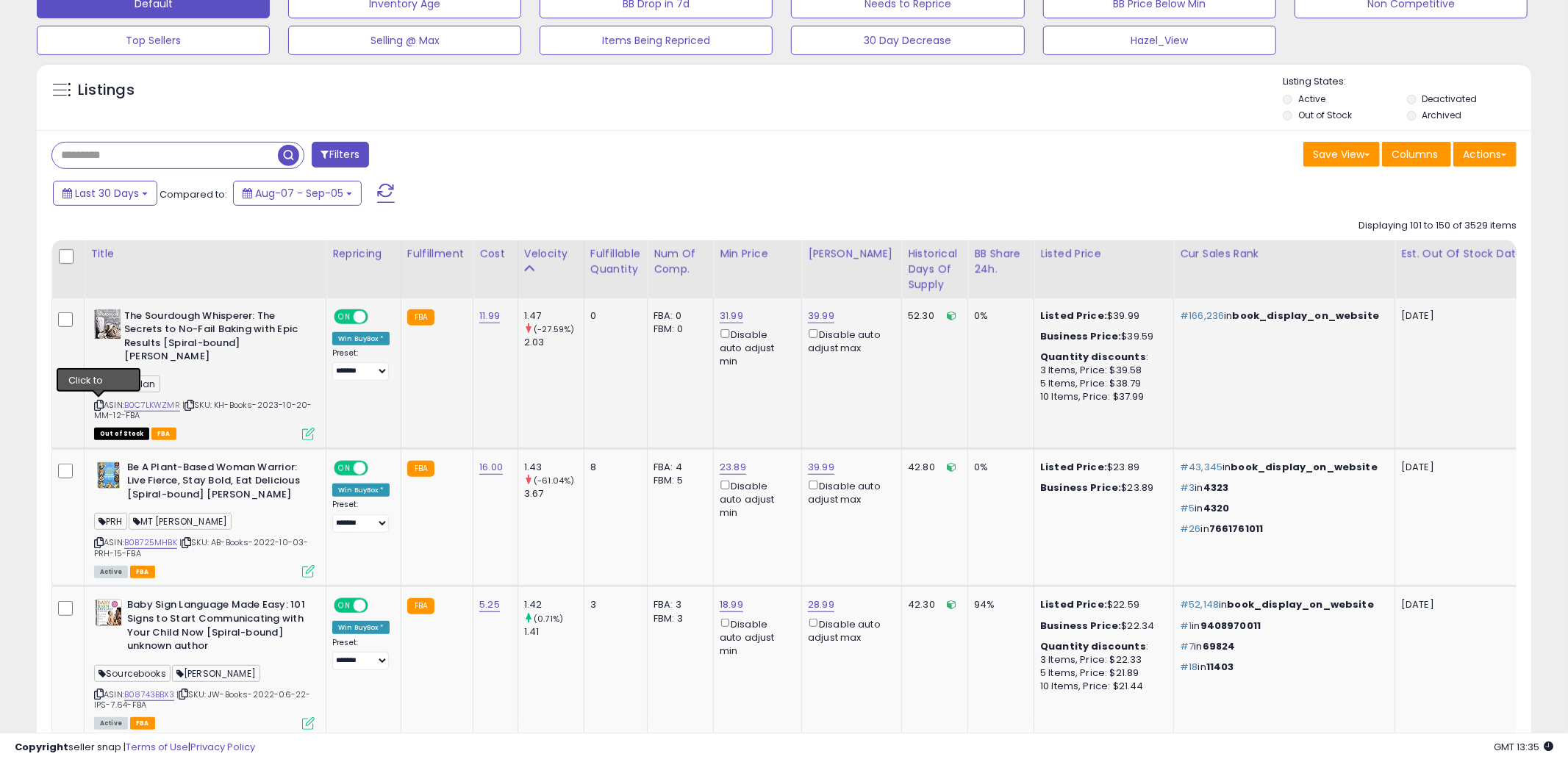
click at [99, 403] on icon at bounding box center [98, 405] width 9 height 8
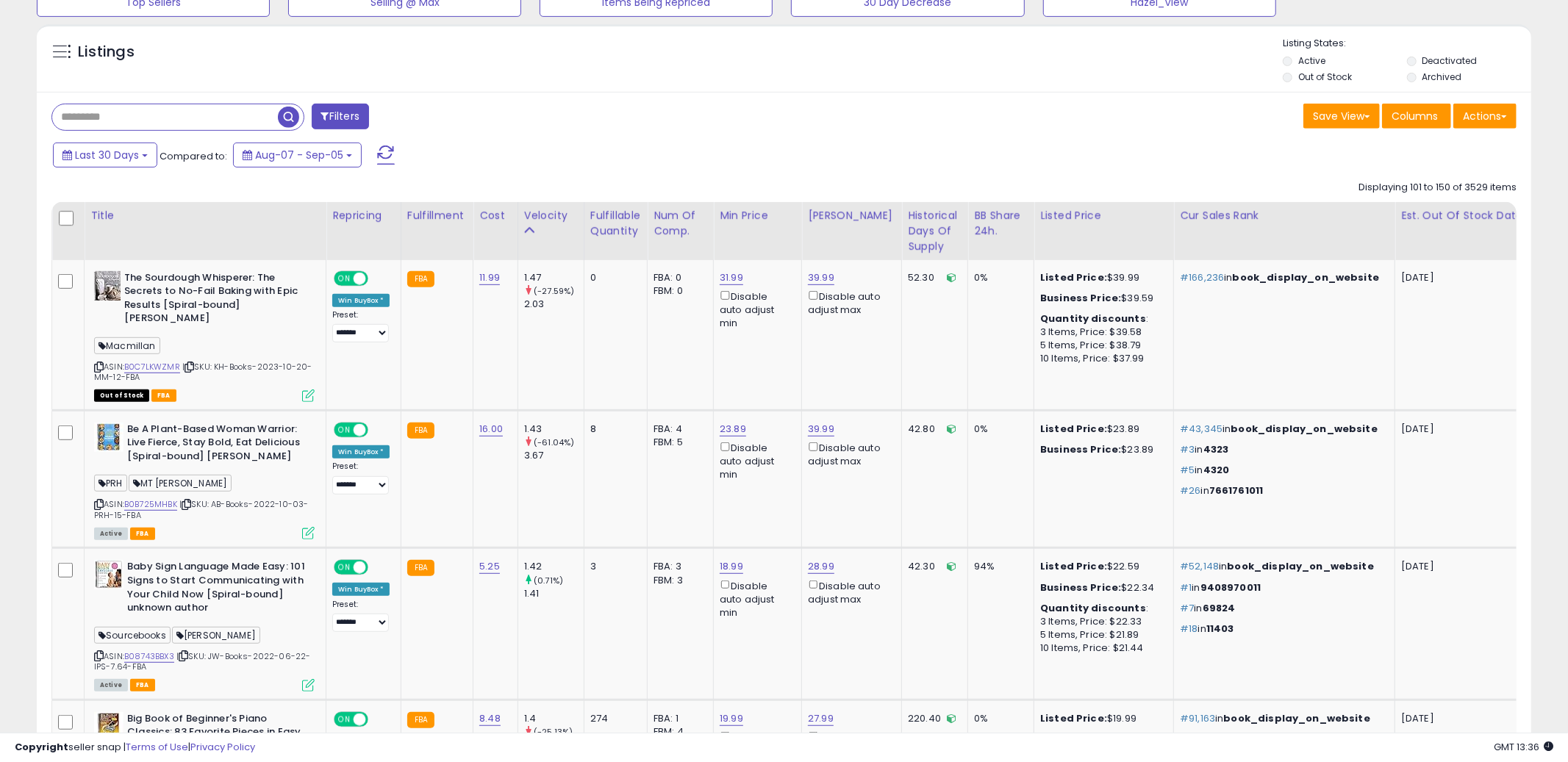
scroll to position [597, 0]
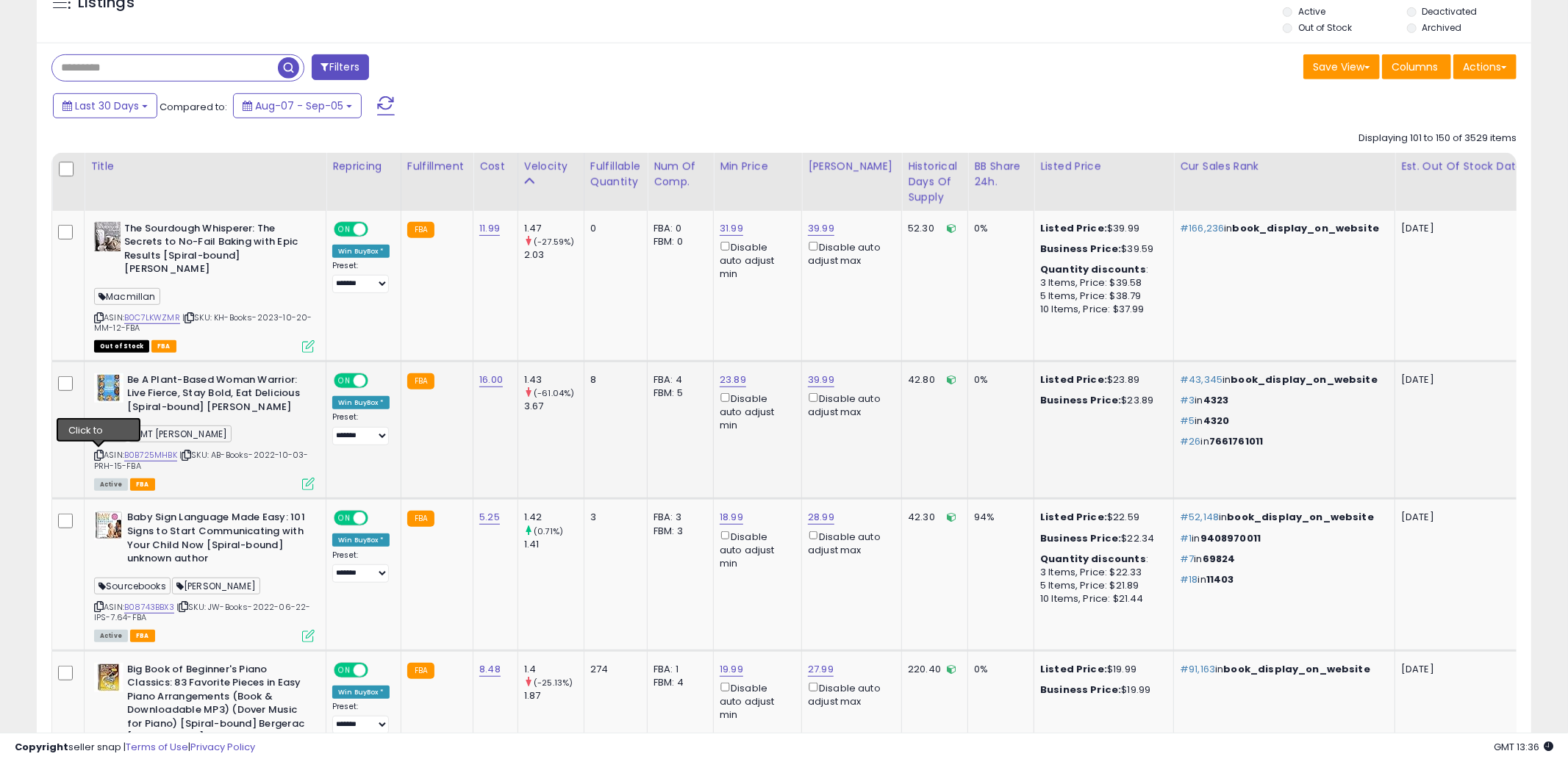
click at [98, 453] on icon at bounding box center [98, 455] width 9 height 8
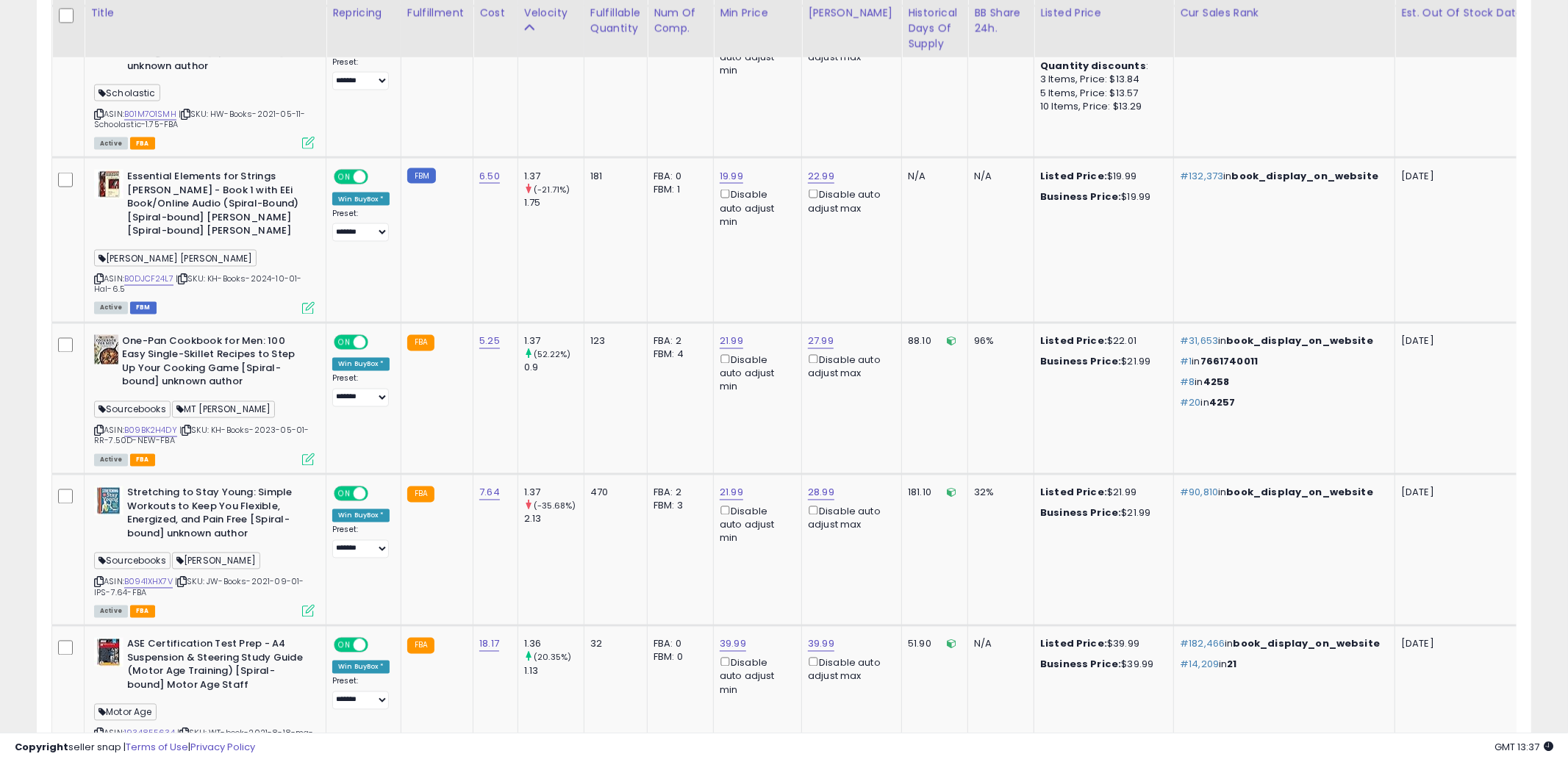
scroll to position [2113, 0]
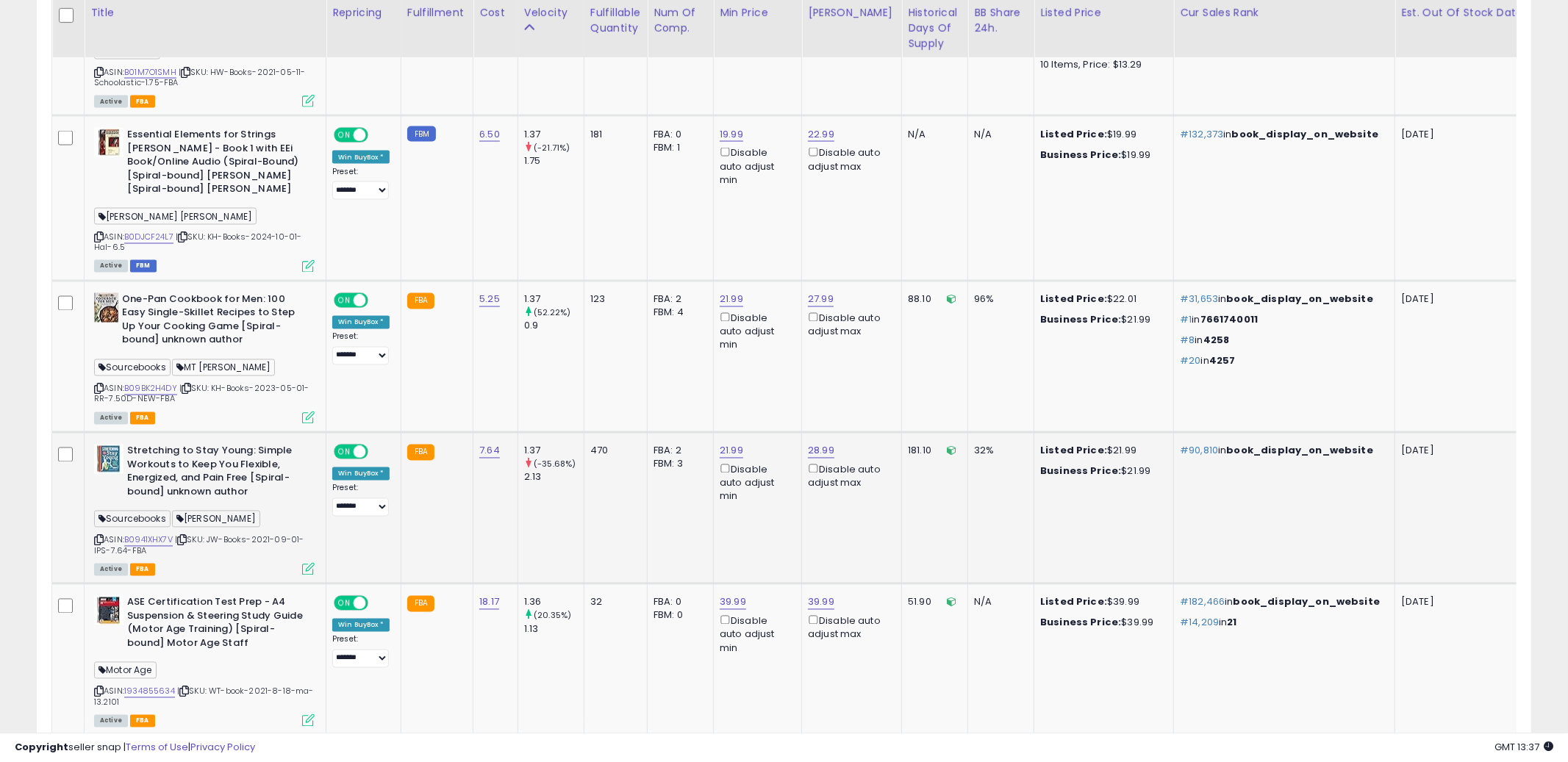
click at [97, 536] on icon at bounding box center [98, 540] width 9 height 8
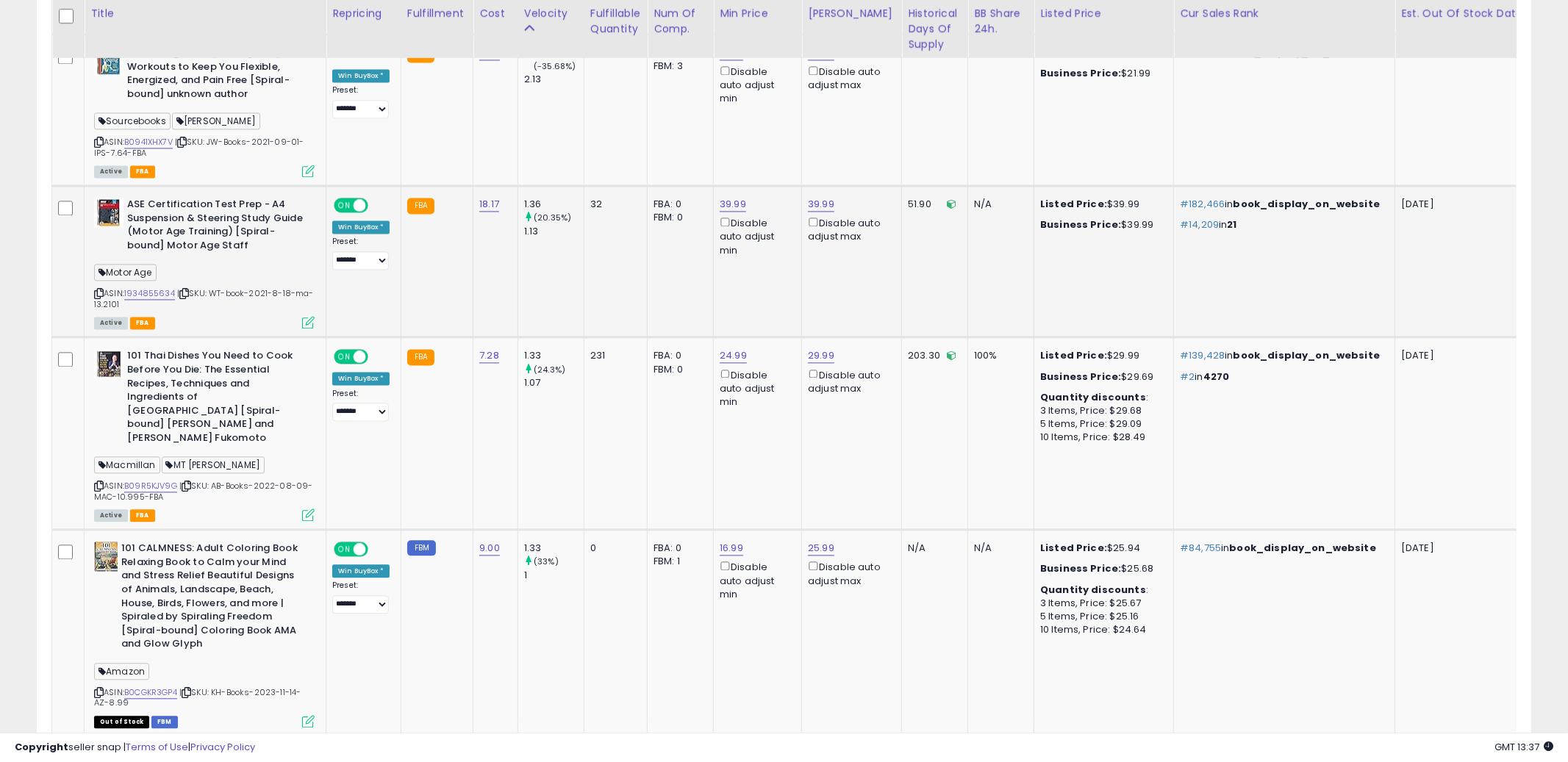
scroll to position [2705, 0]
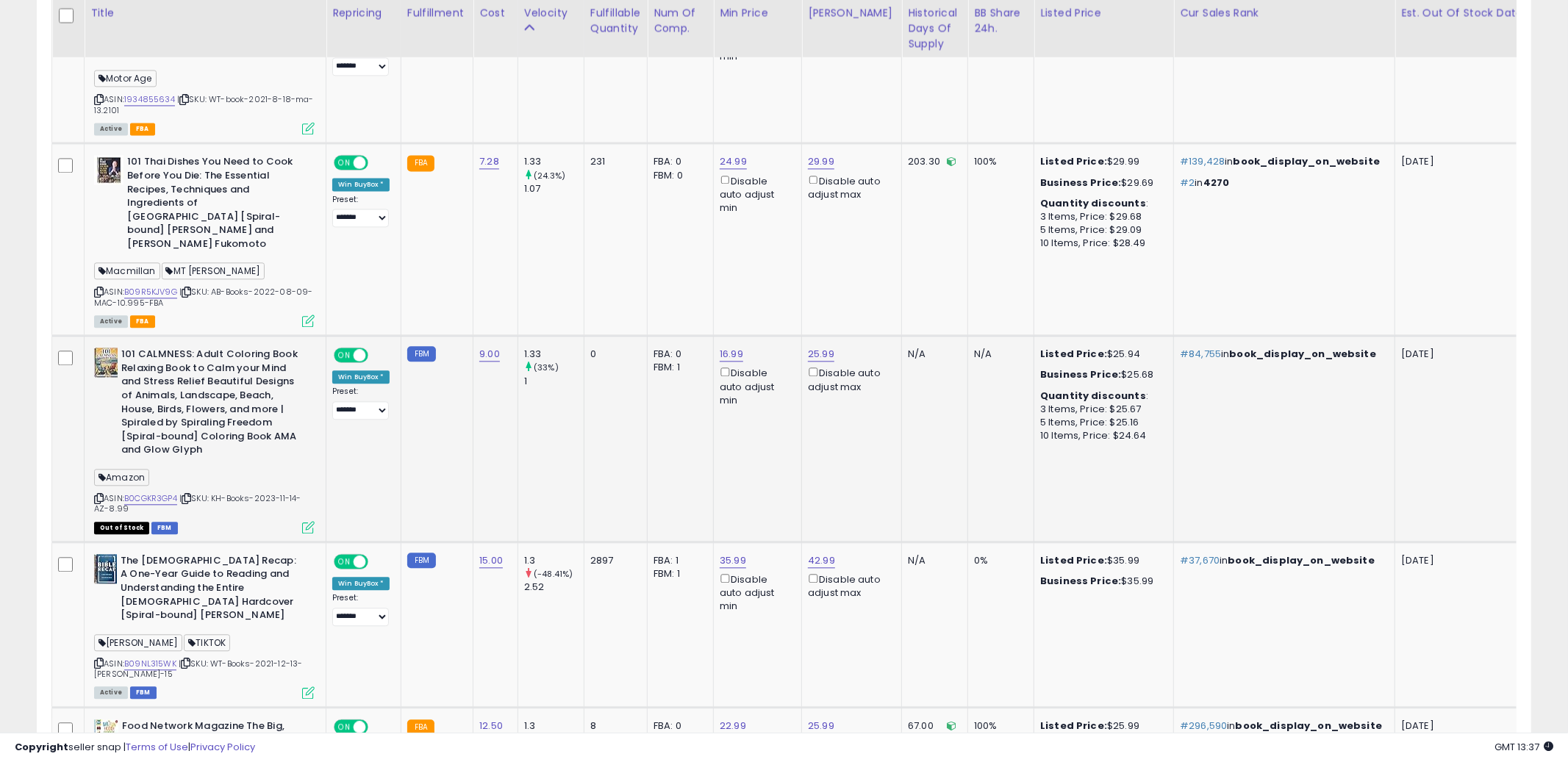
click at [884, 445] on td "25.99 Disable auto adjust max" at bounding box center [851, 439] width 100 height 206
click at [102, 494] on icon at bounding box center [98, 498] width 9 height 8
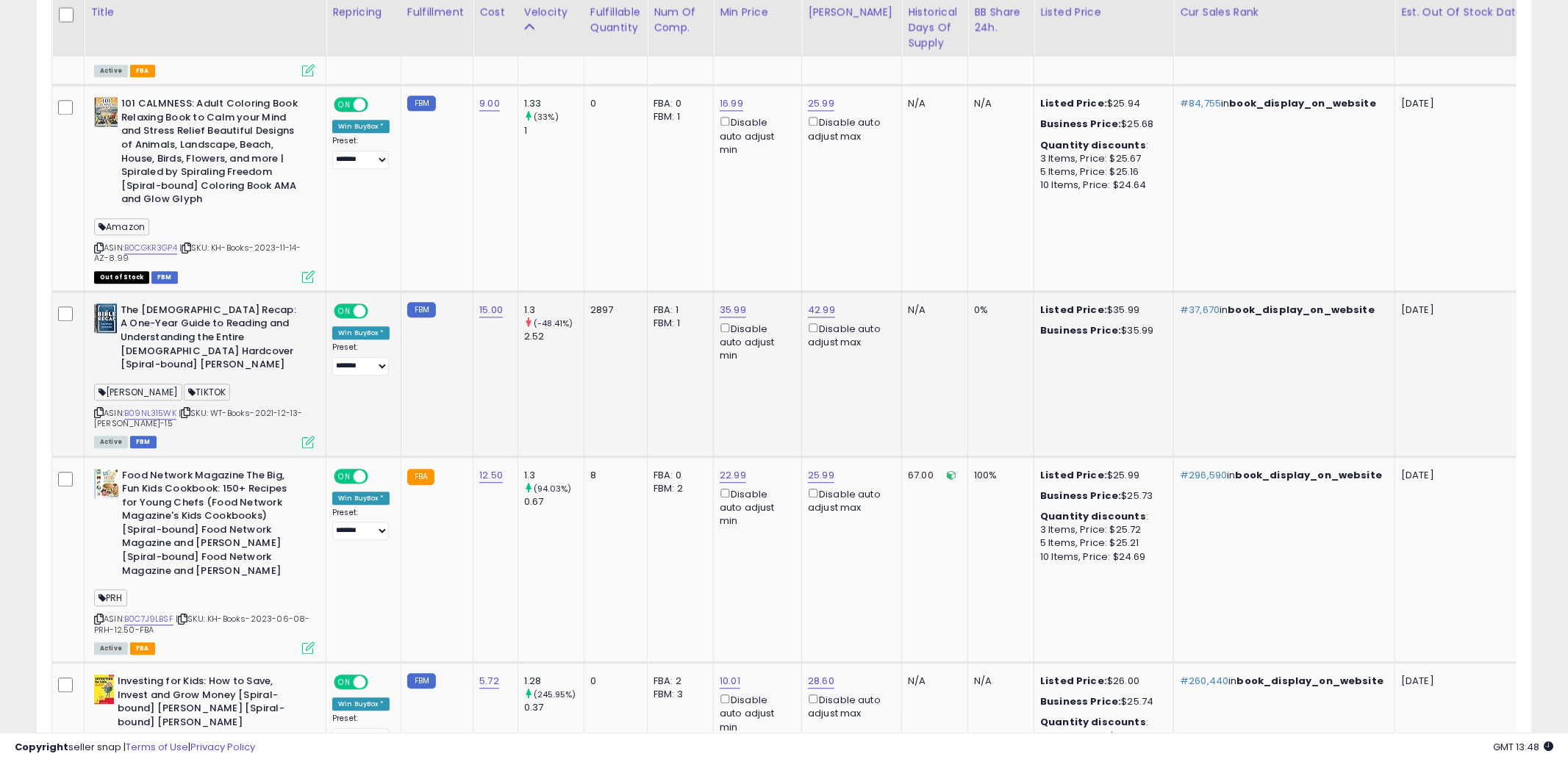
scroll to position [2954, 0]
click at [658, 549] on td "FBA: 0 Low FBA: n/a Low FBA Back Ordered: n/a Low FBM: n/a Low SFP: n/a FBM: 2" at bounding box center [680, 560] width 66 height 206
click at [99, 616] on icon at bounding box center [98, 620] width 9 height 8
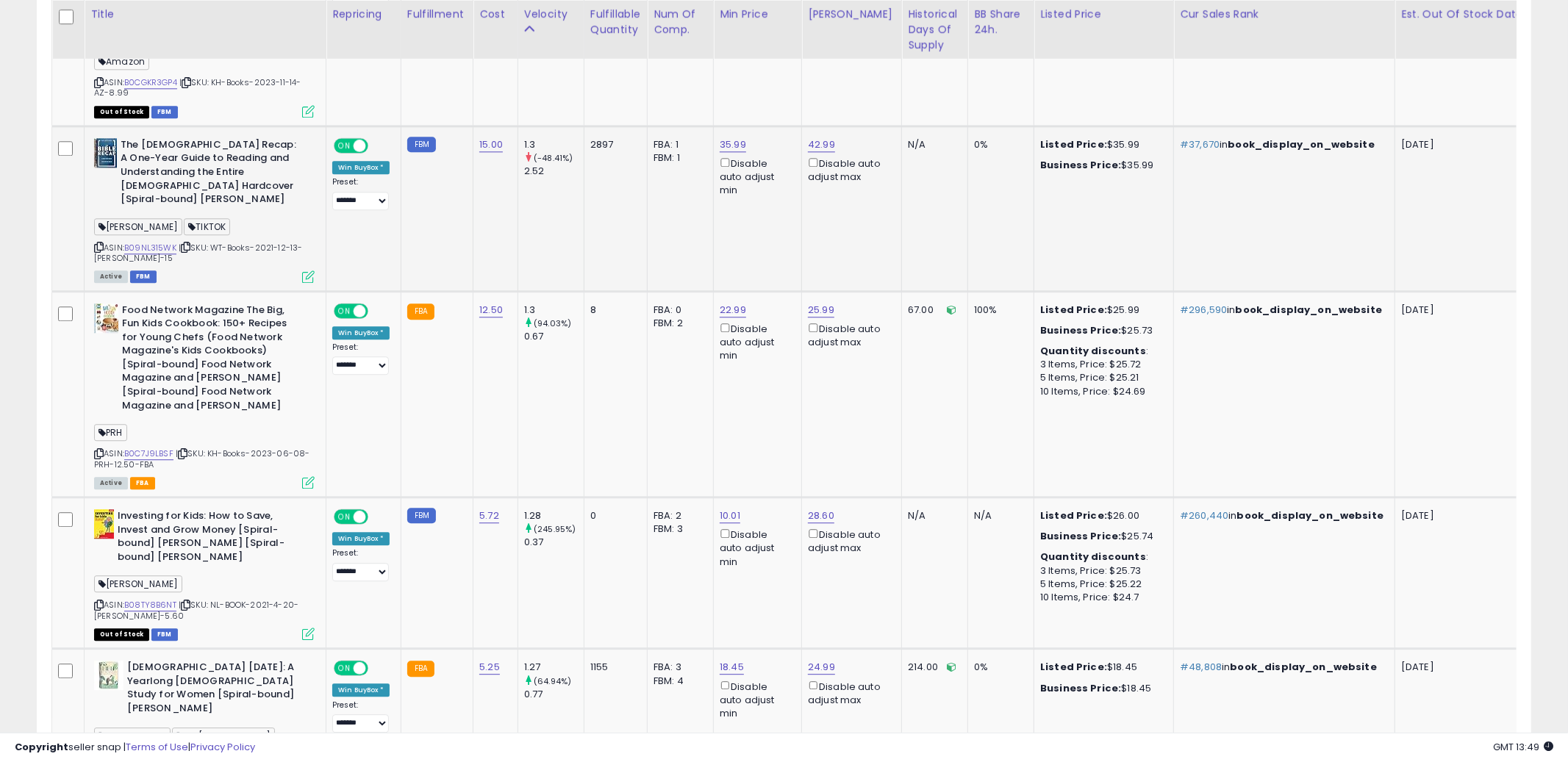
scroll to position [3176, 0]
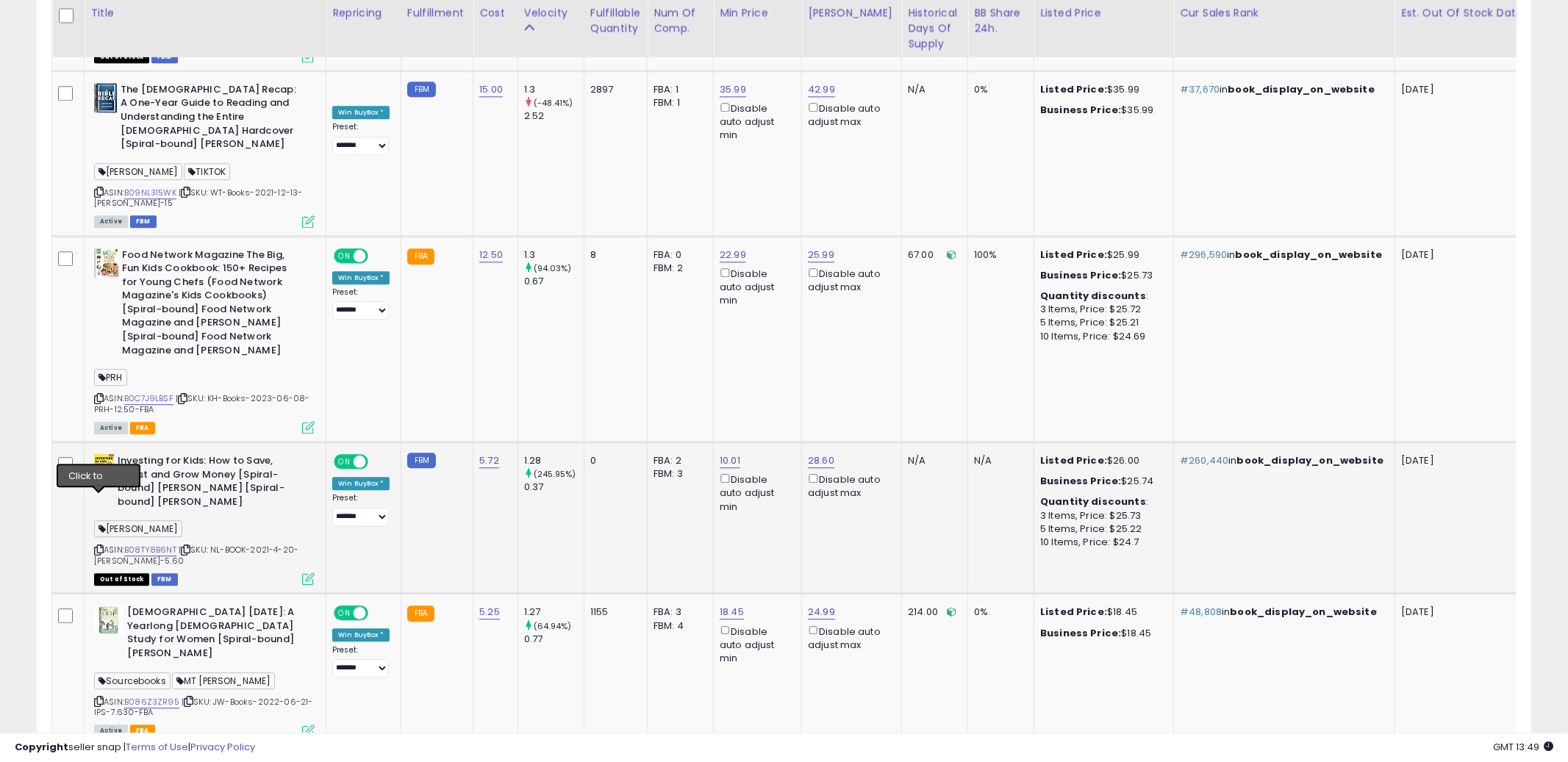
drag, startPoint x: 98, startPoint y: 496, endPoint x: 120, endPoint y: 486, distance: 24.2
click at [98, 546] on icon at bounding box center [98, 550] width 9 height 8
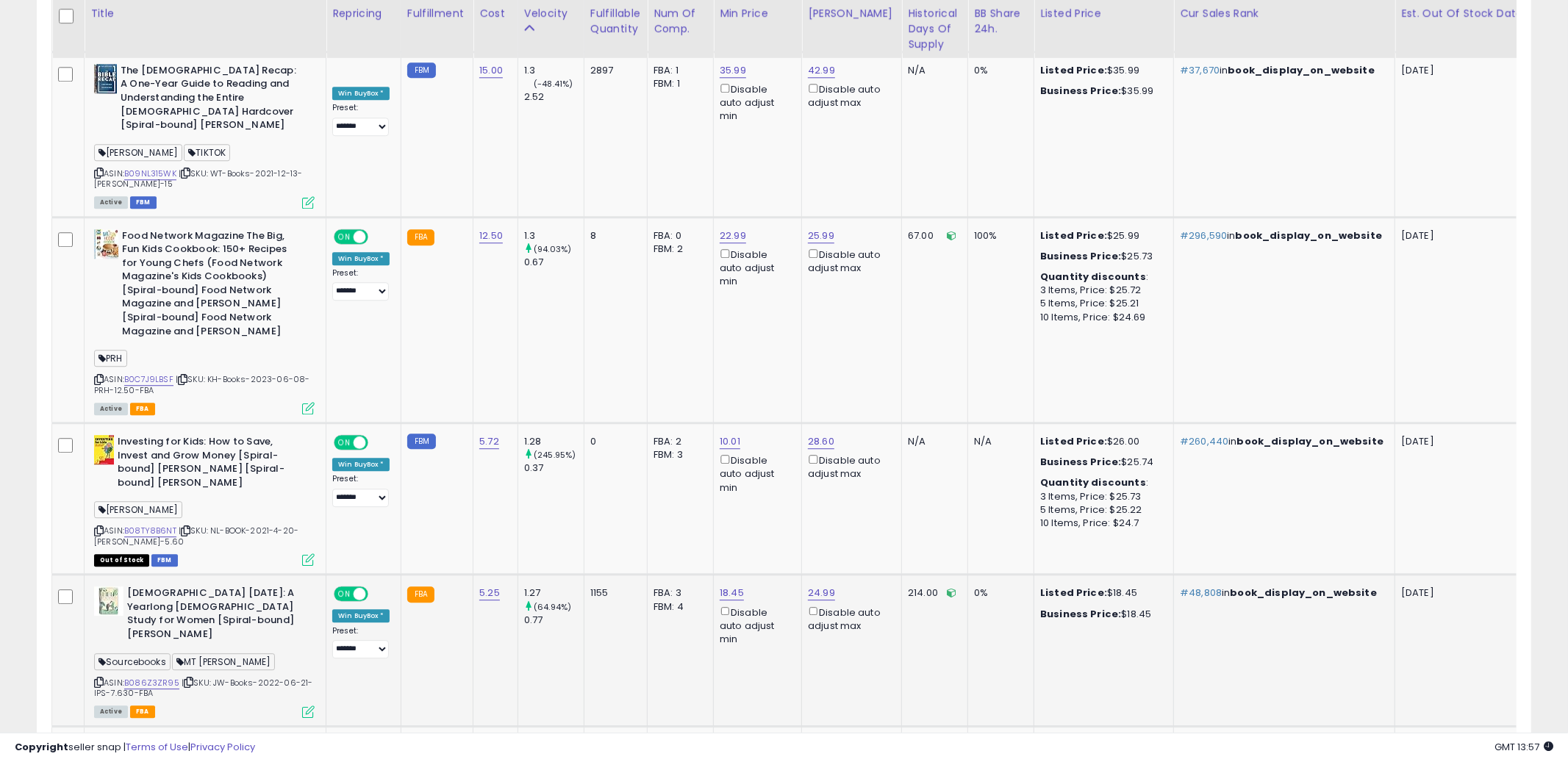
click at [602, 611] on td "1155" at bounding box center [615, 650] width 63 height 151
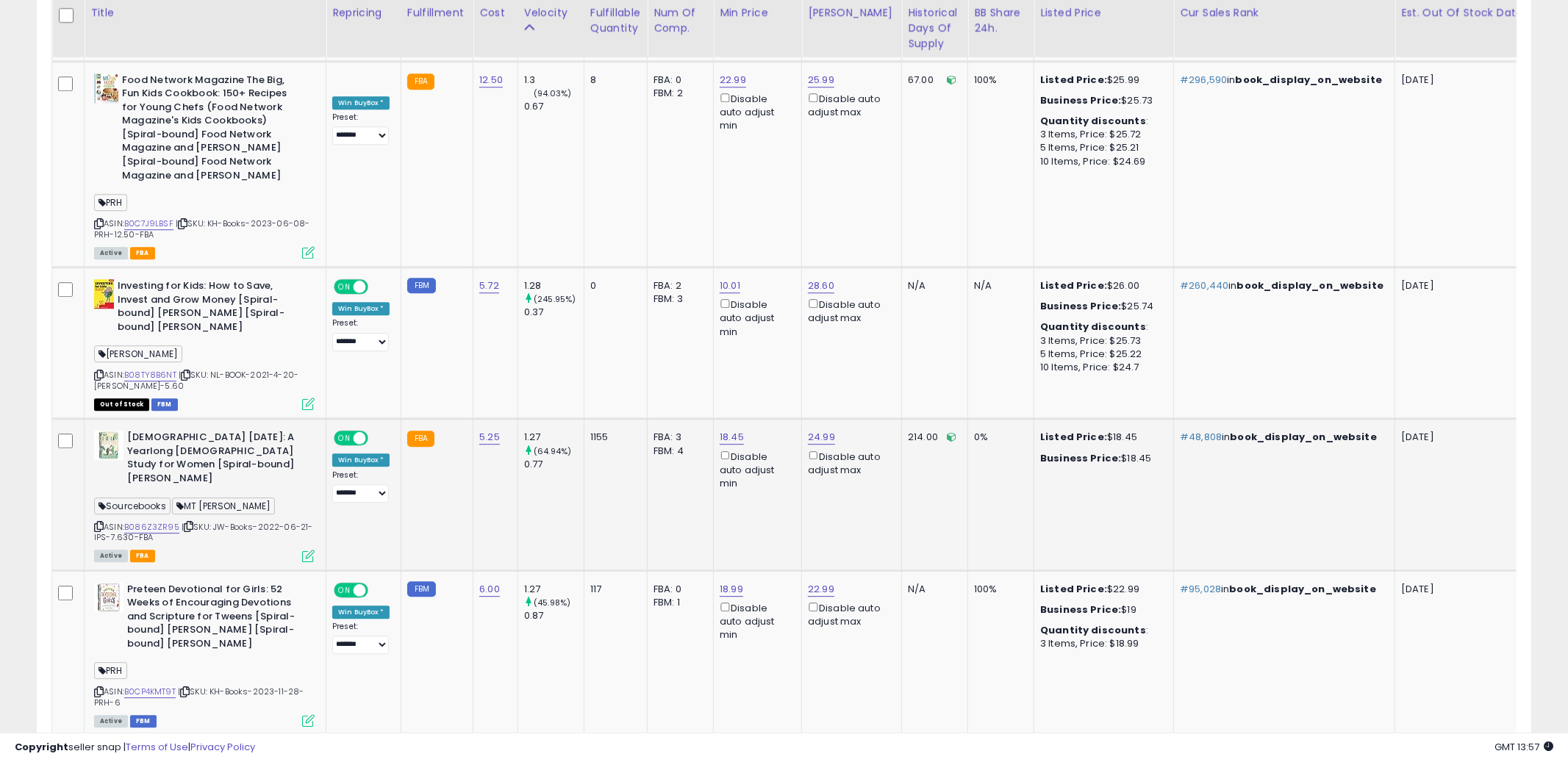
click at [602, 611] on td "117" at bounding box center [615, 653] width 63 height 165
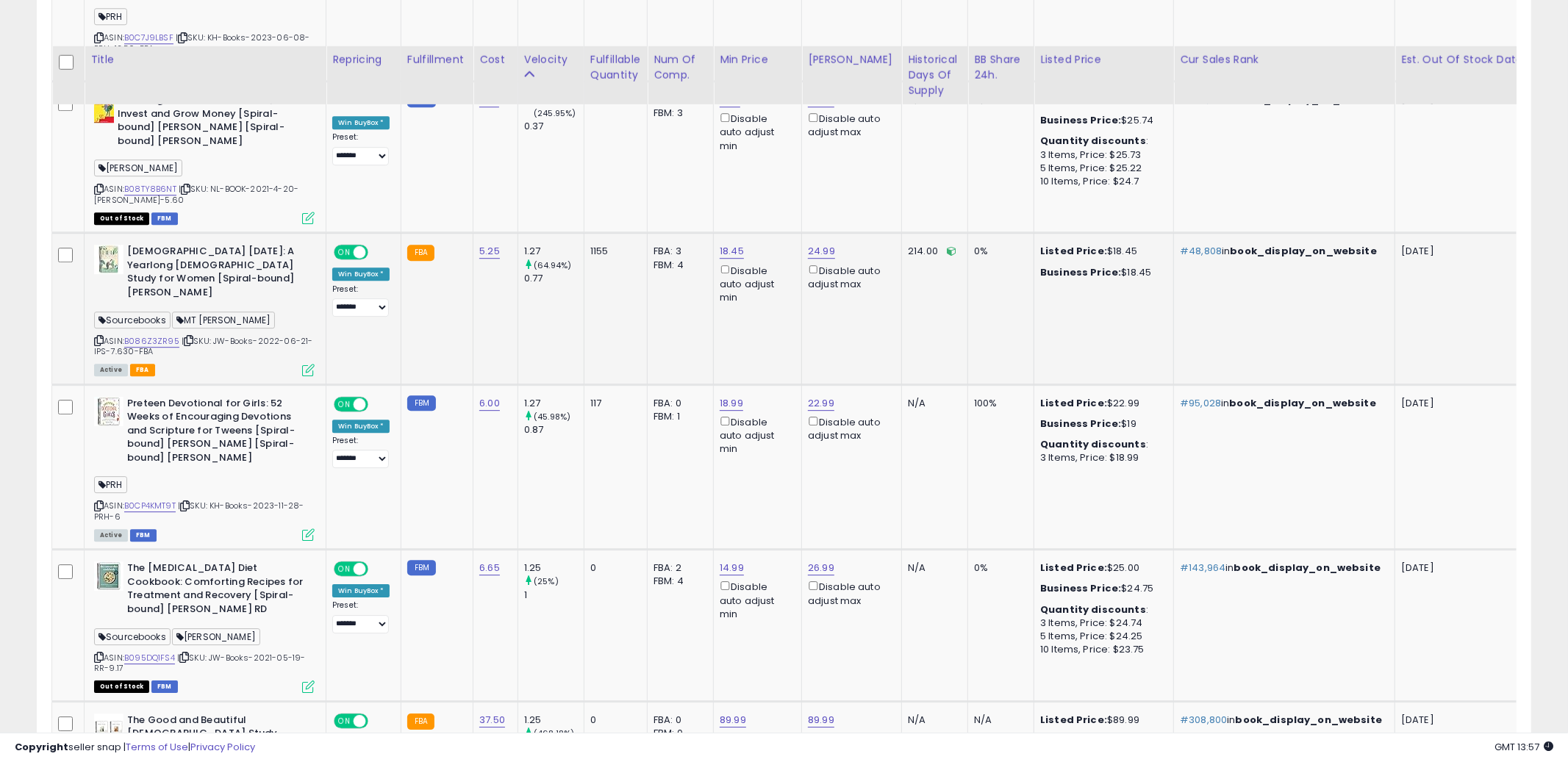
scroll to position [3583, 0]
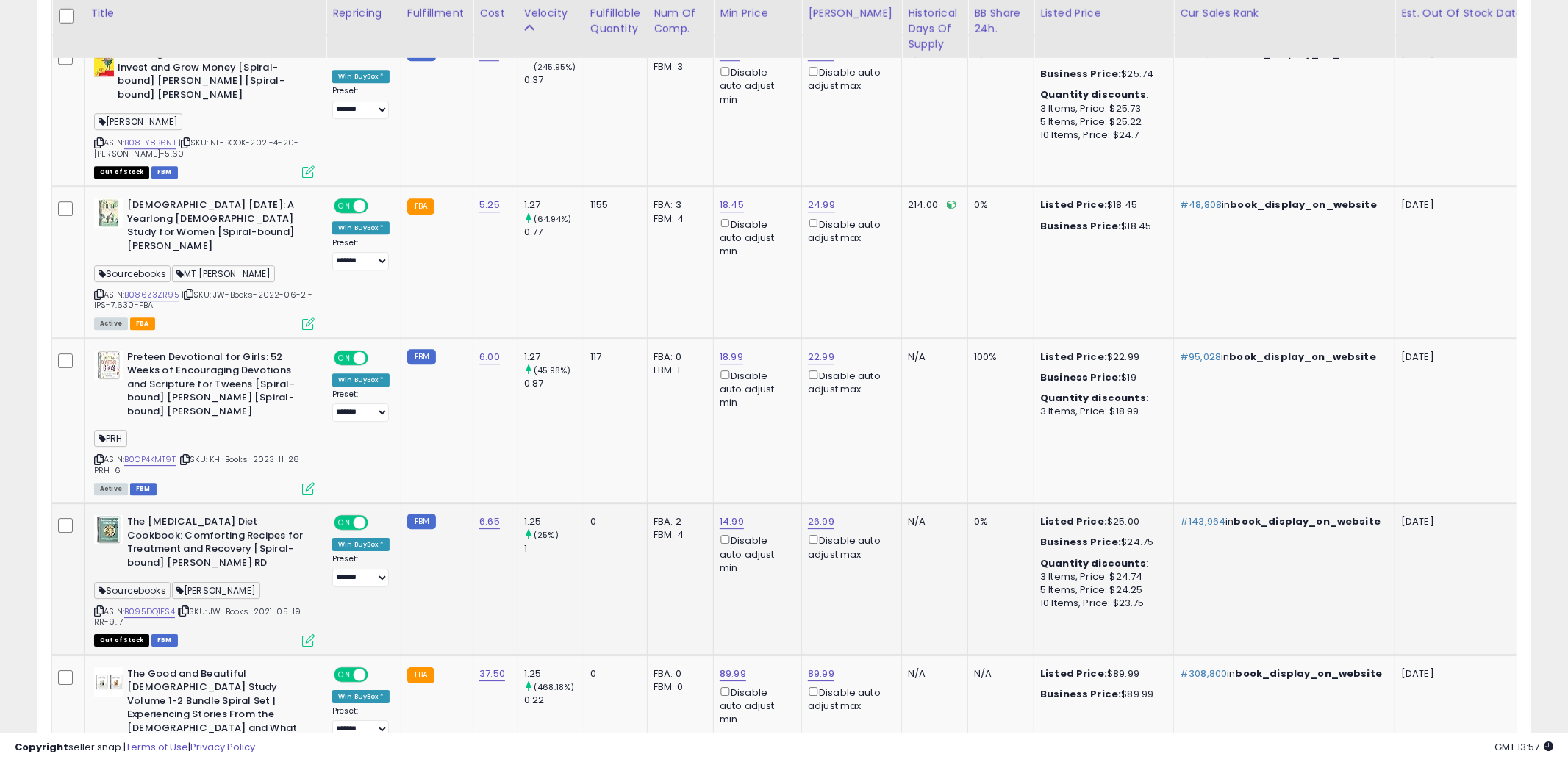
click at [593, 523] on td "0" at bounding box center [615, 579] width 63 height 151
click at [102, 607] on icon at bounding box center [98, 611] width 9 height 8
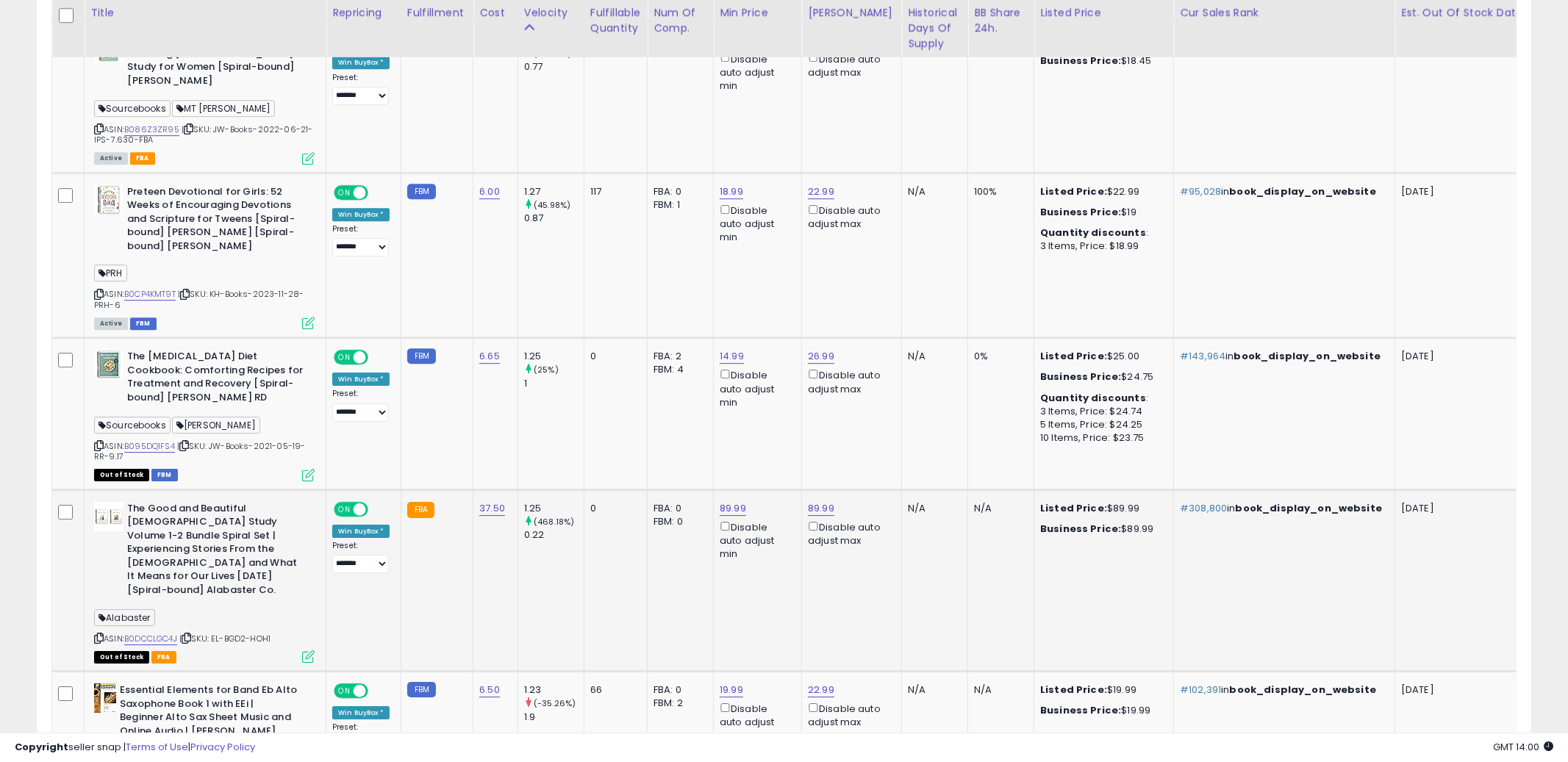
click at [783, 560] on td "89.99 Disable auto adjust min" at bounding box center [758, 580] width 88 height 182
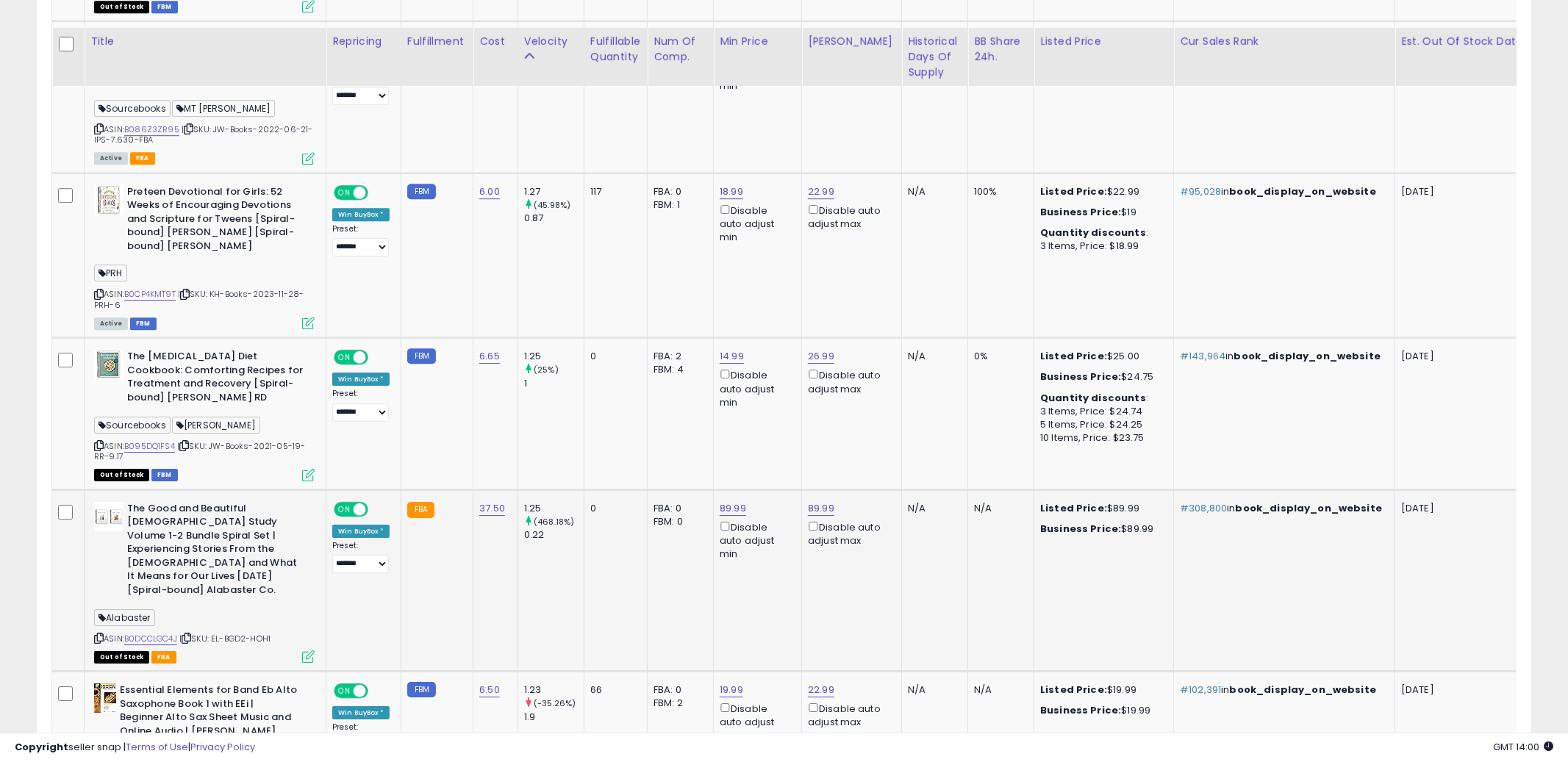
scroll to position [3777, 0]
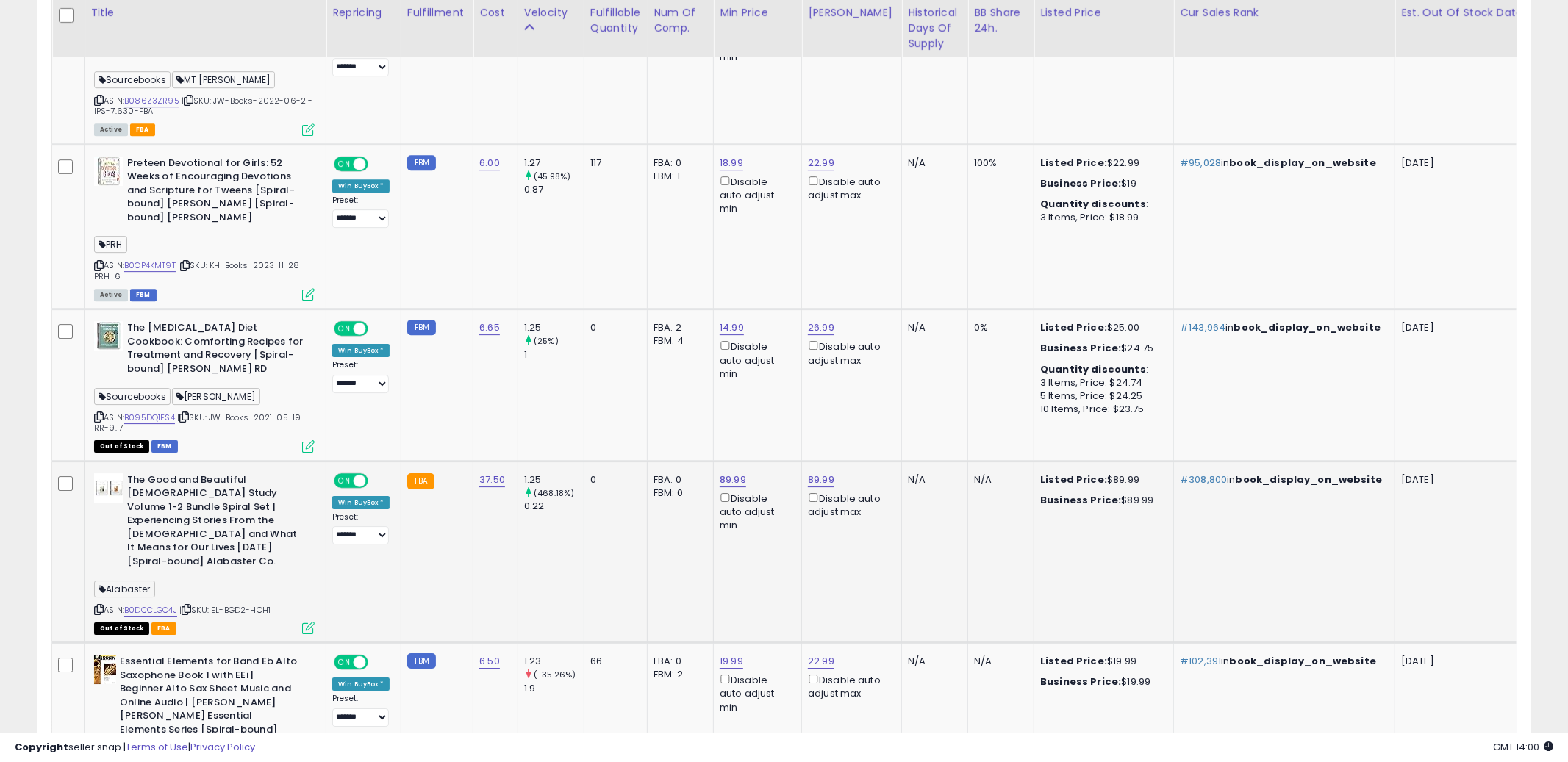
click at [783, 560] on td "89.99 Disable auto adjust min" at bounding box center [758, 551] width 88 height 182
click at [100, 605] on icon at bounding box center [98, 609] width 9 height 8
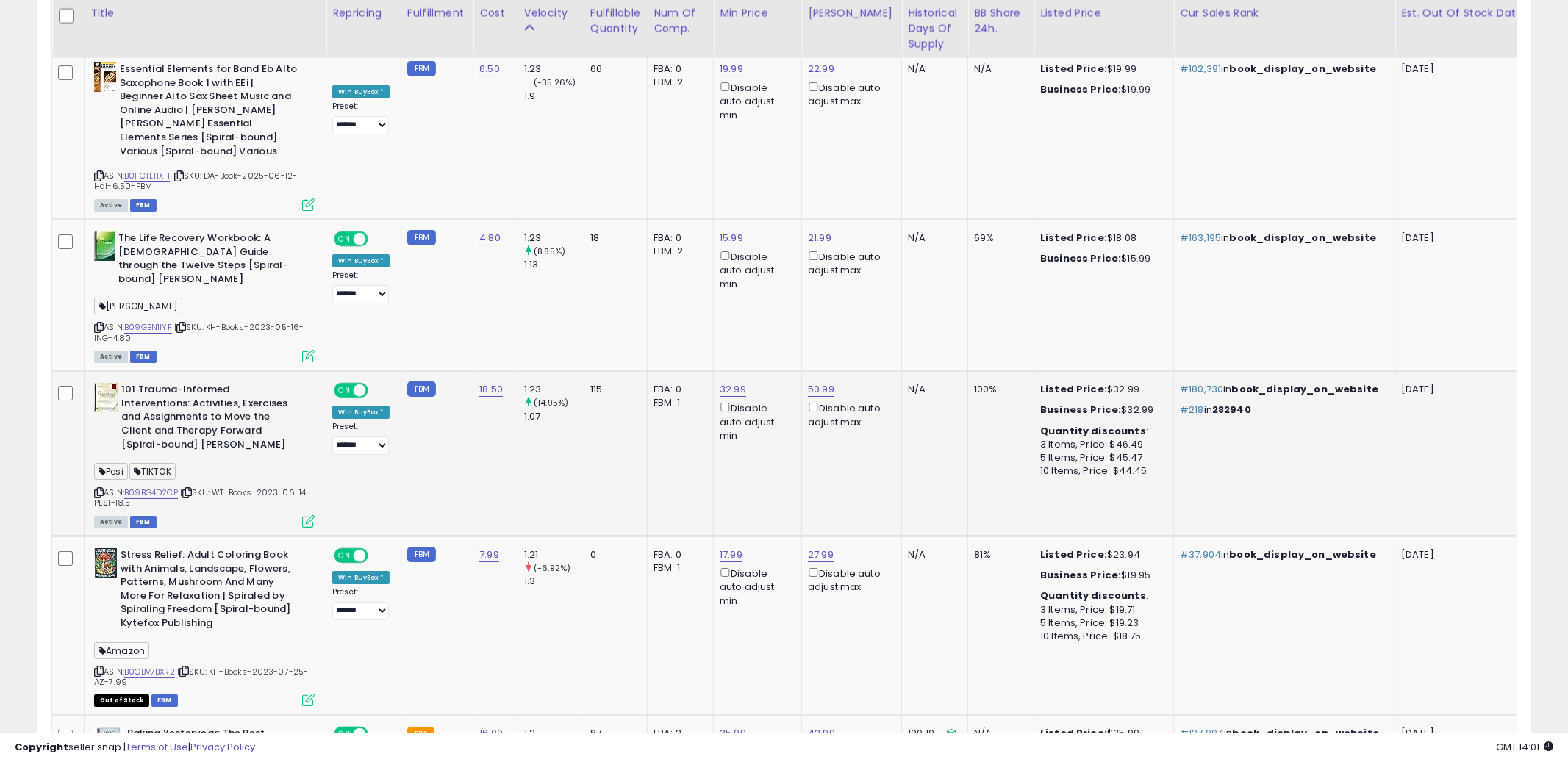
scroll to position [4367, 0]
click at [649, 557] on td "FBA: 0 Low FBA: n/a Low FBA Back Ordered: n/a Low FBM: n/a Low SFP: n/a FBM: 1" at bounding box center [680, 627] width 66 height 179
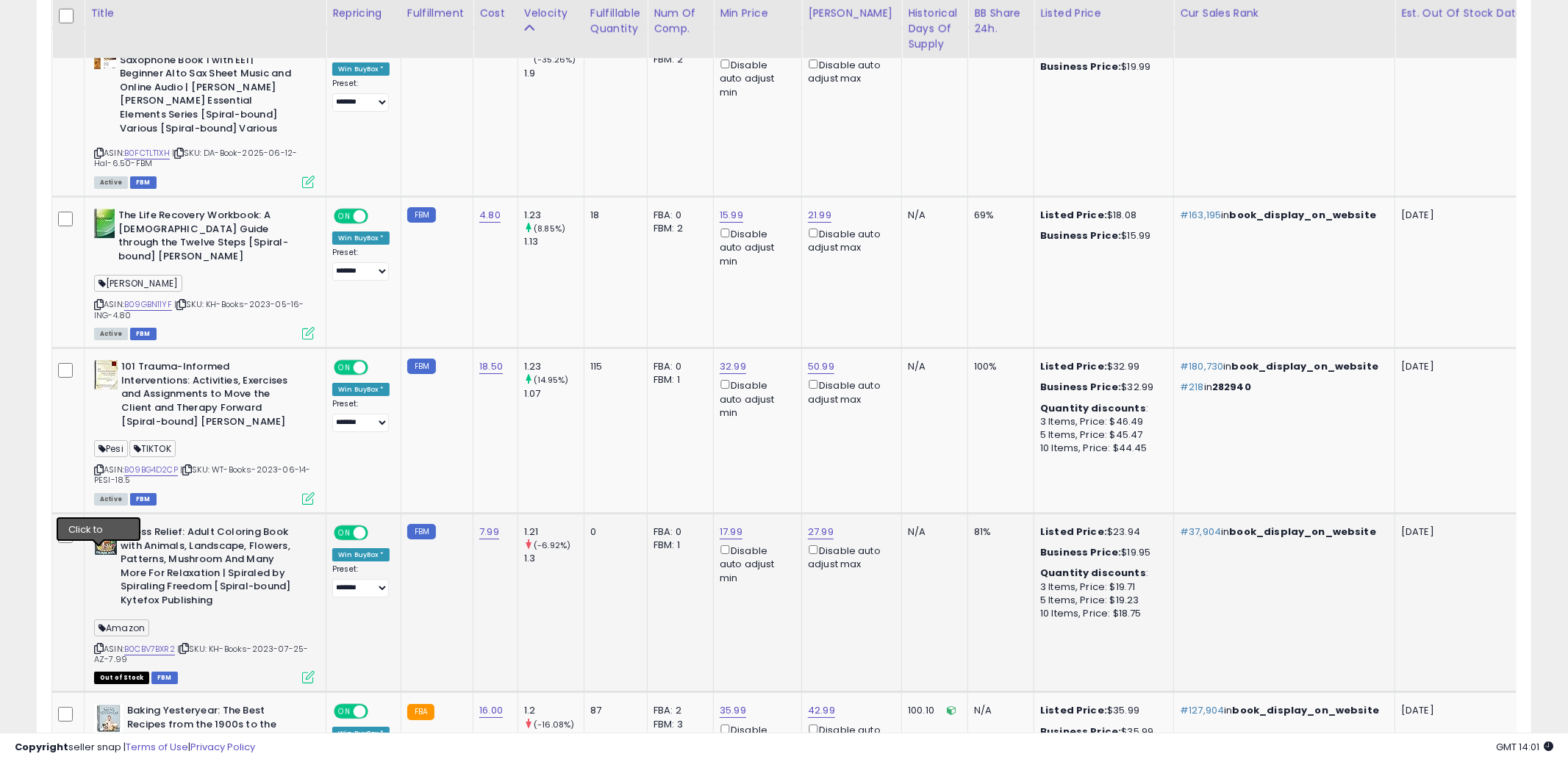
click at [97, 645] on icon at bounding box center [98, 649] width 9 height 8
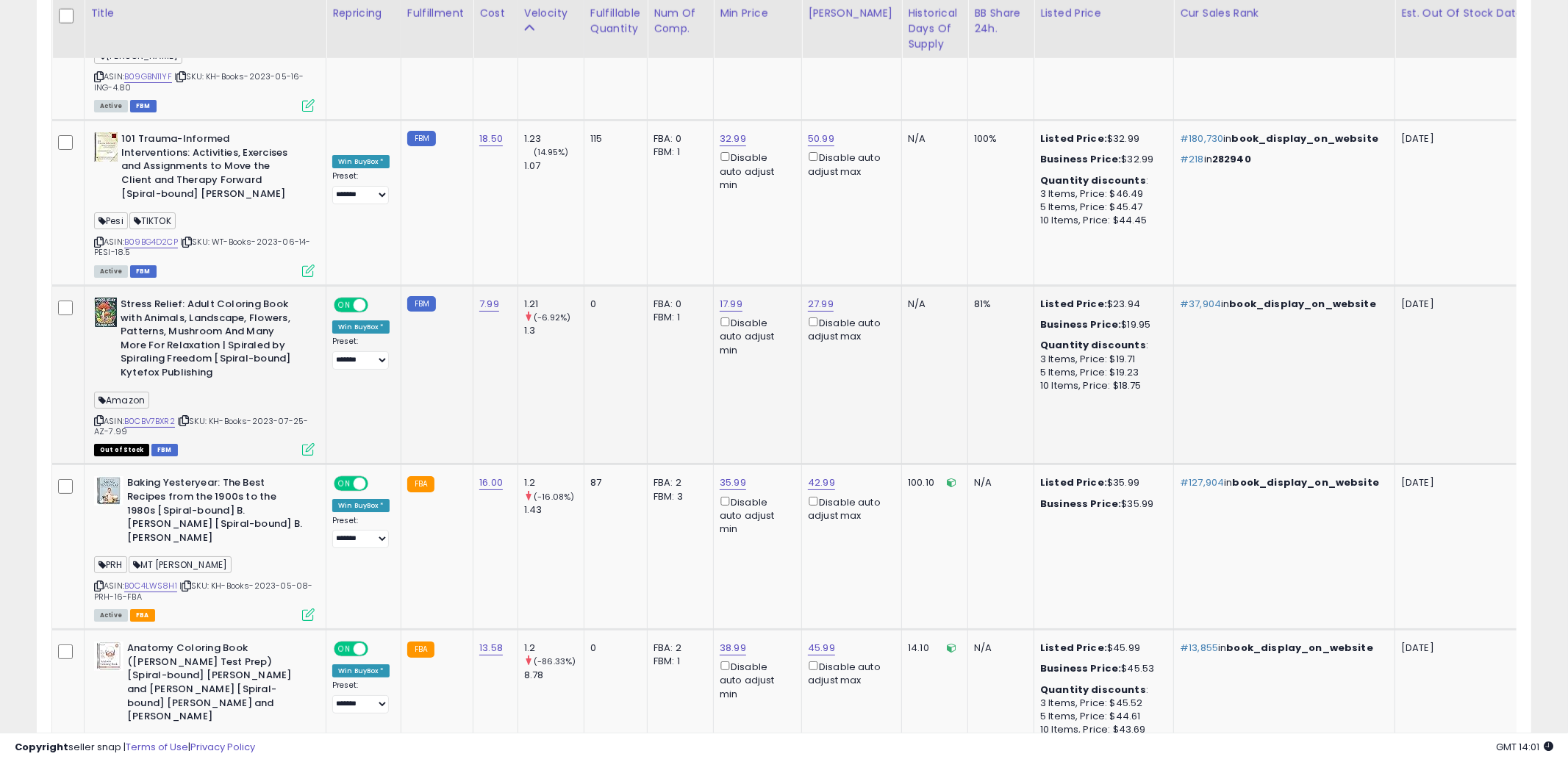
scroll to position [4653, 0]
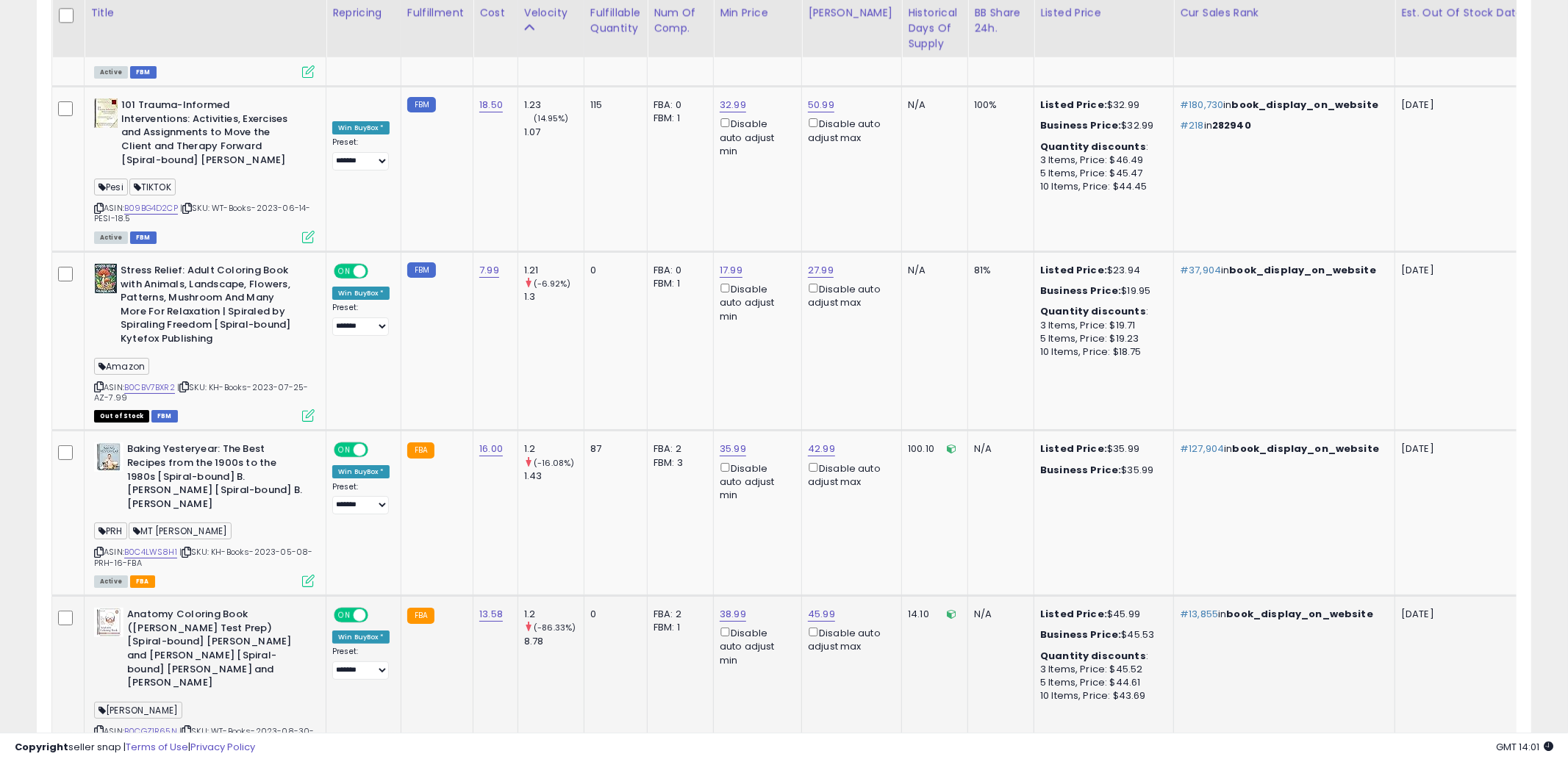
click at [630, 596] on td "0" at bounding box center [615, 685] width 63 height 179
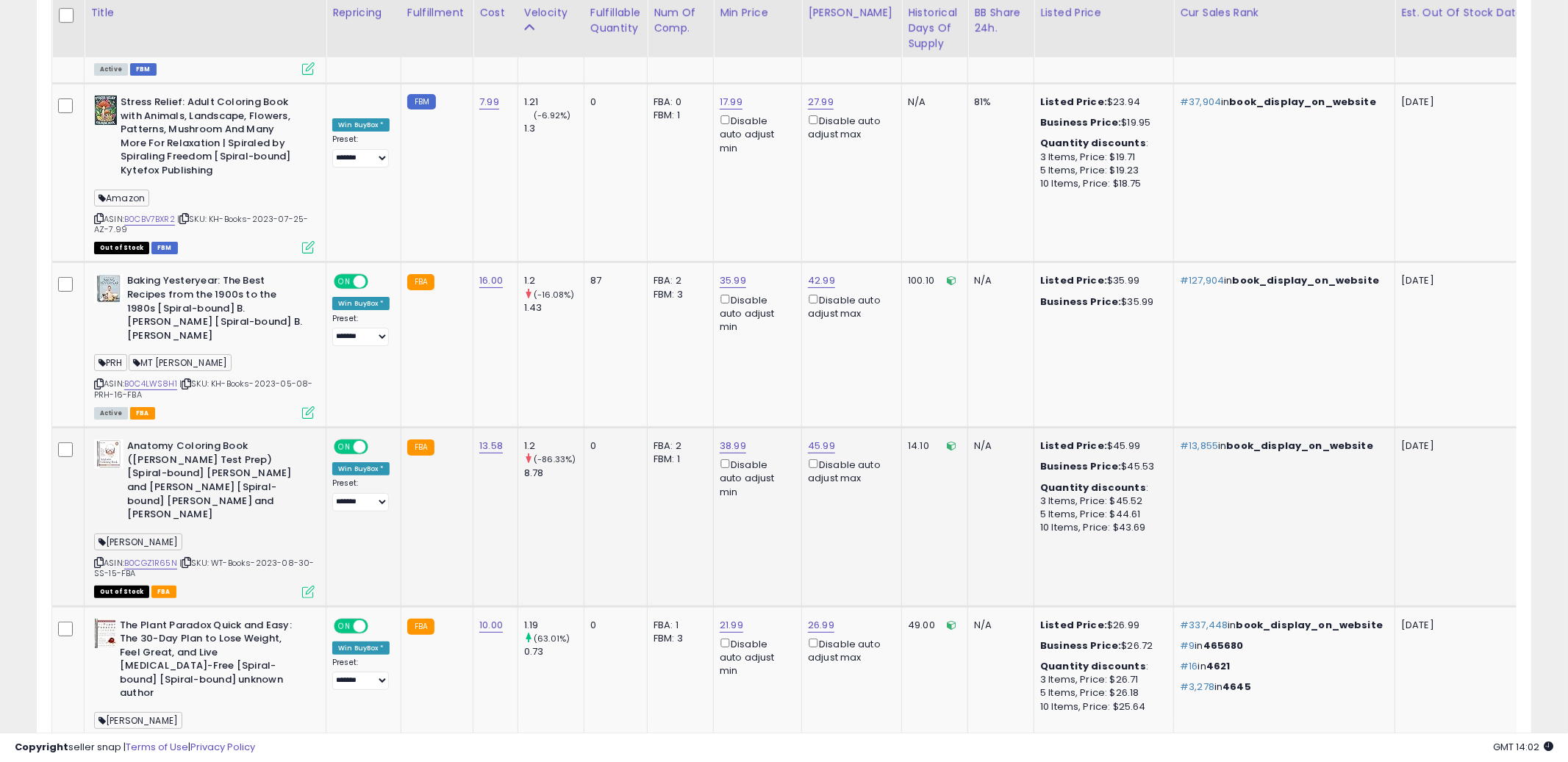
scroll to position [4851, 0]
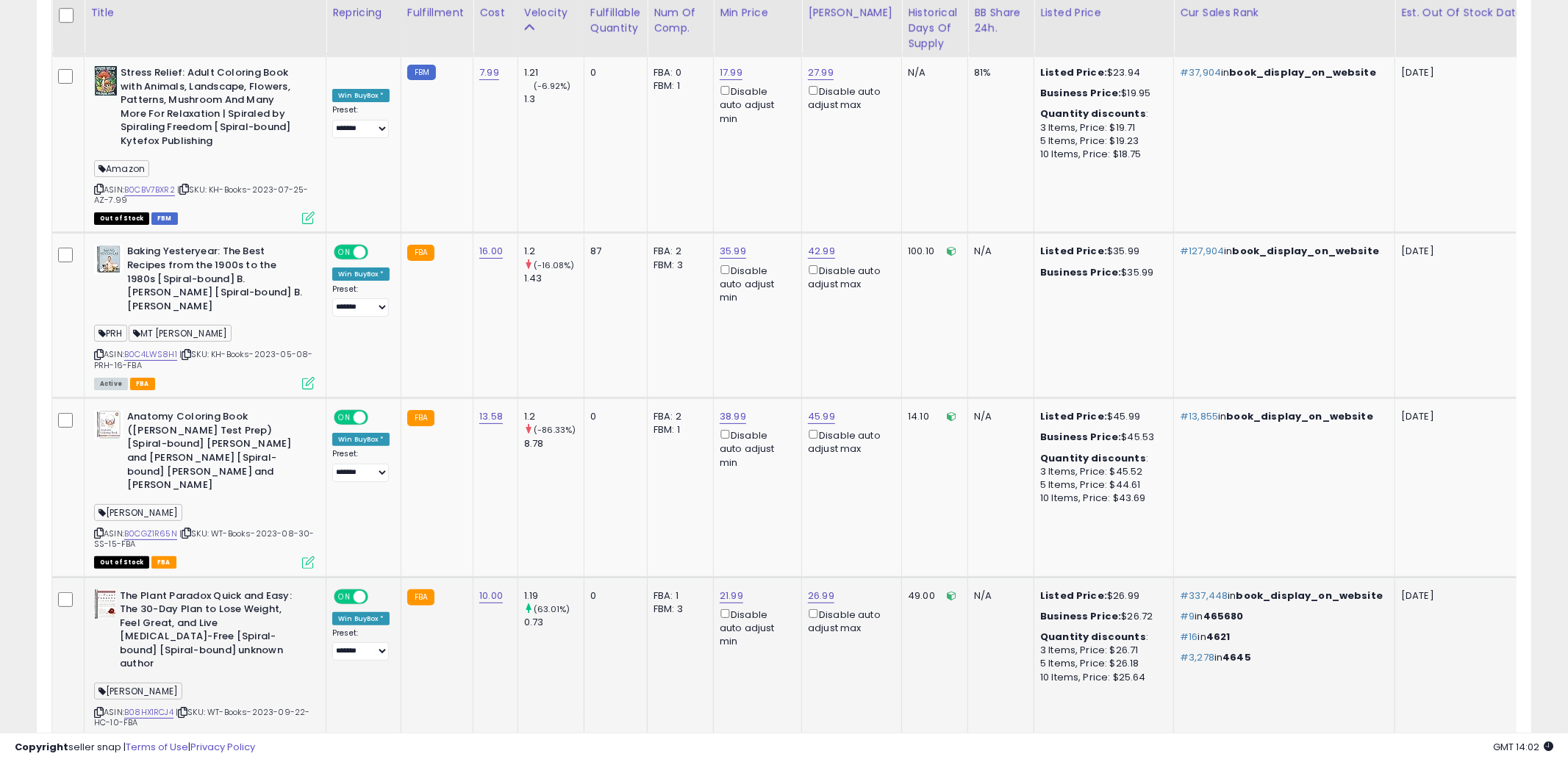
click at [884, 577] on td "26.99 Disable auto adjust max" at bounding box center [851, 666] width 100 height 179
click at [98, 708] on icon at bounding box center [98, 712] width 9 height 8
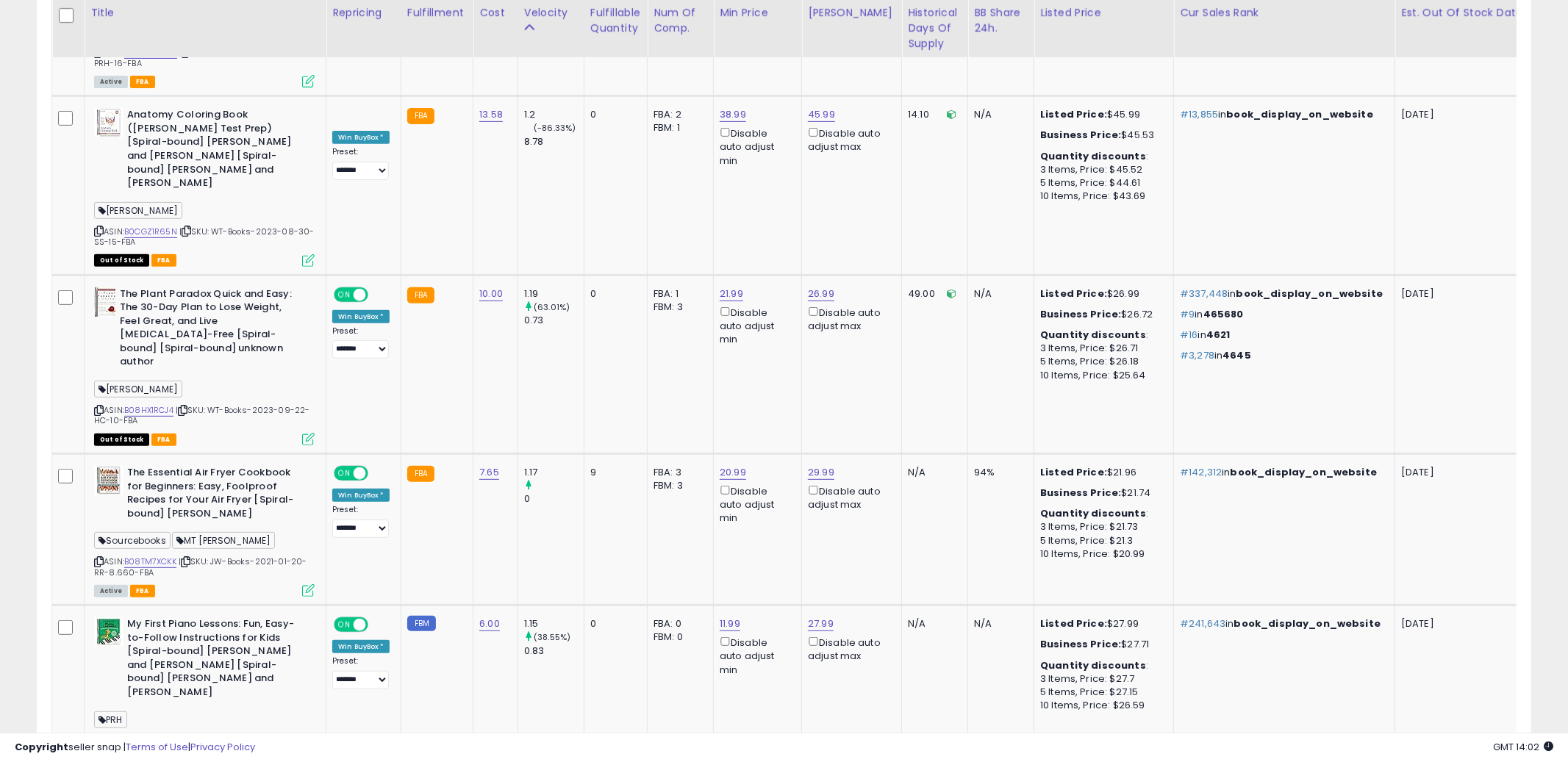
scroll to position [5177, 0]
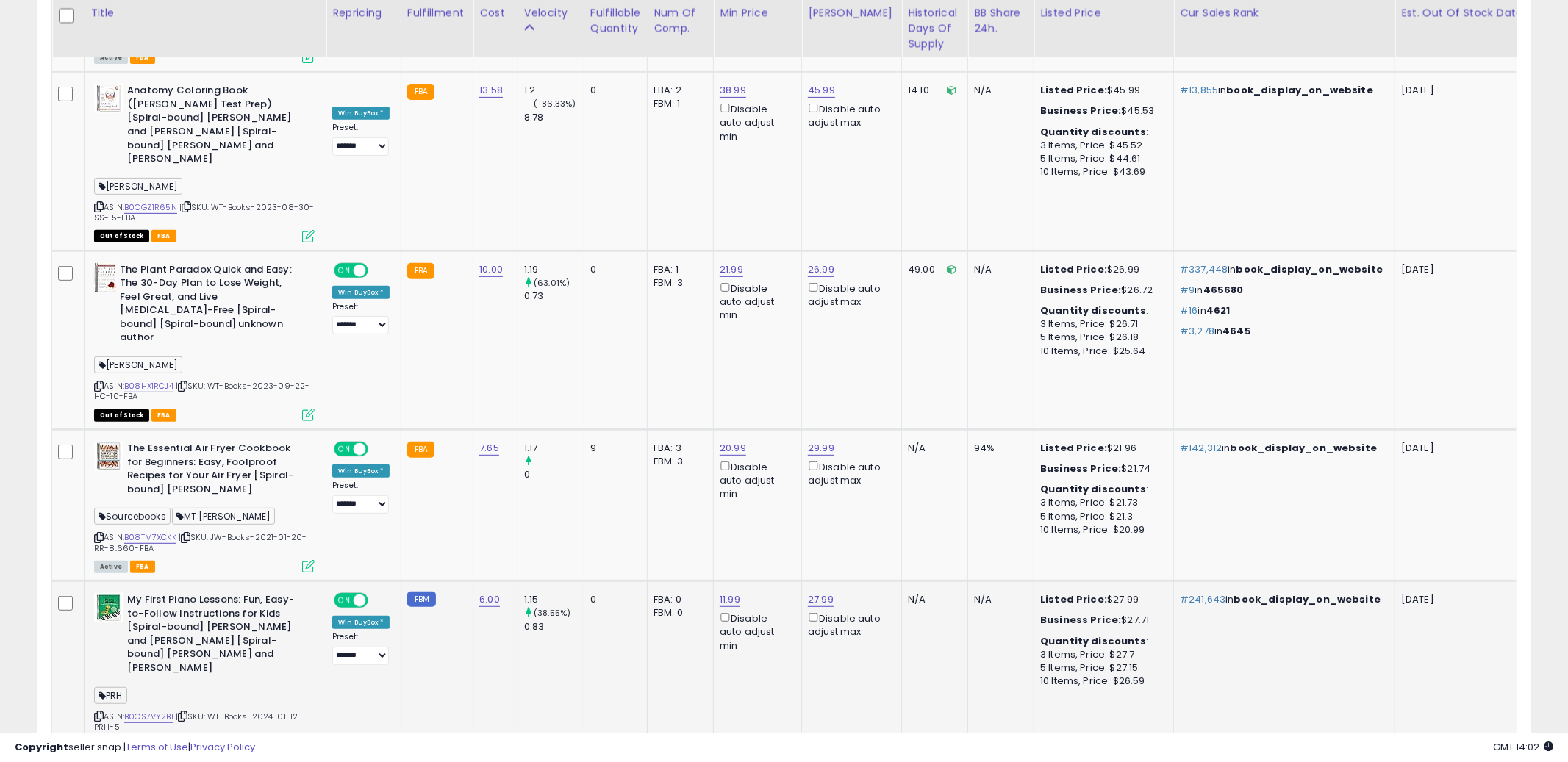
click at [98, 712] on icon at bounding box center [98, 716] width 9 height 8
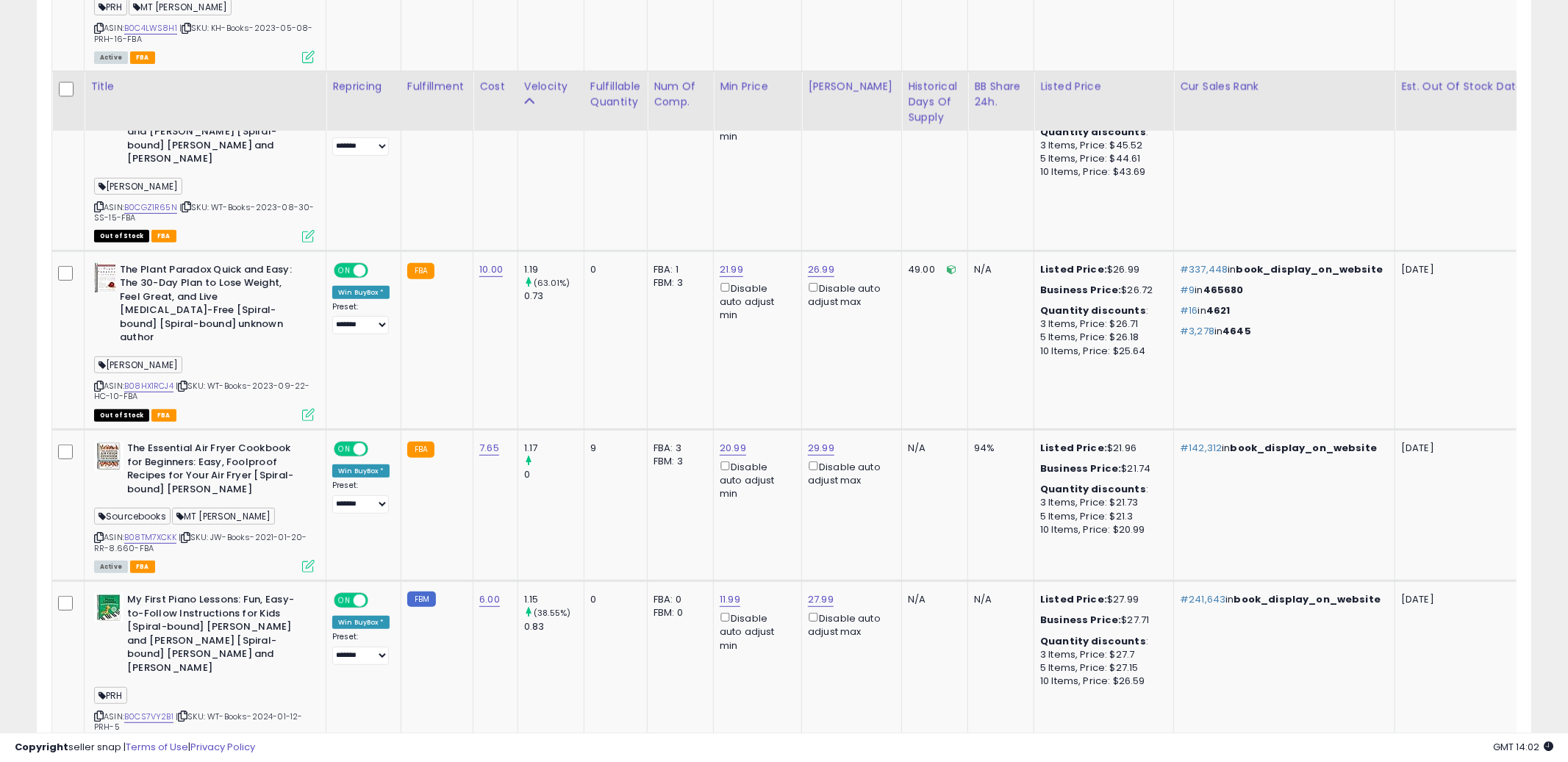
scroll to position [5482, 0]
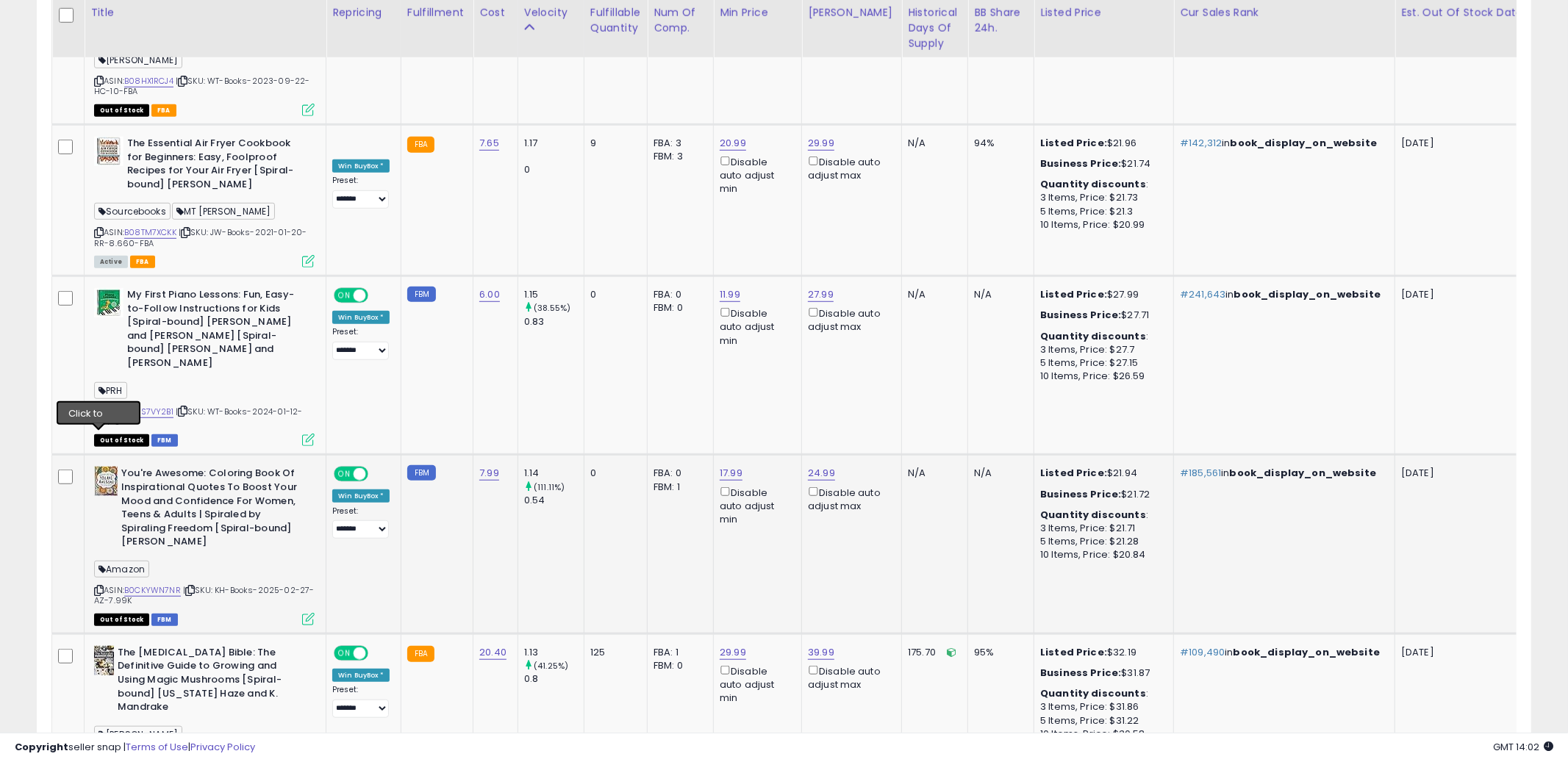
click at [100, 586] on icon at bounding box center [98, 590] width 9 height 8
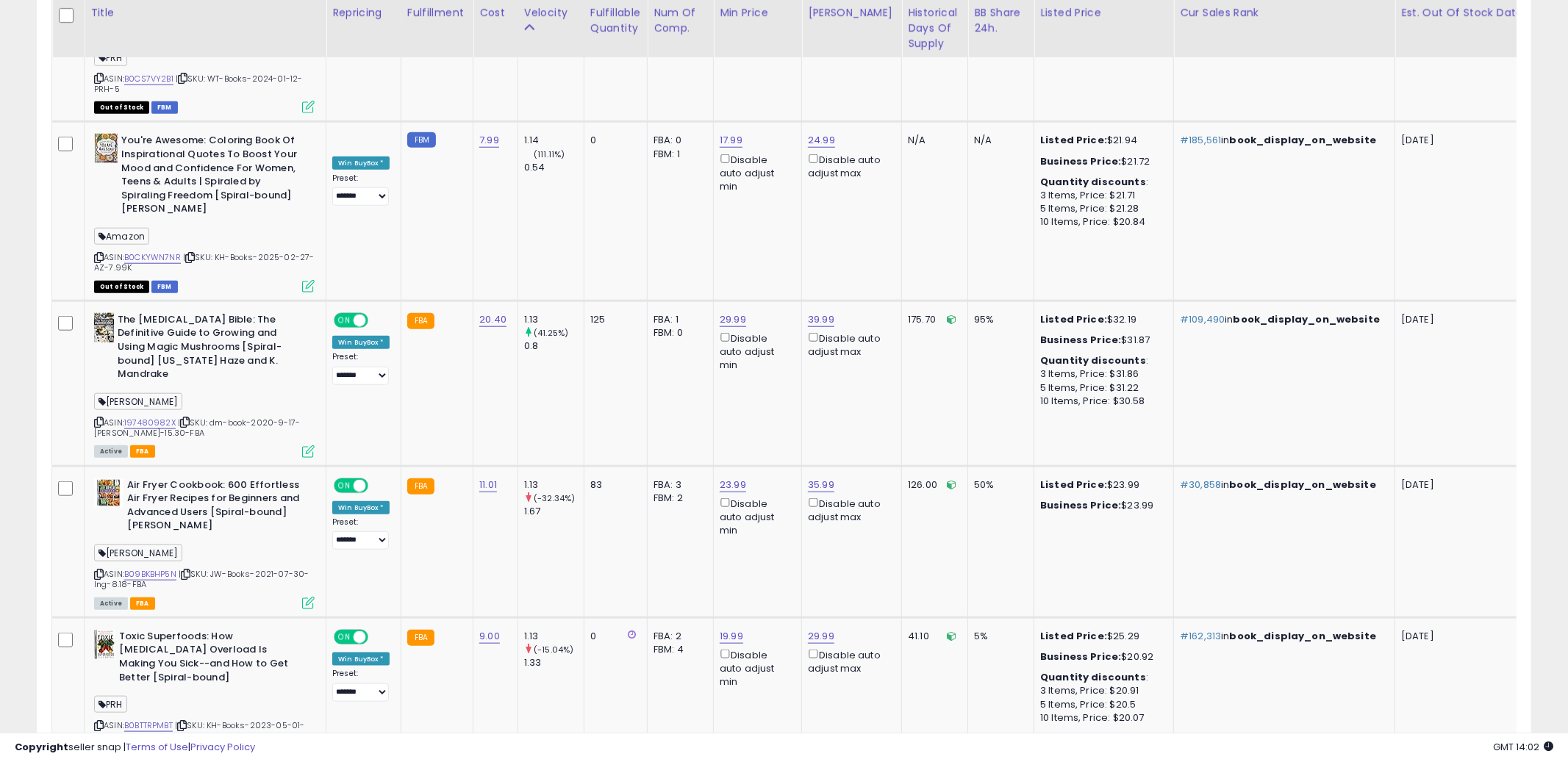
scroll to position [5935, 0]
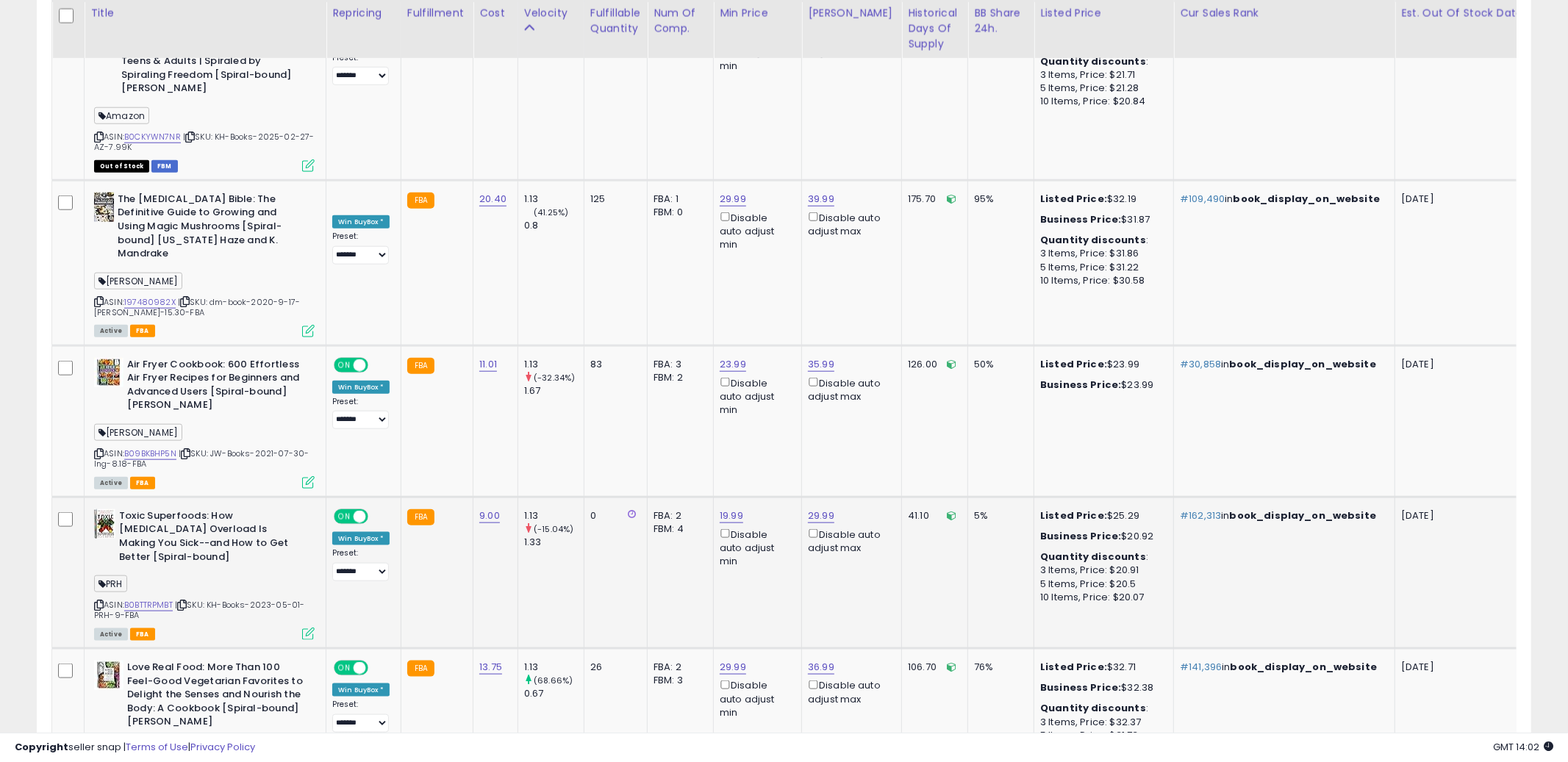
click at [101, 601] on icon at bounding box center [98, 605] width 9 height 8
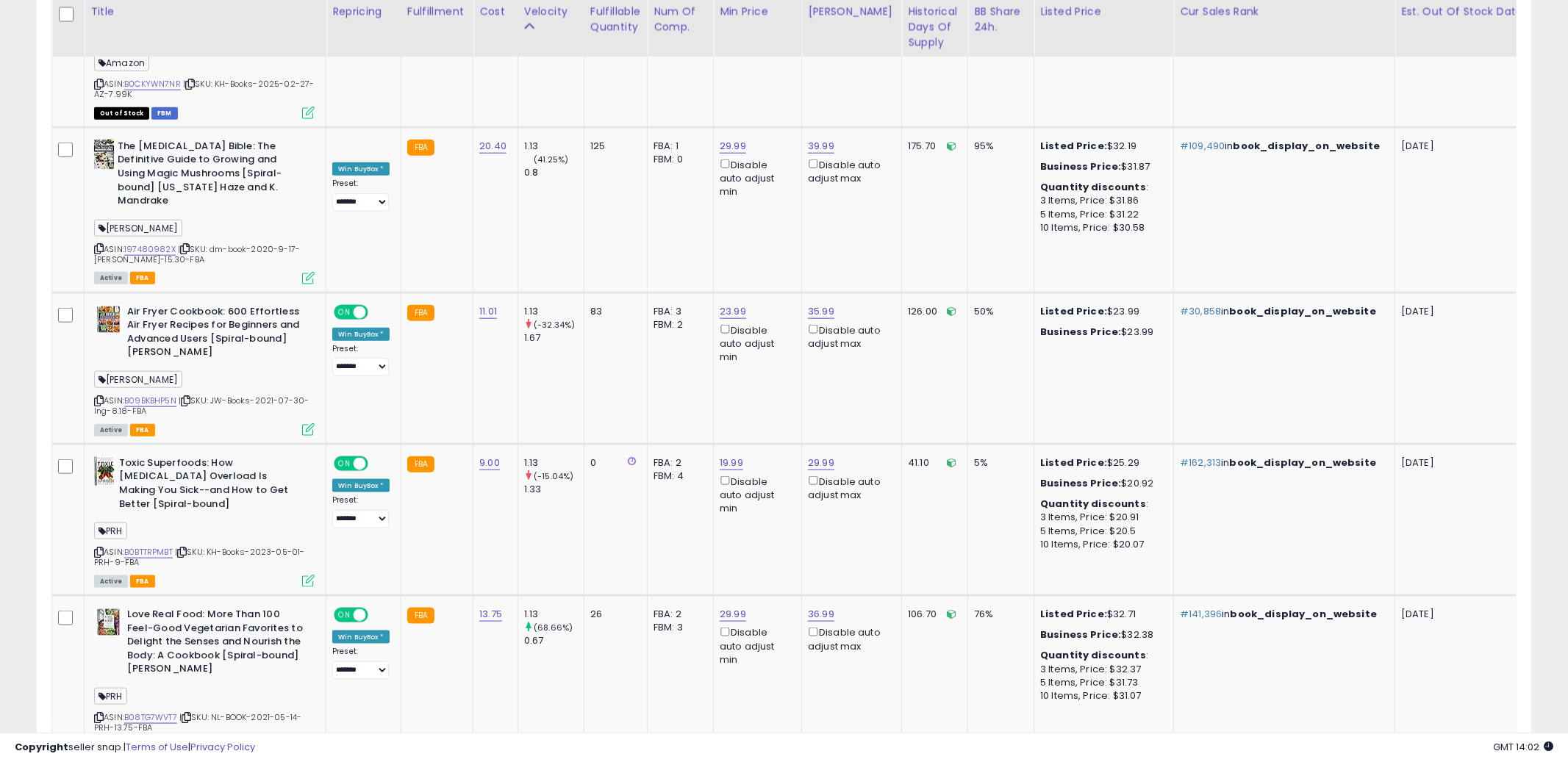
scroll to position [5987, 0]
click at [96, 715] on icon at bounding box center [98, 719] width 9 height 8
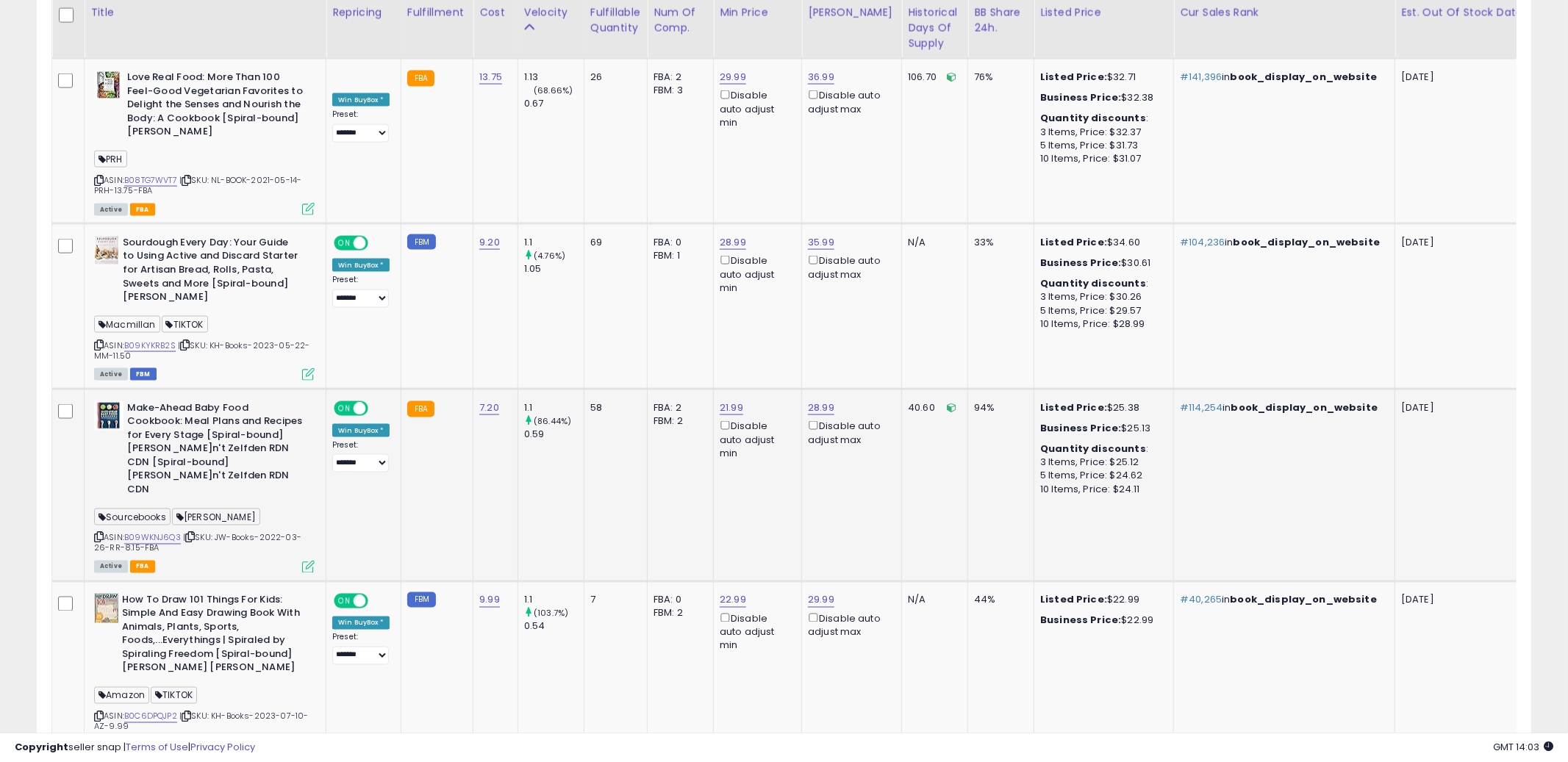
scroll to position [6518, 0]
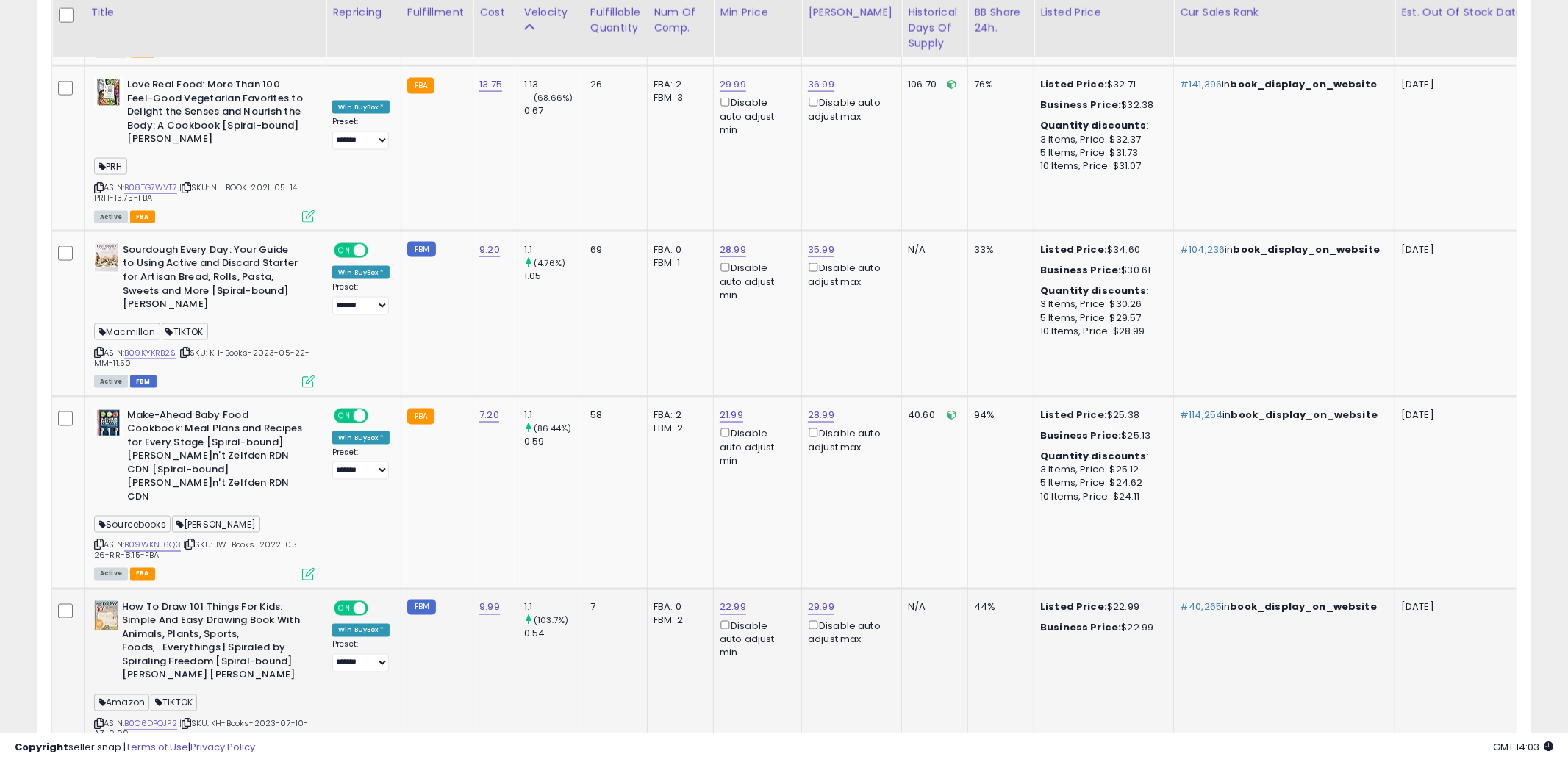
click at [643, 589] on td "7" at bounding box center [615, 678] width 63 height 179
click at [100, 720] on icon at bounding box center [98, 724] width 9 height 8
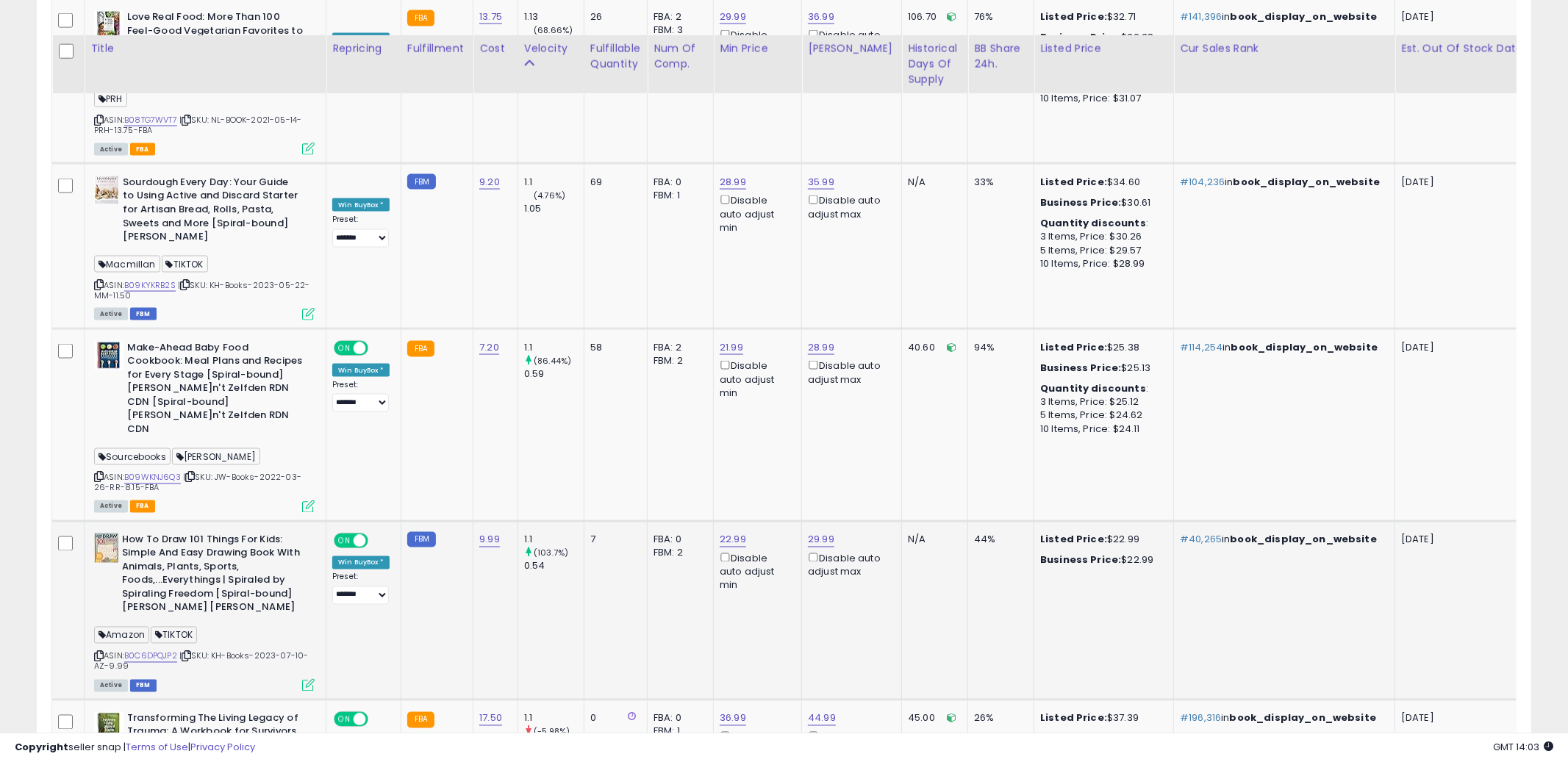
scroll to position [6616, 0]
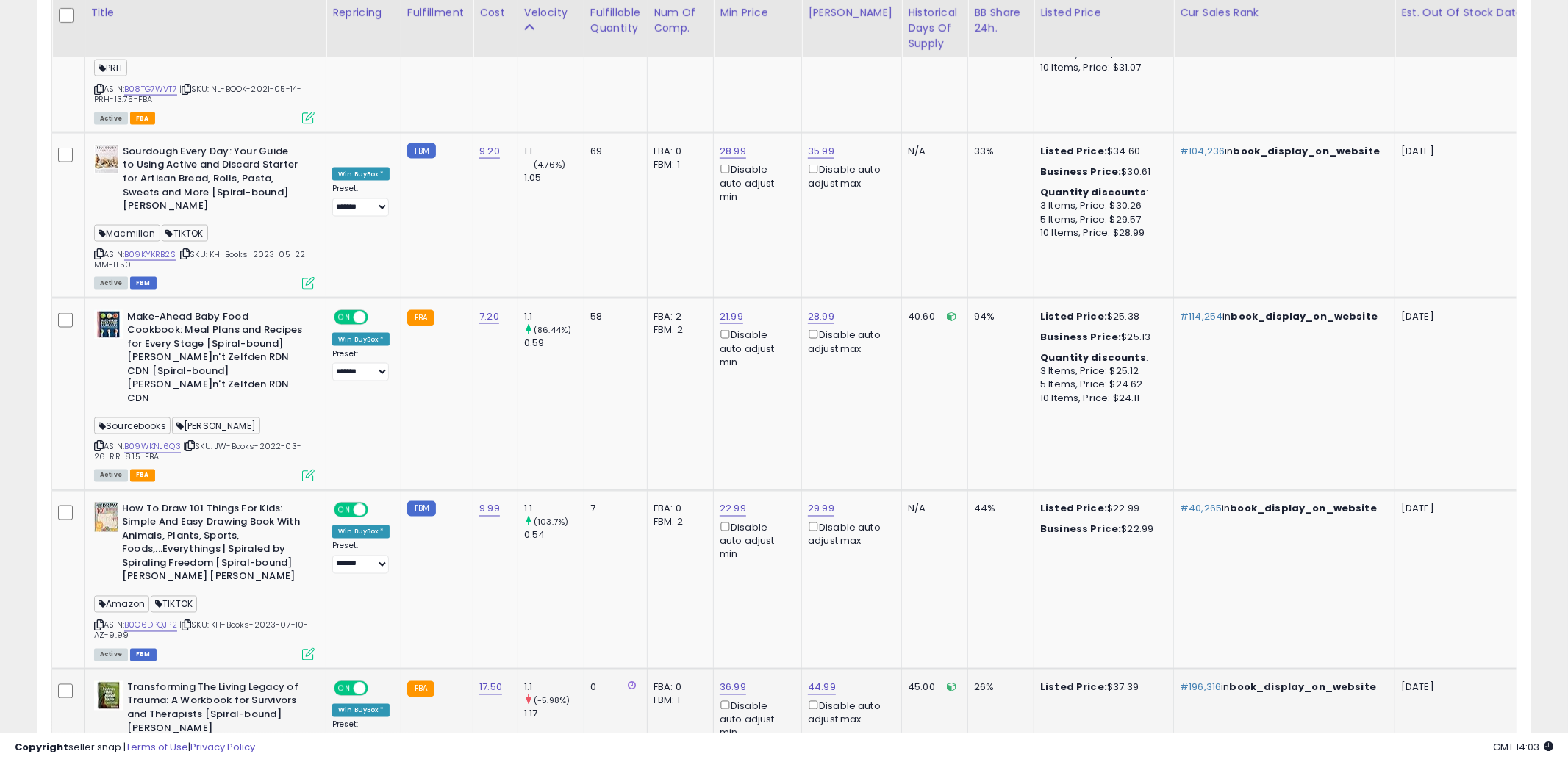
click at [101, 761] on icon at bounding box center [98, 777] width 9 height 8
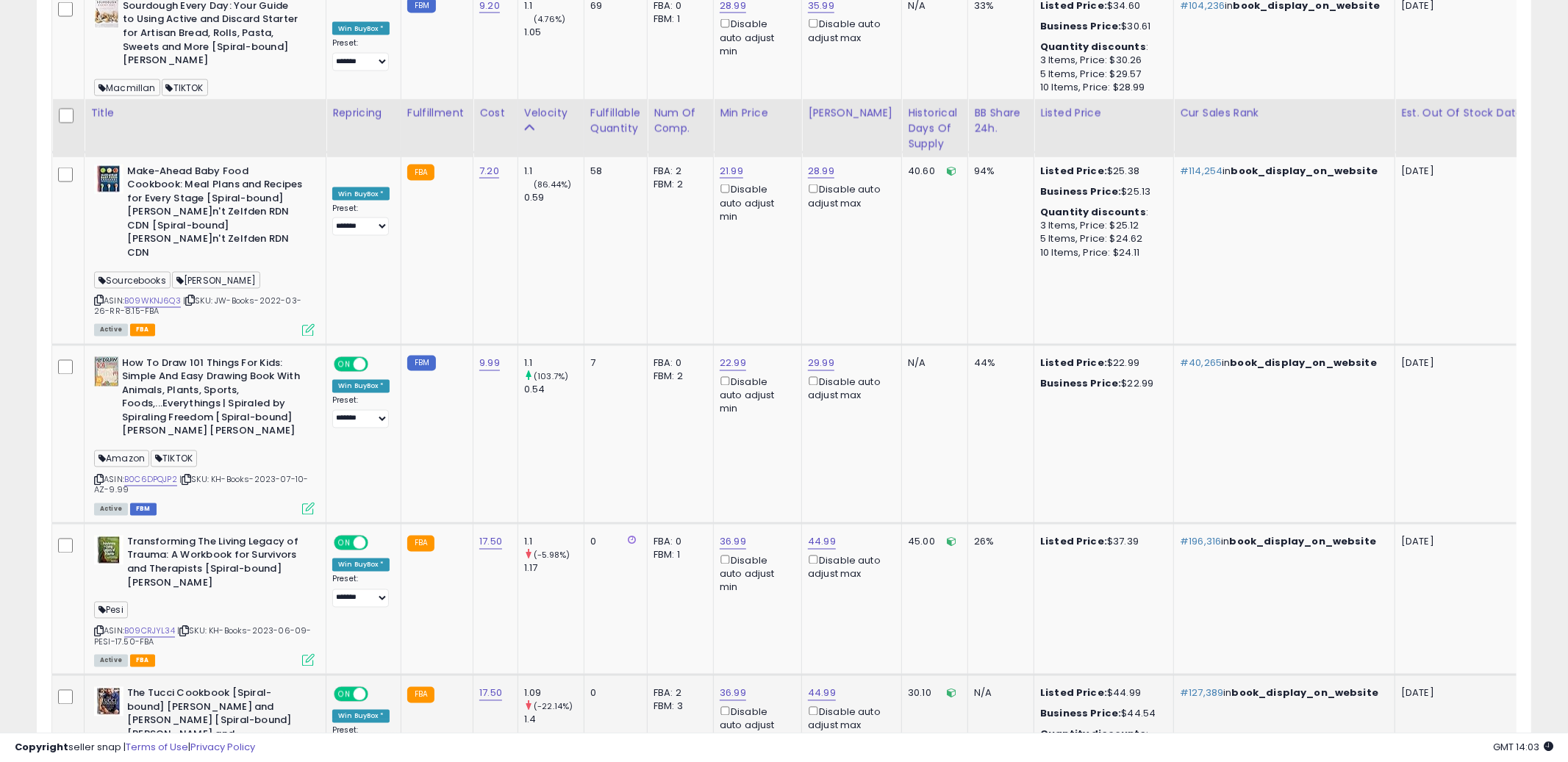
scroll to position [6895, 0]
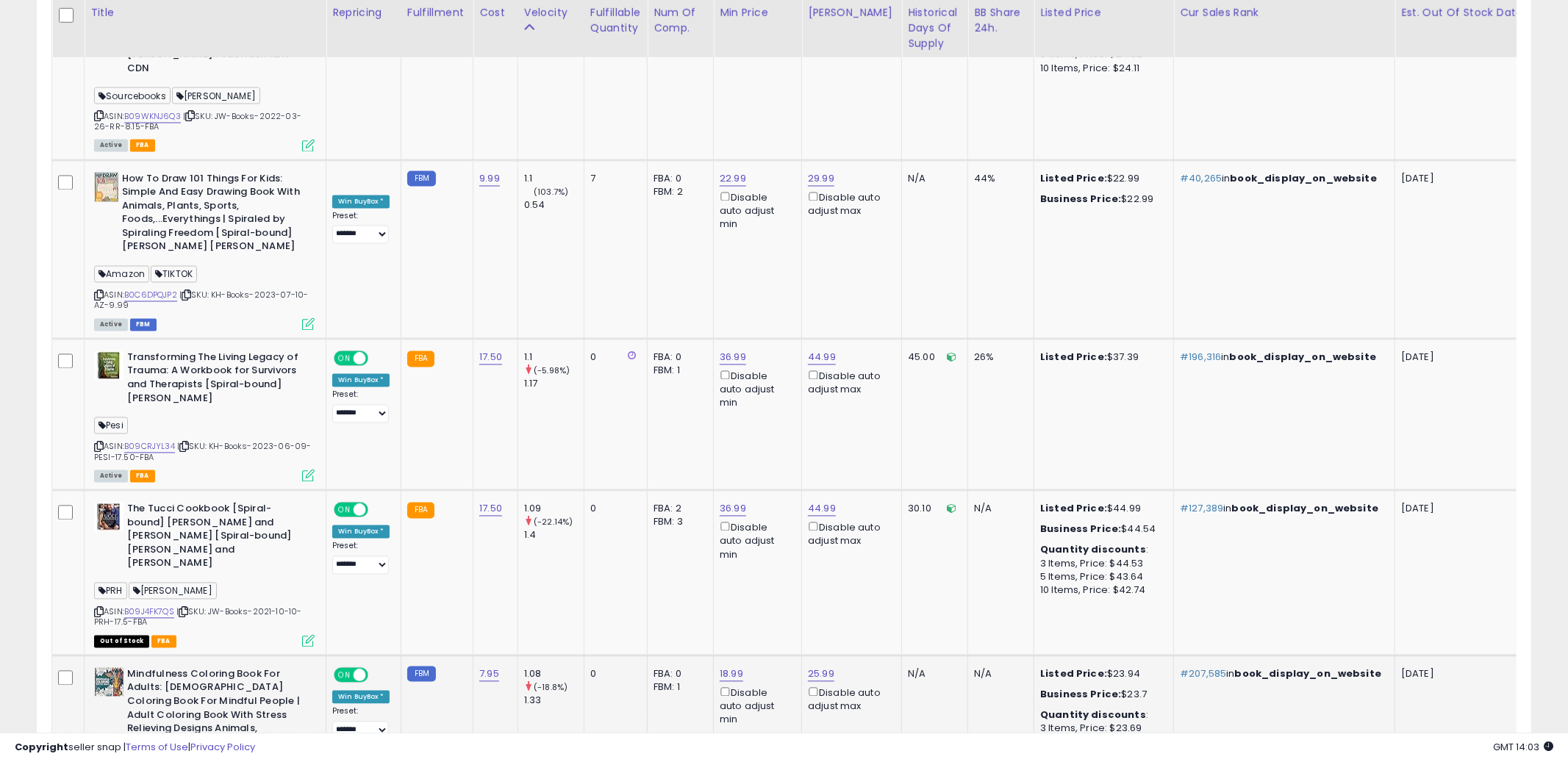
click at [103, 668] on div "ASIN: B0B1P3KH9K | SKU: AD-Books-2024-05-17-7.95 Out of Stock FBM" at bounding box center [204, 773] width 221 height 212
click at [105, 668] on div "ASIN: B0B1P3KH9K | SKU: AD-Books-2024-05-17-7.95 Out of Stock FBM" at bounding box center [204, 773] width 221 height 212
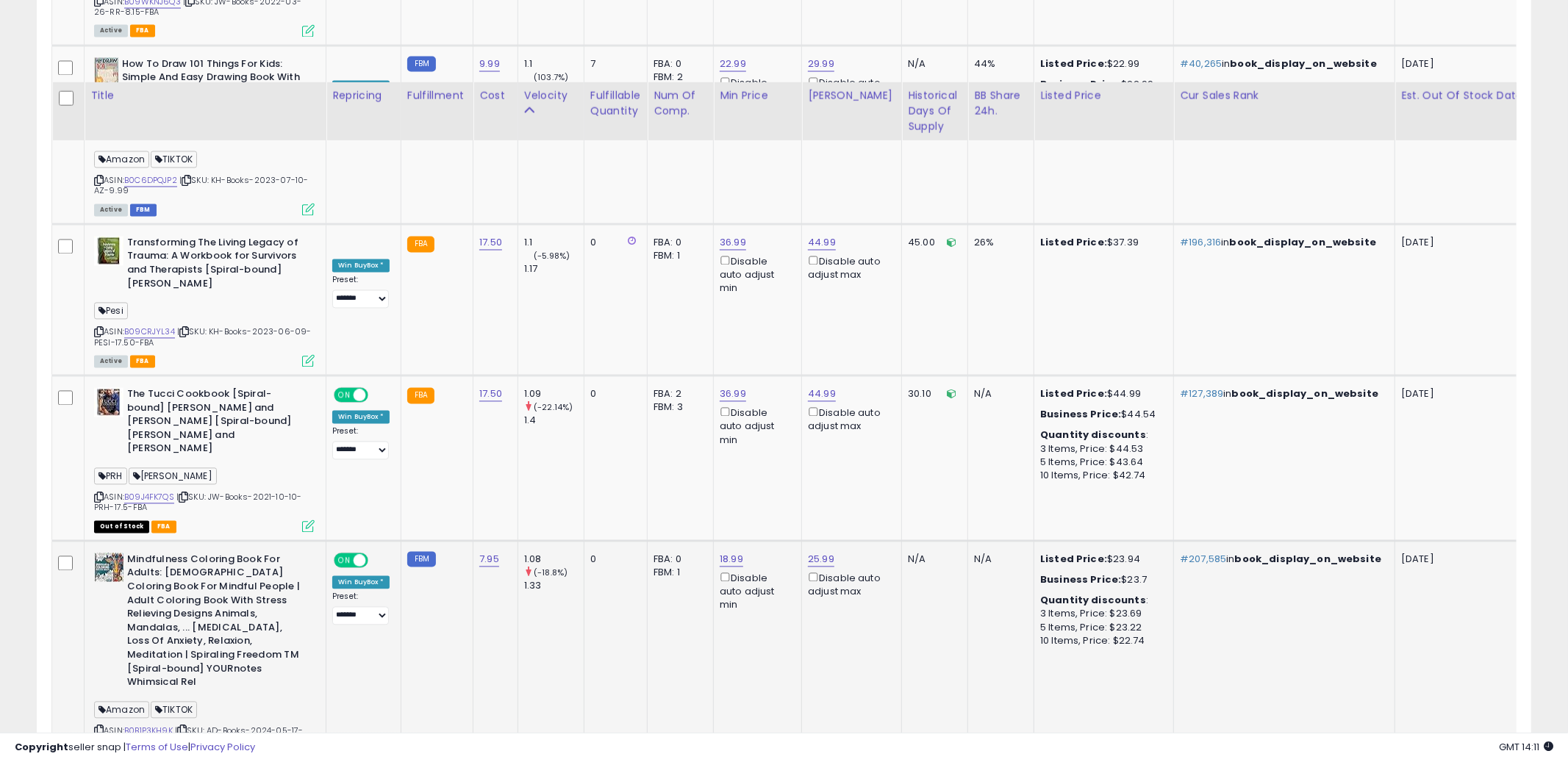
scroll to position [7145, 0]
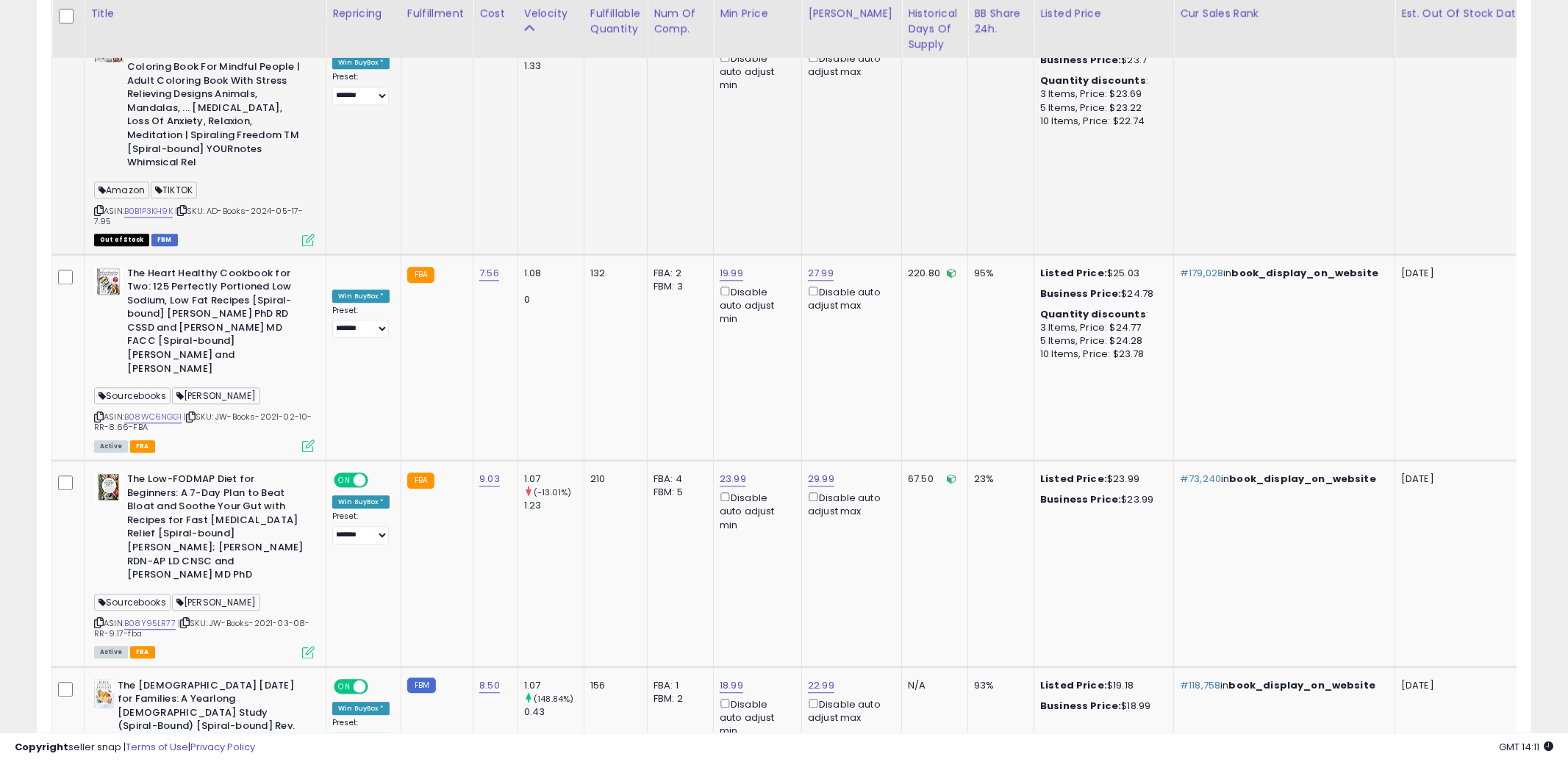
scroll to position [7714, 0]
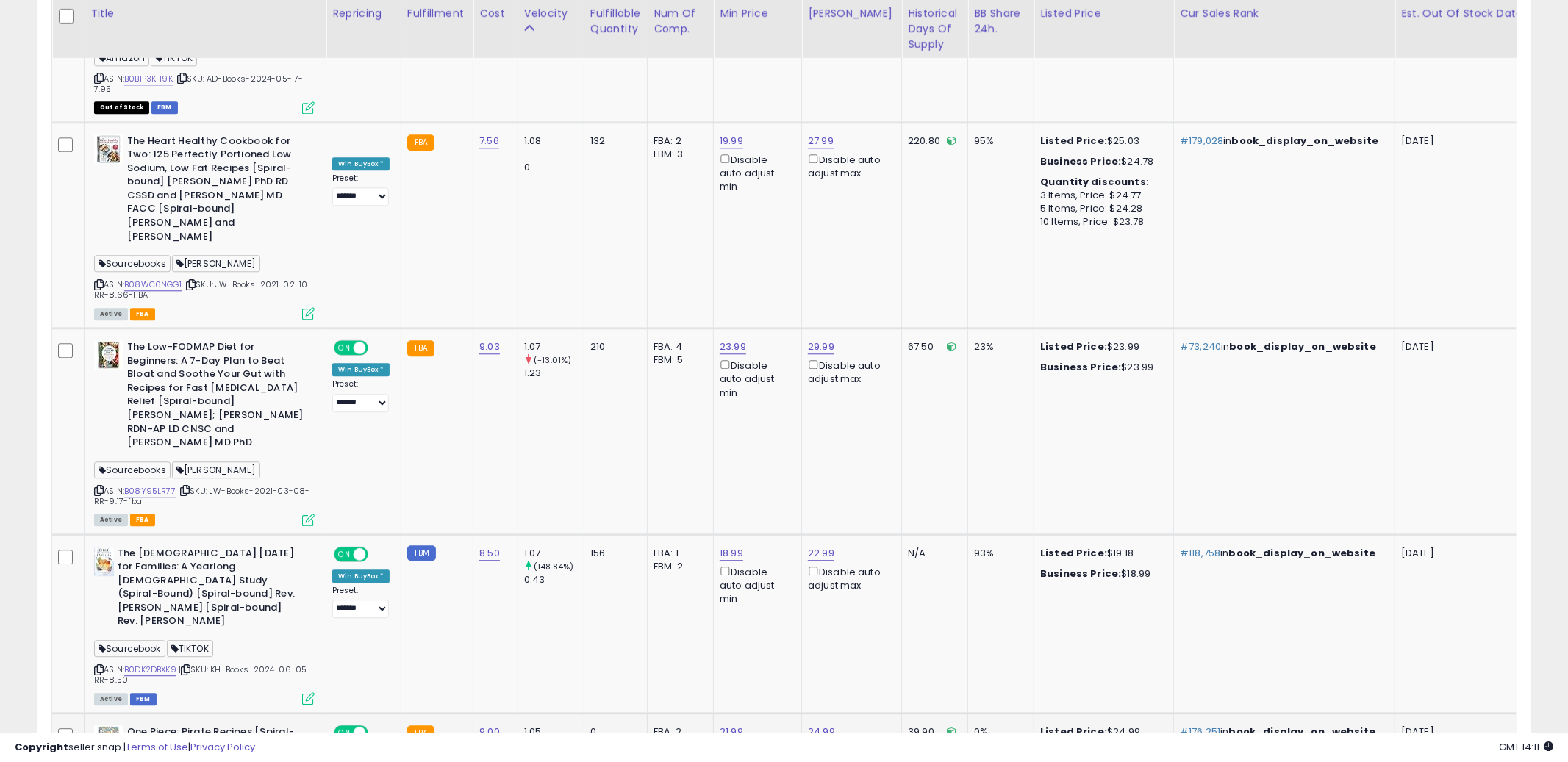
click at [690, 712] on td "FBA: 2 Low FBA: 27.99 Low FBA Back Ordered: n/a Low FBM: 27.99 Low SFP: n/a FBM…" at bounding box center [680, 775] width 66 height 124
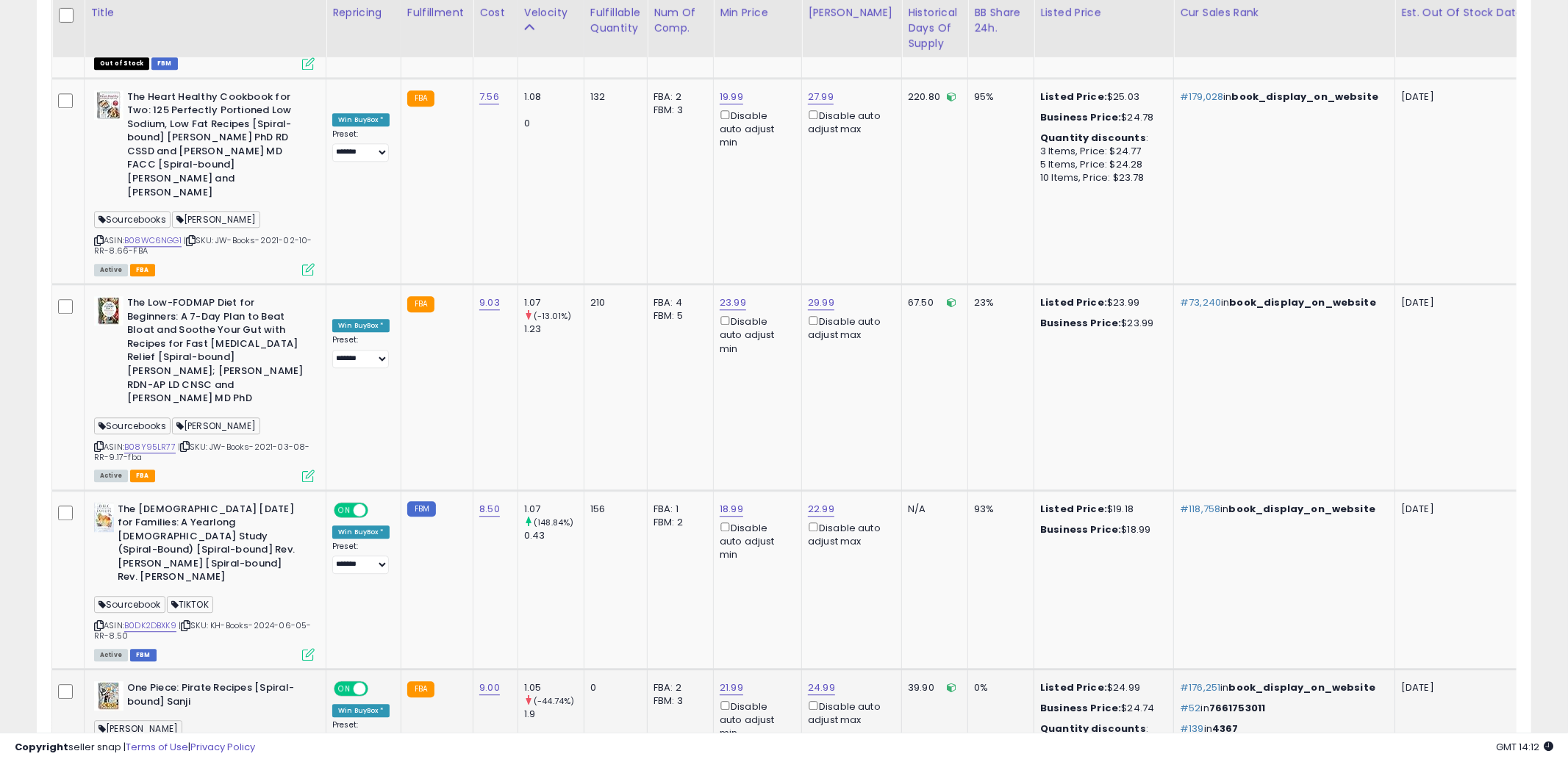
scroll to position [7757, 0]
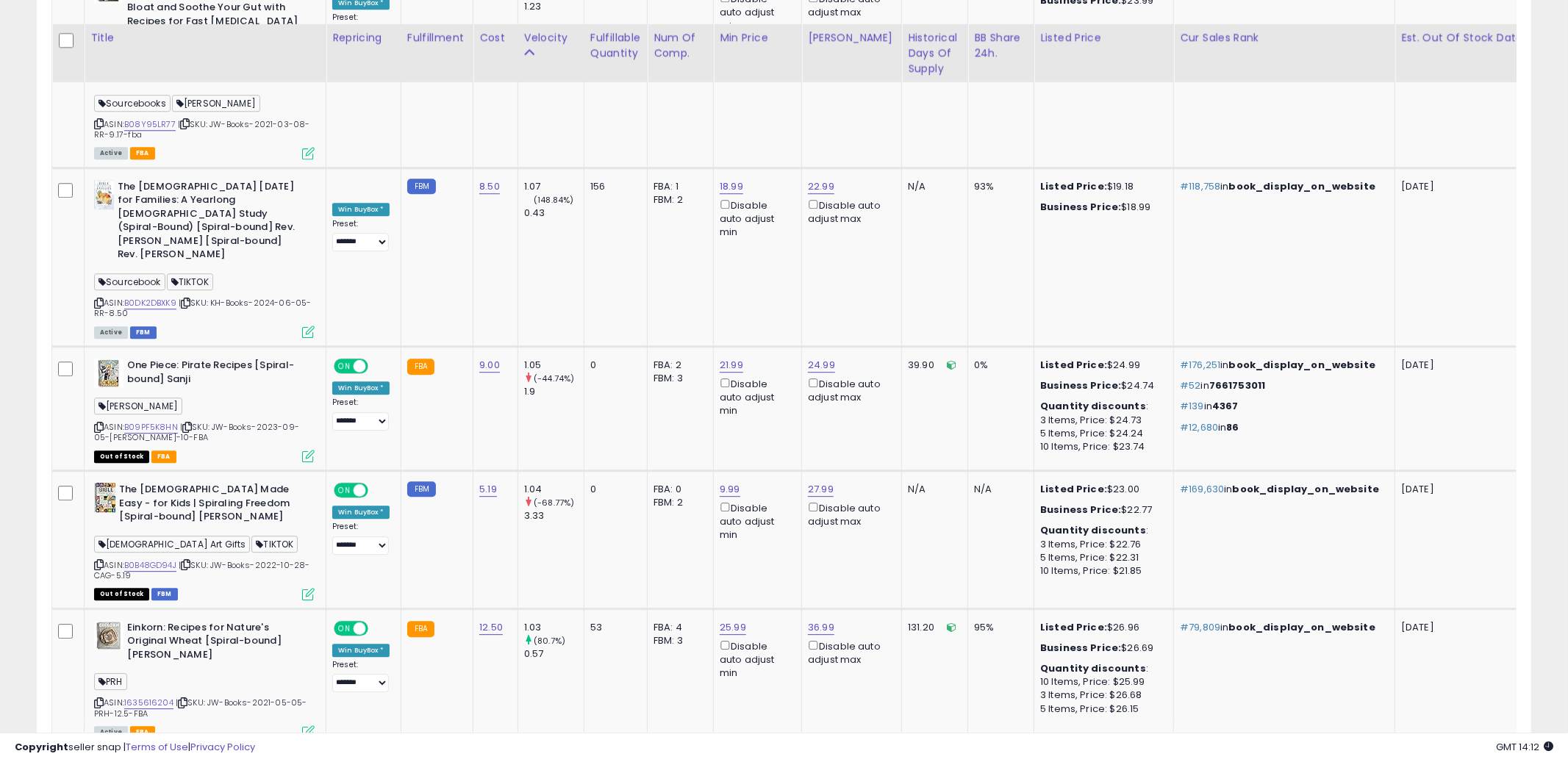
scroll to position [8106, 0]
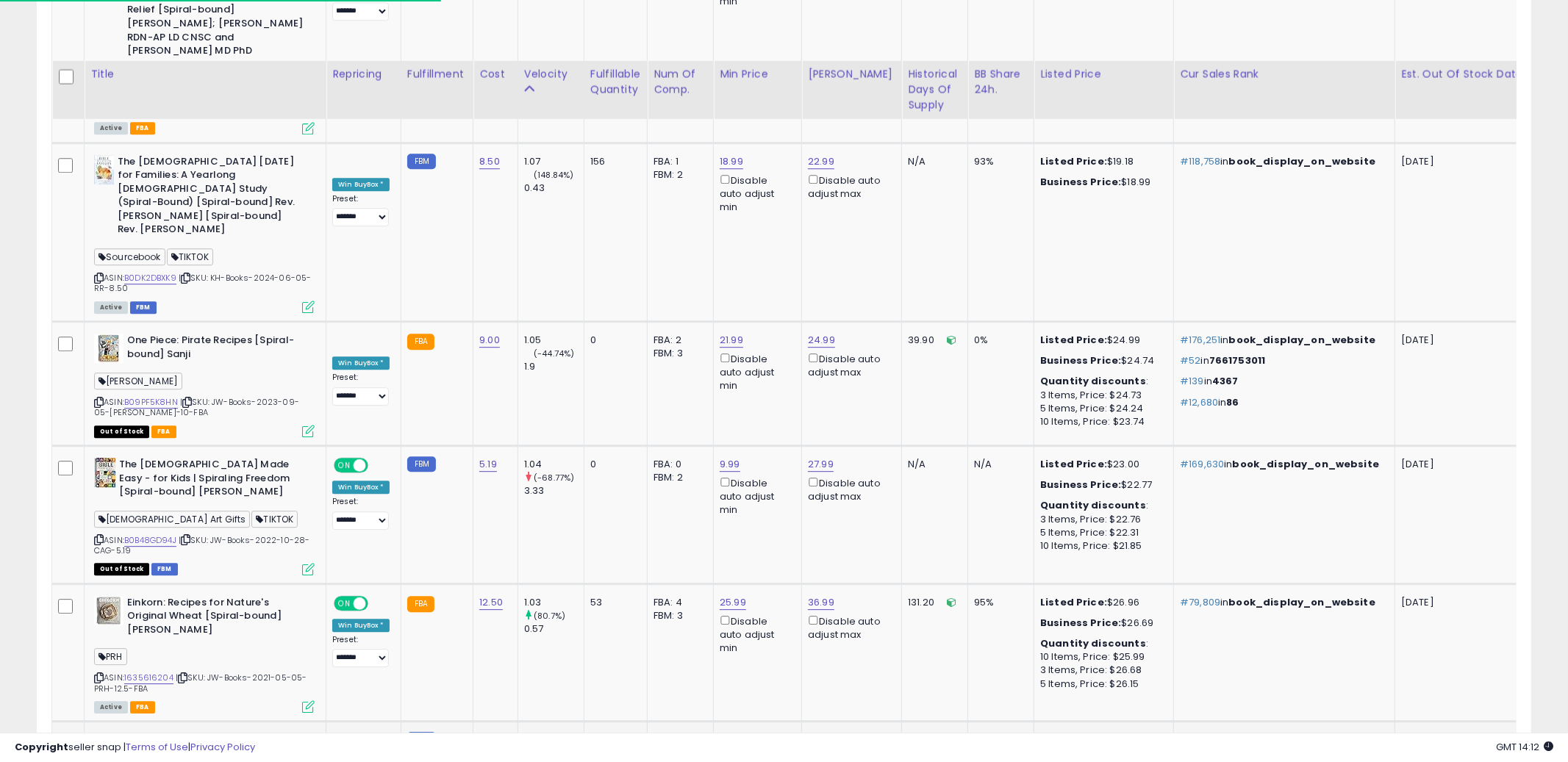
scroll to position [8253, 0]
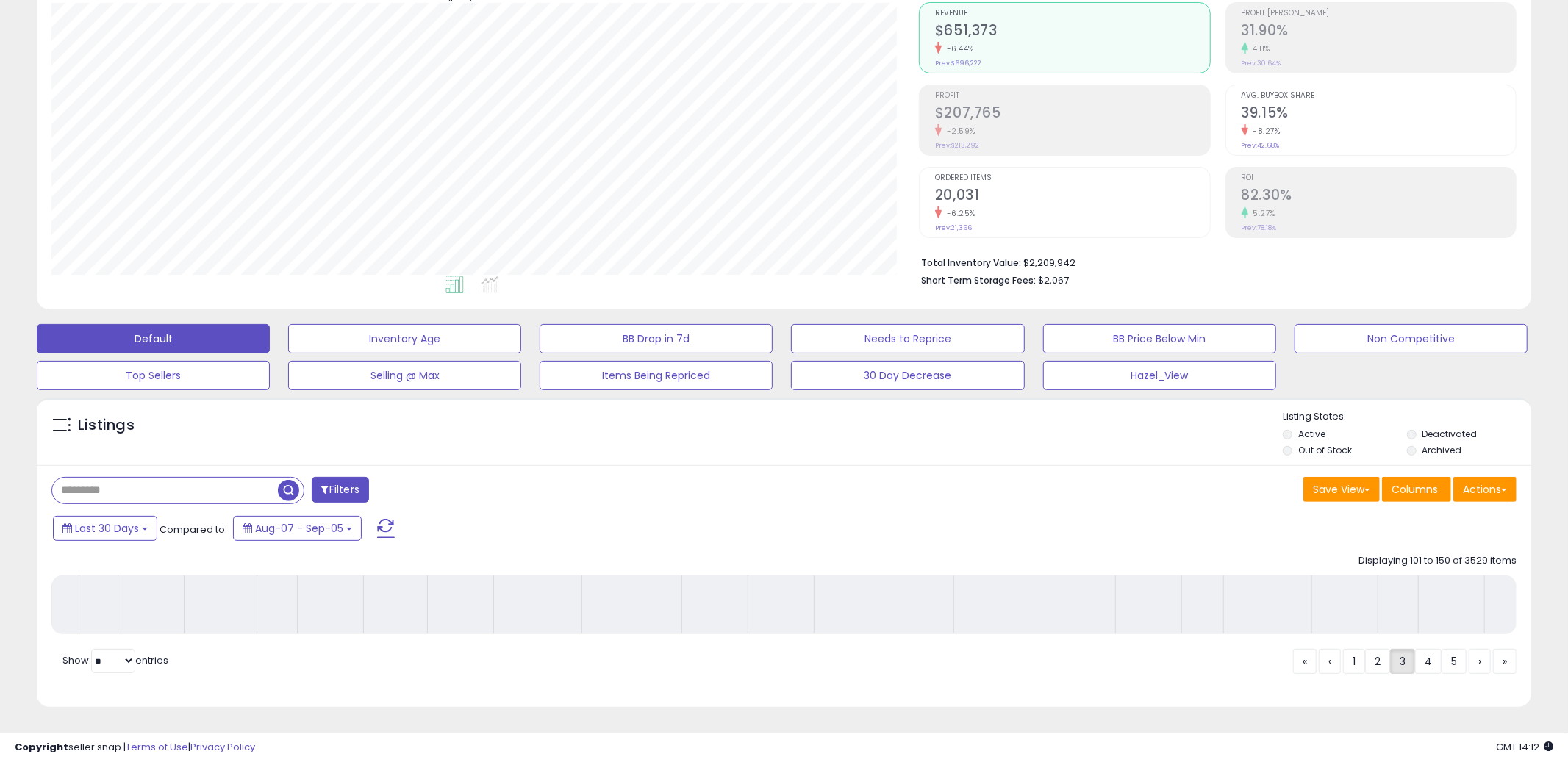
scroll to position [175, 0]
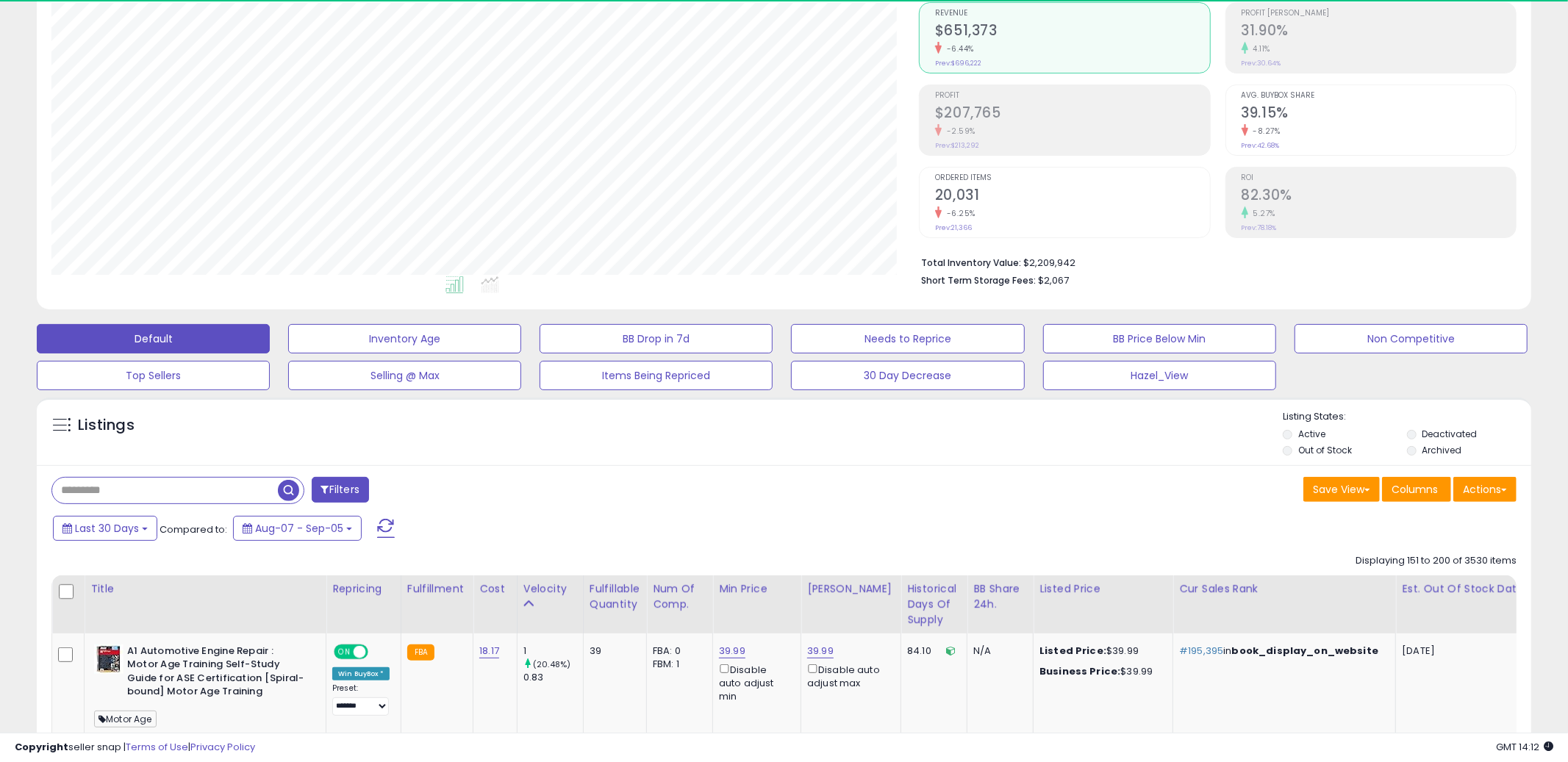
click at [812, 446] on div "Listings" at bounding box center [784, 435] width 1495 height 50
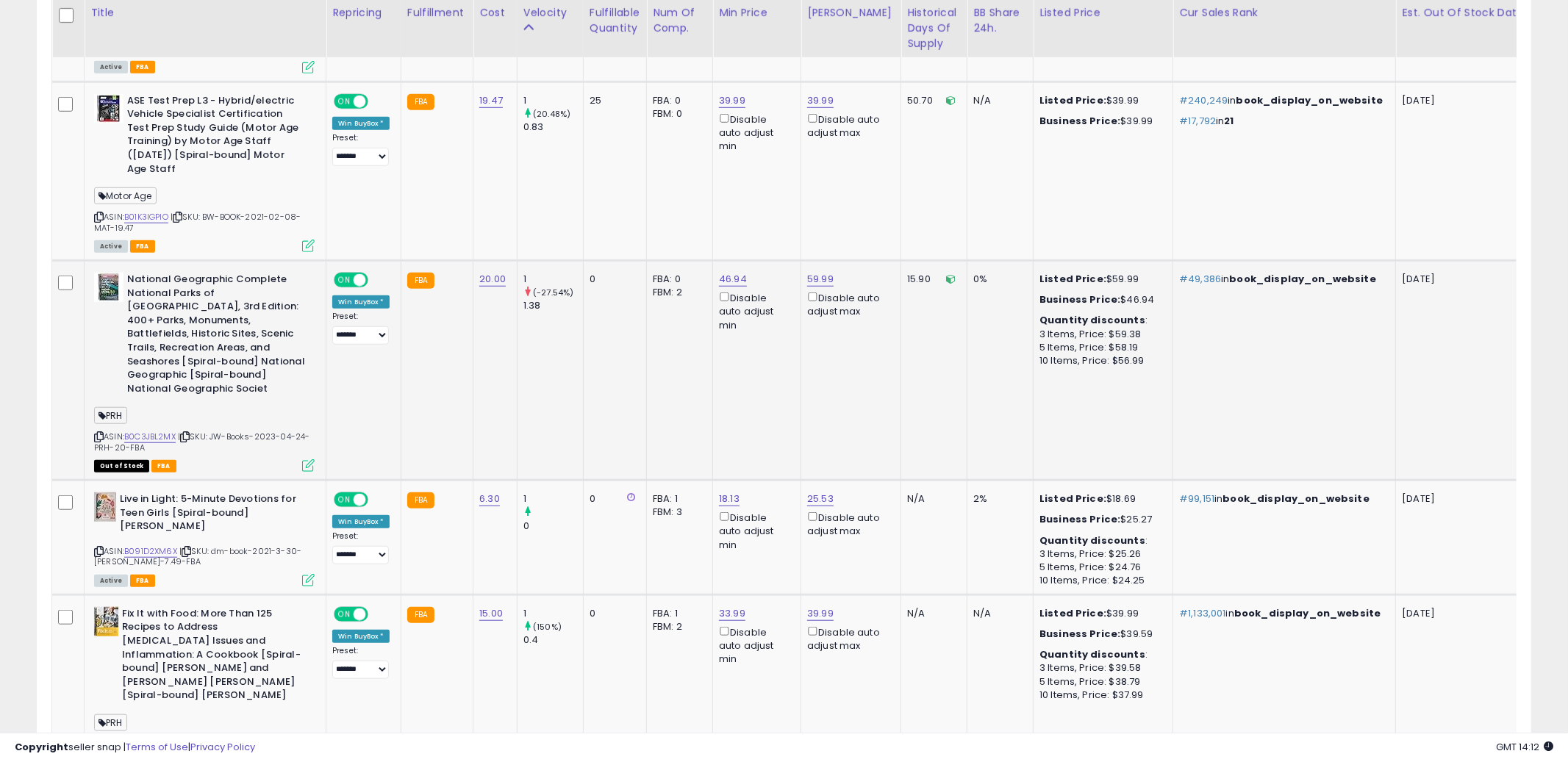
scroll to position [876, 0]
click at [788, 416] on td "46.94 Disable auto adjust min" at bounding box center [757, 371] width 88 height 220
click at [100, 439] on icon at bounding box center [98, 438] width 9 height 8
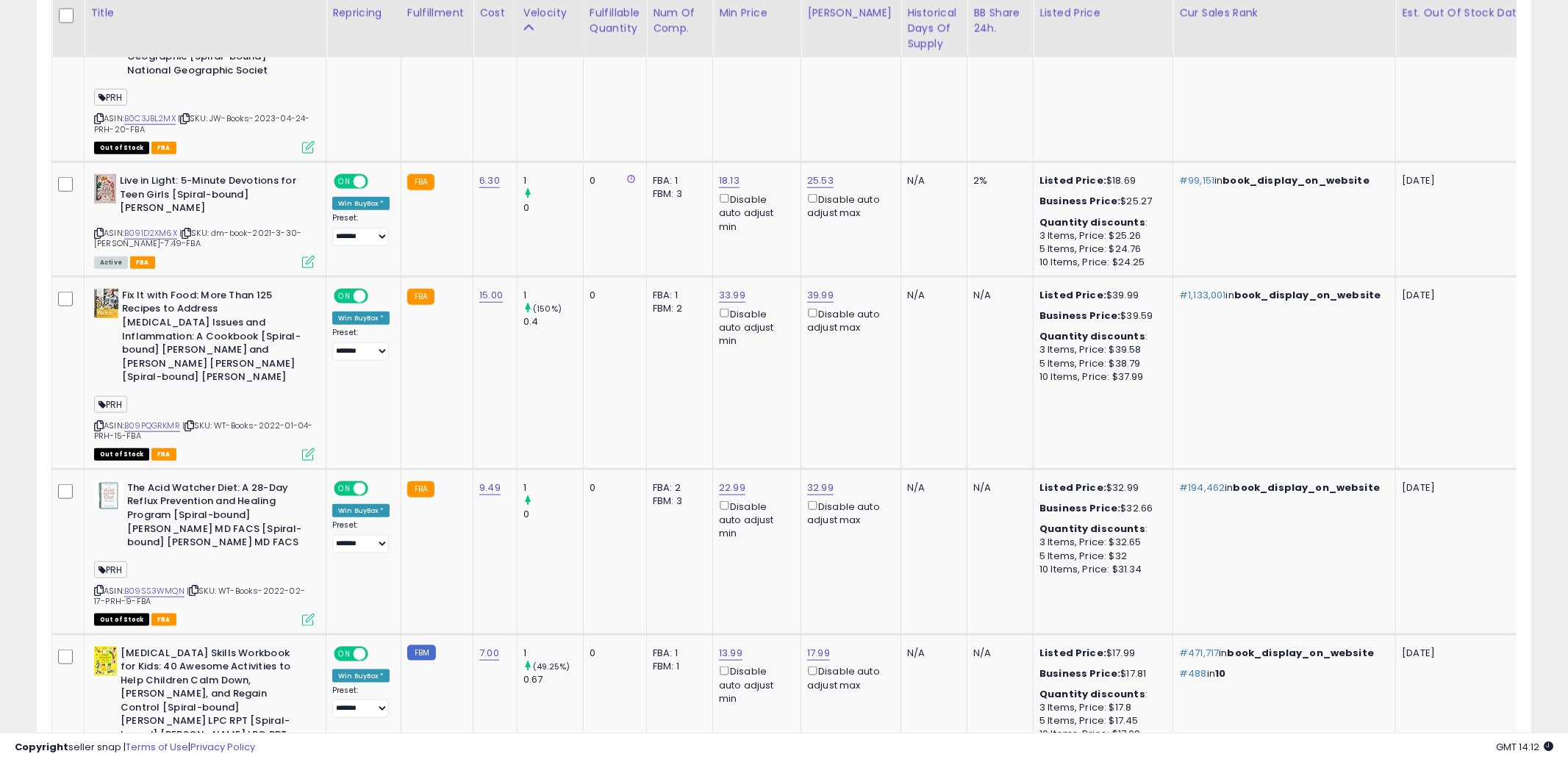
scroll to position [1187, 0]
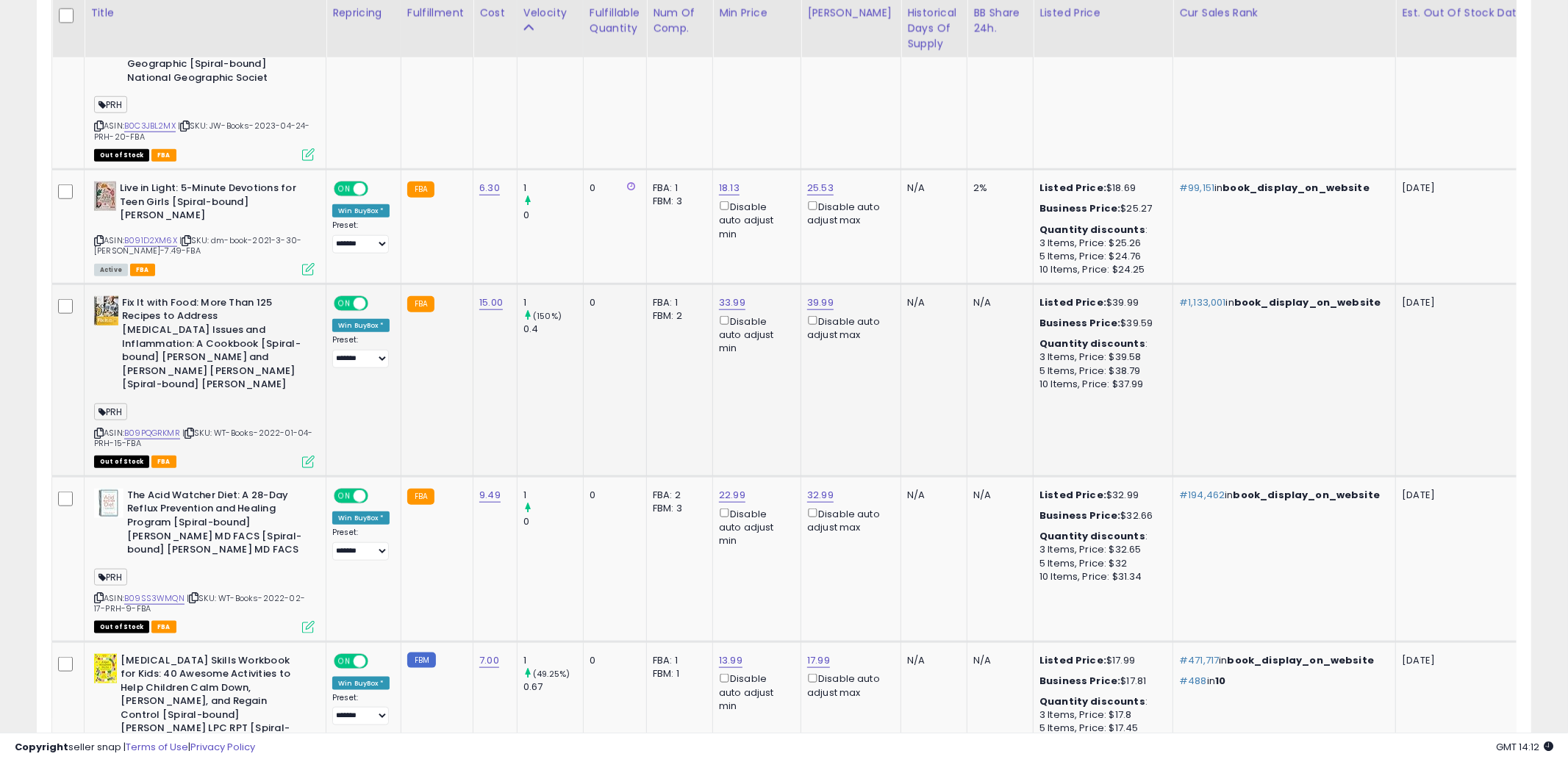
click at [100, 435] on icon at bounding box center [98, 433] width 9 height 8
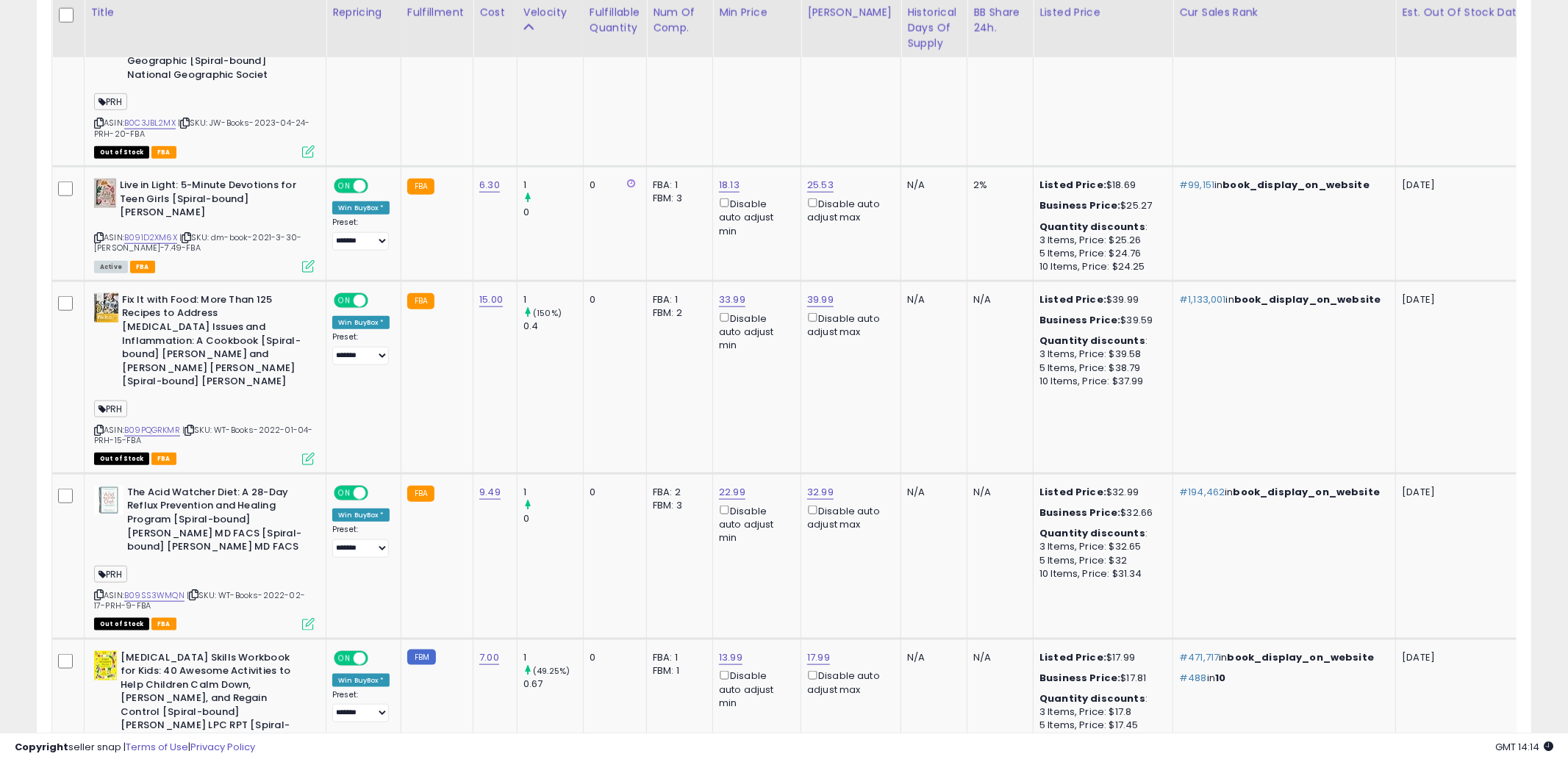
scroll to position [1200, 0]
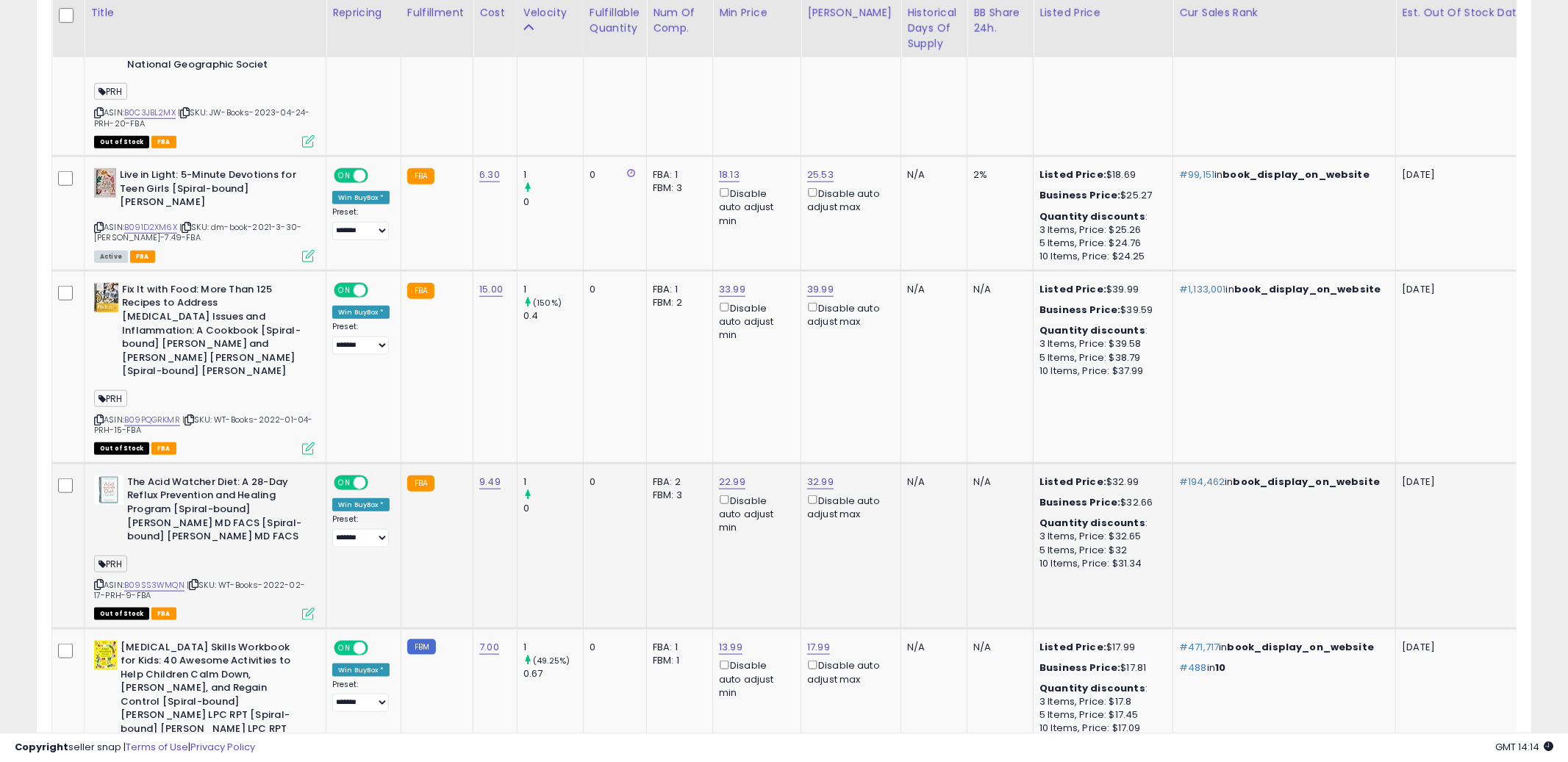
click at [830, 549] on td "32.99 Disable auto adjust max" at bounding box center [851, 546] width 100 height 165
click at [96, 582] on icon at bounding box center [98, 584] width 9 height 8
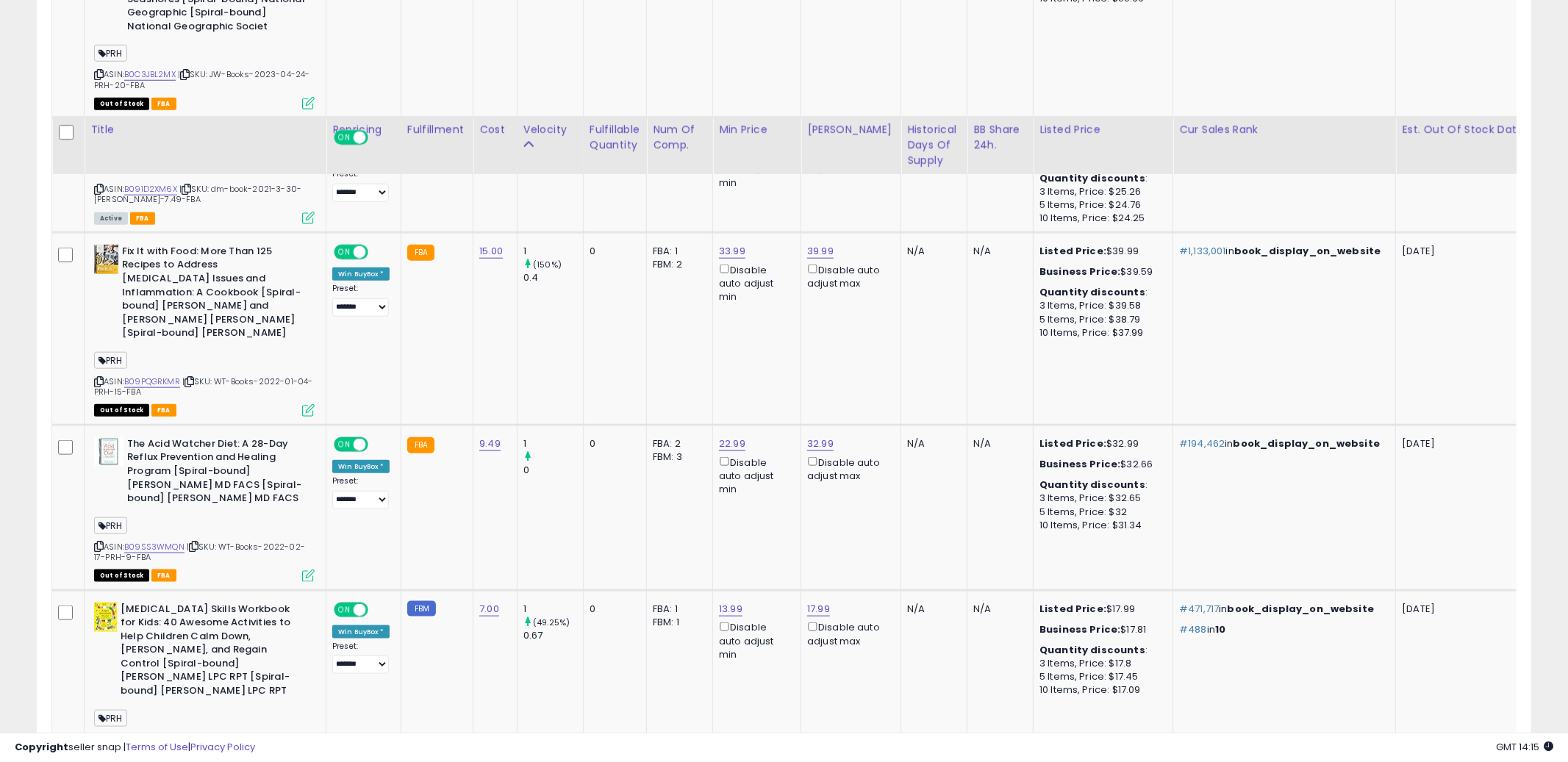
scroll to position [1356, 0]
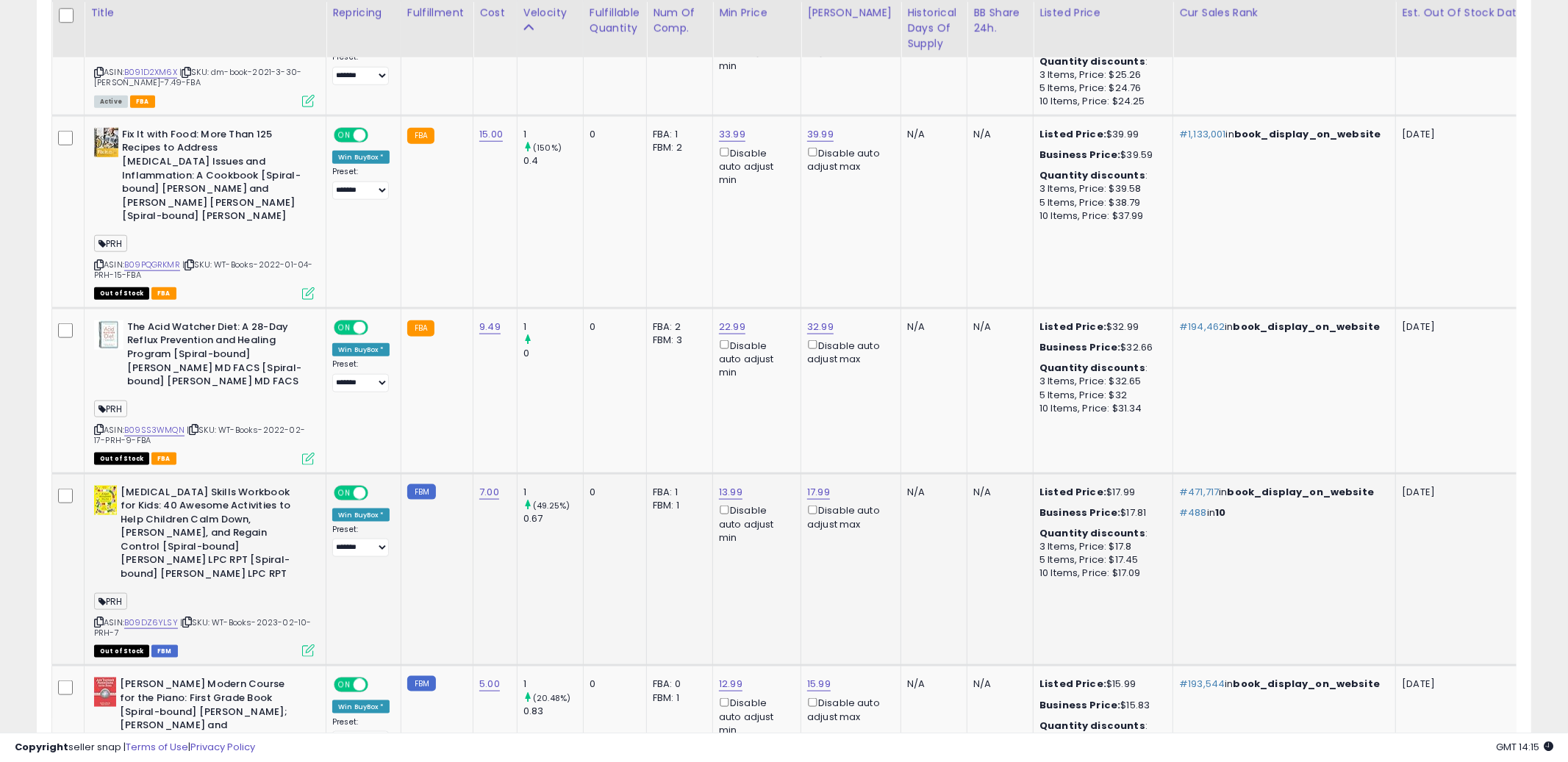
click at [656, 598] on td "FBA: 1 Low FBA: 25.99 Low FBA Back Ordered: n/a Low FBM: 25.99 Low SFP: n/a FBM…" at bounding box center [680, 569] width 66 height 193
click at [100, 619] on icon at bounding box center [98, 622] width 9 height 8
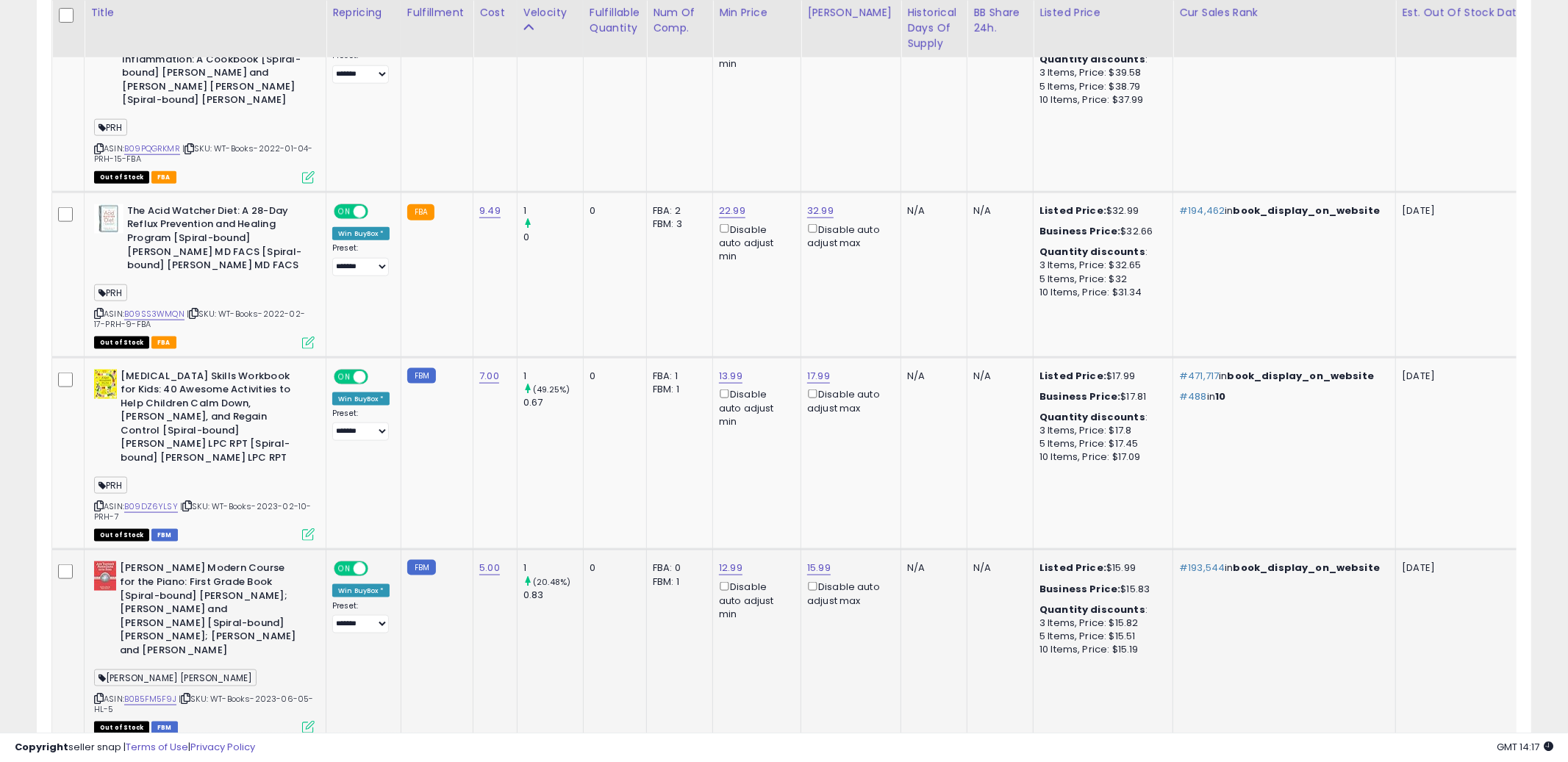
click at [829, 656] on td "15.99 Disable auto adjust max" at bounding box center [851, 645] width 100 height 193
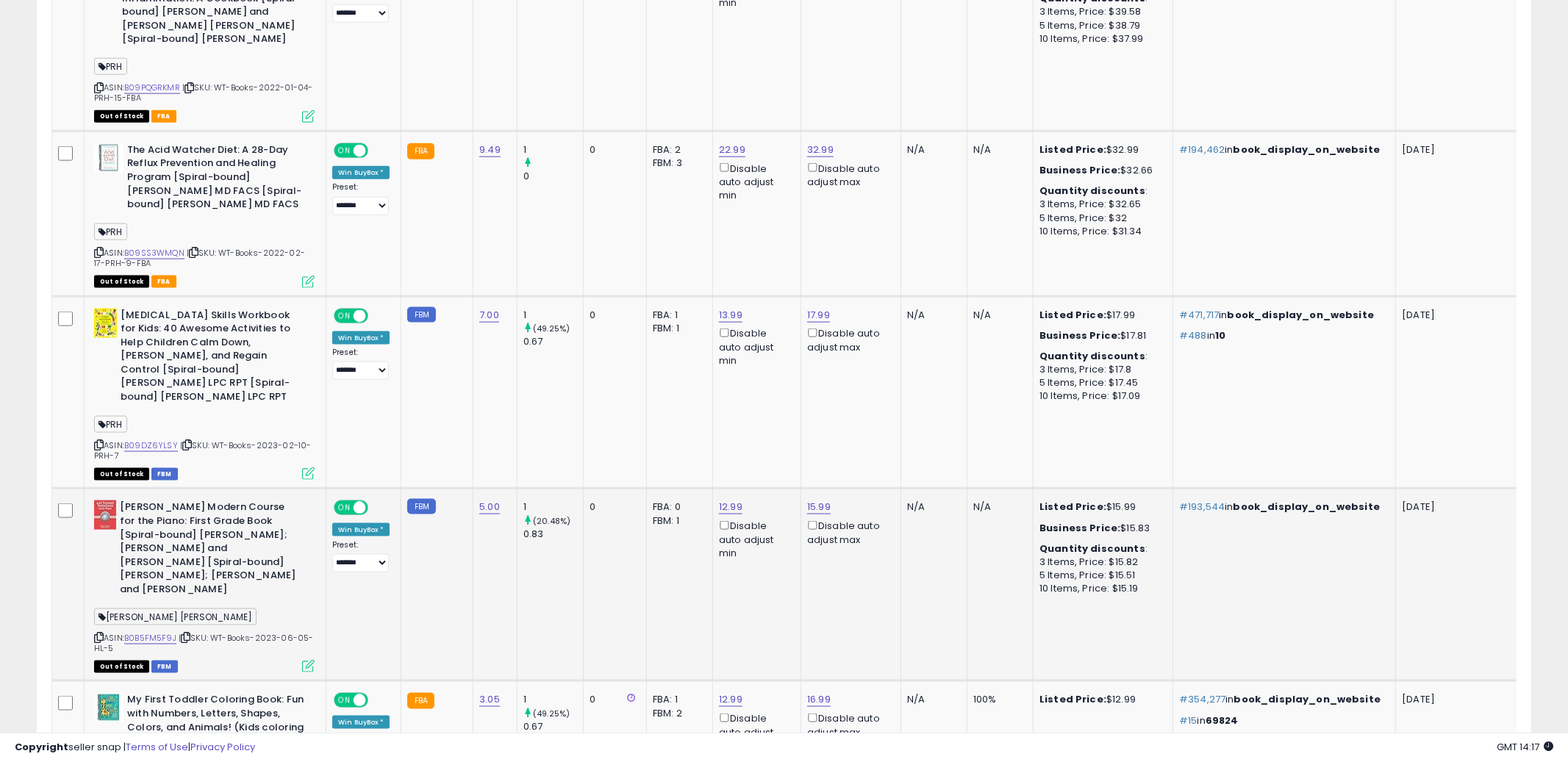
scroll to position [1641, 0]
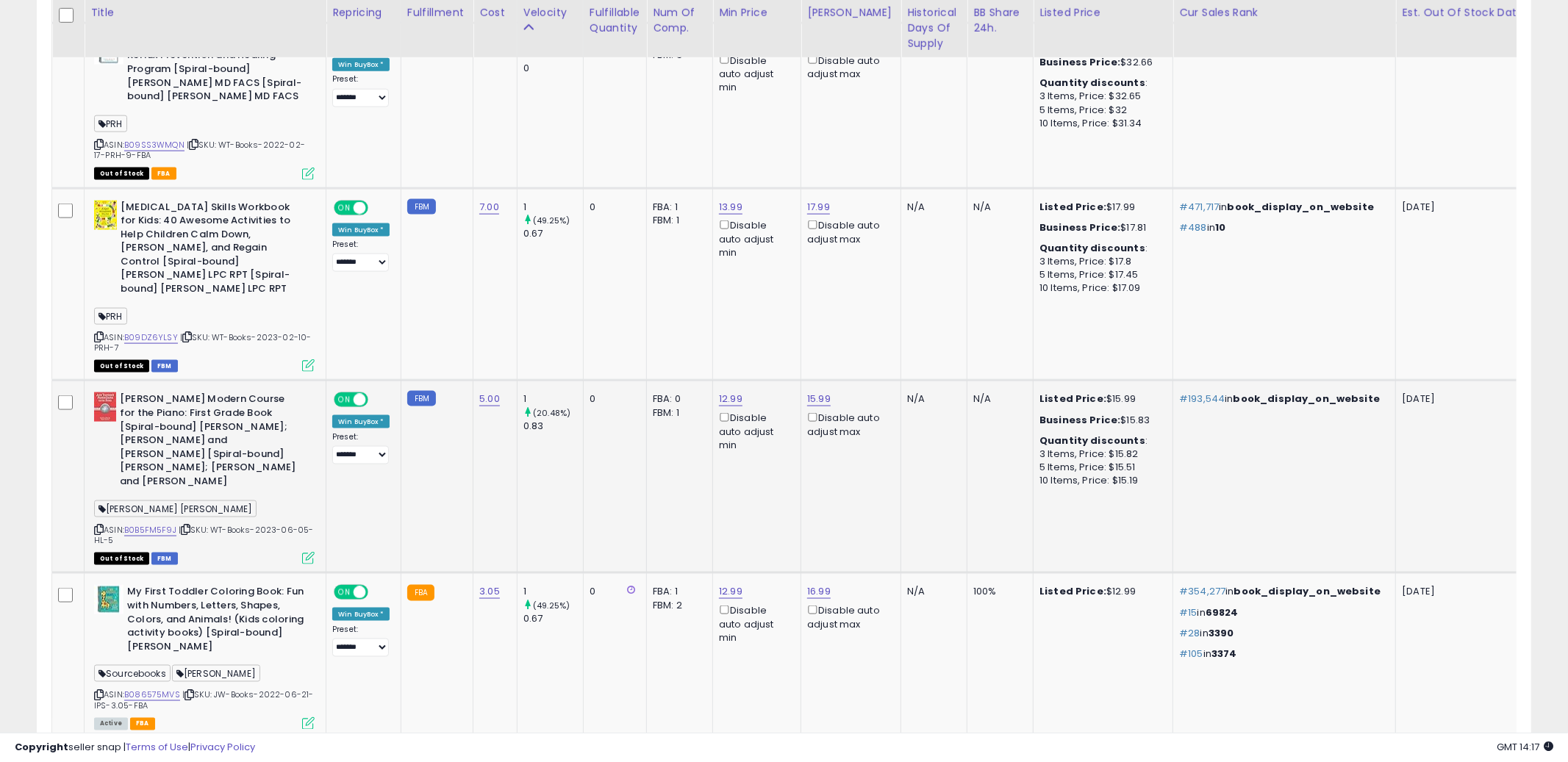
click at [811, 535] on td "15.99 Disable auto adjust max" at bounding box center [851, 477] width 100 height 193
click at [98, 525] on icon at bounding box center [98, 529] width 9 height 8
click at [793, 528] on td "12.99 Disable auto adjust min" at bounding box center [757, 477] width 88 height 193
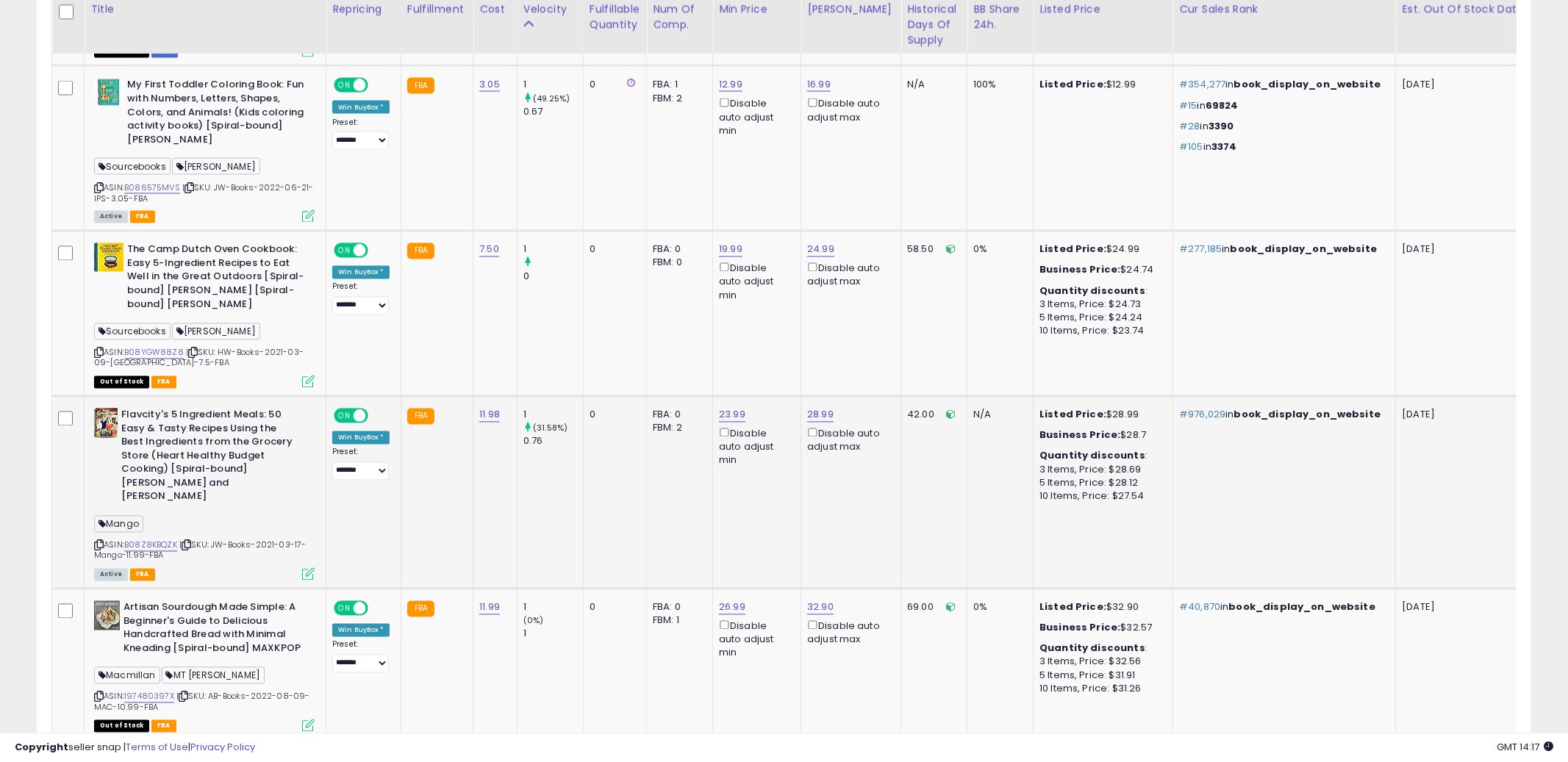
scroll to position [2144, 0]
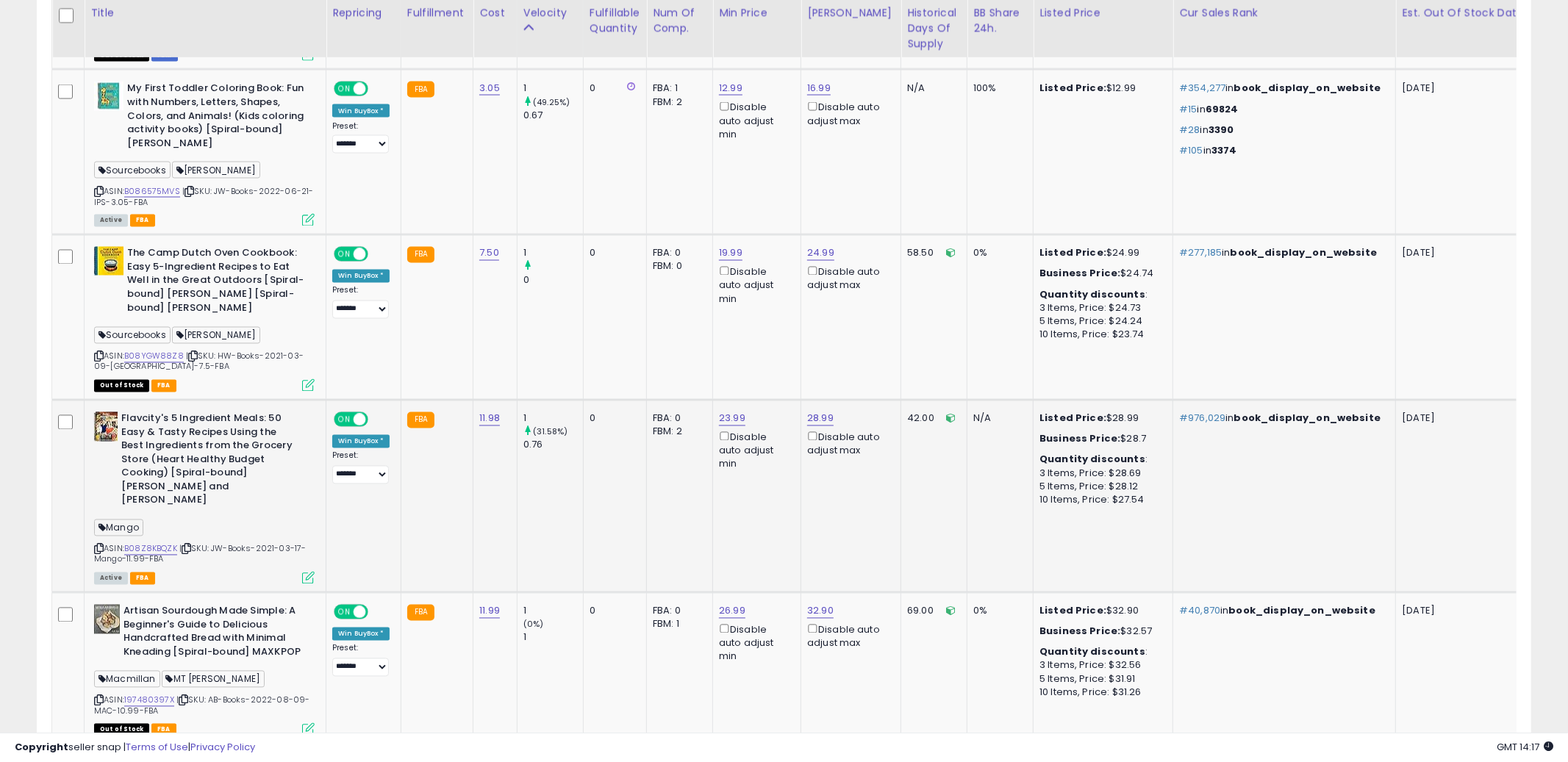
click at [757, 514] on td "23.99 Disable auto adjust min" at bounding box center [757, 496] width 88 height 193
click at [544, 517] on td "1 (31.58%) 0.76" at bounding box center [550, 496] width 66 height 193
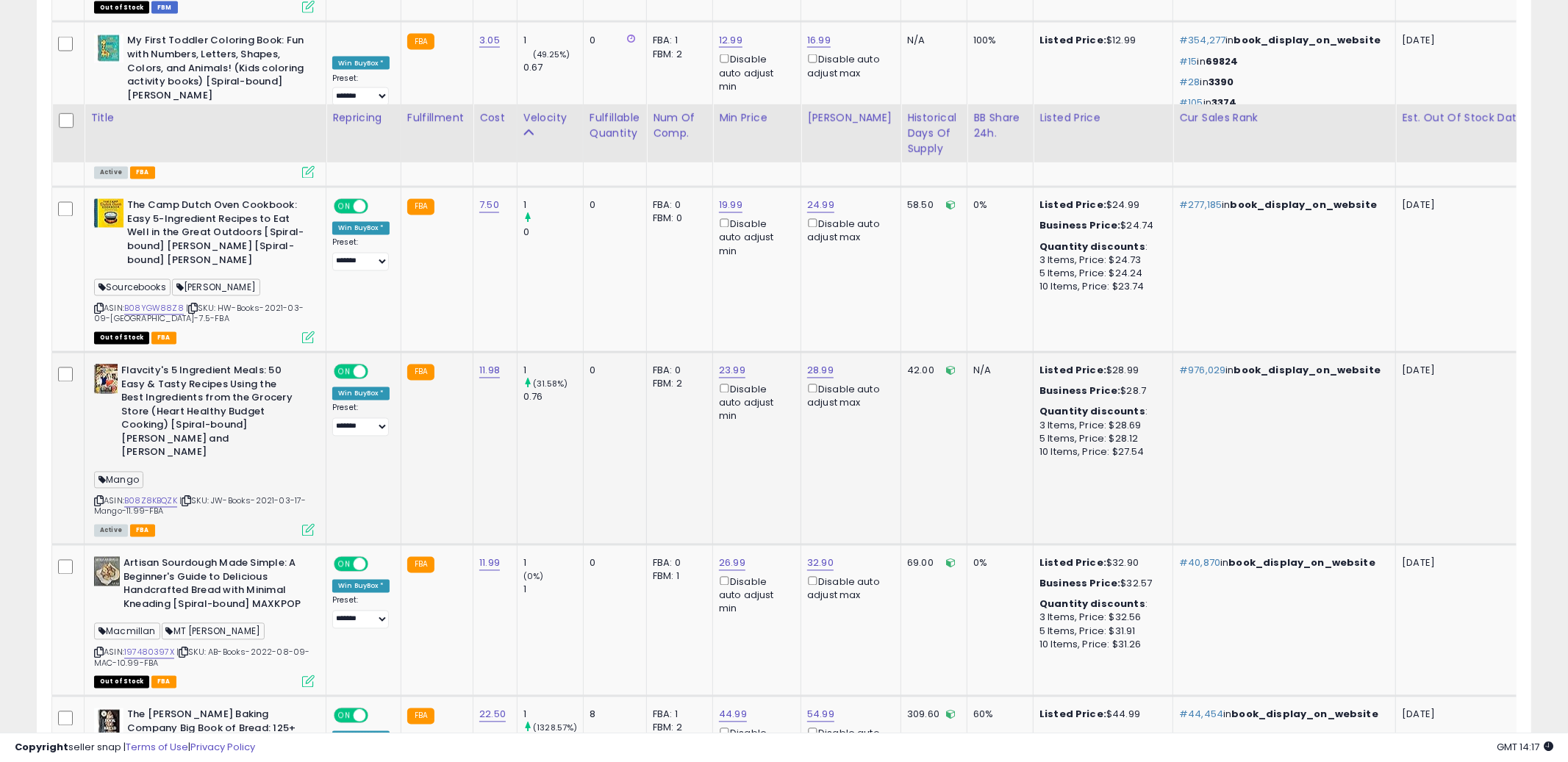
scroll to position [2297, 0]
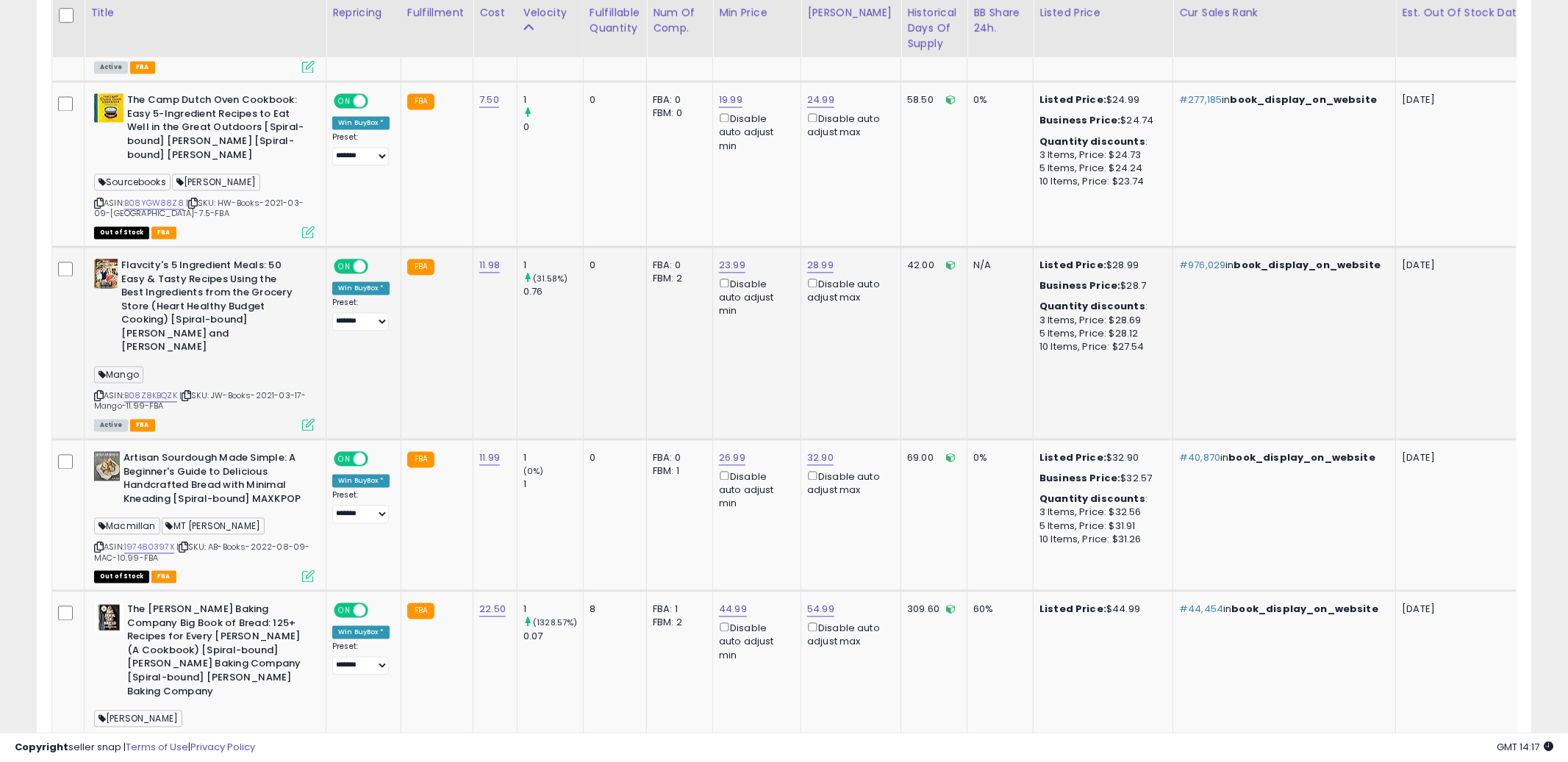
click at [544, 517] on td "1 (0%) 1" at bounding box center [550, 515] width 66 height 151
click at [96, 544] on icon at bounding box center [98, 548] width 9 height 8
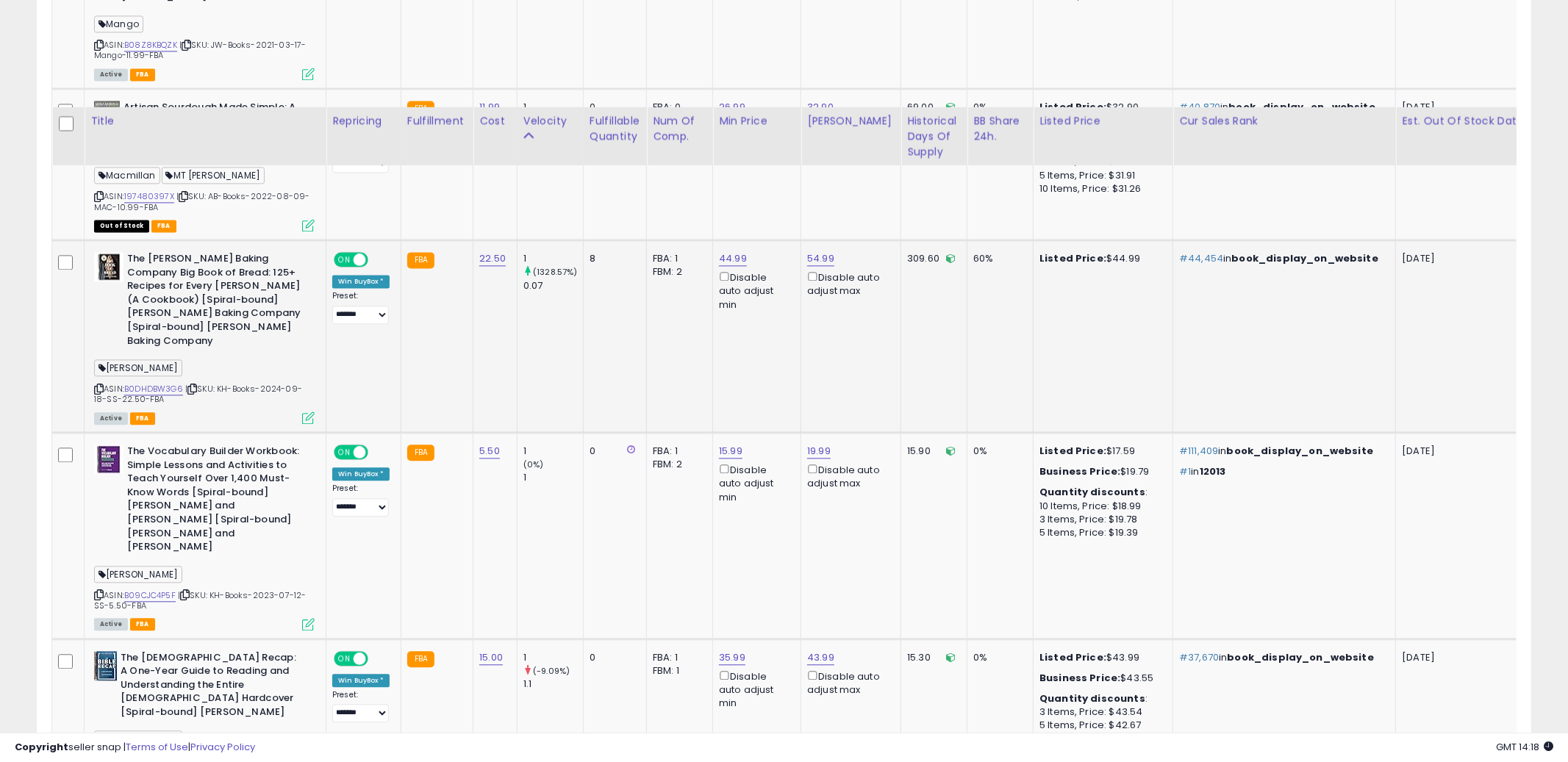
scroll to position [2756, 0]
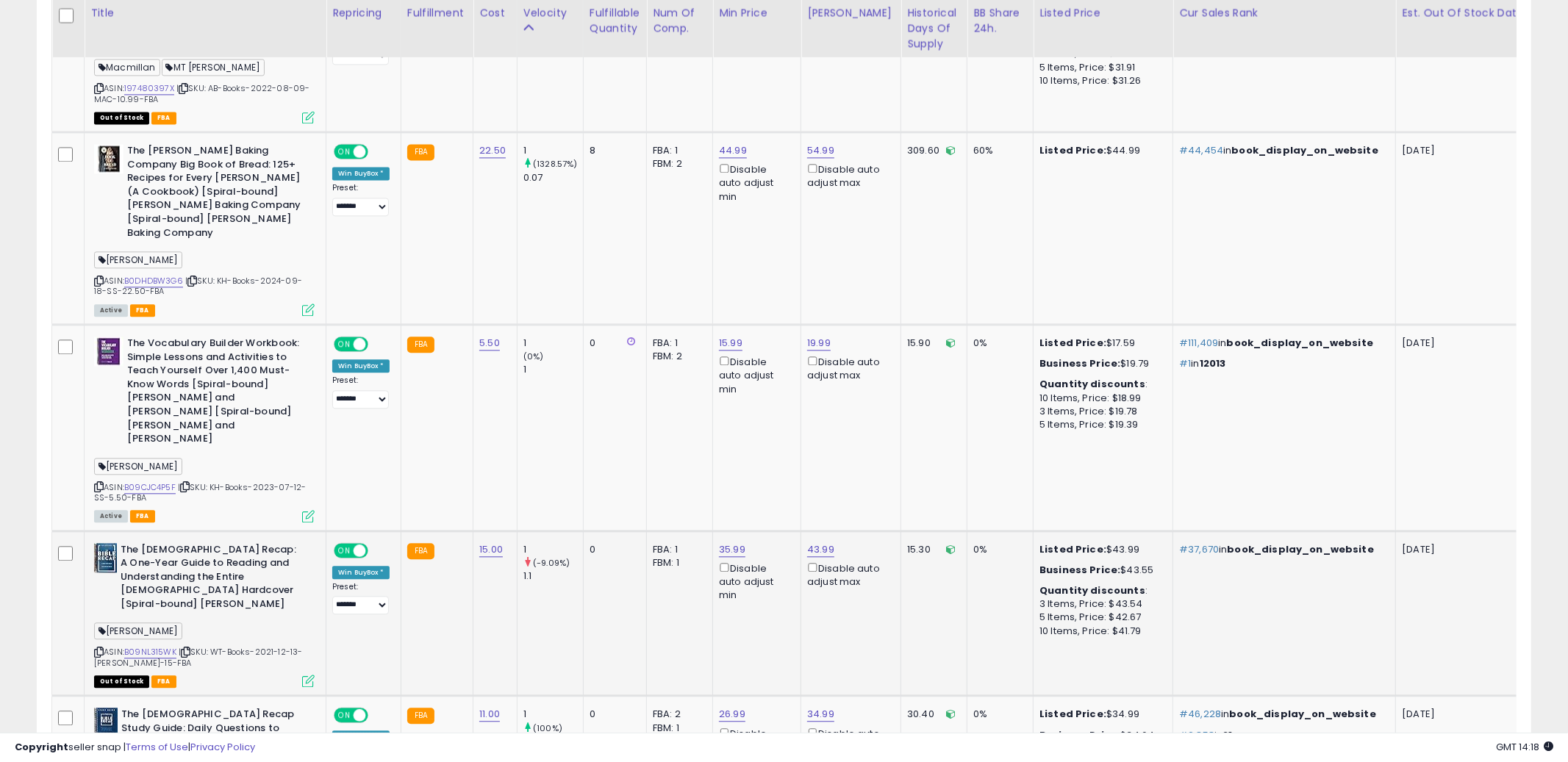
click at [671, 579] on td "FBA: 1 Low FBA: n/a Low FBA Back Ordered: 37.94 Low FBM: n/a Low SFP: n/a FBM: 1" at bounding box center [680, 613] width 66 height 165
click at [98, 648] on icon at bounding box center [98, 652] width 9 height 8
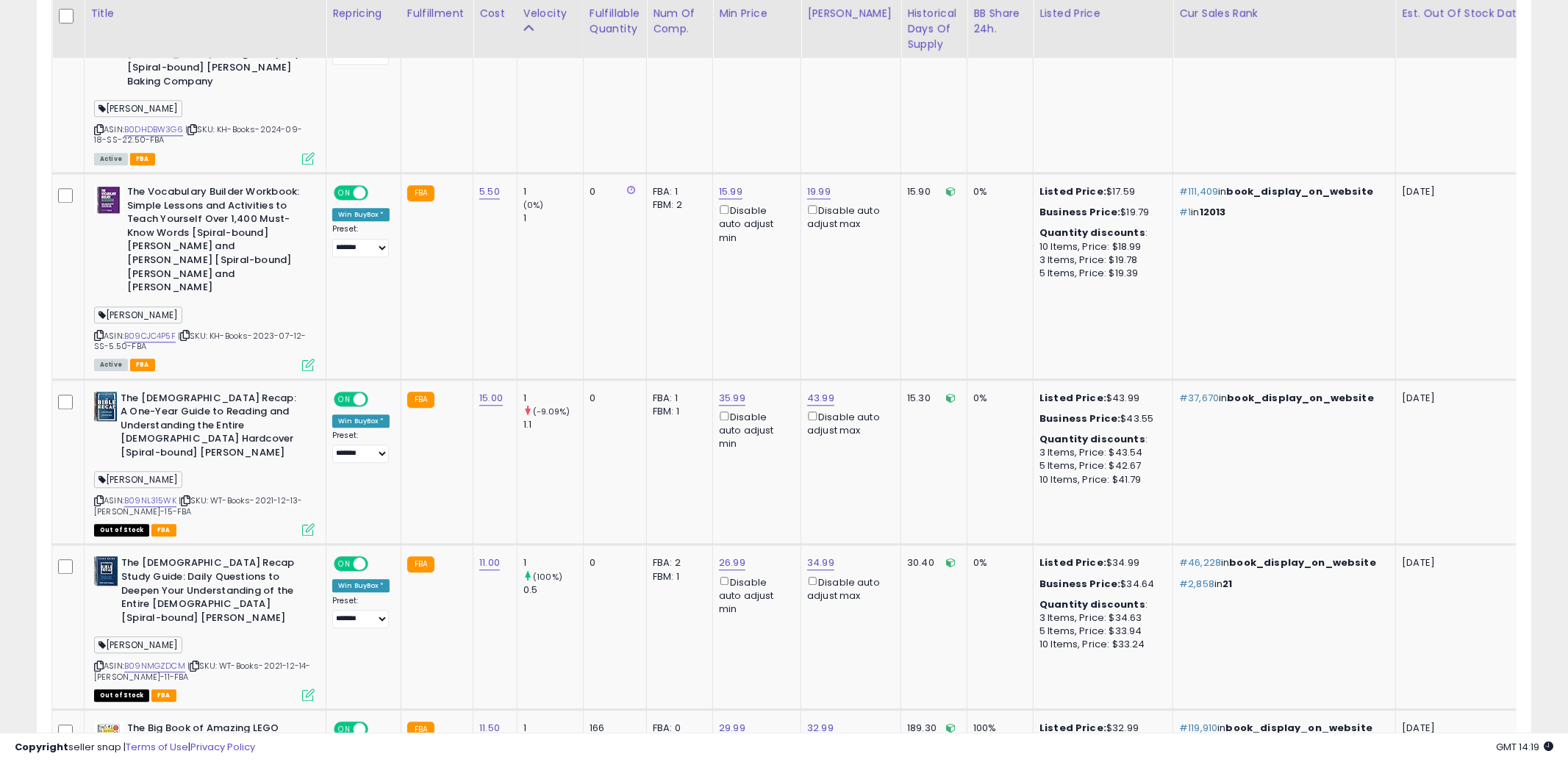
scroll to position [2908, 0]
click at [97, 662] on icon at bounding box center [98, 666] width 9 height 8
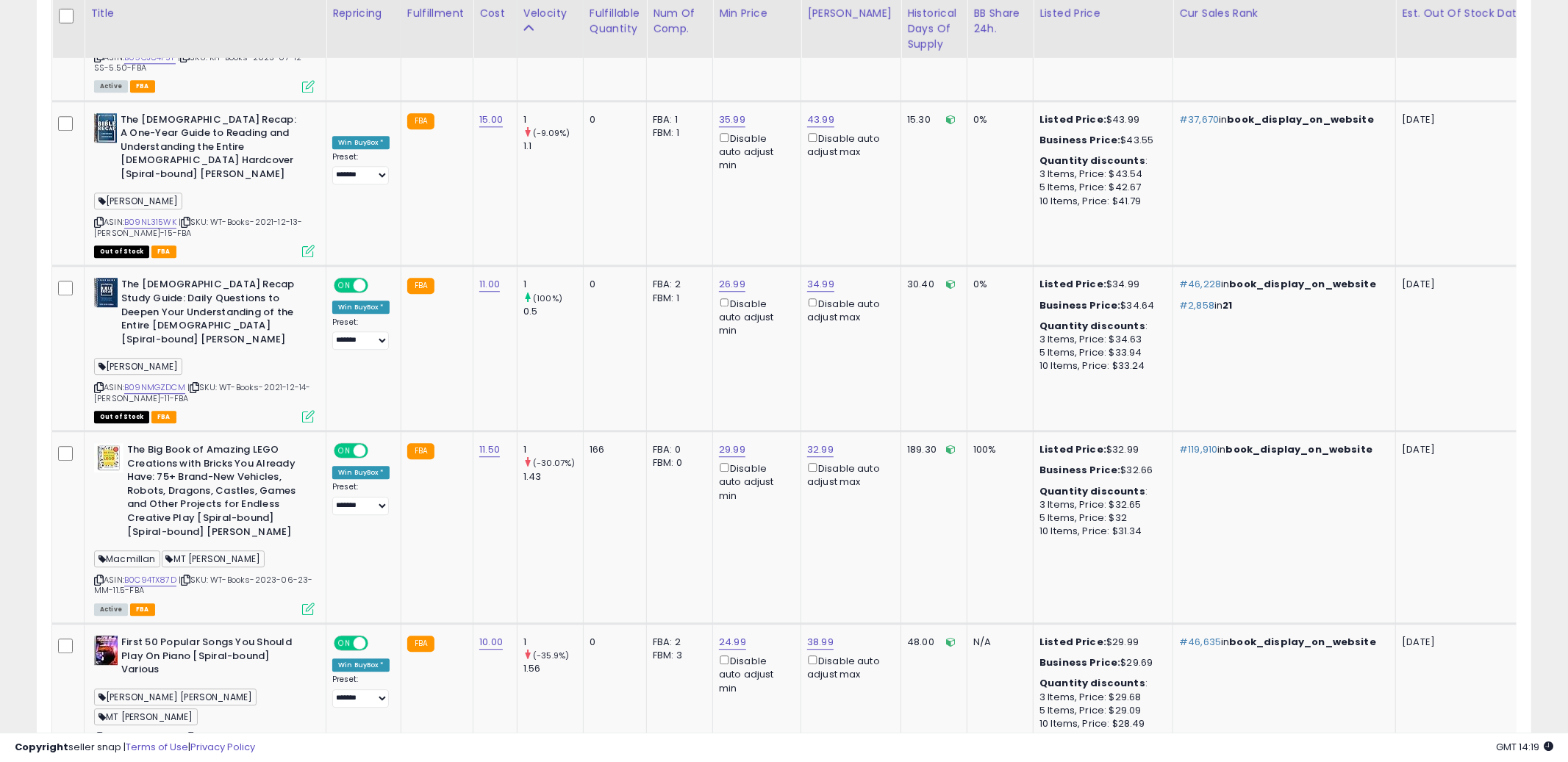
scroll to position [3230, 0]
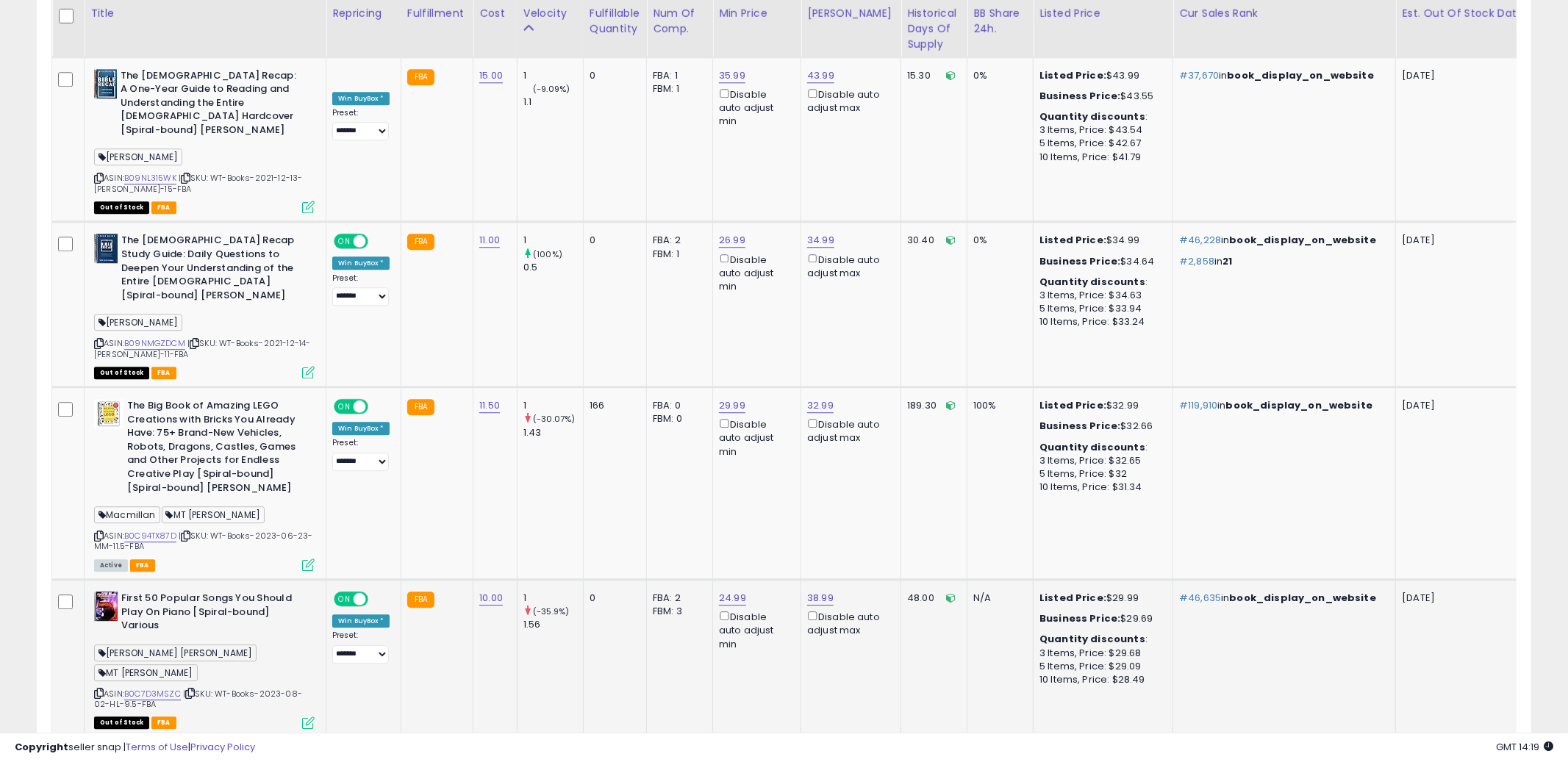
click at [429, 586] on td "FBA" at bounding box center [436, 658] width 72 height 158
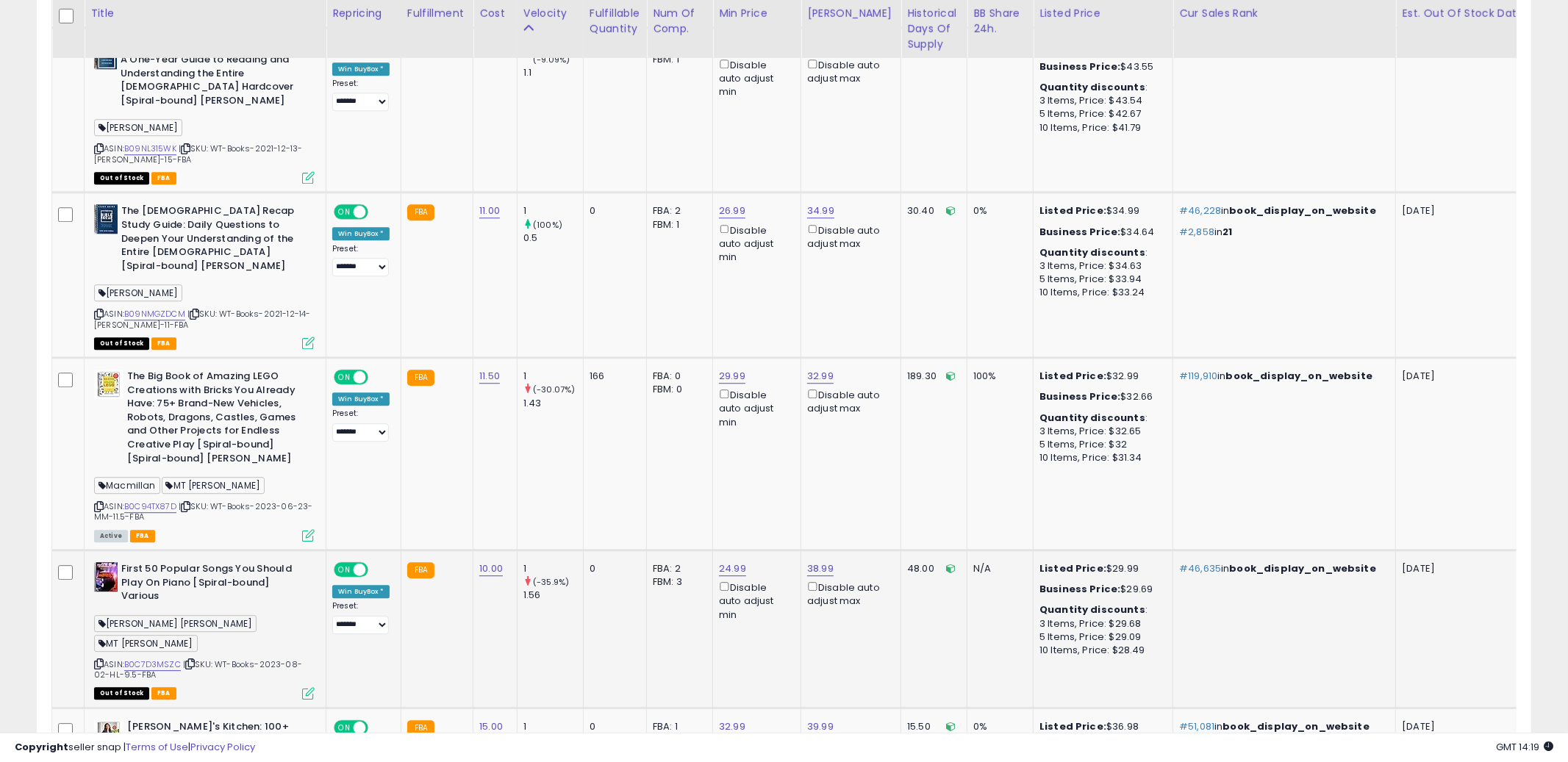
scroll to position [3300, 0]
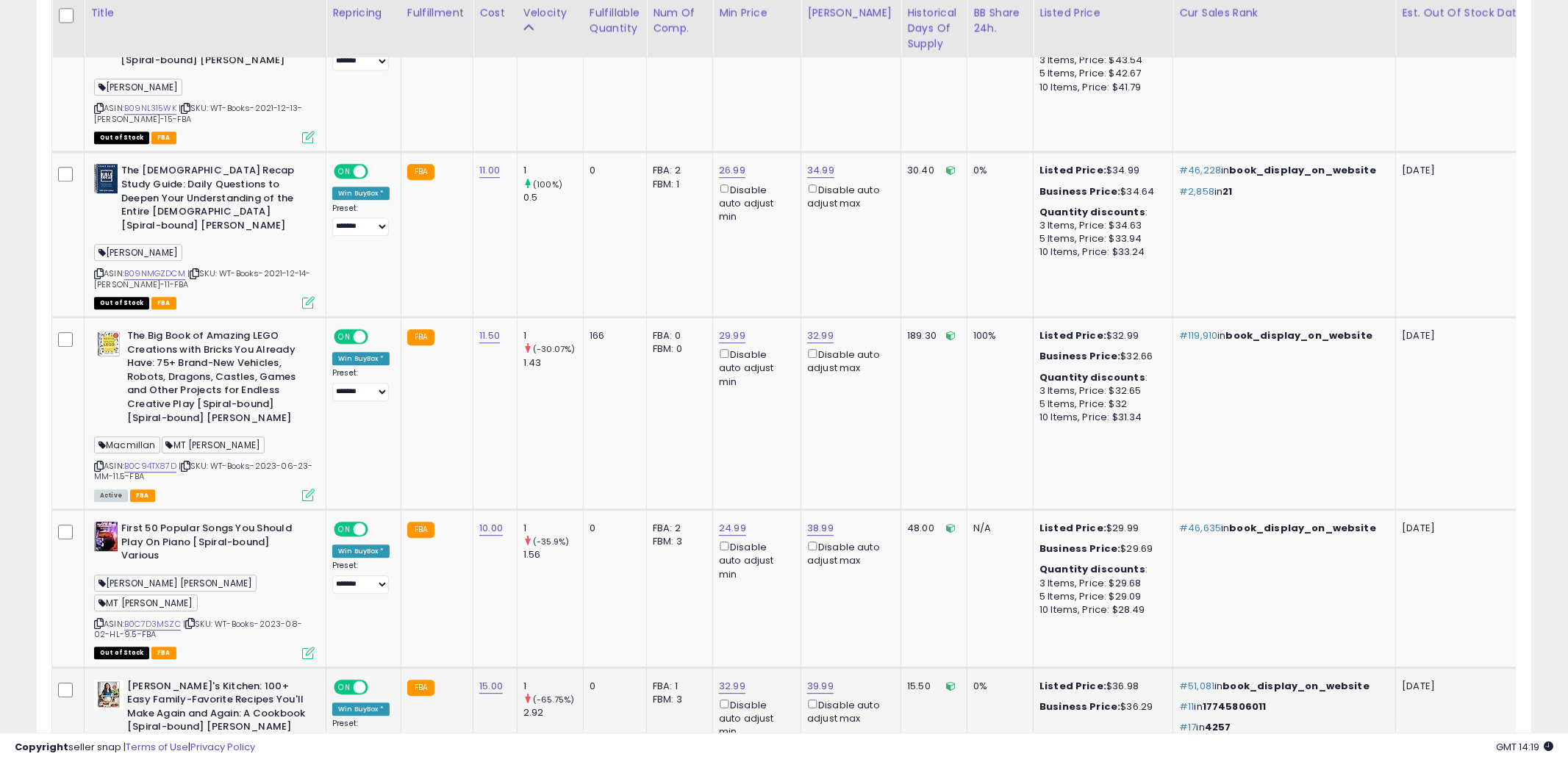
click at [688, 668] on td "FBA: 1 Low FBA: 35.99 Low FBA Back Ordered: n/a Low FBM: 35.99 Low SFP: n/a FBM…" at bounding box center [680, 743] width 66 height 151
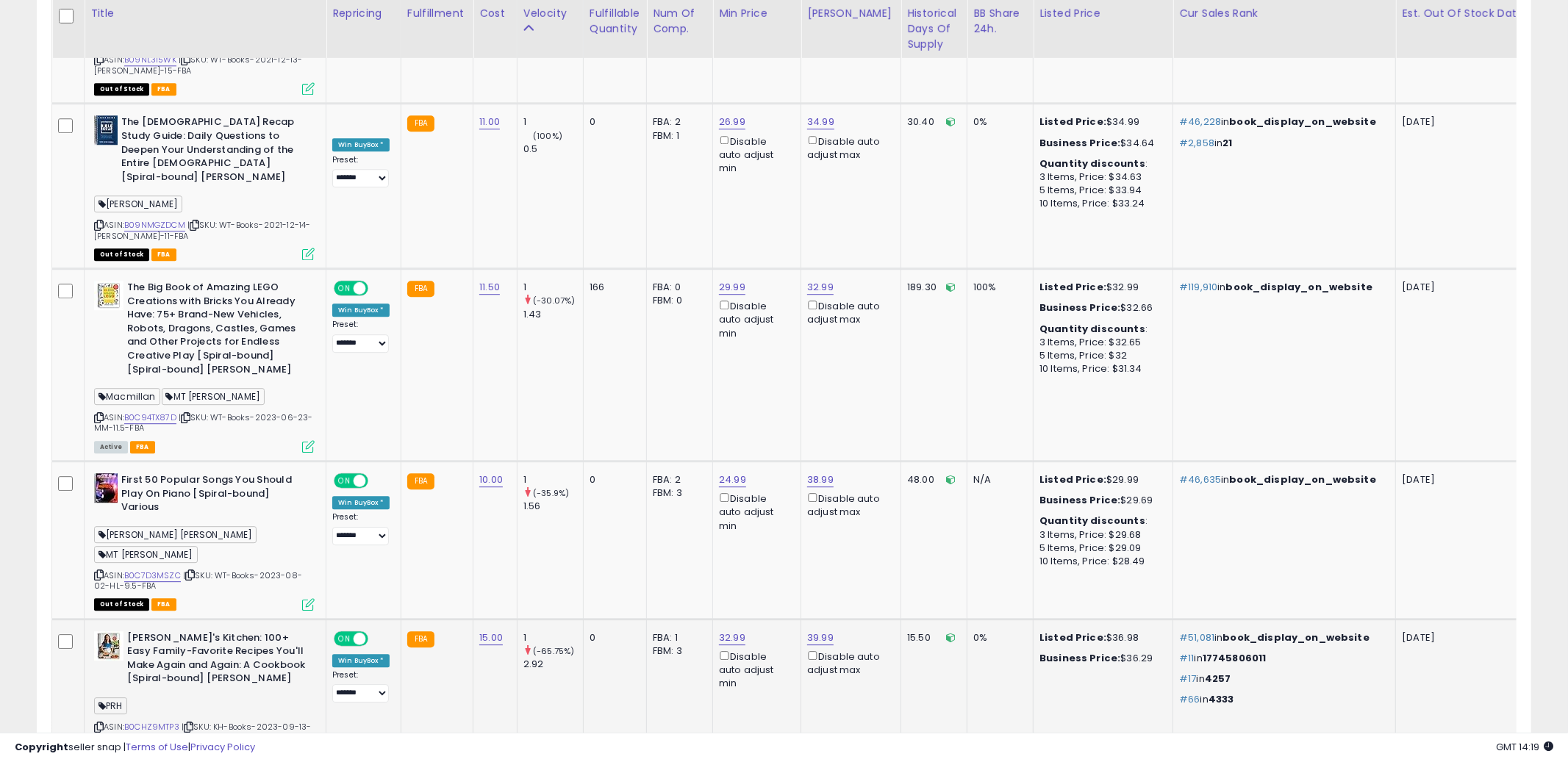
click at [688, 645] on td "FBA: 1 Low FBA: 35.99 Low FBA Back Ordered: n/a Low FBM: 35.99 Low SFP: n/a FBM…" at bounding box center [680, 694] width 66 height 151
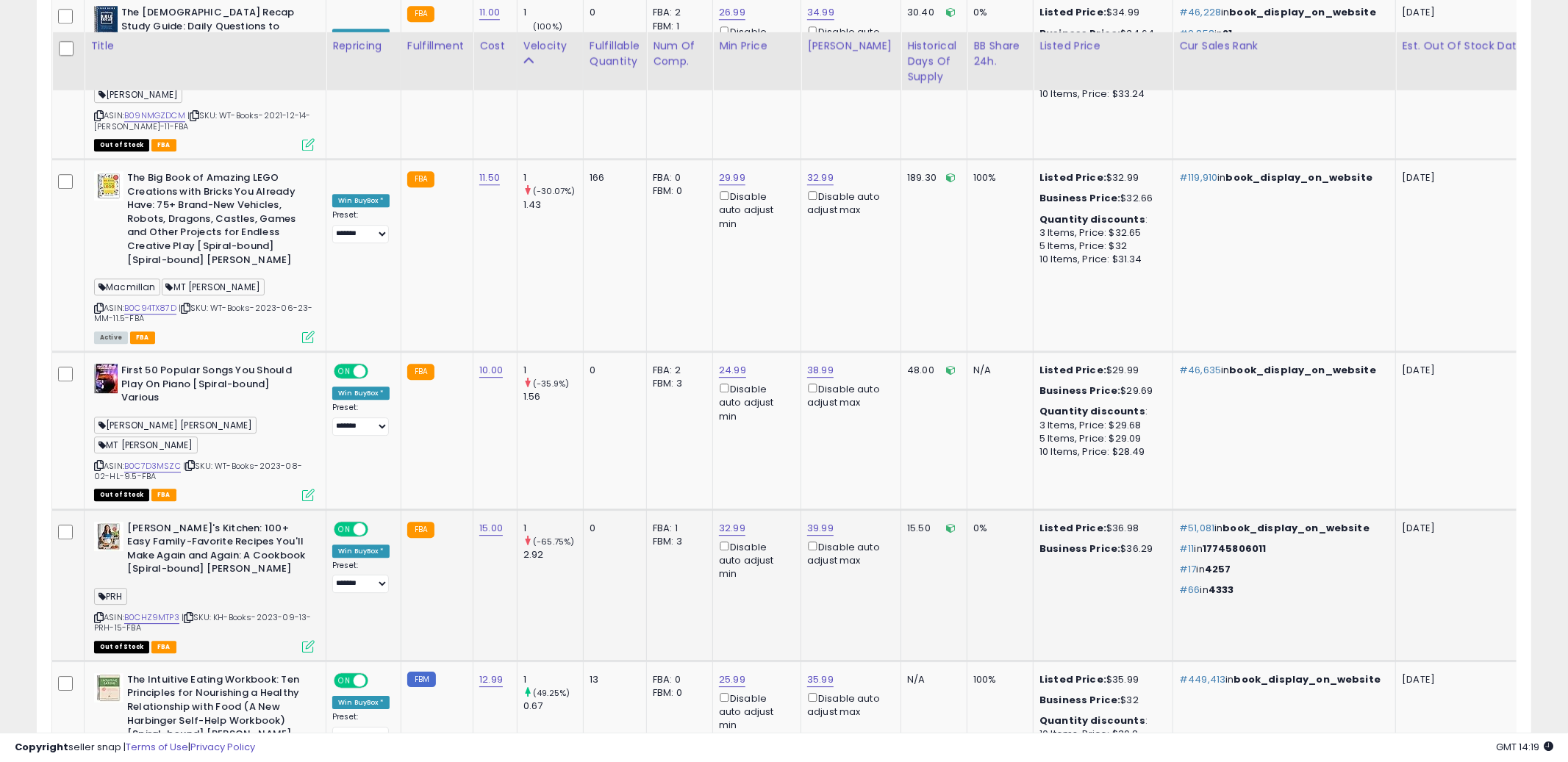
scroll to position [3491, 0]
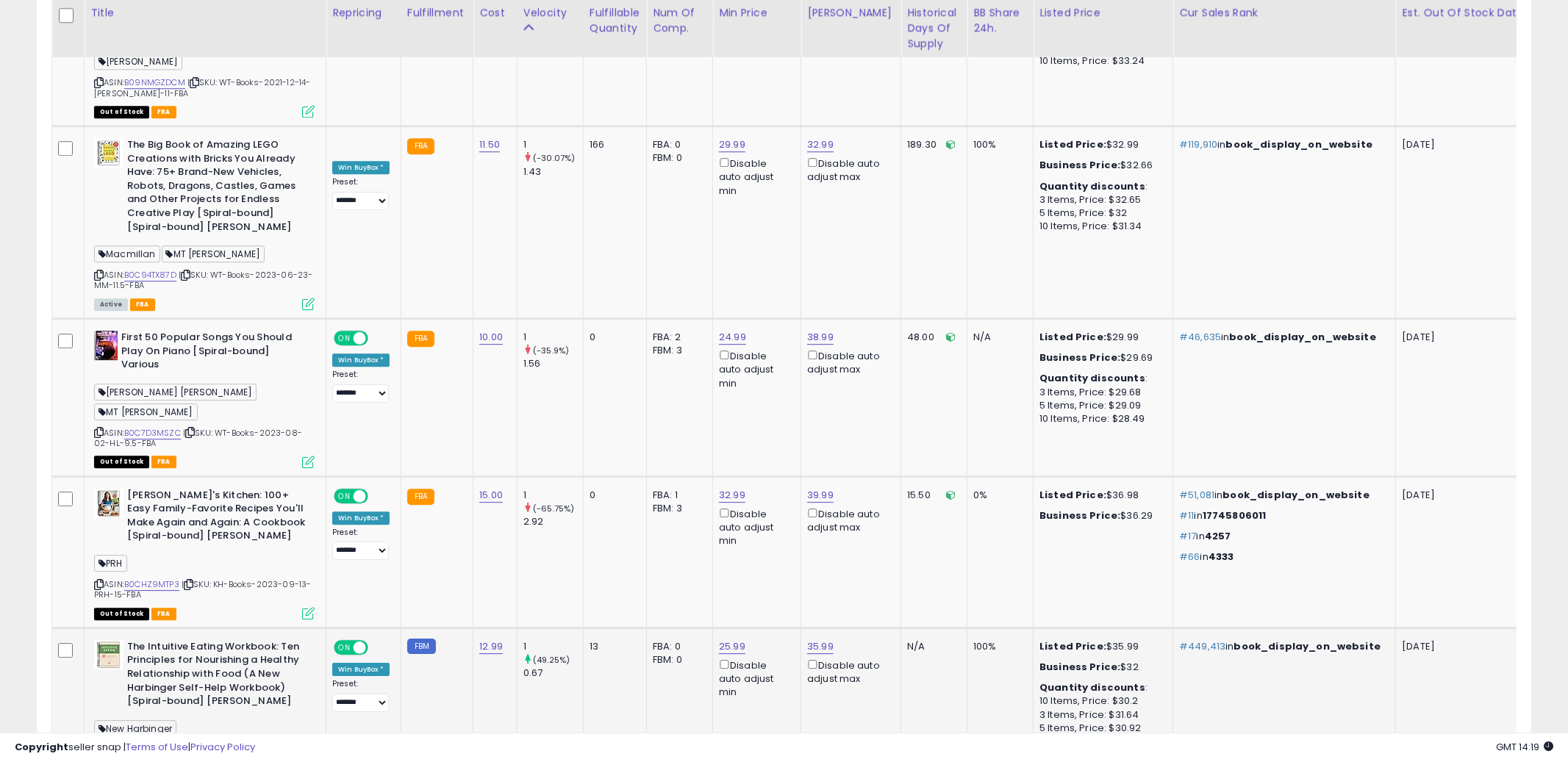
click at [667, 654] on td "FBA: 0 Low FBA: n/a Low FBA Back Ordered: n/a Low FBM: n/a Low SFP: n/a FBM: 0" at bounding box center [680, 710] width 66 height 165
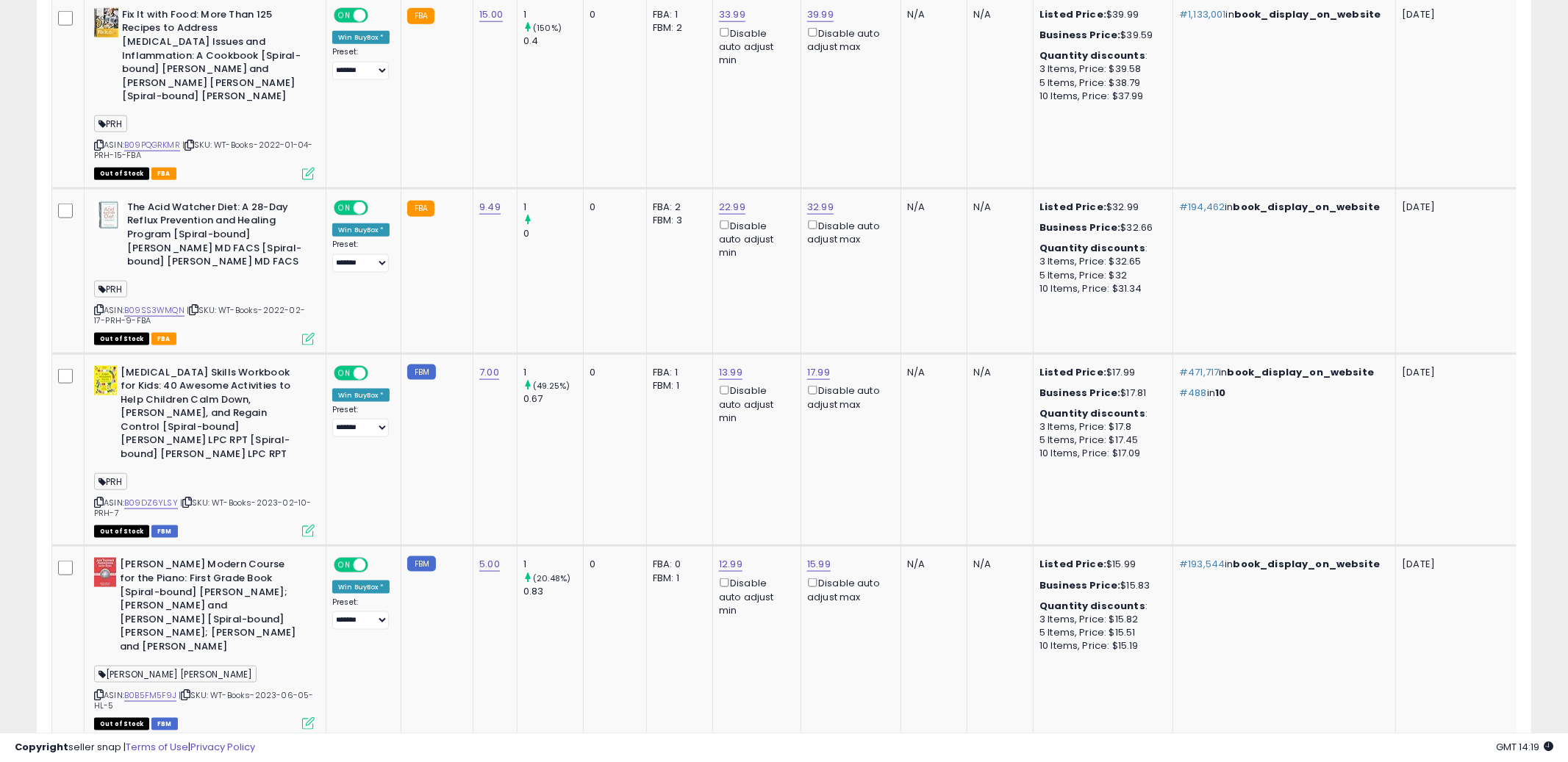
scroll to position [0, 0]
